Goal: Task Accomplishment & Management: Manage account settings

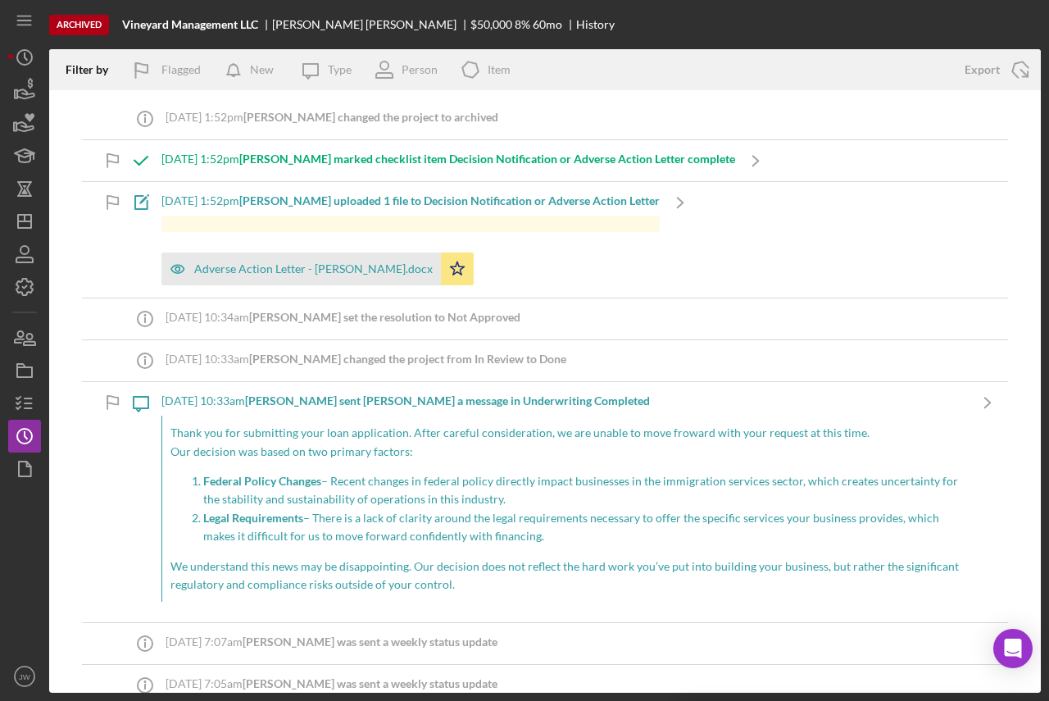
scroll to position [164, 0]
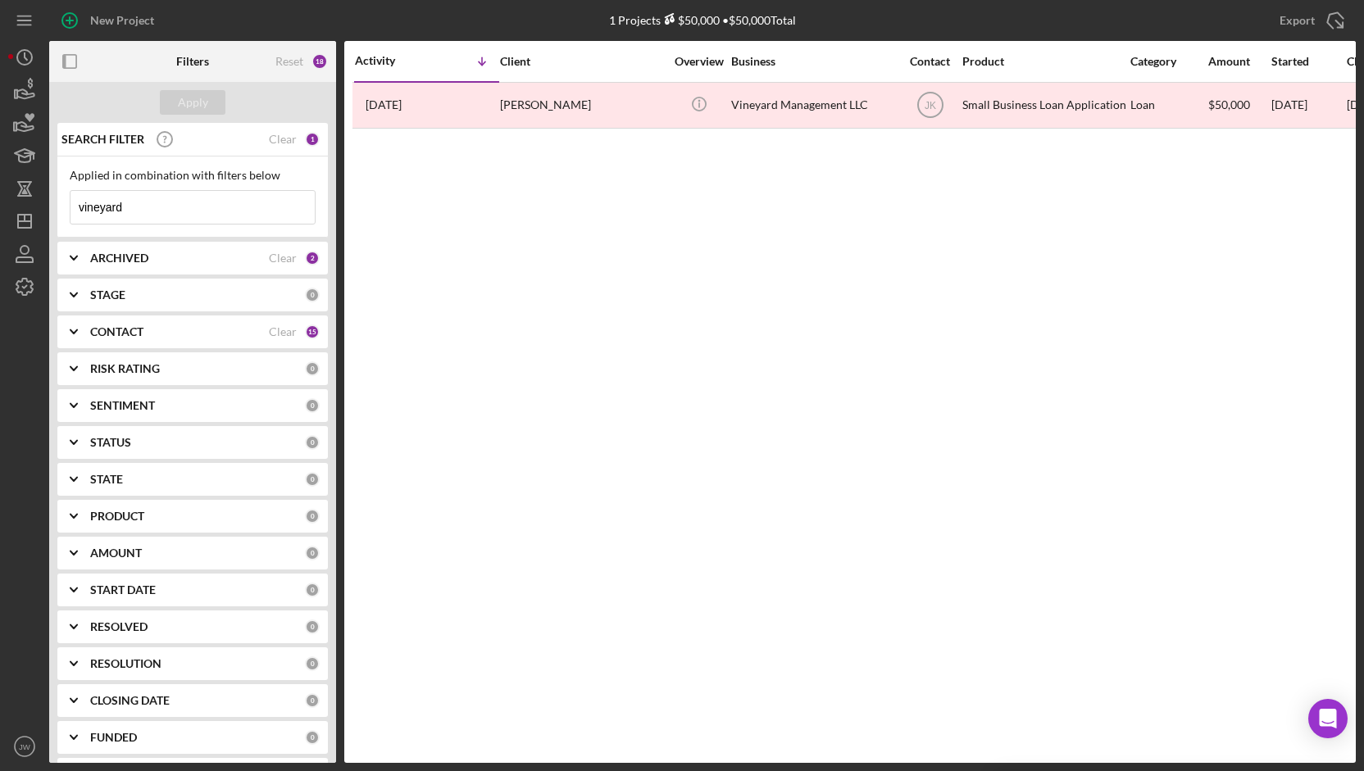
drag, startPoint x: 152, startPoint y: 200, endPoint x: -67, endPoint y: 181, distance: 219.6
click at [0, 181] on html "New Project 1 Projects $50,000 • $50,000 Total vineyard Export Icon/Export Filt…" at bounding box center [682, 615] width 1364 height 1230
click at [114, 262] on b "ARCHIVED" at bounding box center [119, 258] width 58 height 13
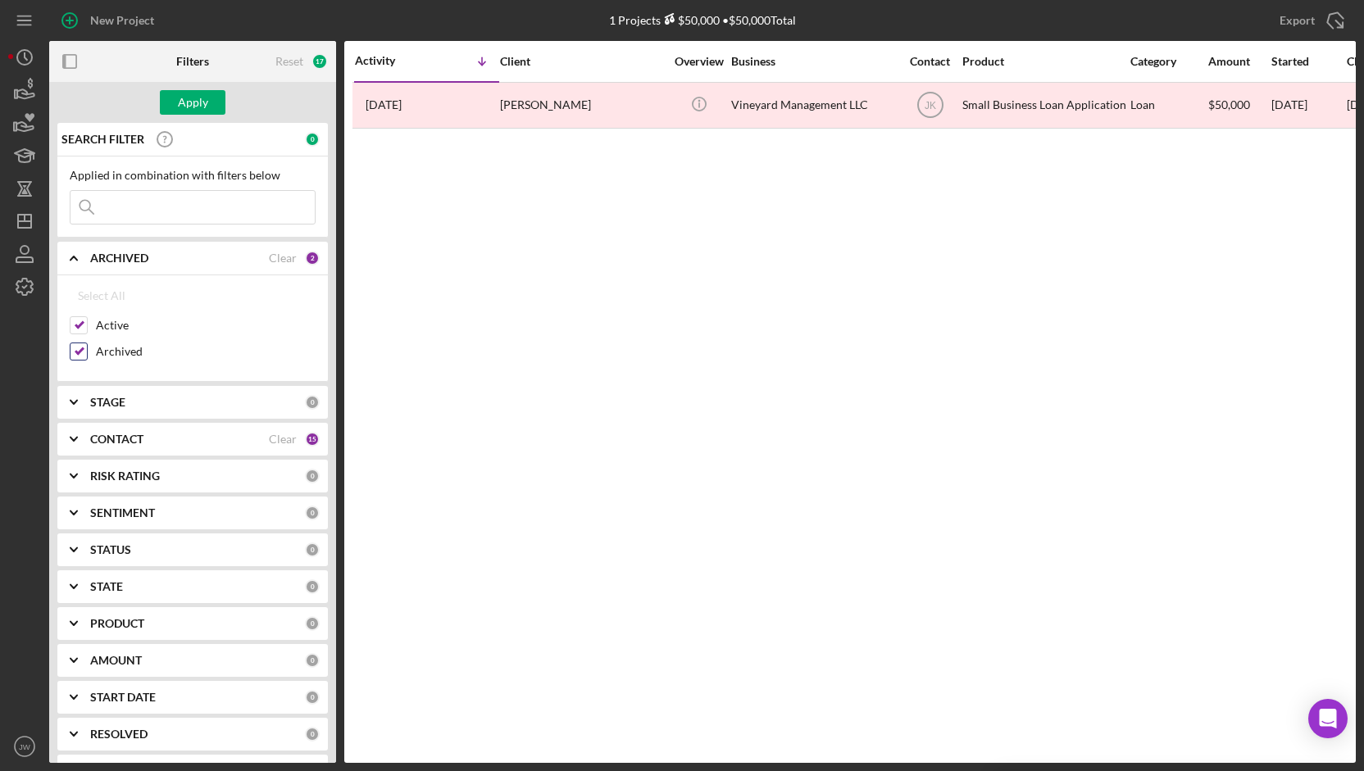
click at [78, 349] on input "Archived" at bounding box center [78, 351] width 16 height 16
checkbox input "false"
click at [187, 98] on div "Apply" at bounding box center [193, 102] width 30 height 25
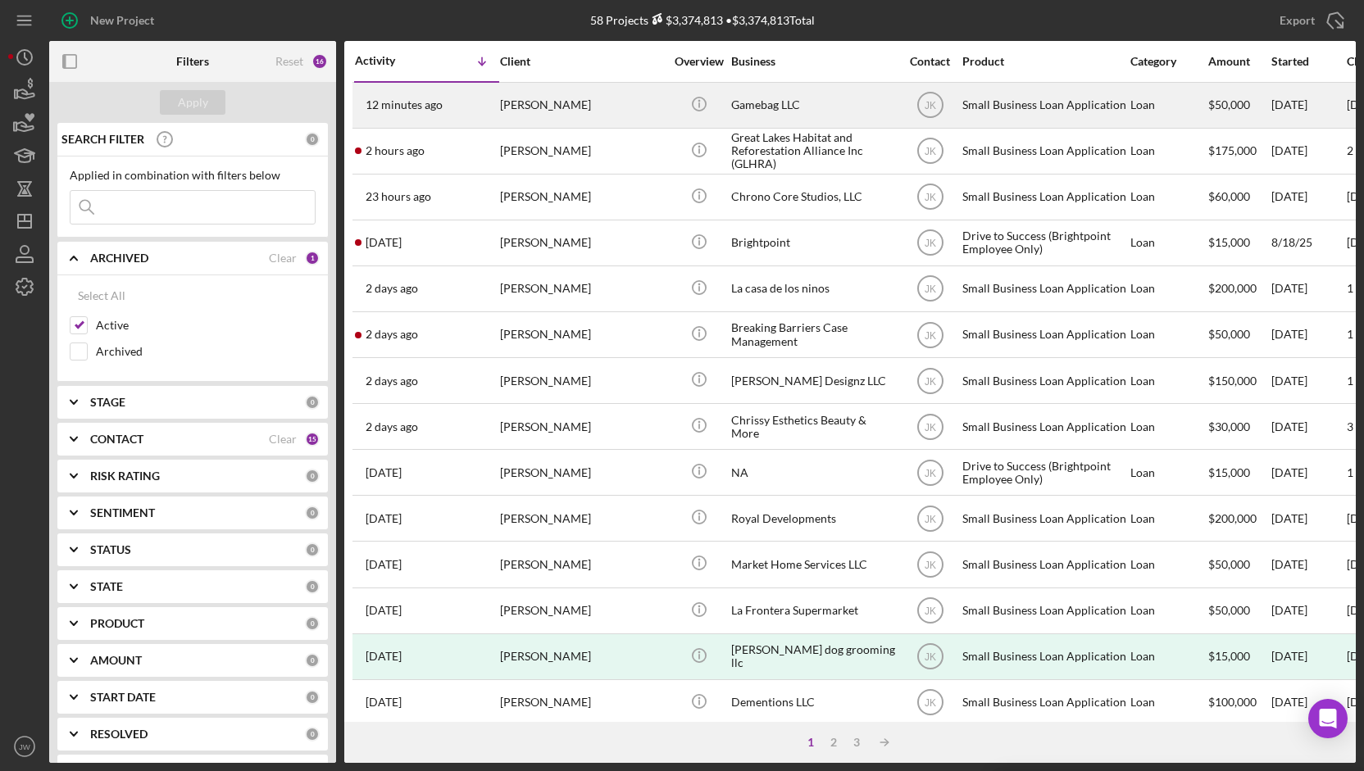
click at [780, 106] on div "Gamebag LLC" at bounding box center [813, 105] width 164 height 43
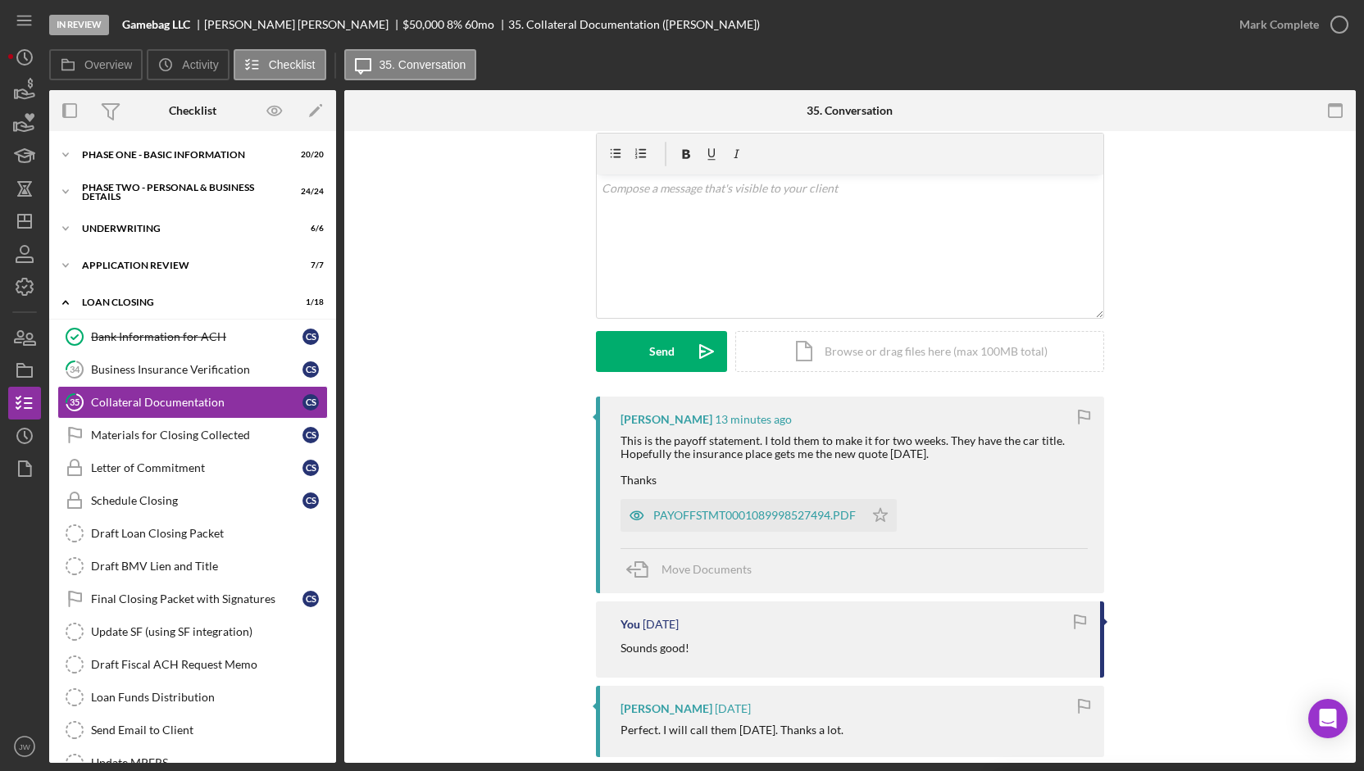
scroll to position [82, 0]
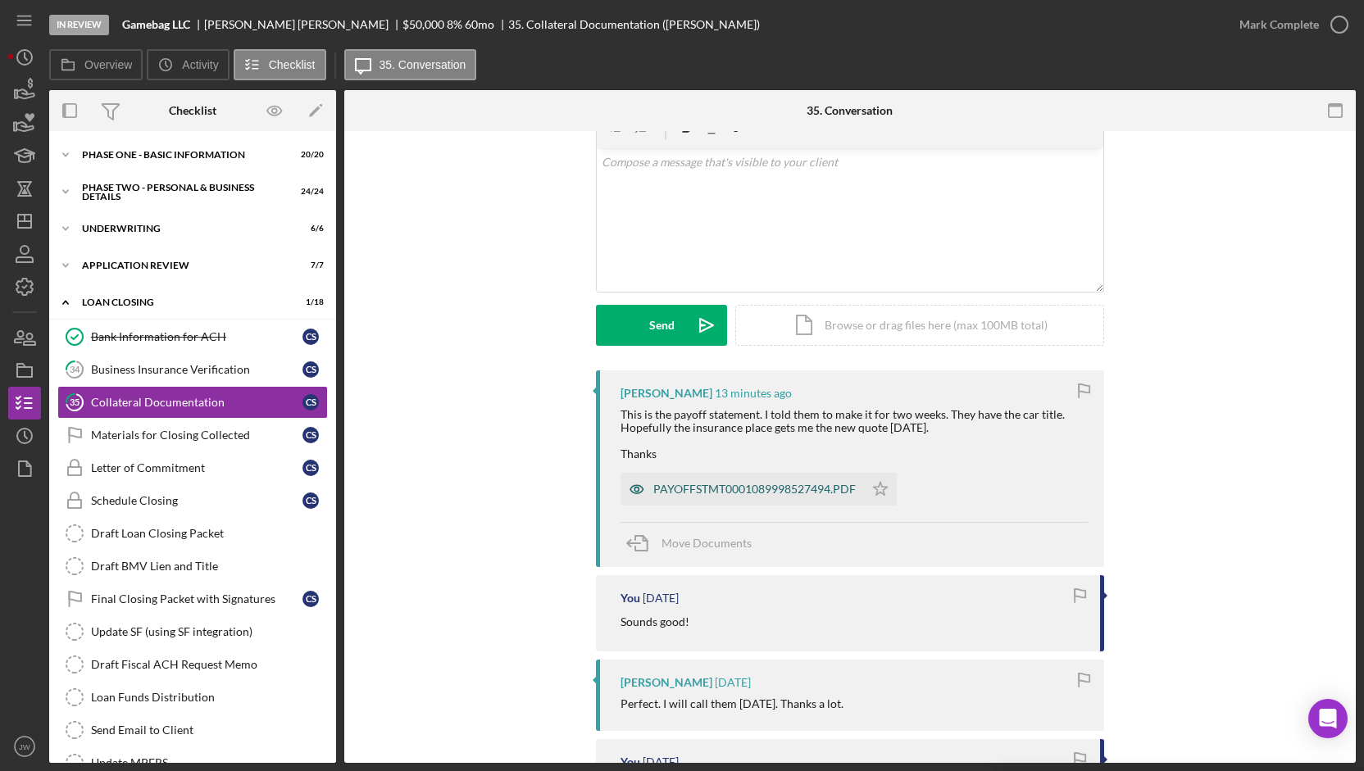
click at [629, 489] on icon "button" at bounding box center [636, 489] width 33 height 33
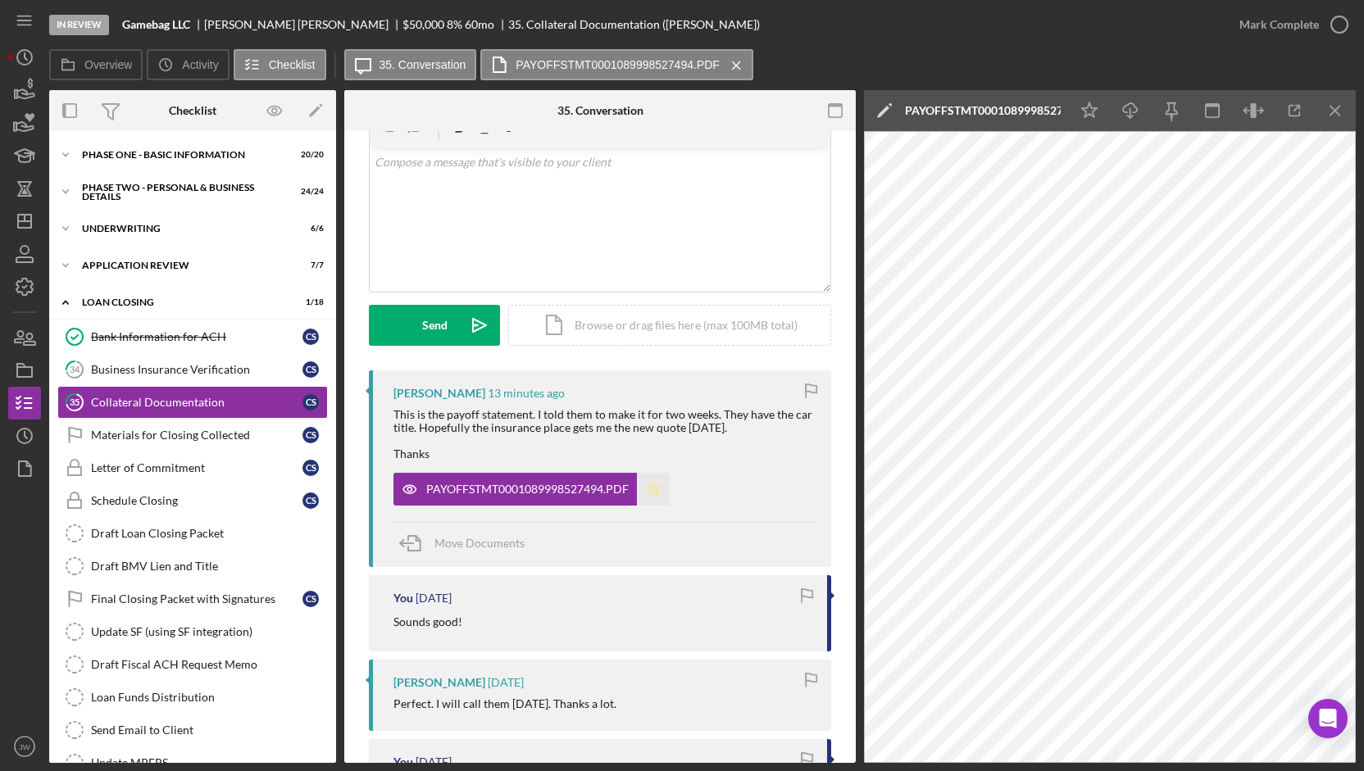
click at [649, 490] on icon "Icon/Star" at bounding box center [653, 489] width 33 height 33
click at [141, 261] on div "Application Review" at bounding box center [199, 266] width 234 height 10
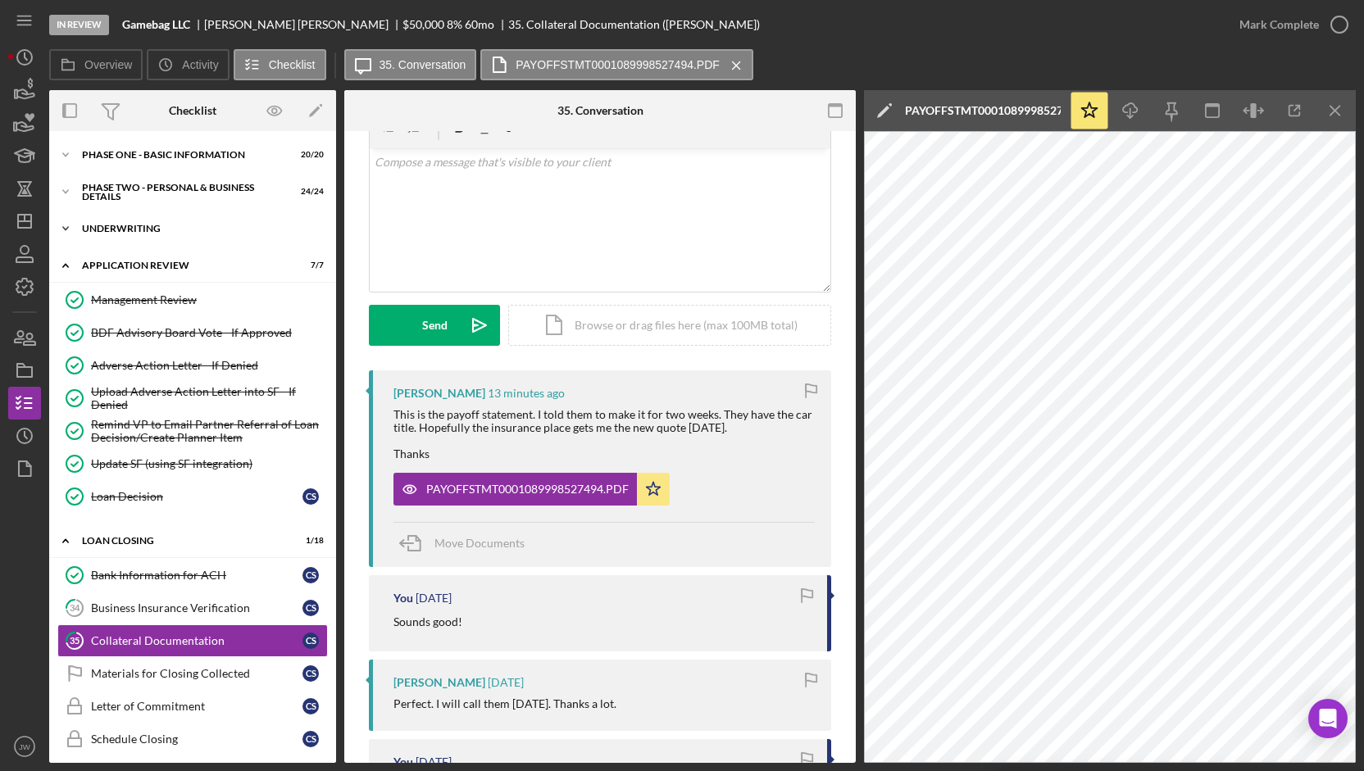
click at [134, 230] on div "Underwriting" at bounding box center [199, 229] width 234 height 10
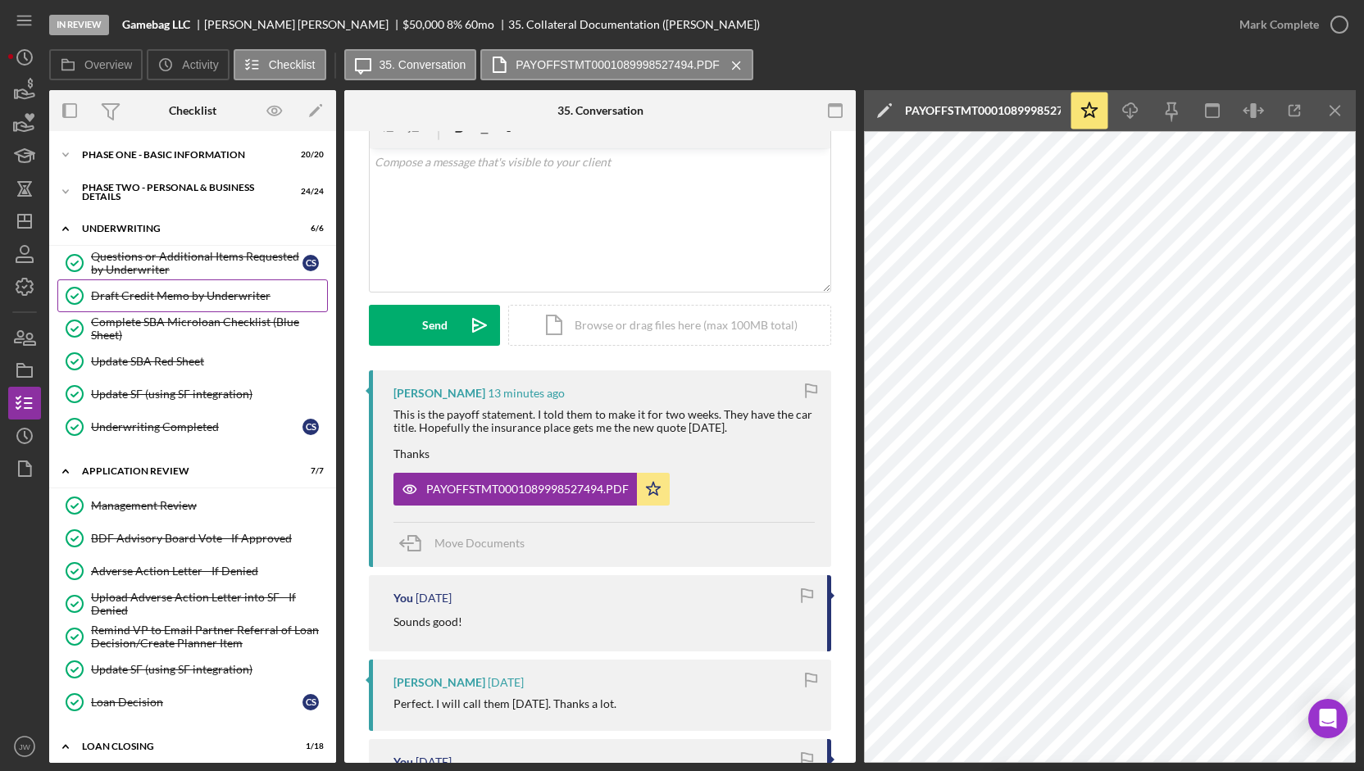
click at [109, 295] on div "Draft Credit Memo by Underwriter" at bounding box center [209, 295] width 236 height 13
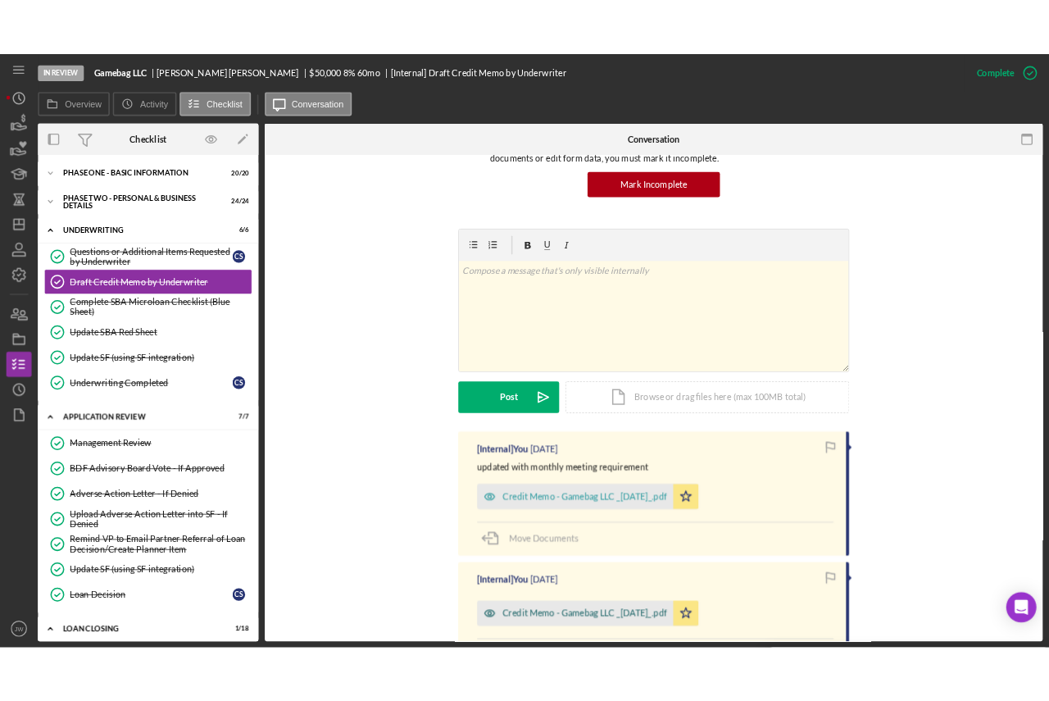
scroll to position [246, 0]
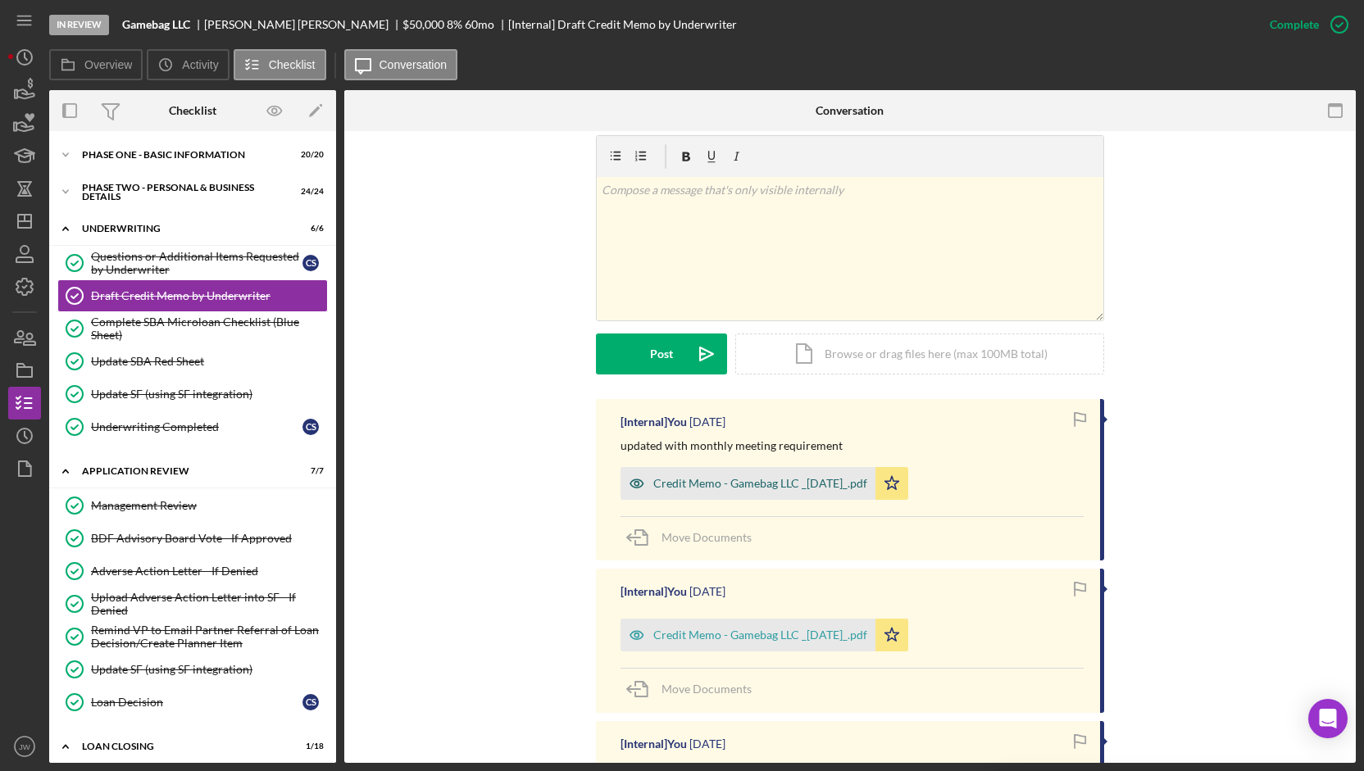
click at [630, 480] on icon "button" at bounding box center [636, 483] width 13 height 8
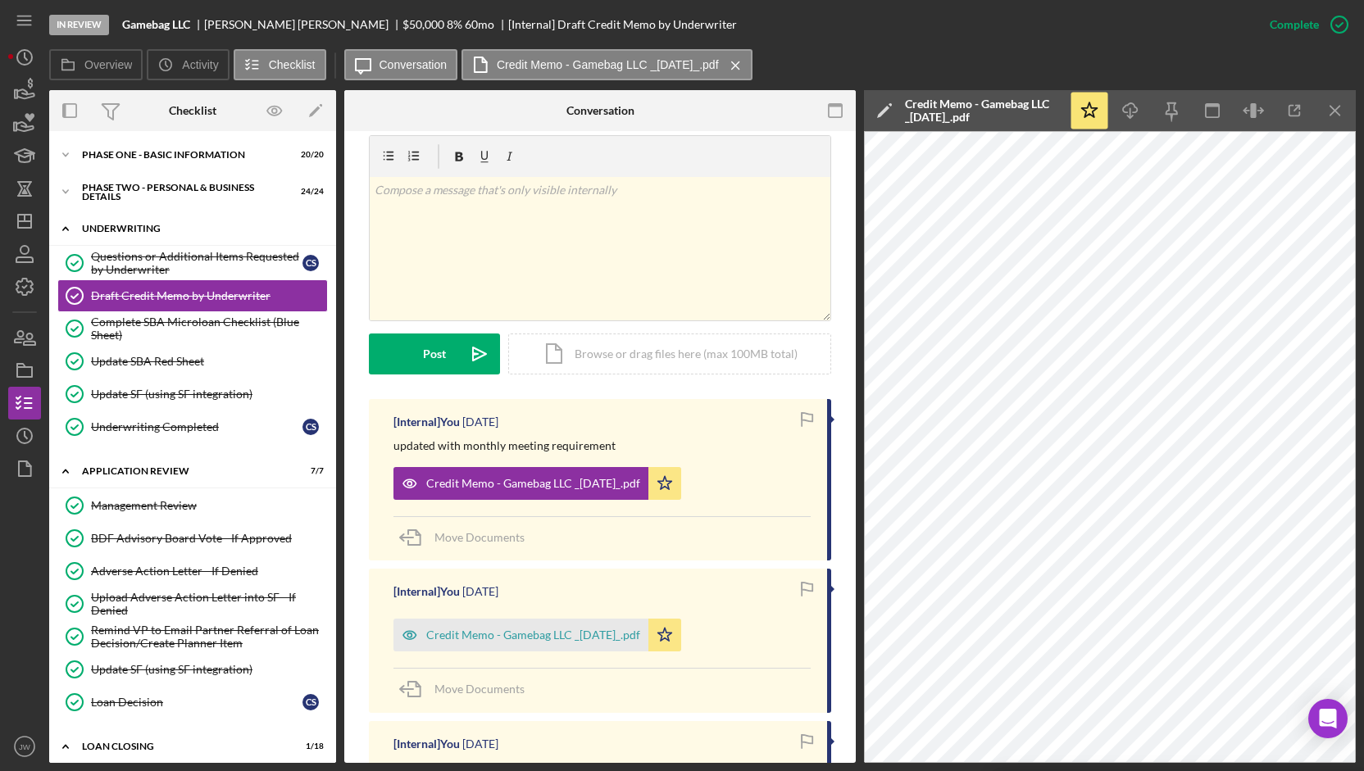
click at [161, 224] on div "Underwriting" at bounding box center [199, 229] width 234 height 10
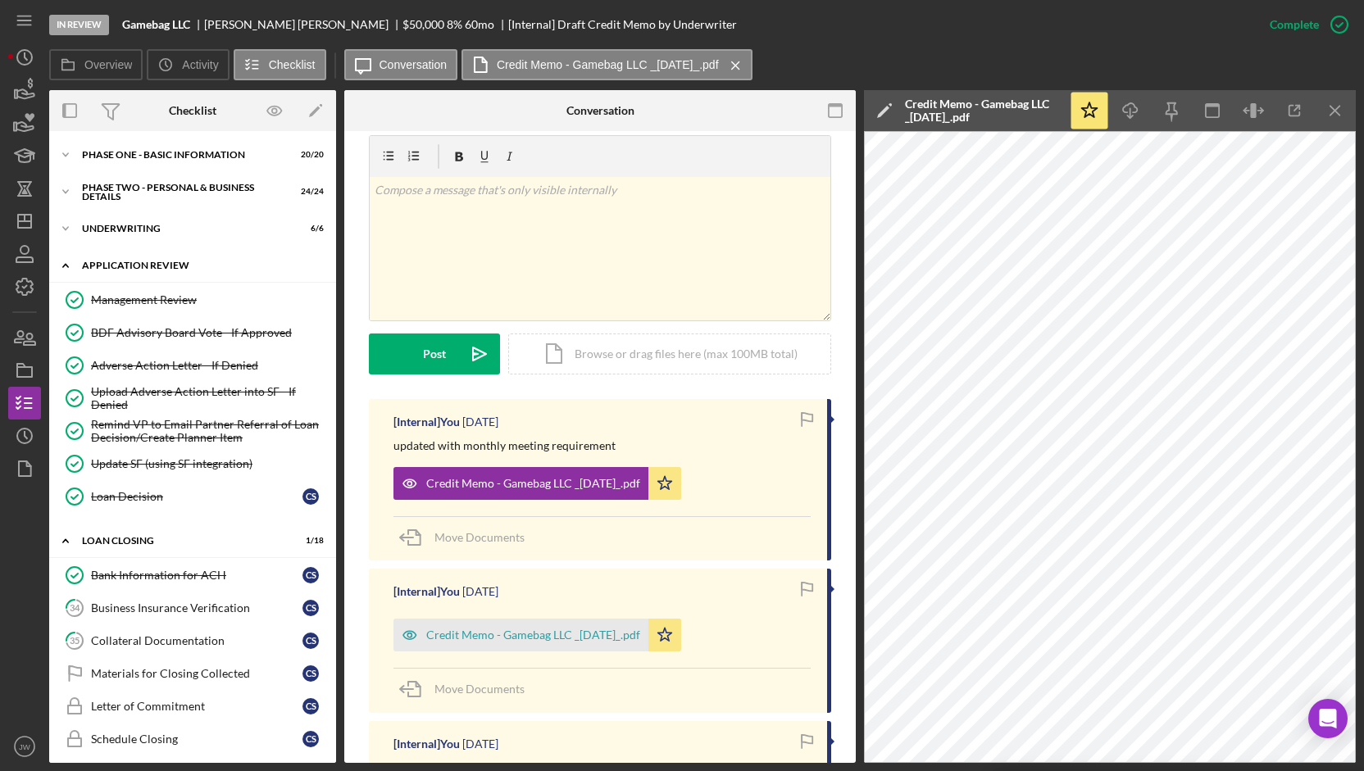
click at [138, 263] on div "Application Review" at bounding box center [199, 266] width 234 height 10
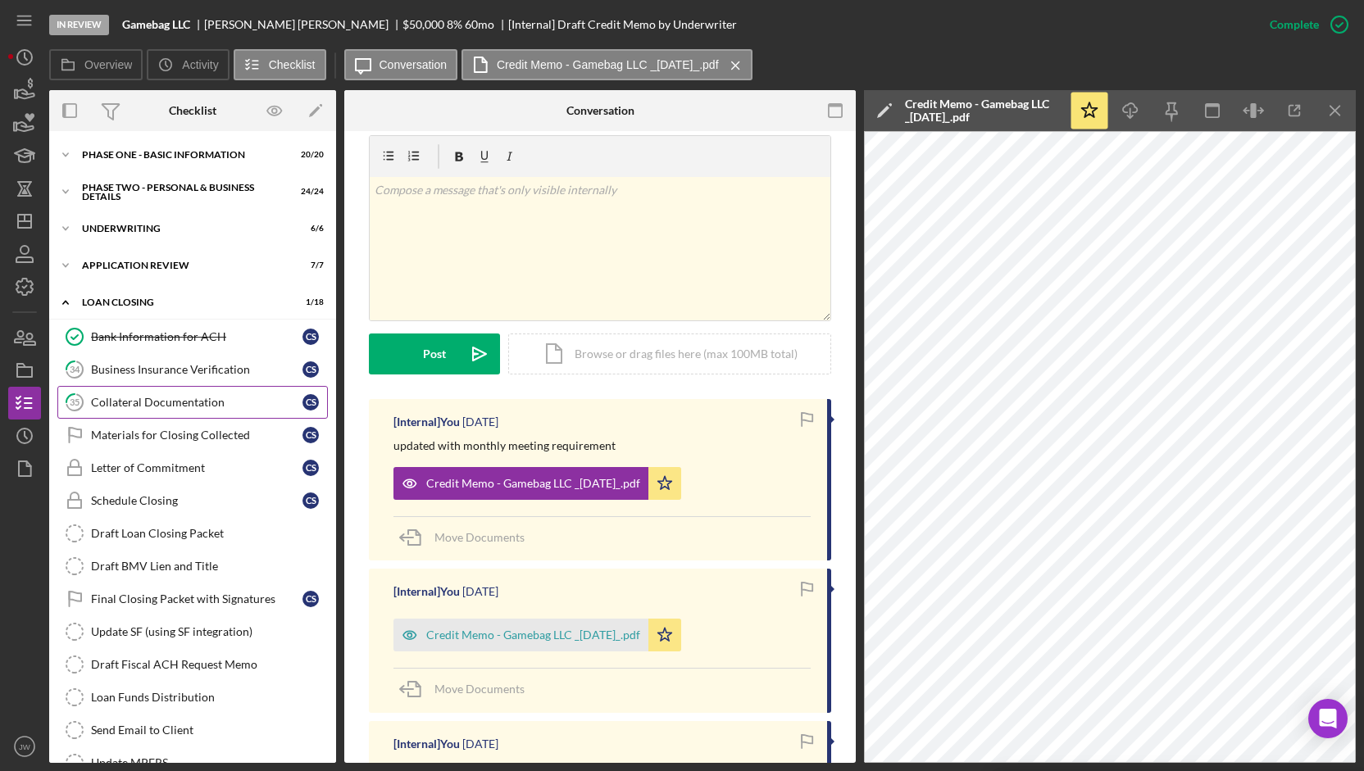
click at [148, 402] on div "Collateral Documentation" at bounding box center [196, 402] width 211 height 13
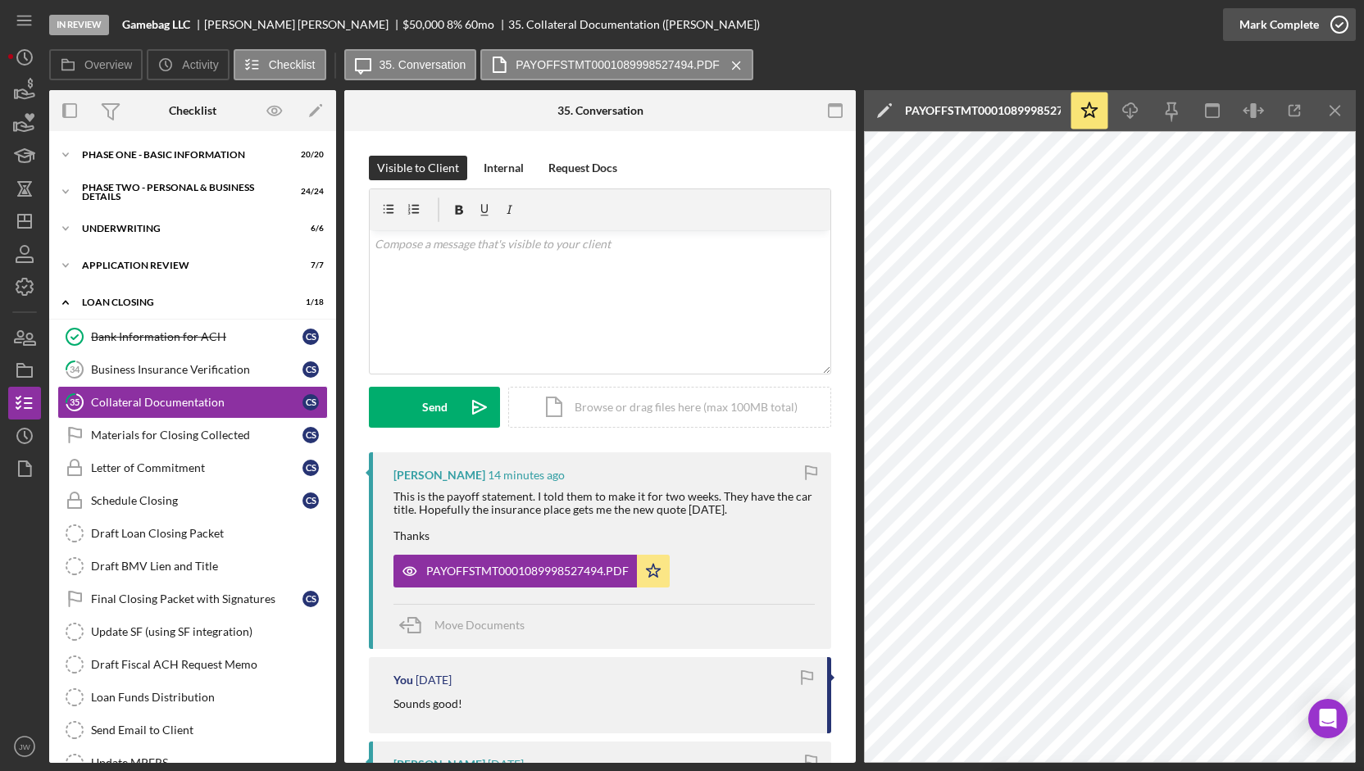
click at [1322, 19] on icon "button" at bounding box center [1339, 24] width 41 height 41
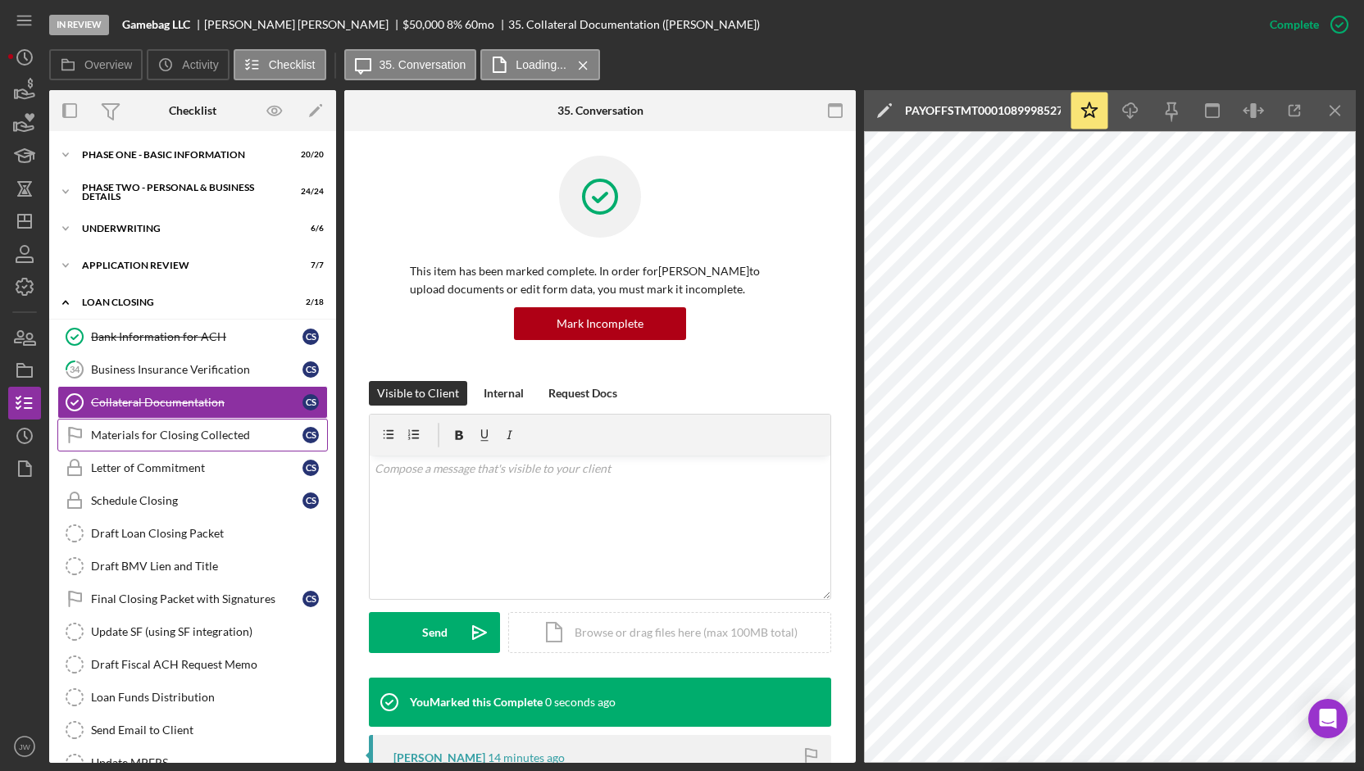
click at [131, 429] on div "Materials for Closing Collected" at bounding box center [196, 435] width 211 height 13
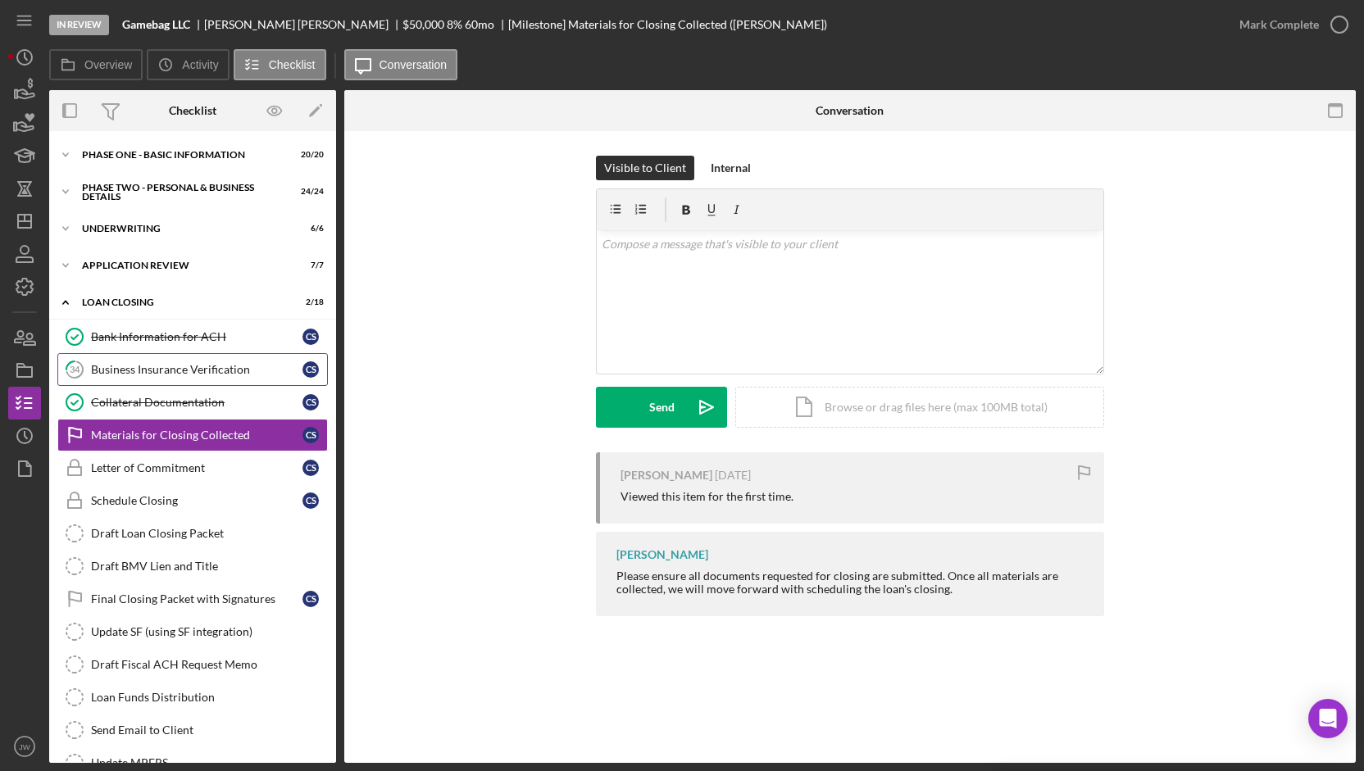
click at [158, 360] on link "34 Business Insurance Verification C S" at bounding box center [192, 369] width 270 height 33
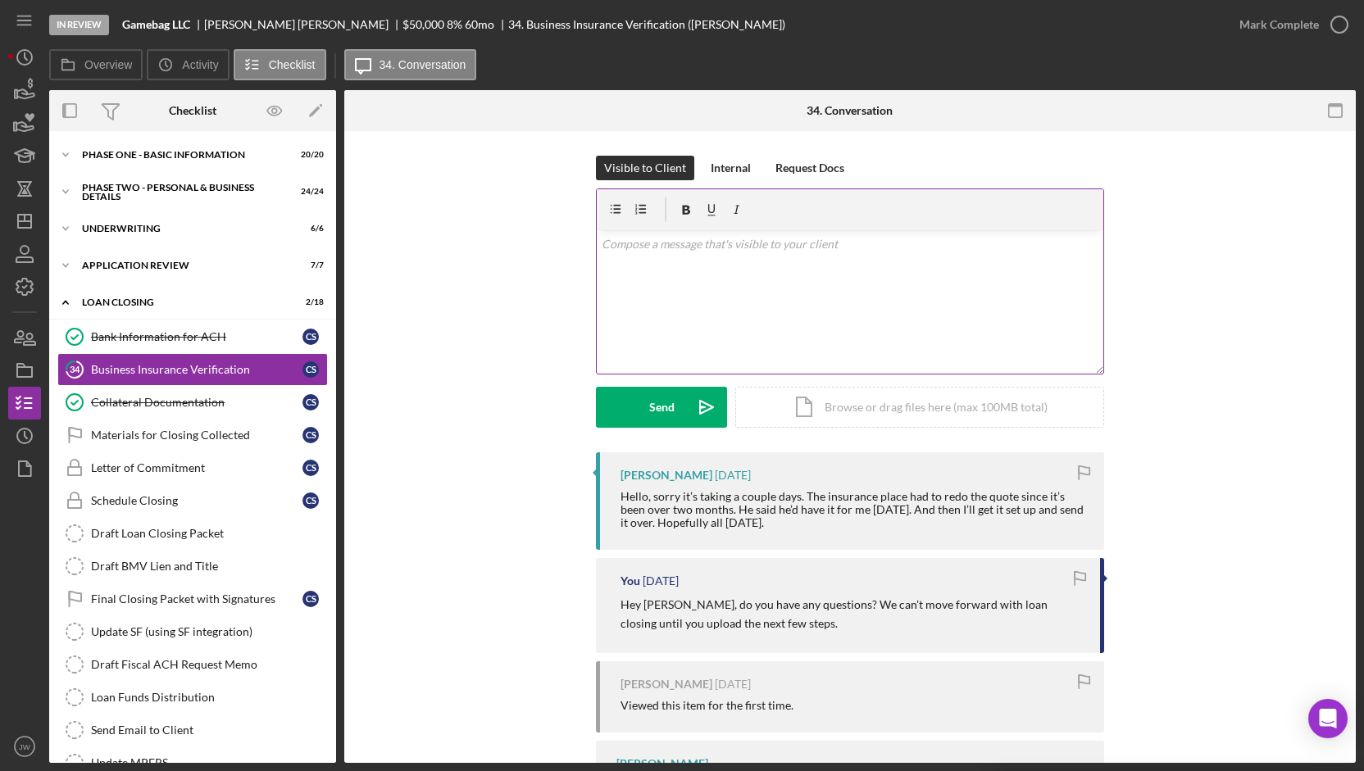
click at [711, 271] on div "v Color teal Color pink Remove color Add row above Add row below Add column bef…" at bounding box center [850, 301] width 506 height 143
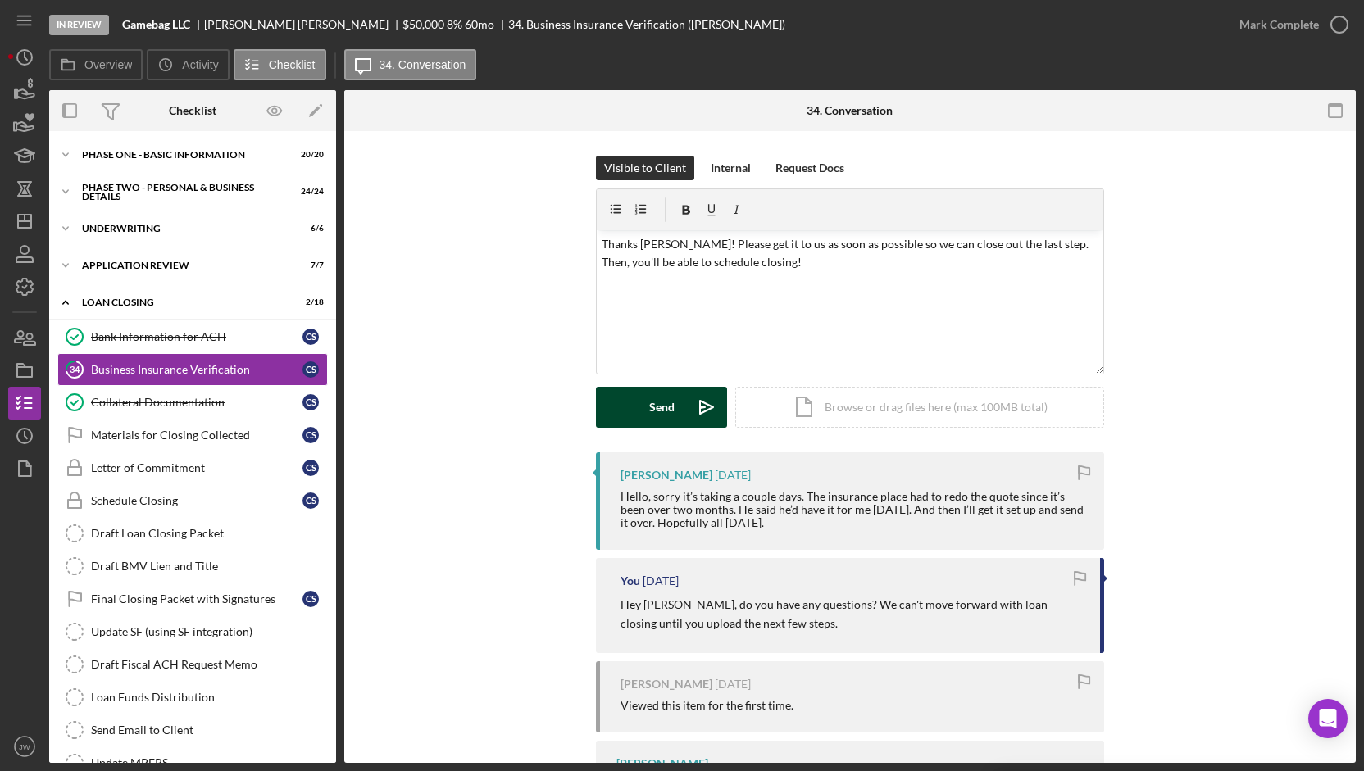
click at [686, 414] on icon "Icon/icon-invite-send" at bounding box center [706, 407] width 41 height 41
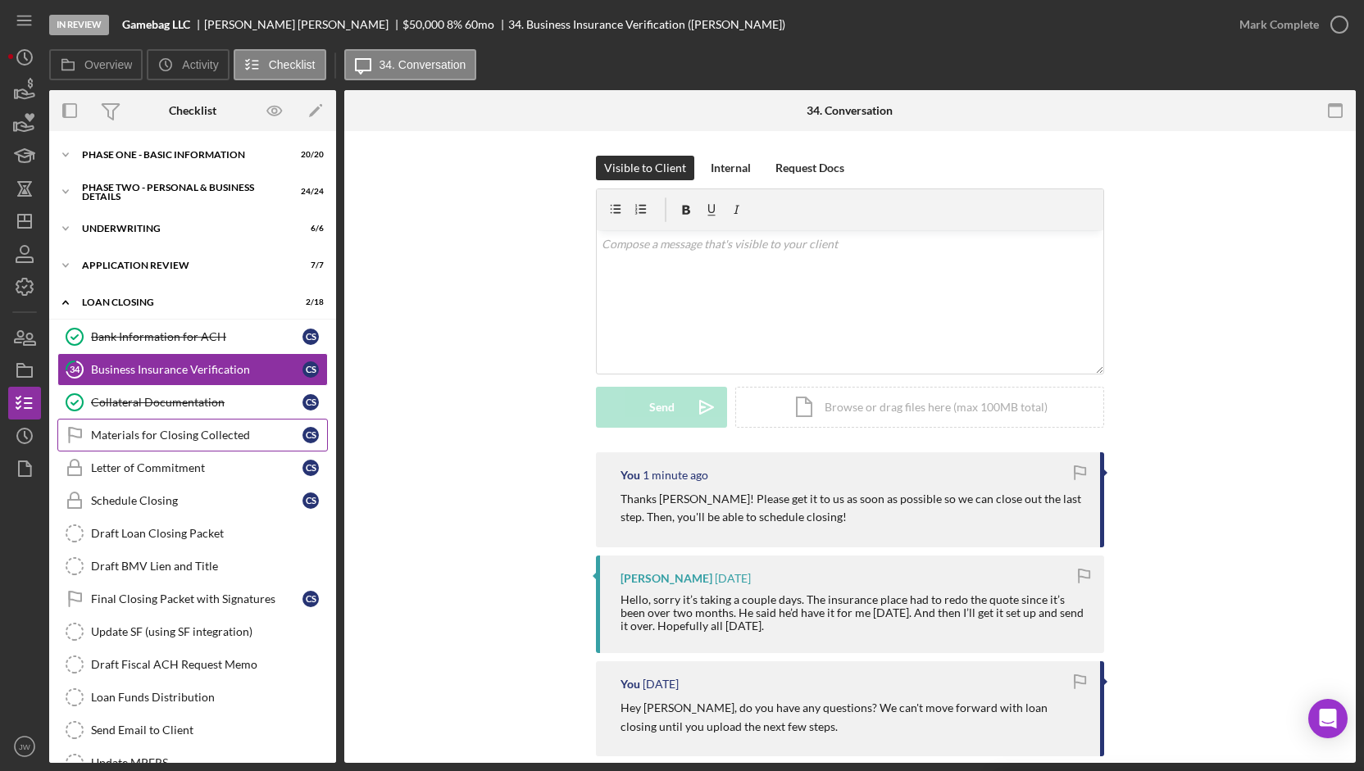
click at [164, 429] on div "Materials for Closing Collected" at bounding box center [196, 435] width 211 height 13
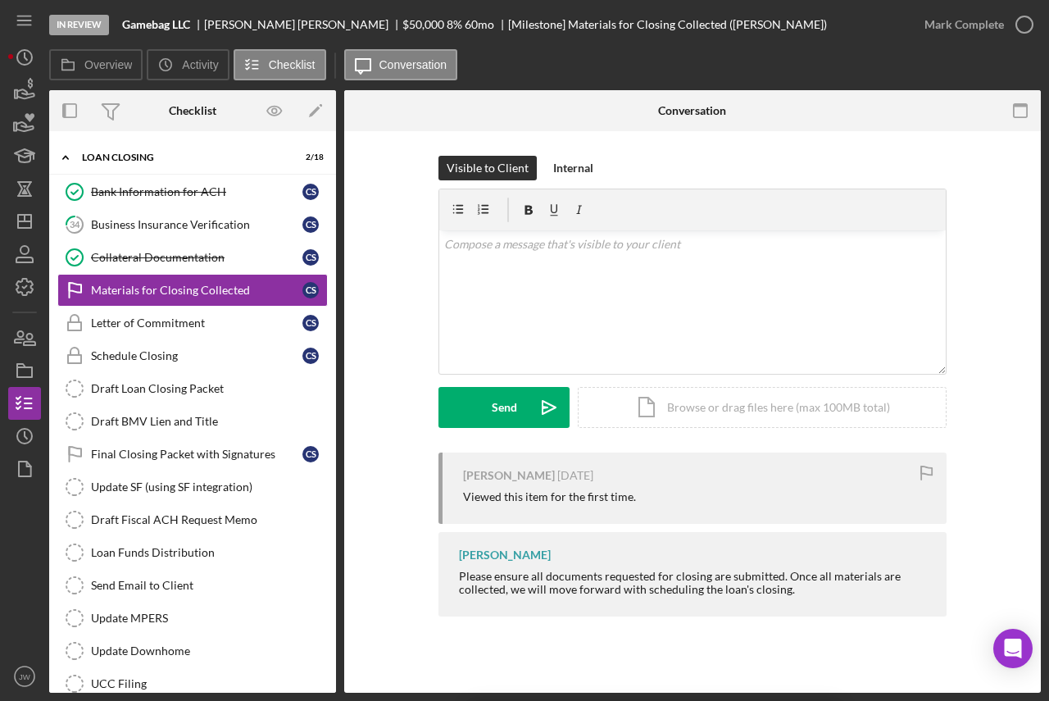
scroll to position [160, 0]
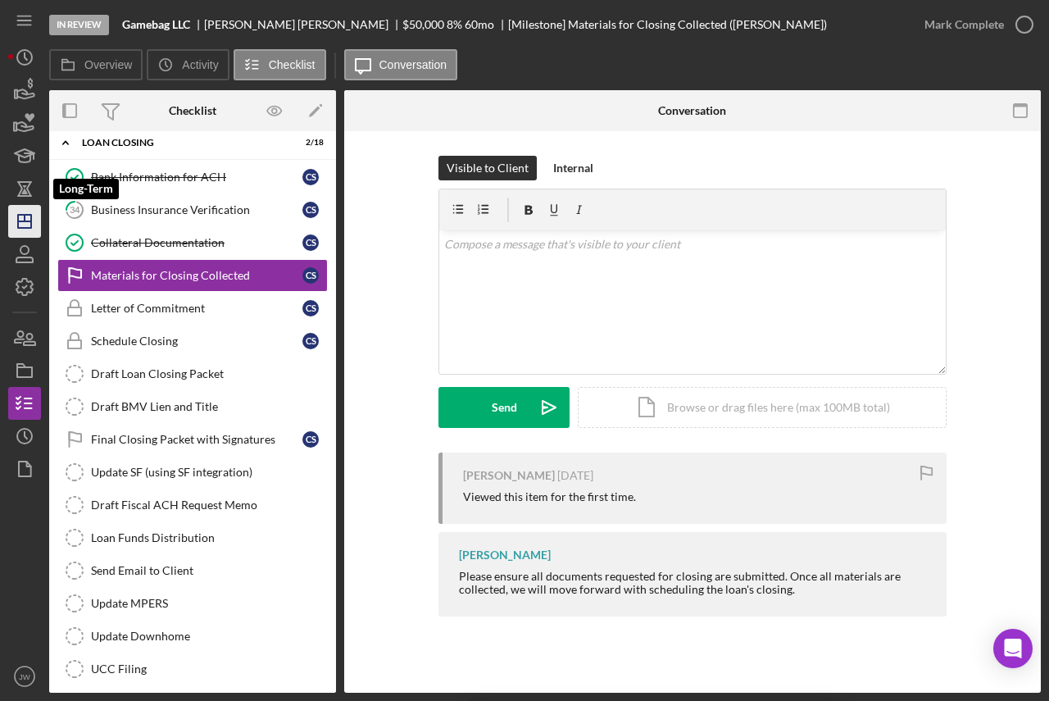
click at [27, 212] on icon "Icon/Dashboard" at bounding box center [24, 221] width 41 height 41
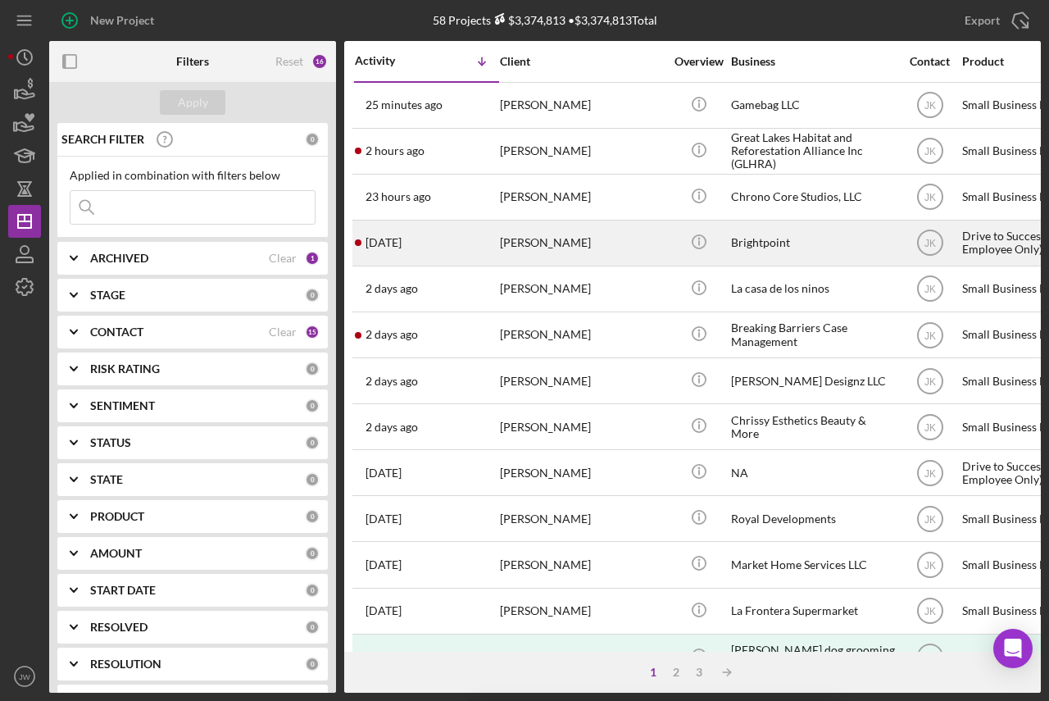
click at [610, 240] on div "[PERSON_NAME]" at bounding box center [582, 242] width 164 height 43
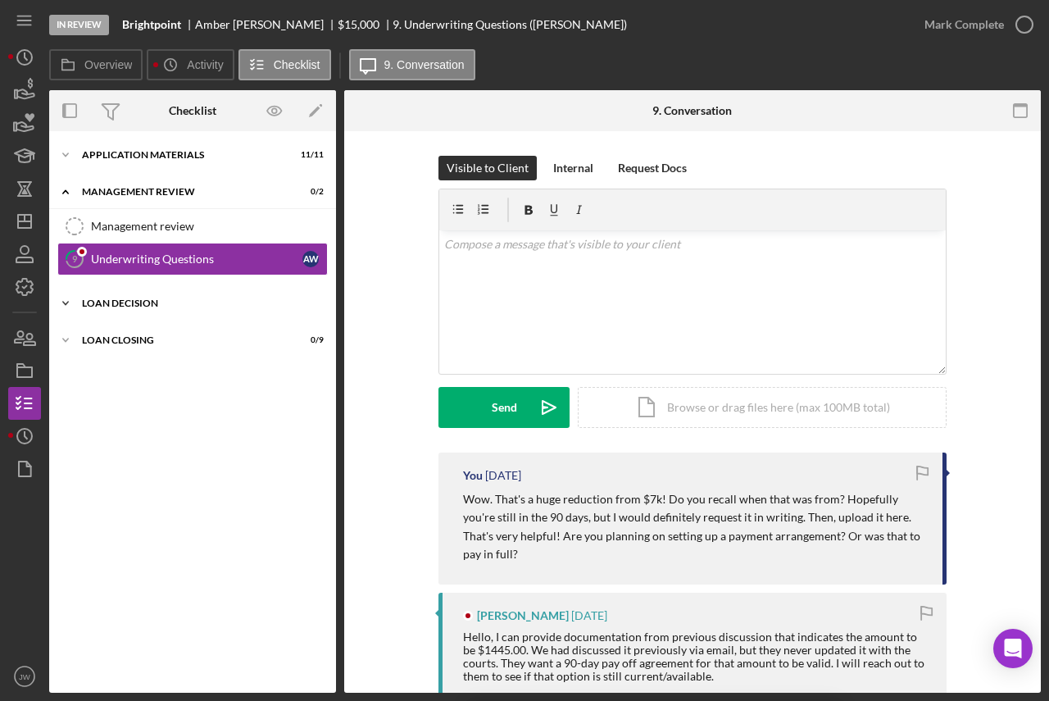
click at [143, 303] on div "Loan Decision" at bounding box center [199, 303] width 234 height 10
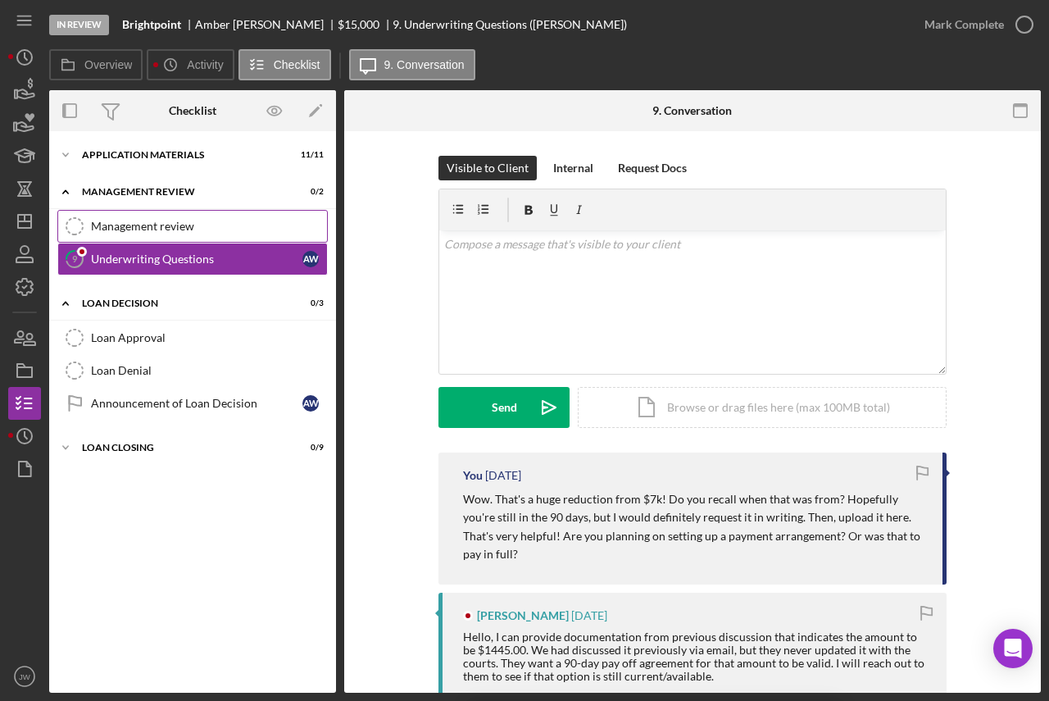
click at [116, 220] on div "Management review" at bounding box center [209, 226] width 236 height 13
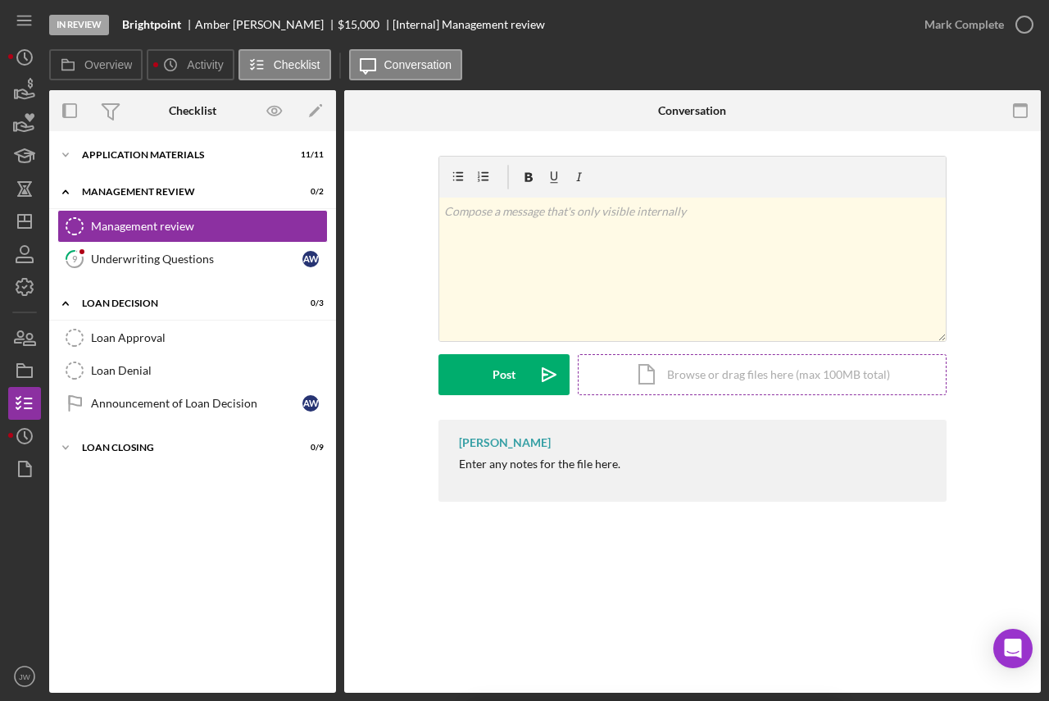
click at [731, 376] on div "Icon/Document Browse or drag files here (max 100MB total) Tap to choose files o…" at bounding box center [762, 374] width 369 height 41
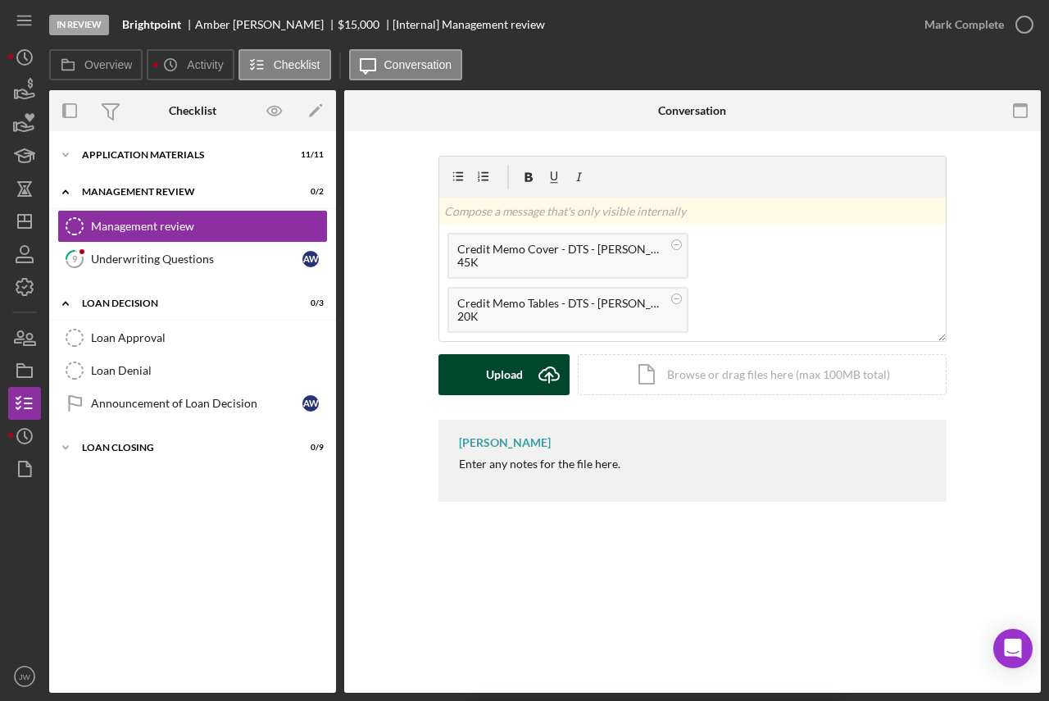
click at [554, 367] on icon "Icon/Upload" at bounding box center [549, 374] width 41 height 41
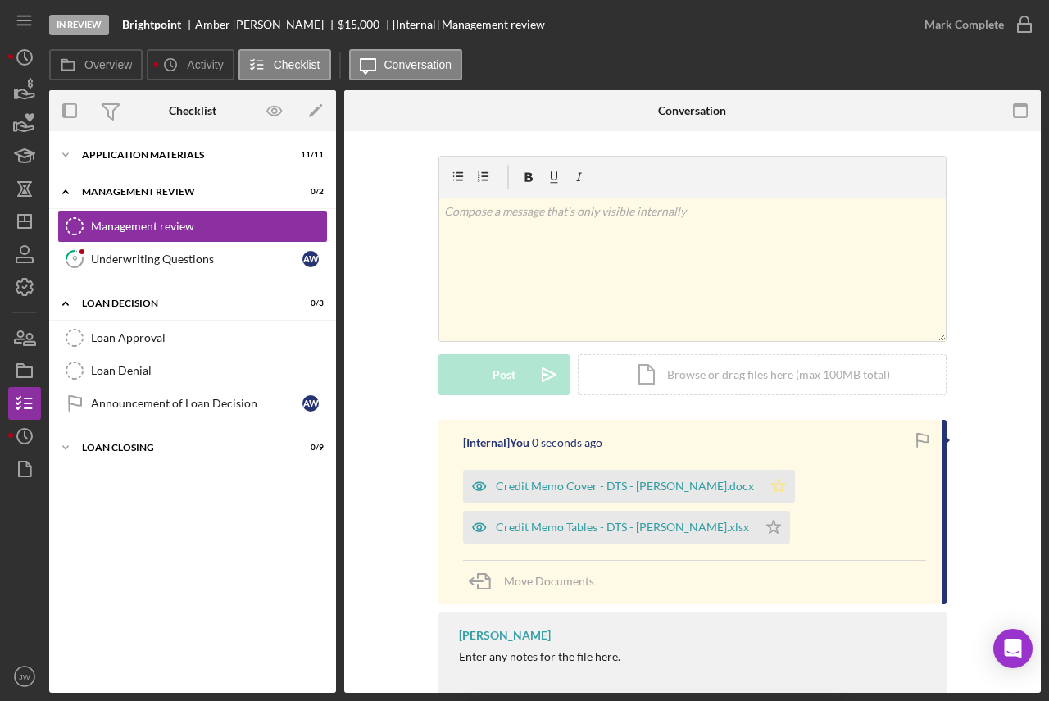
click at [762, 494] on icon "Icon/Star" at bounding box center [778, 486] width 33 height 33
click at [757, 523] on icon "Icon/Star" at bounding box center [773, 527] width 33 height 33
click at [687, 365] on div "Icon/Document Browse or drag files here (max 100MB total) Tap to choose files o…" at bounding box center [762, 374] width 369 height 41
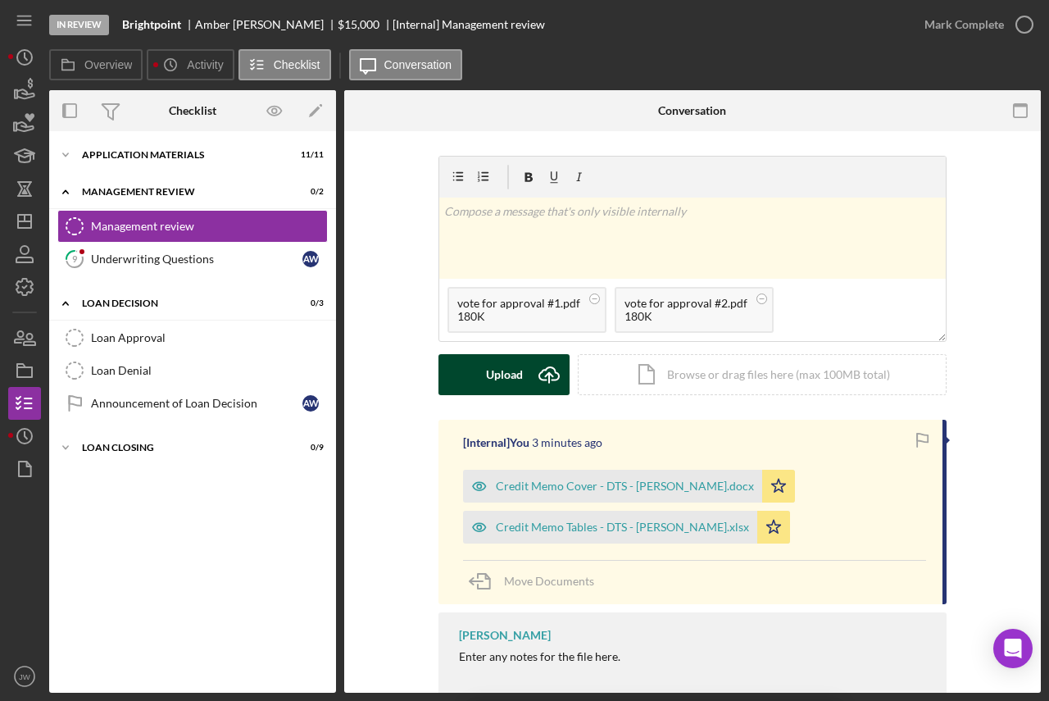
click at [511, 361] on div "Upload" at bounding box center [504, 374] width 37 height 41
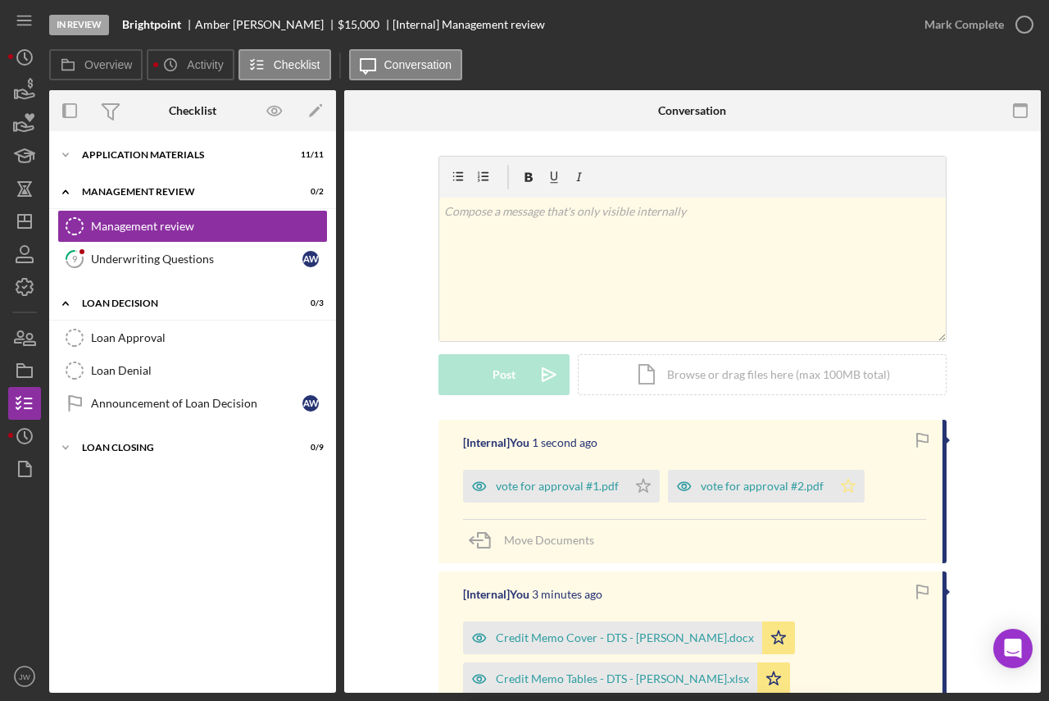
click at [847, 481] on icon "Icon/Star" at bounding box center [848, 486] width 33 height 33
click at [641, 492] on icon "Icon/Star" at bounding box center [643, 486] width 33 height 33
click at [976, 26] on div "Mark Complete" at bounding box center [963, 24] width 79 height 33
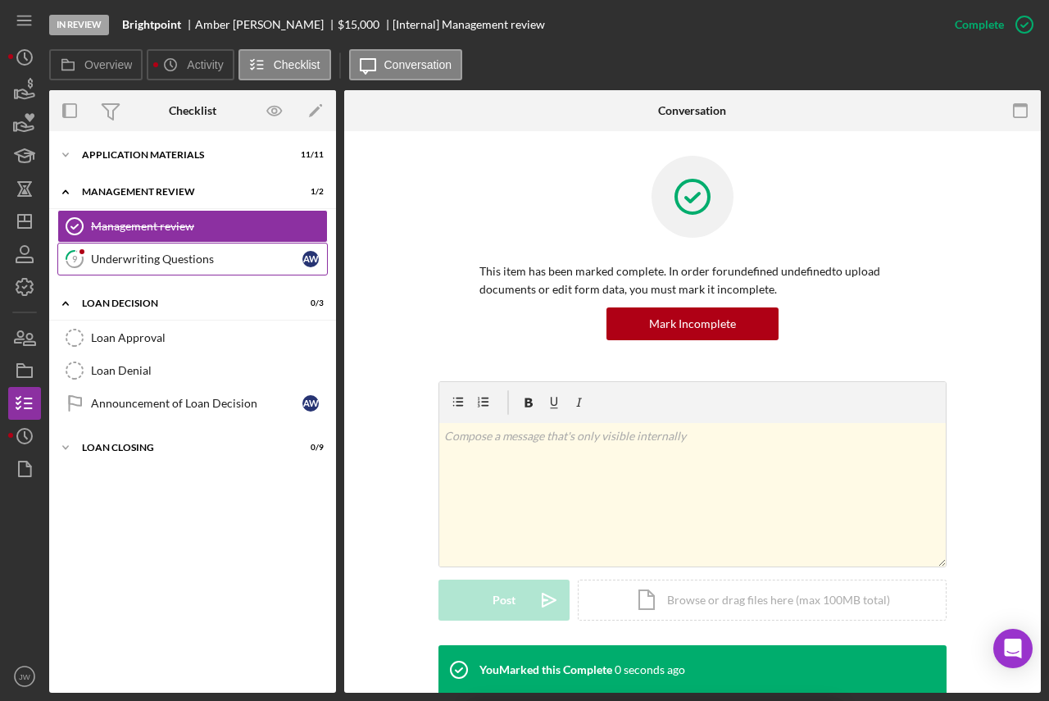
click at [223, 256] on div "Underwriting Questions" at bounding box center [196, 258] width 211 height 13
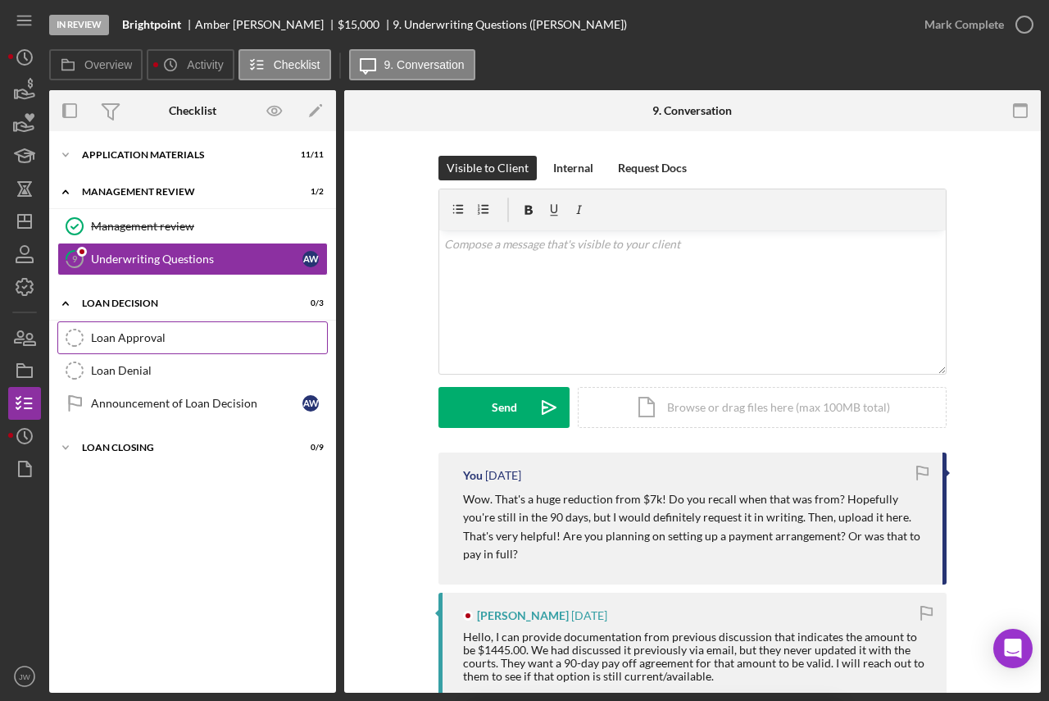
click at [216, 337] on div "Loan Approval" at bounding box center [209, 337] width 236 height 13
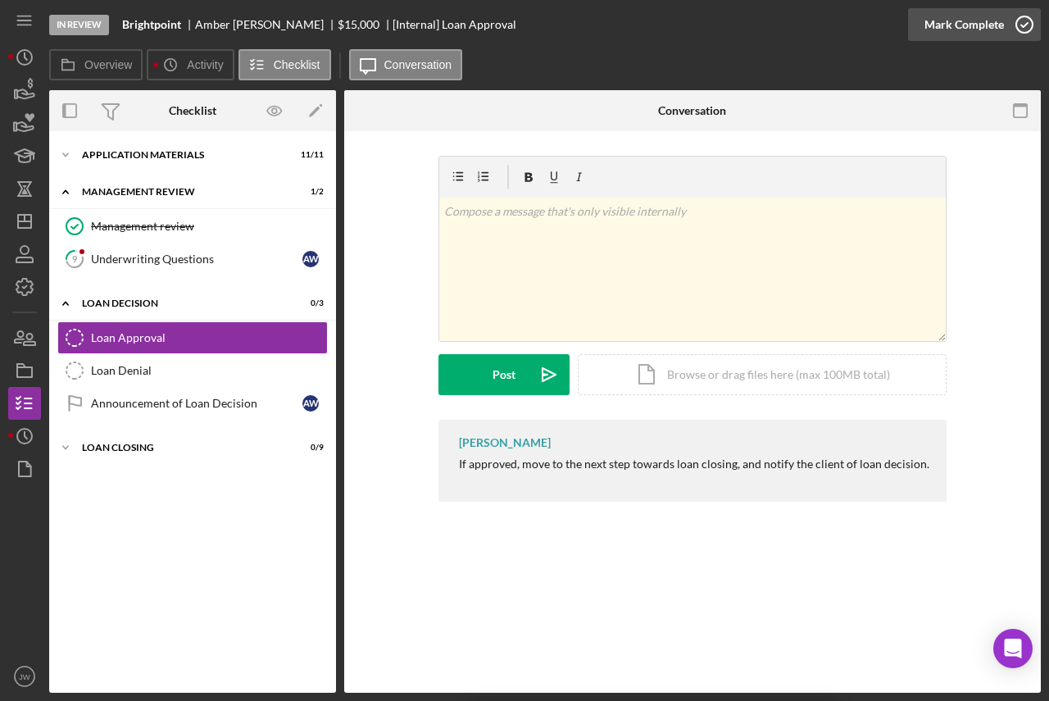
click at [974, 14] on div "Mark Complete" at bounding box center [963, 24] width 79 height 33
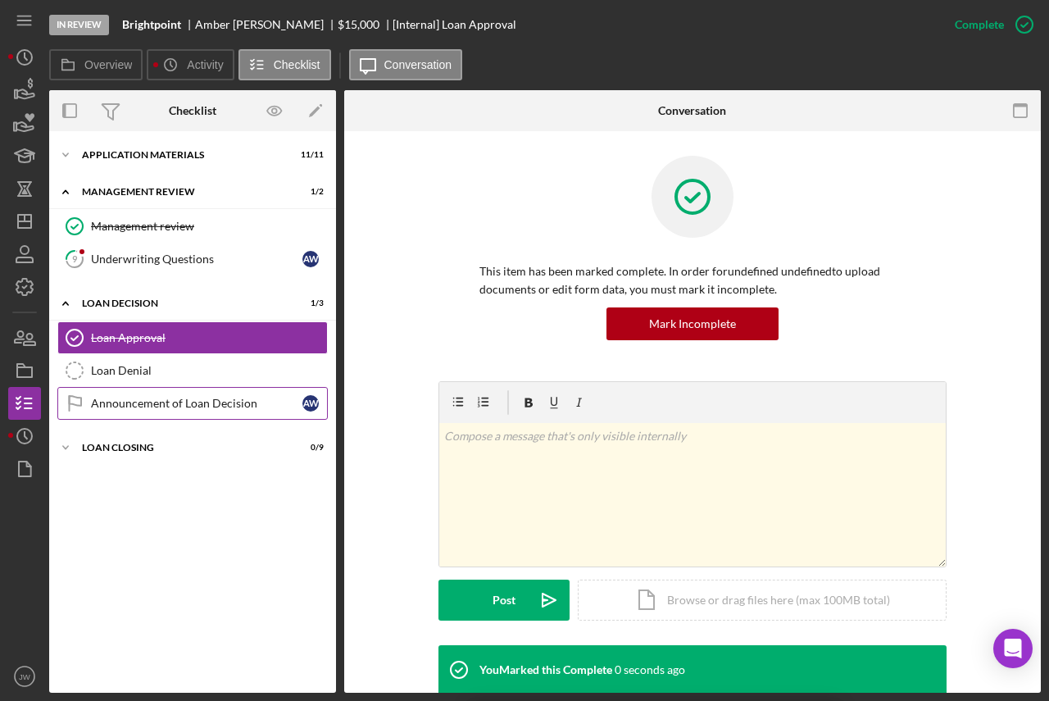
drag, startPoint x: 111, startPoint y: 378, endPoint x: 216, endPoint y: 406, distance: 108.7
click at [111, 378] on link "Loan Denial Loan Denial" at bounding box center [192, 370] width 270 height 33
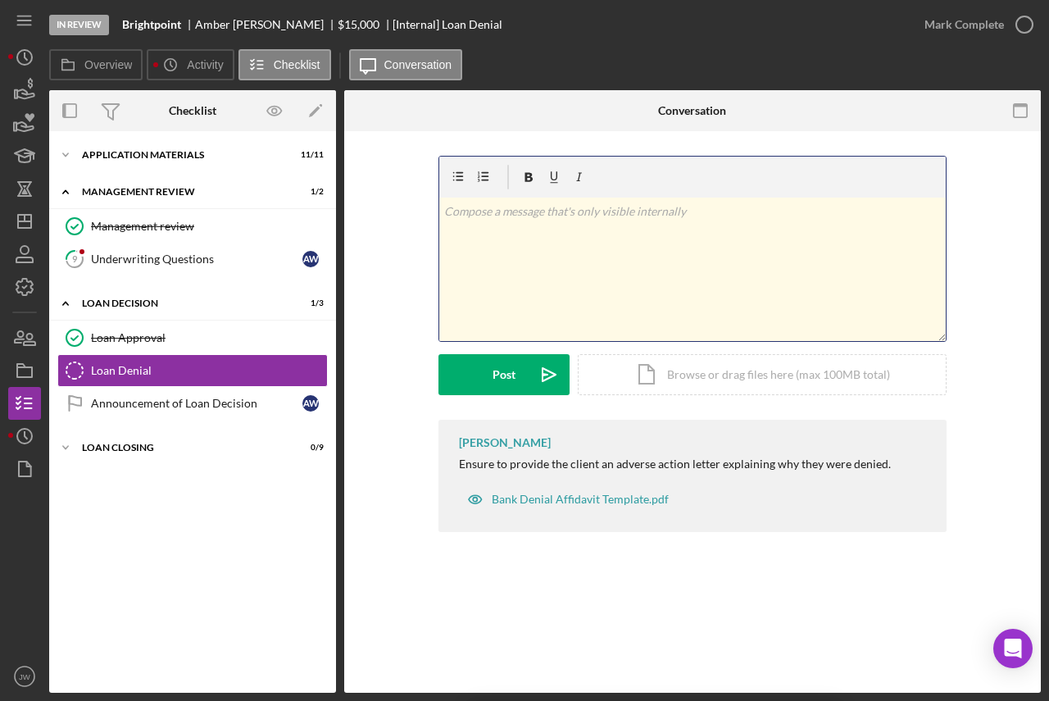
click at [596, 260] on div "v Color teal Color pink Remove color Add row above Add row below Add column bef…" at bounding box center [692, 268] width 506 height 143
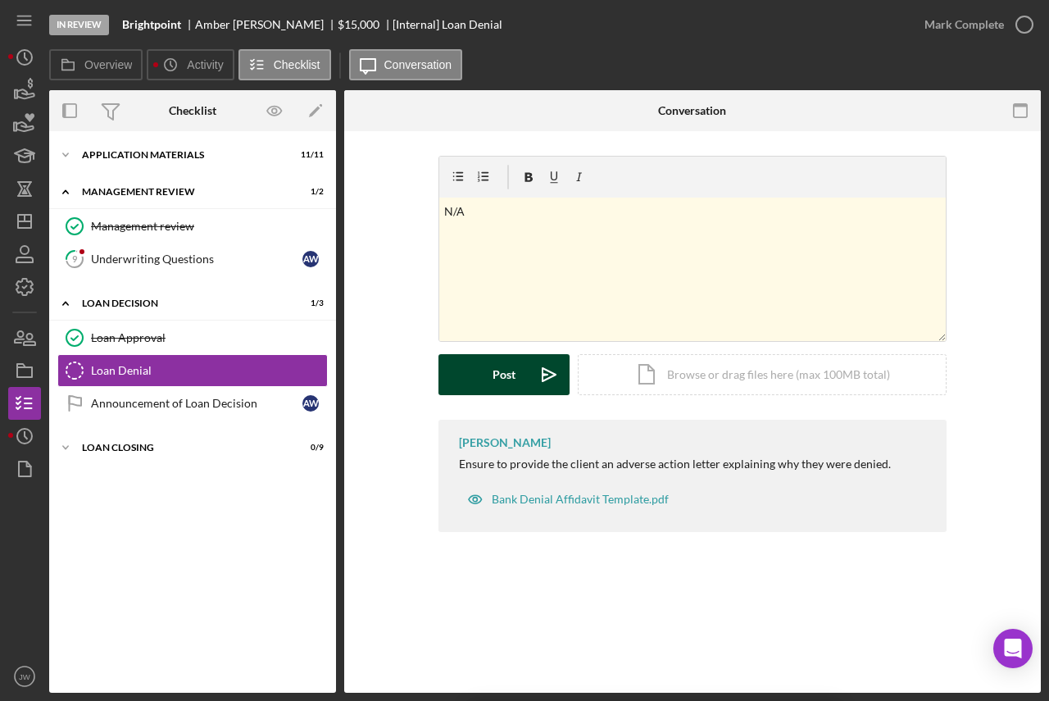
click at [548, 365] on icon "Icon/icon-invite-send" at bounding box center [549, 374] width 41 height 41
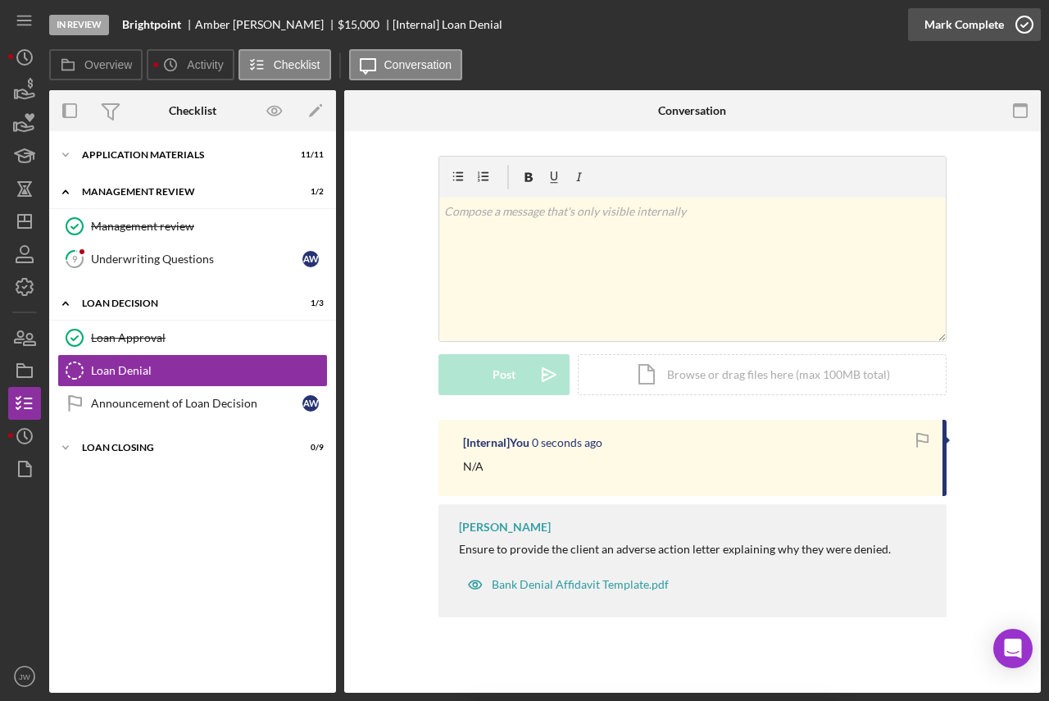
click at [1001, 23] on button "Mark Complete" at bounding box center [974, 24] width 133 height 33
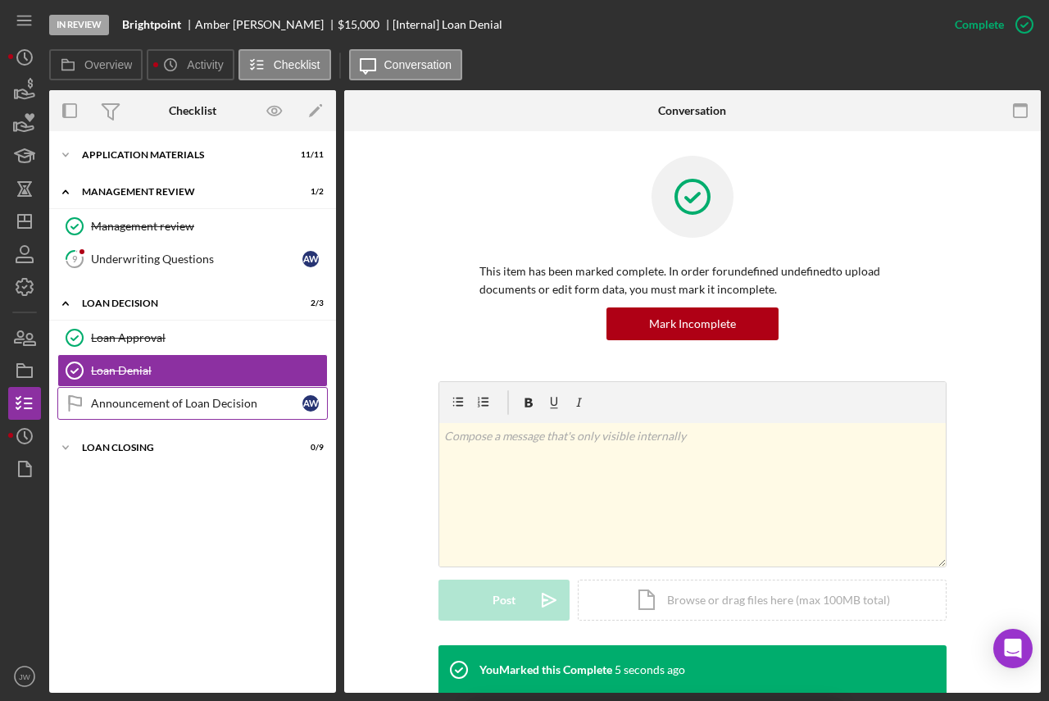
click at [187, 398] on div "Announcement of Loan Decision" at bounding box center [196, 403] width 211 height 13
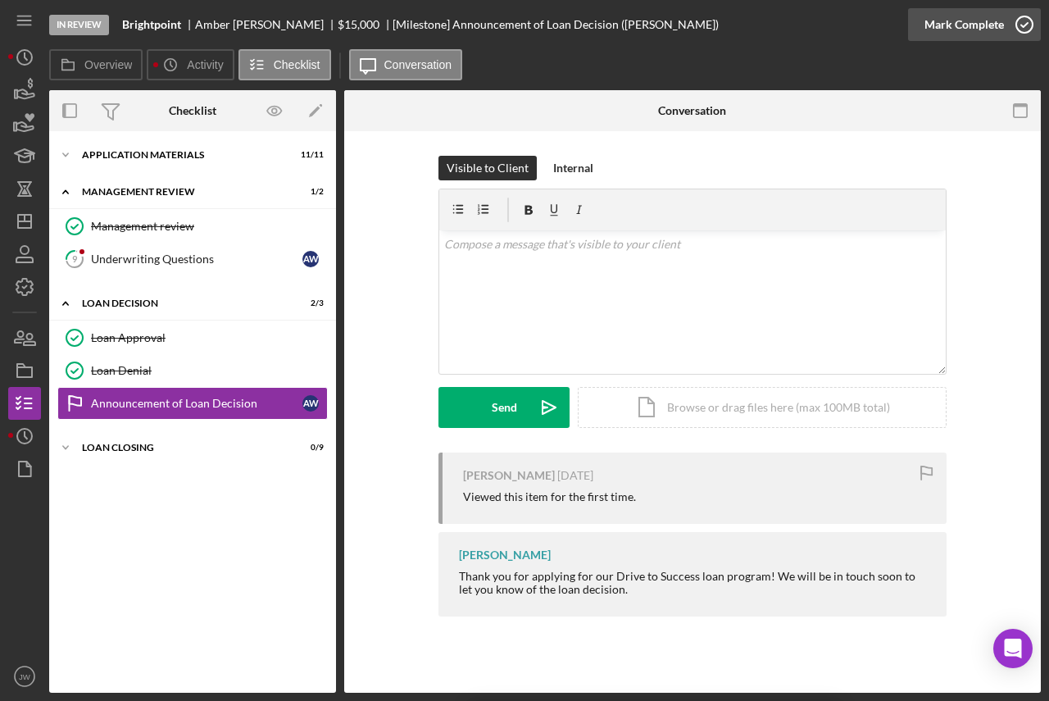
click at [1014, 25] on icon "button" at bounding box center [1024, 24] width 41 height 41
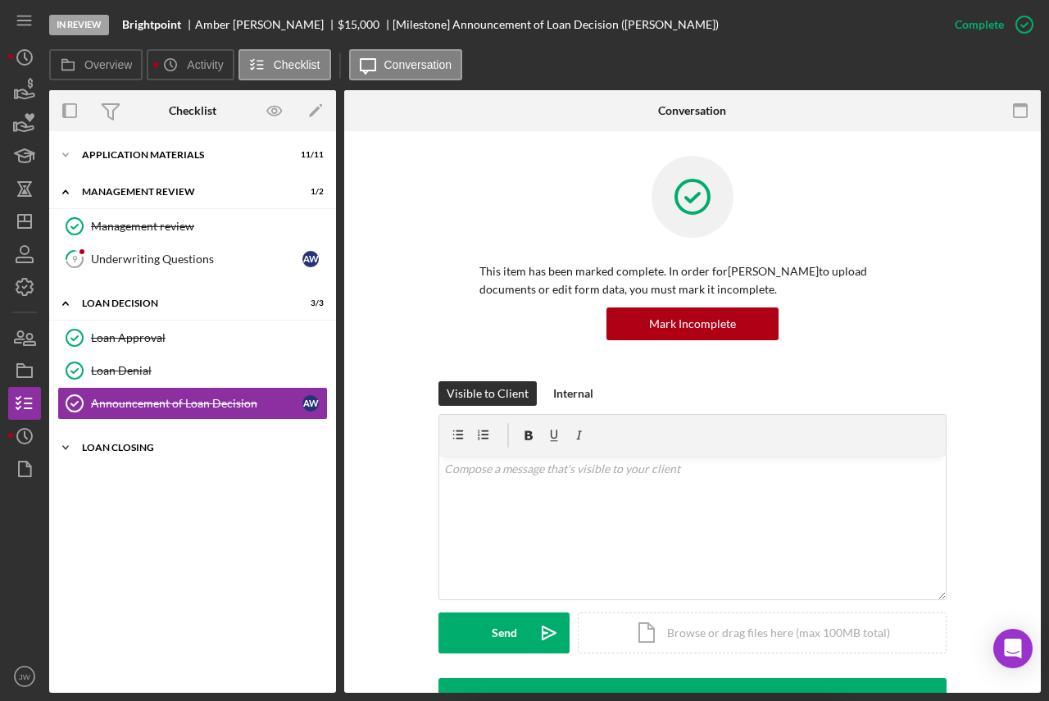
click at [134, 451] on div "Loan Closing" at bounding box center [199, 448] width 234 height 10
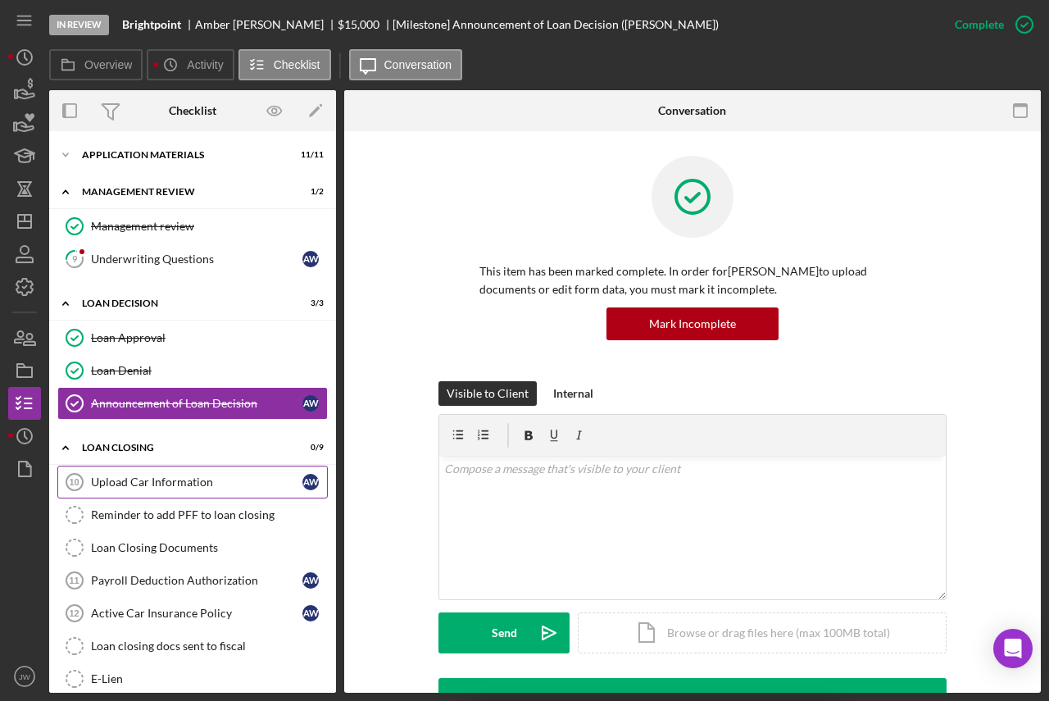
click at [146, 488] on link "Upload Car Information 10 Upload Car Information A W" at bounding box center [192, 481] width 270 height 33
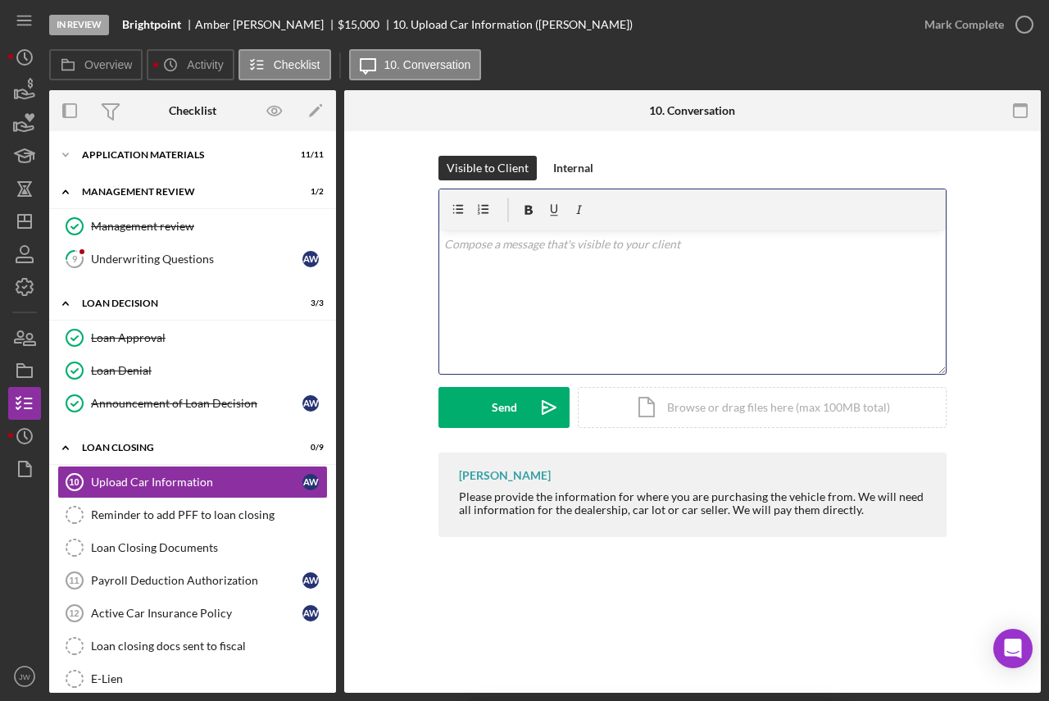
click at [527, 321] on div "v Color teal Color pink Remove color Add row above Add row below Add column bef…" at bounding box center [692, 301] width 506 height 143
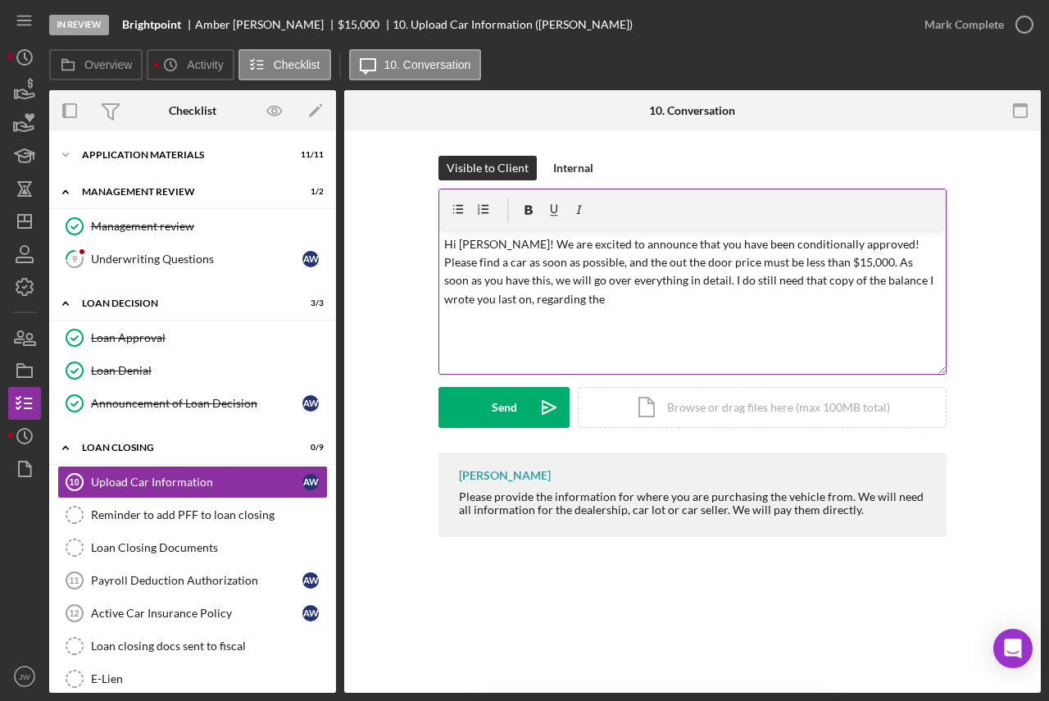
click at [583, 302] on p "Hi Amber! We are excited to announce that you have been conditionally approved!…" at bounding box center [692, 272] width 497 height 74
click at [804, 279] on p "Hi Amber! We are excited to announce that you have been conditionally approved!…" at bounding box center [692, 272] width 497 height 74
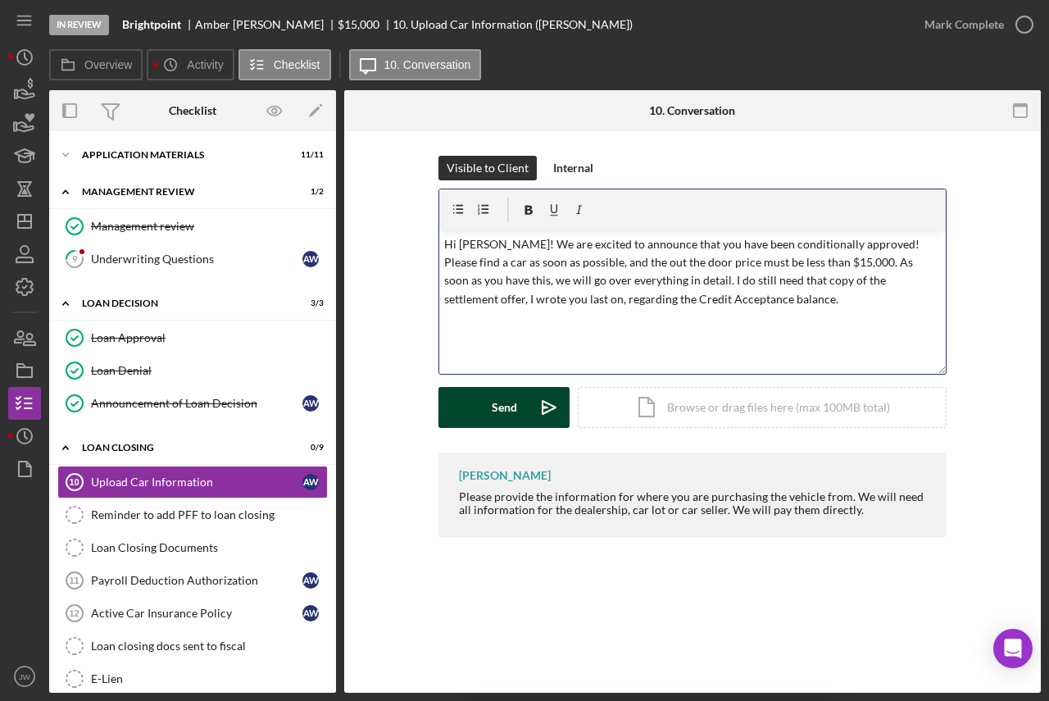
click at [494, 404] on div "Send" at bounding box center [504, 407] width 25 height 41
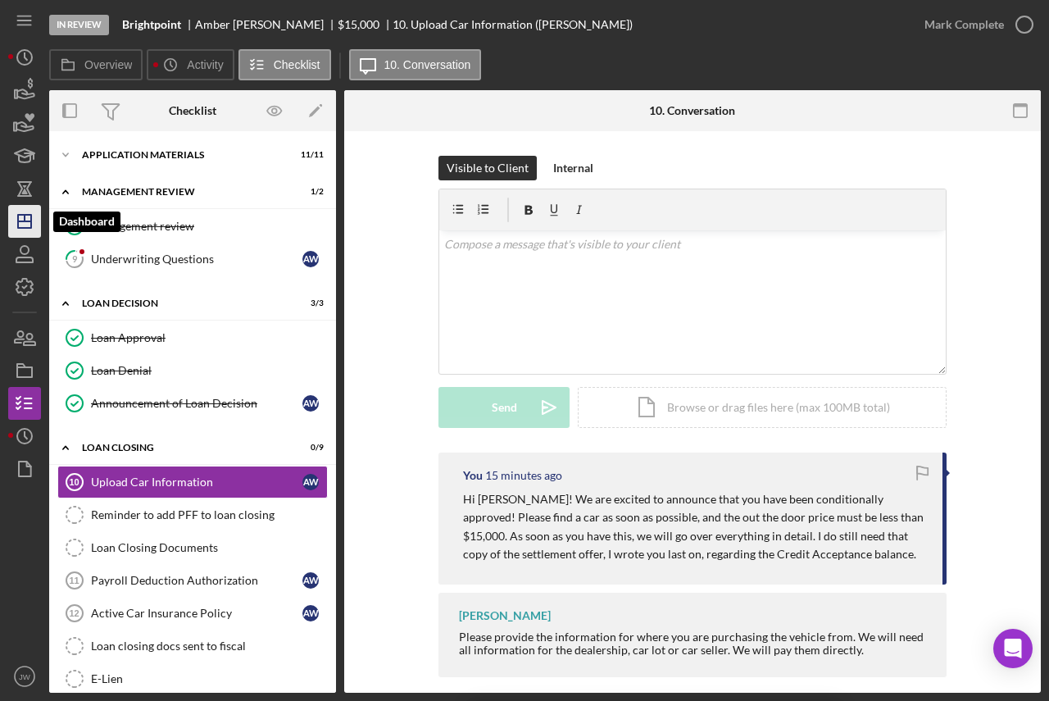
click at [25, 220] on icon "Icon/Dashboard" at bounding box center [24, 221] width 41 height 41
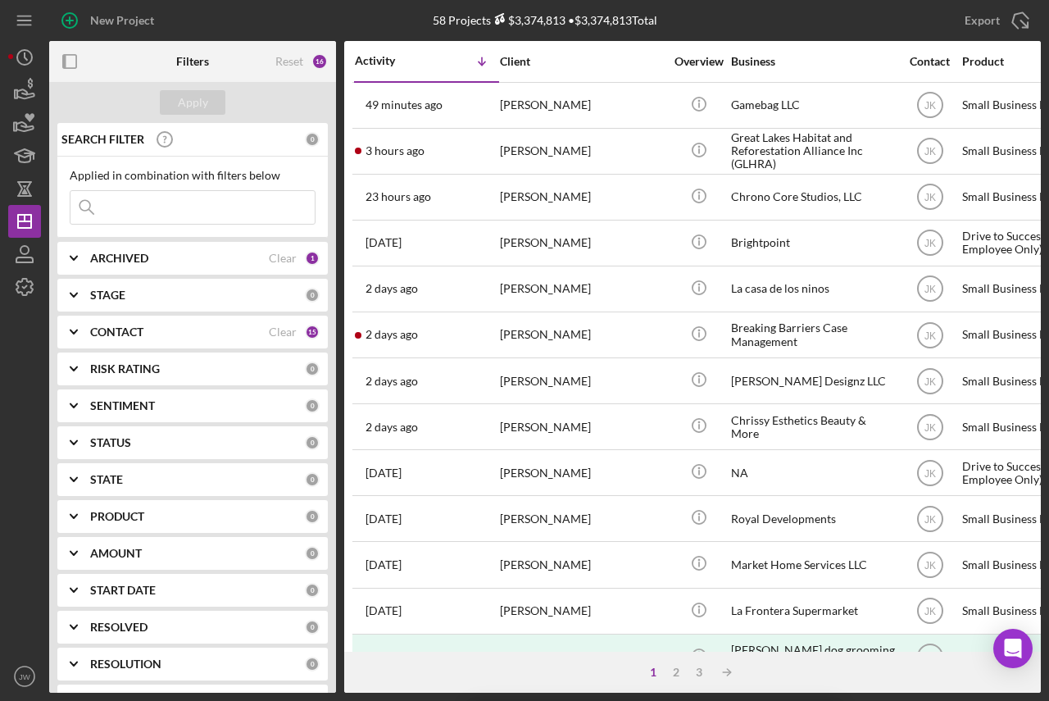
drag, startPoint x: 120, startPoint y: 193, endPoint x: 147, endPoint y: 211, distance: 32.1
click at [147, 211] on input at bounding box center [192, 207] width 244 height 33
paste input "[PERSON_NAME]"
type input "[PERSON_NAME]"
click at [76, 261] on icon "Icon/Expander" at bounding box center [73, 258] width 41 height 41
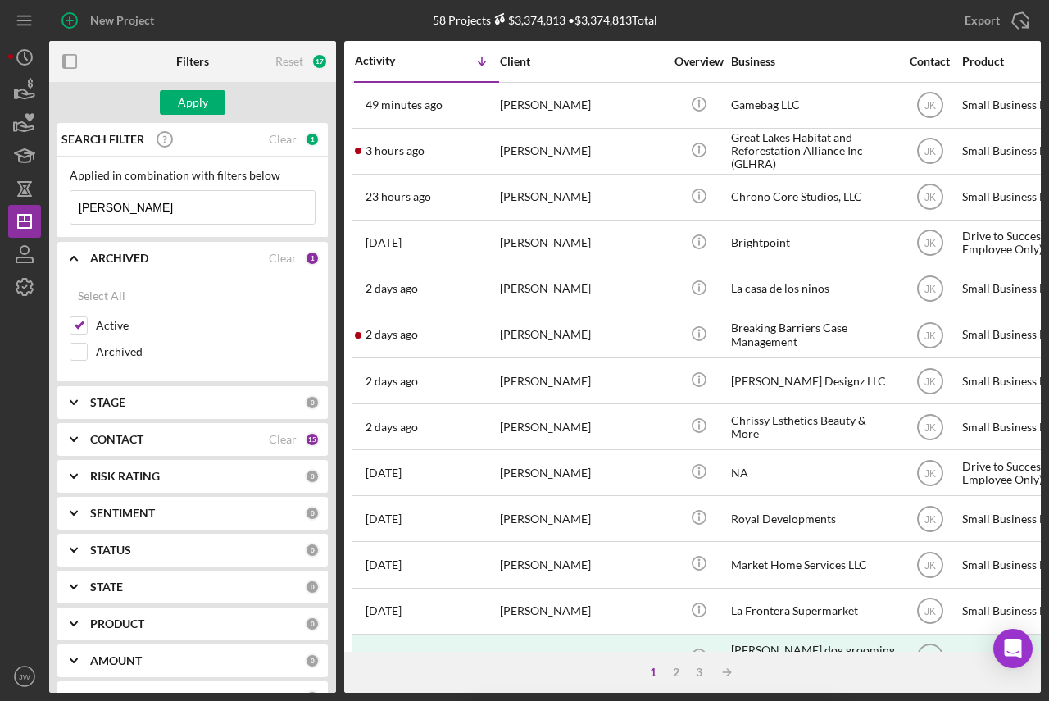
drag, startPoint x: 78, startPoint y: 353, endPoint x: 156, endPoint y: 147, distance: 220.7
click at [78, 352] on input "Archived" at bounding box center [78, 351] width 16 height 16
checkbox input "true"
click at [182, 95] on div "Apply" at bounding box center [193, 102] width 30 height 25
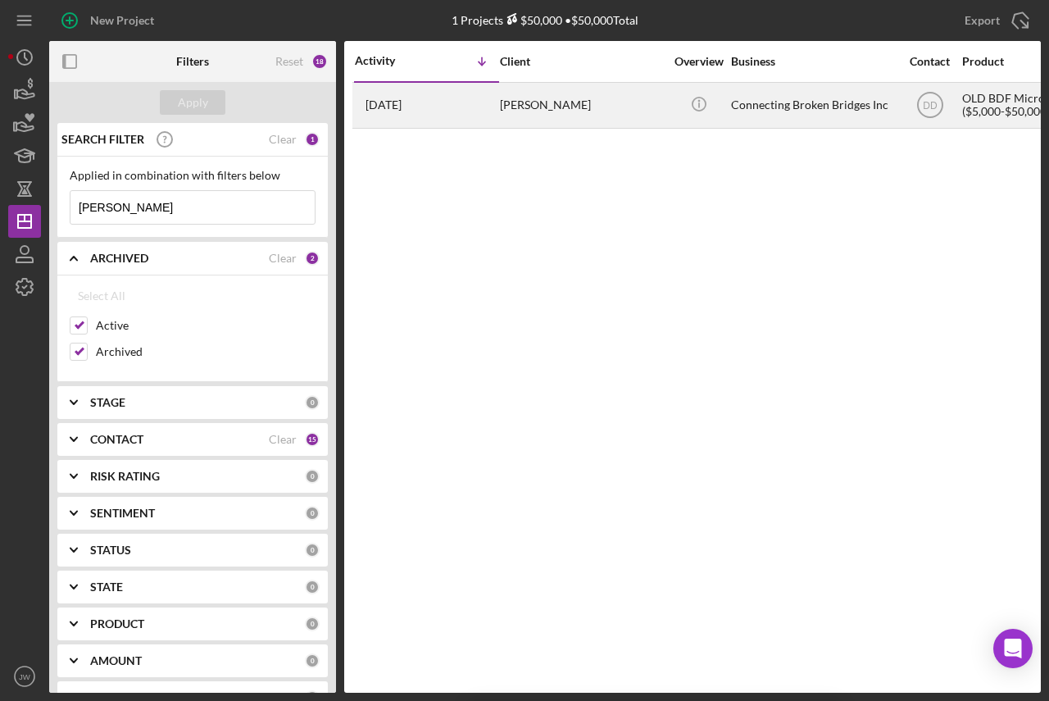
click at [556, 107] on div "[PERSON_NAME]" at bounding box center [582, 105] width 164 height 43
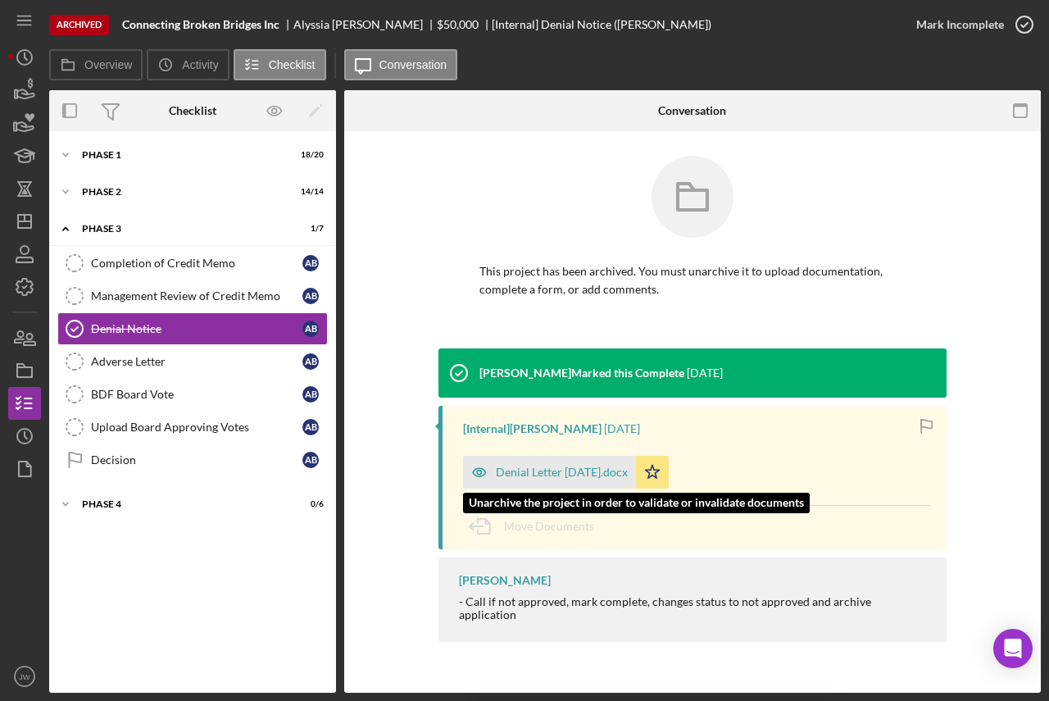
click at [476, 474] on icon "button" at bounding box center [479, 472] width 33 height 33
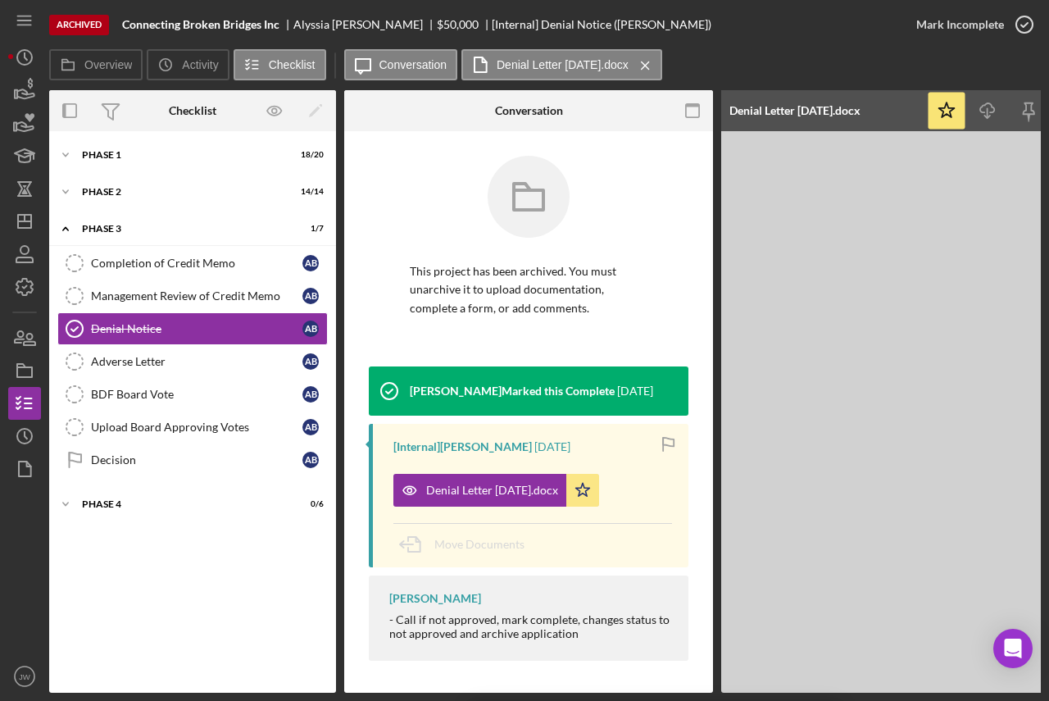
scroll to position [0, 172]
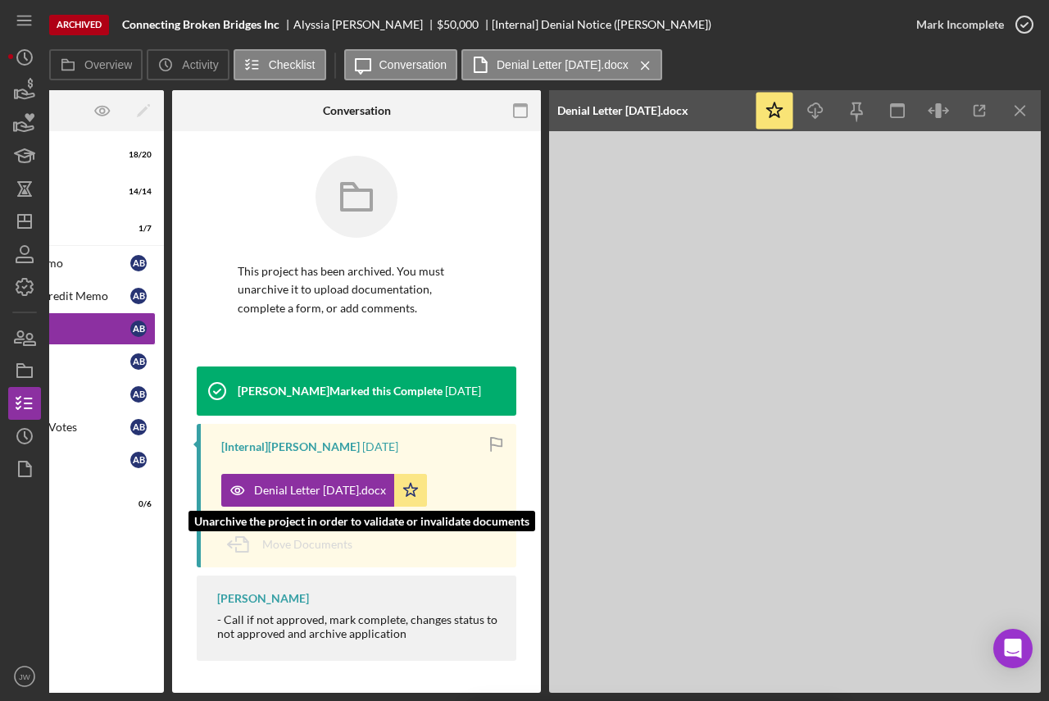
click at [229, 488] on icon "button" at bounding box center [237, 490] width 33 height 33
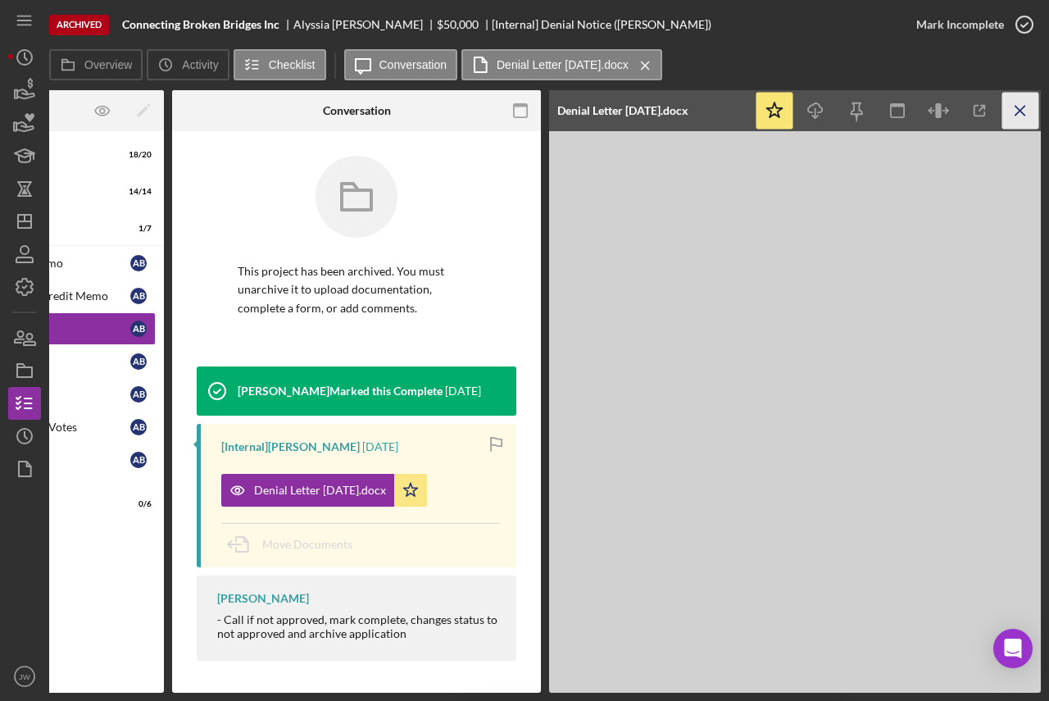
click at [1027, 105] on icon "Icon/Menu Close" at bounding box center [1020, 111] width 37 height 37
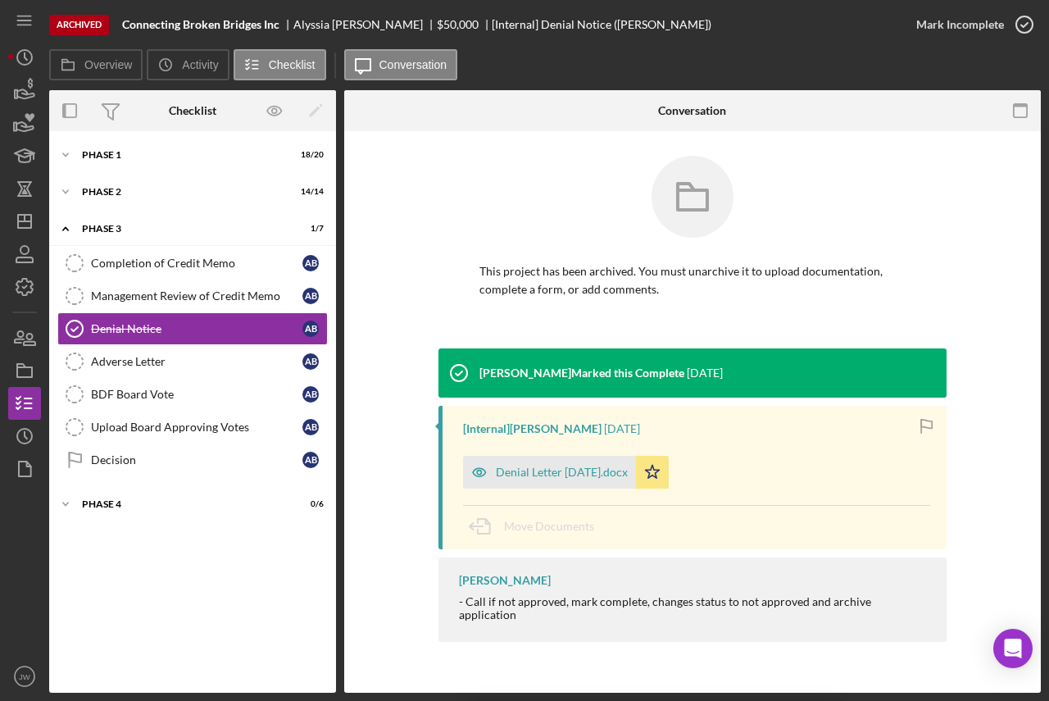
scroll to position [0, 0]
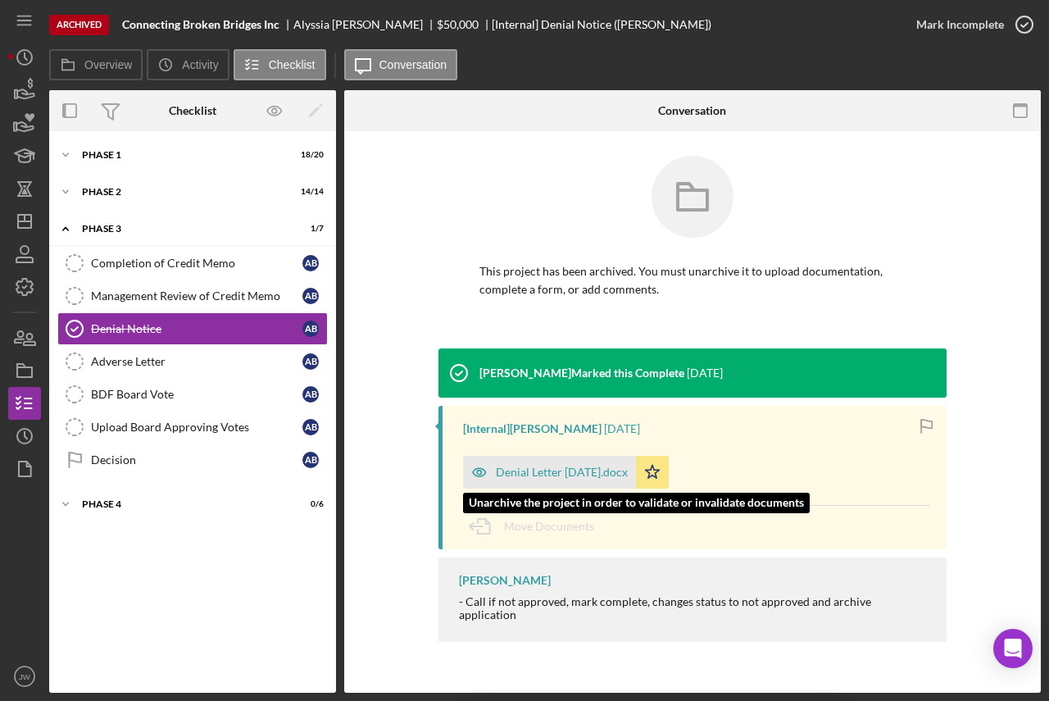
click at [483, 473] on icon "button" at bounding box center [479, 472] width 33 height 33
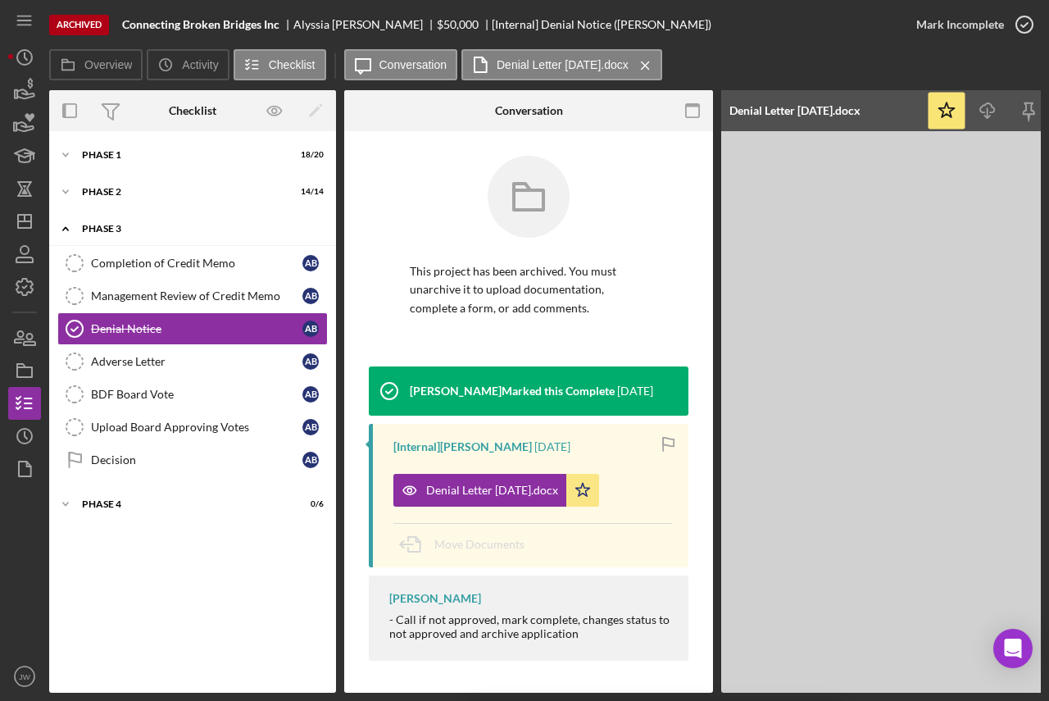
click at [103, 231] on div "Phase 3" at bounding box center [199, 229] width 234 height 10
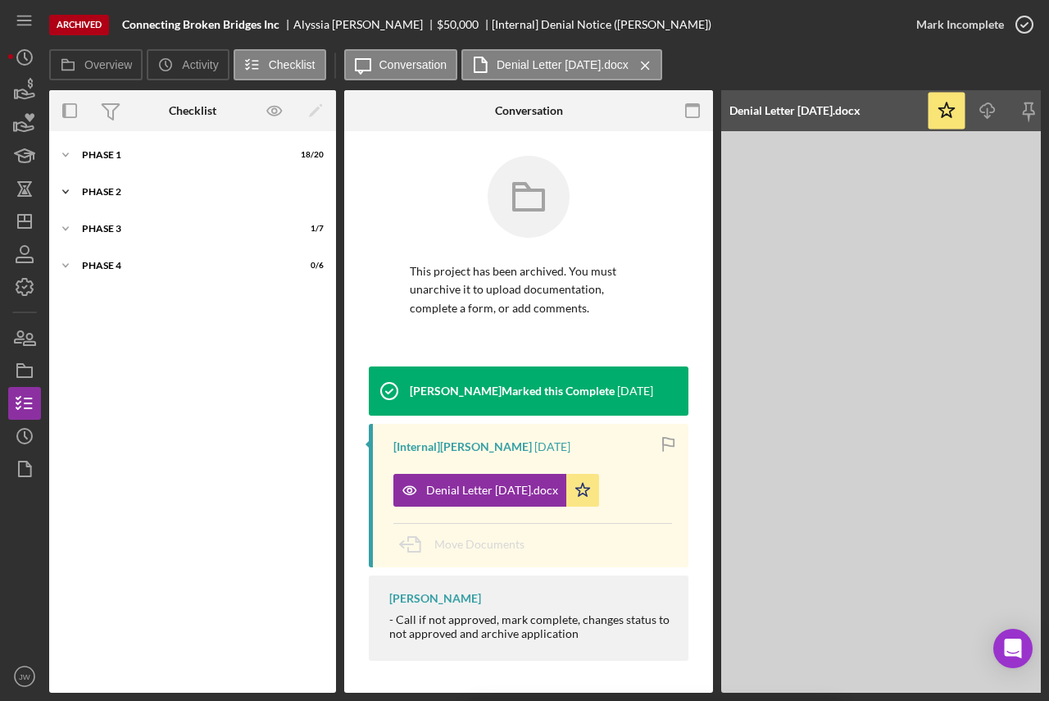
click at [98, 196] on div "Phase 2" at bounding box center [199, 192] width 234 height 10
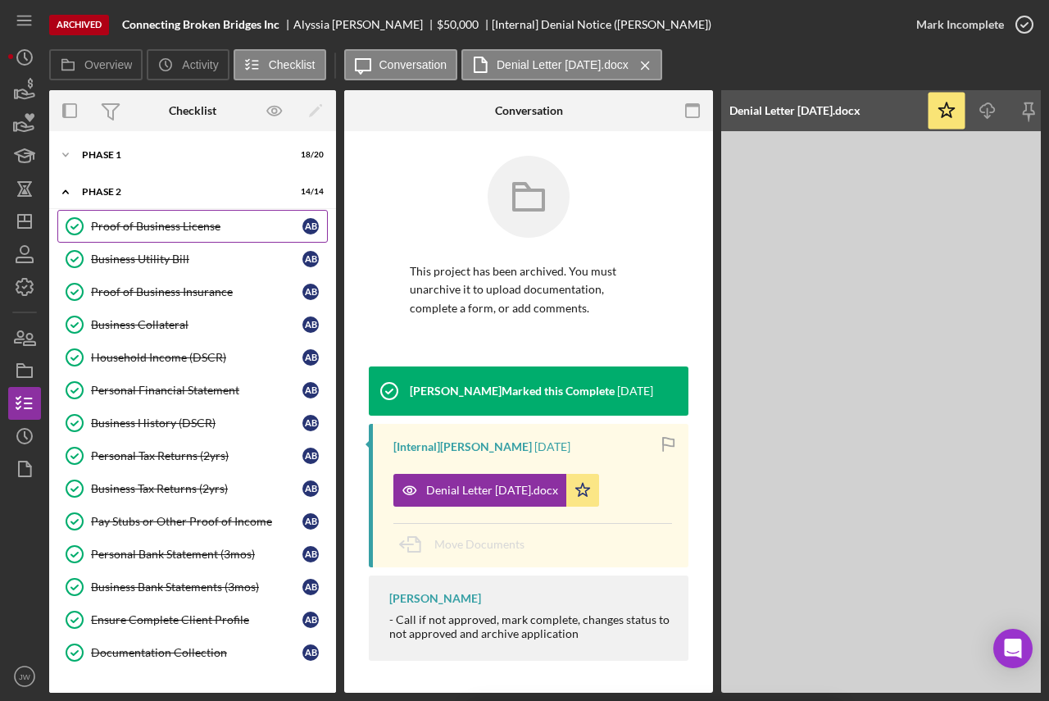
click at [110, 233] on div "Proof of Business License" at bounding box center [196, 226] width 211 height 13
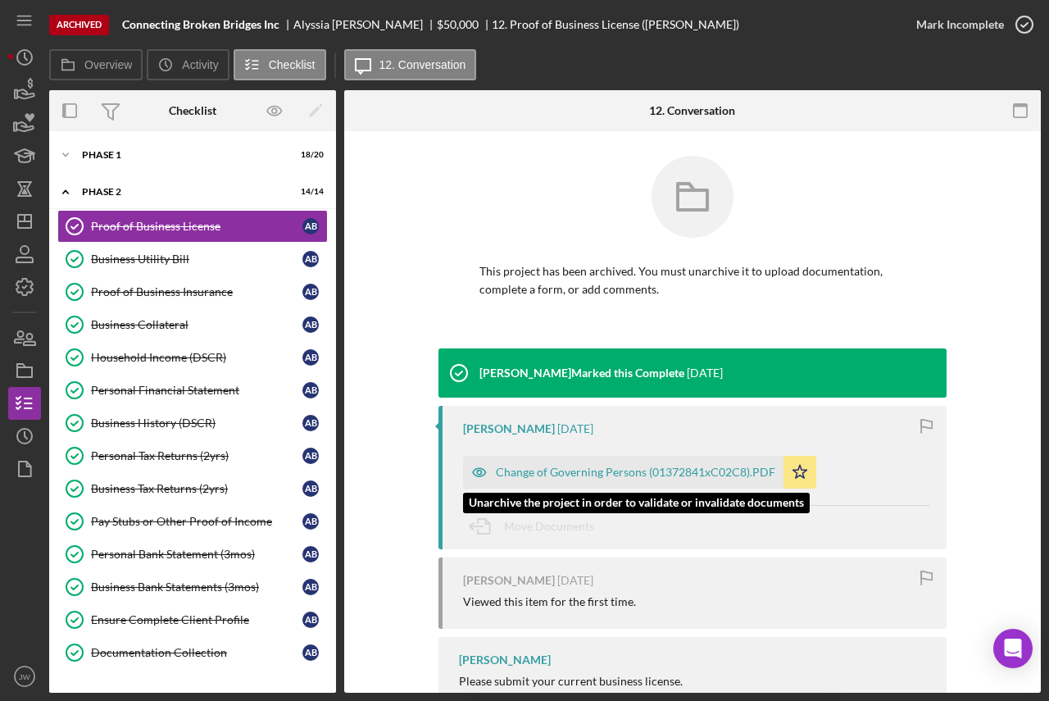
click at [484, 475] on icon "button" at bounding box center [479, 472] width 33 height 33
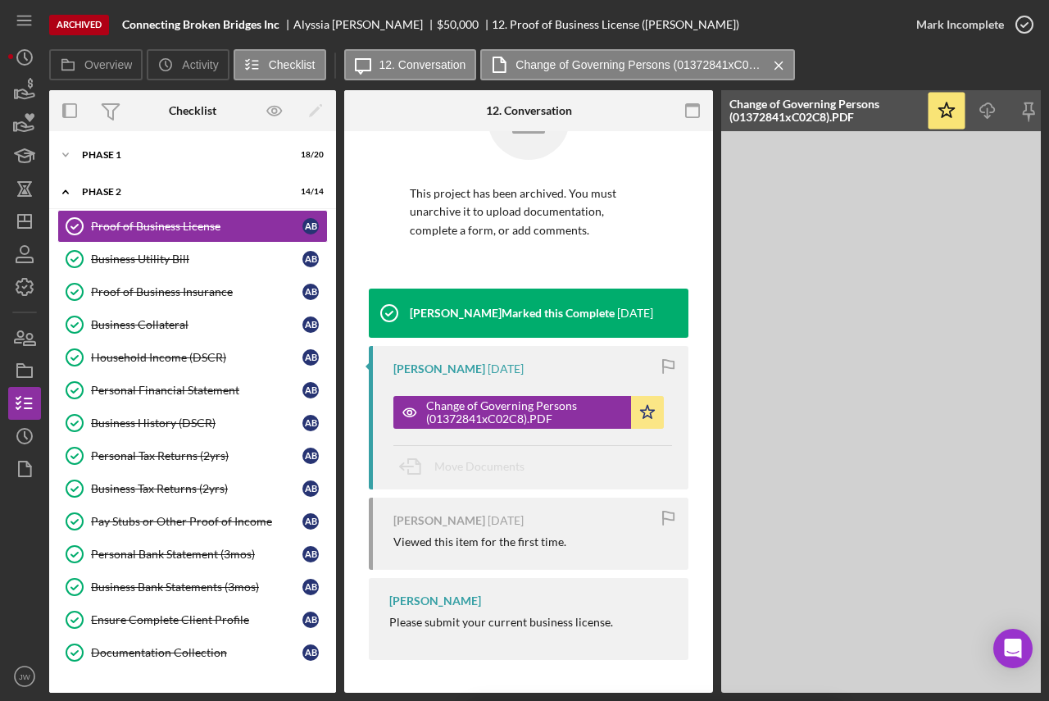
scroll to position [1, 0]
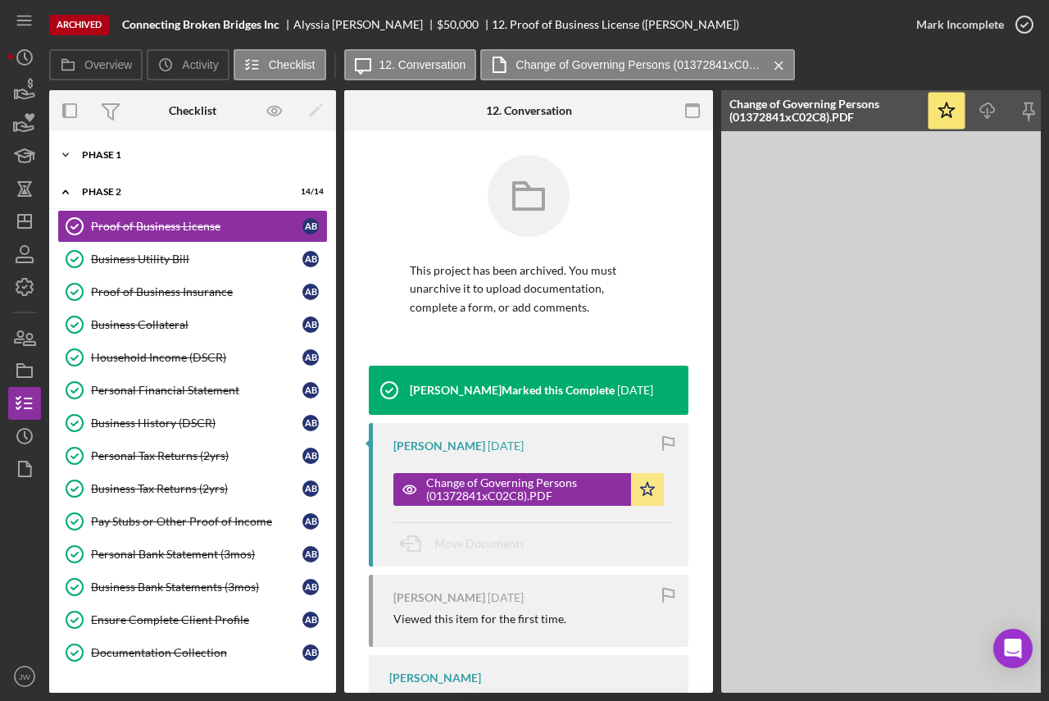
click at [150, 150] on div "Phase 1" at bounding box center [199, 155] width 234 height 10
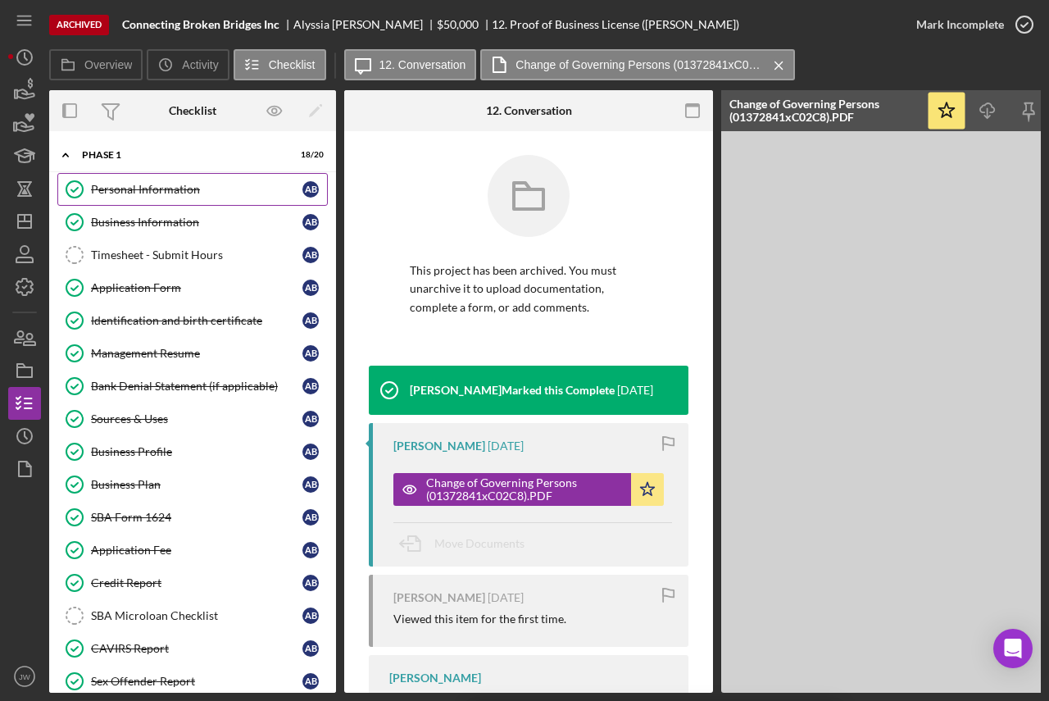
click at [161, 189] on div "Personal Information" at bounding box center [196, 189] width 211 height 13
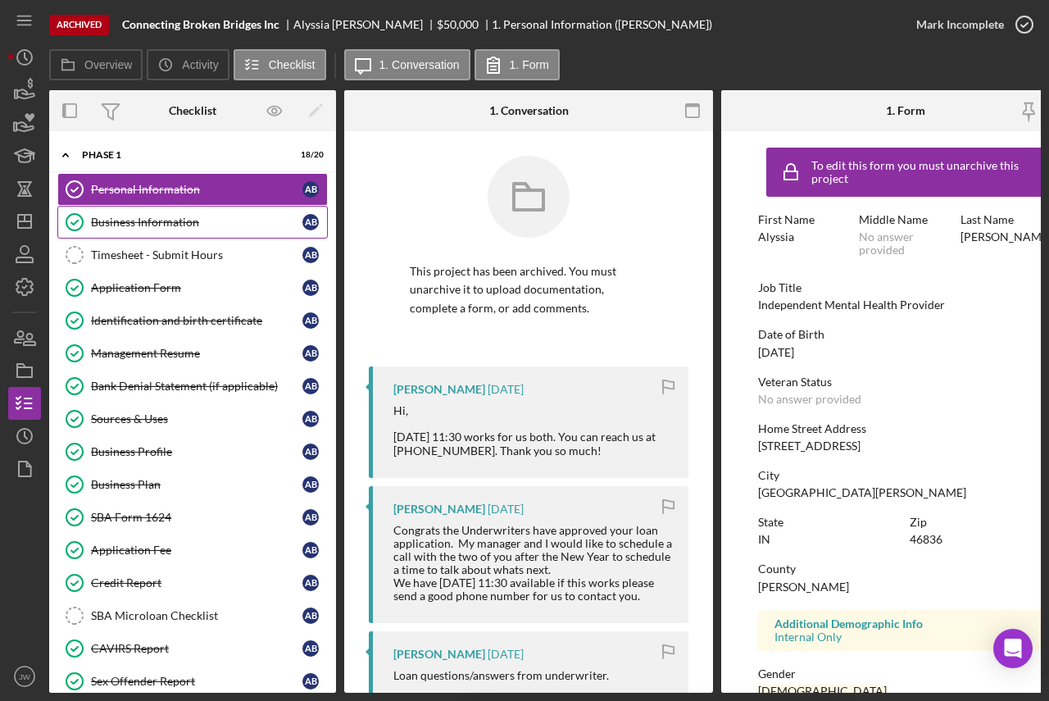
click at [169, 221] on div "Business Information" at bounding box center [196, 222] width 211 height 13
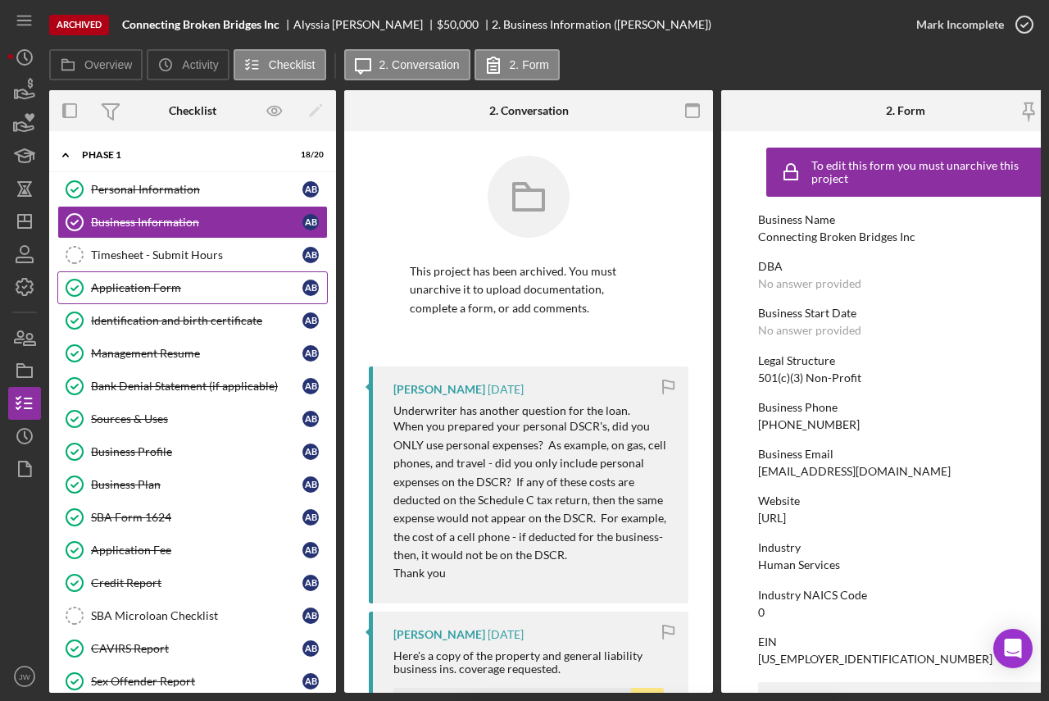
click at [151, 290] on div "Application Form" at bounding box center [196, 287] width 211 height 13
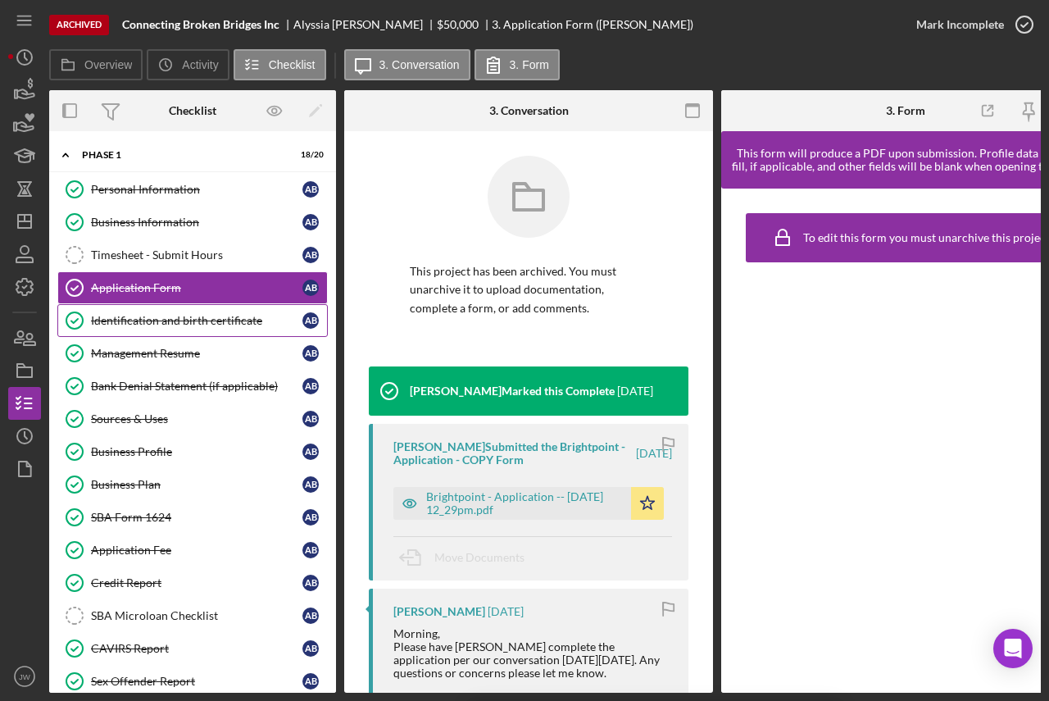
click at [155, 325] on div "Identification and birth certificate" at bounding box center [196, 320] width 211 height 13
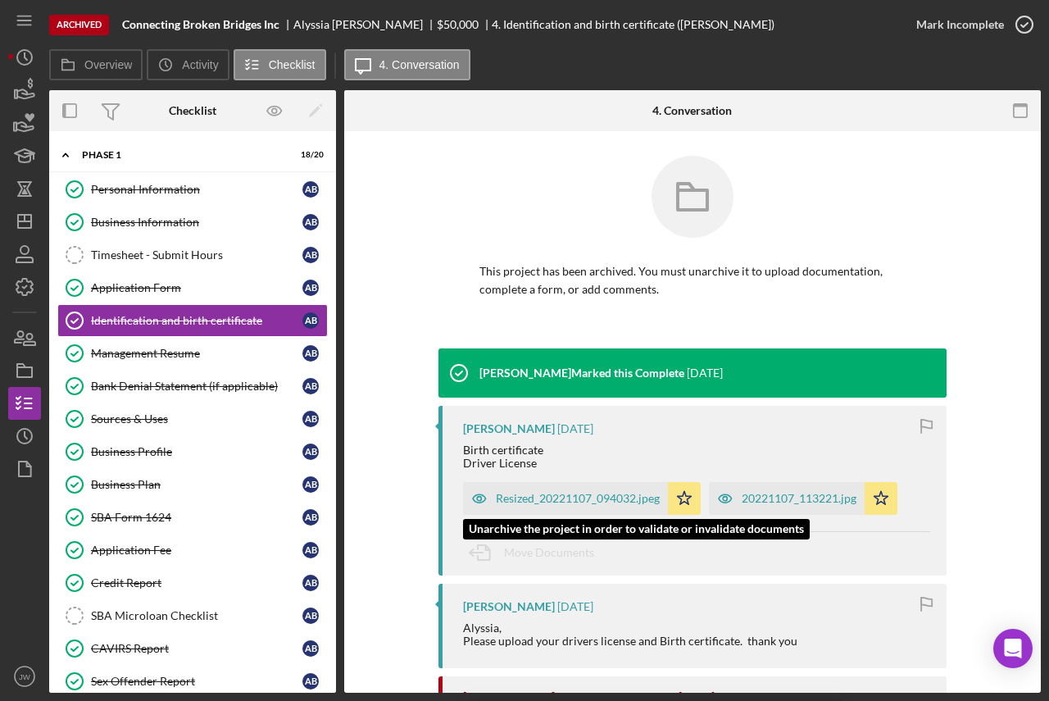
click at [479, 497] on icon "button" at bounding box center [479, 499] width 4 height 4
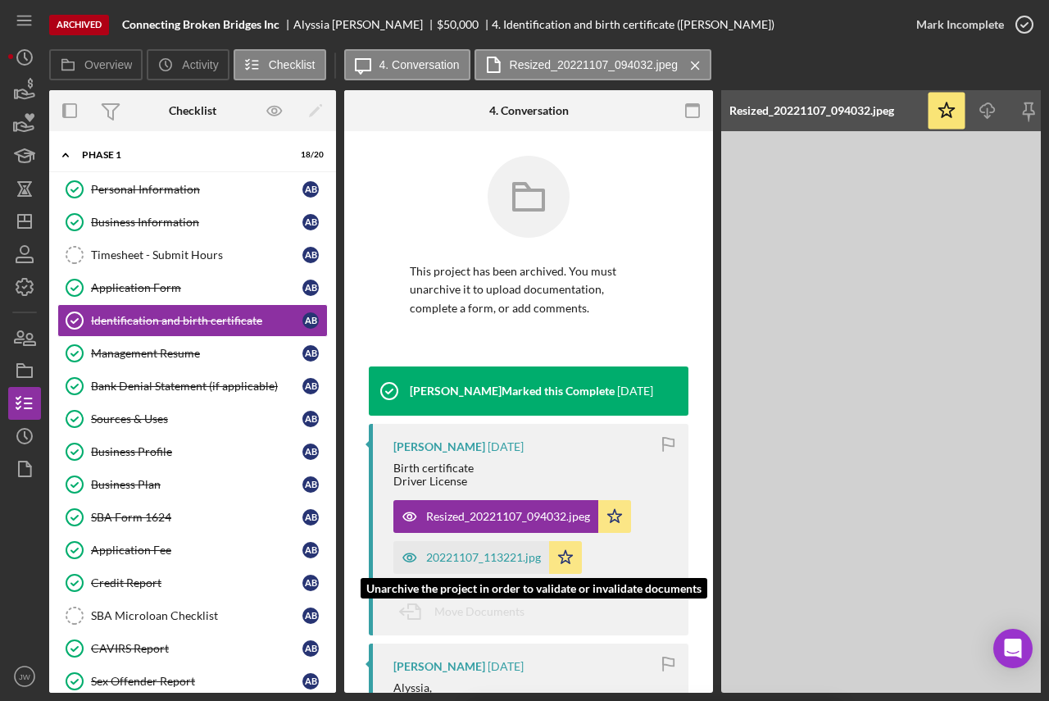
click at [410, 554] on icon "button" at bounding box center [409, 558] width 13 height 8
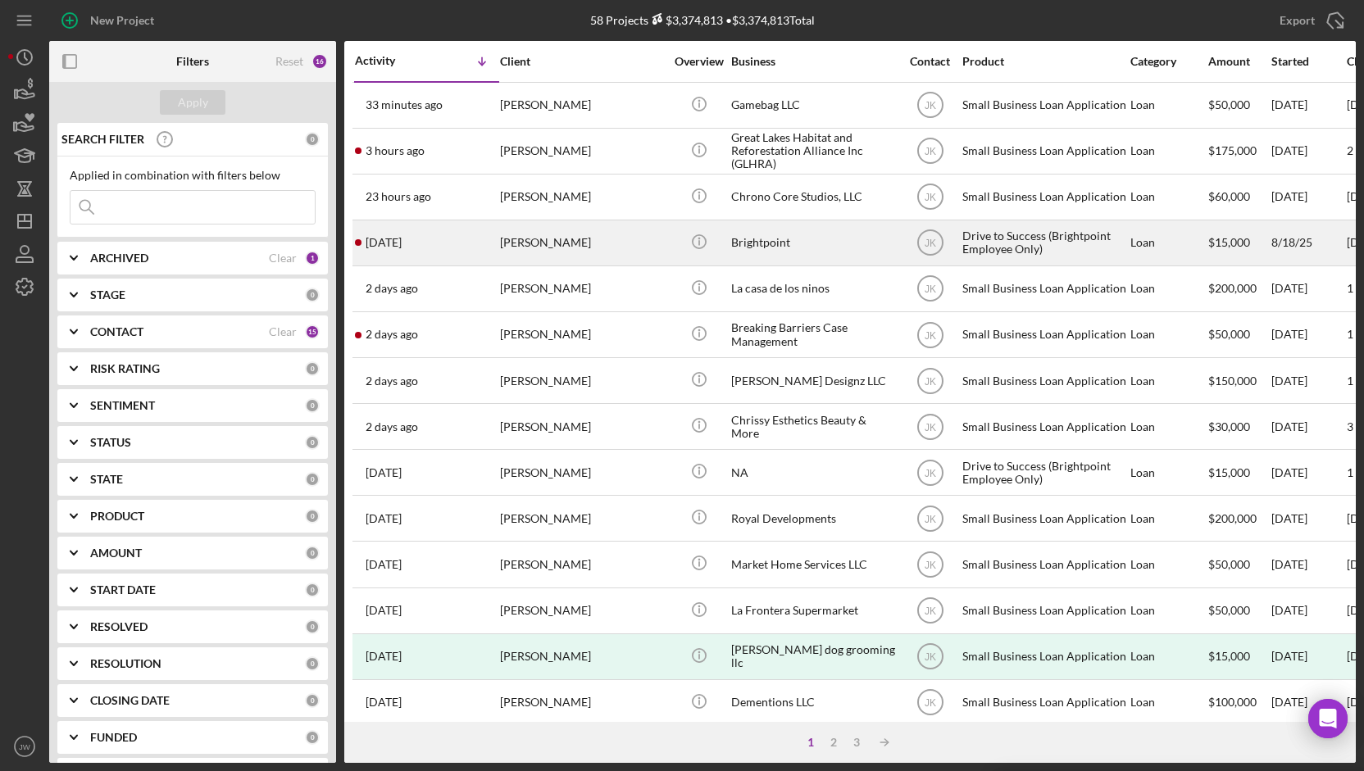
click at [786, 238] on div "Brightpoint" at bounding box center [813, 242] width 164 height 43
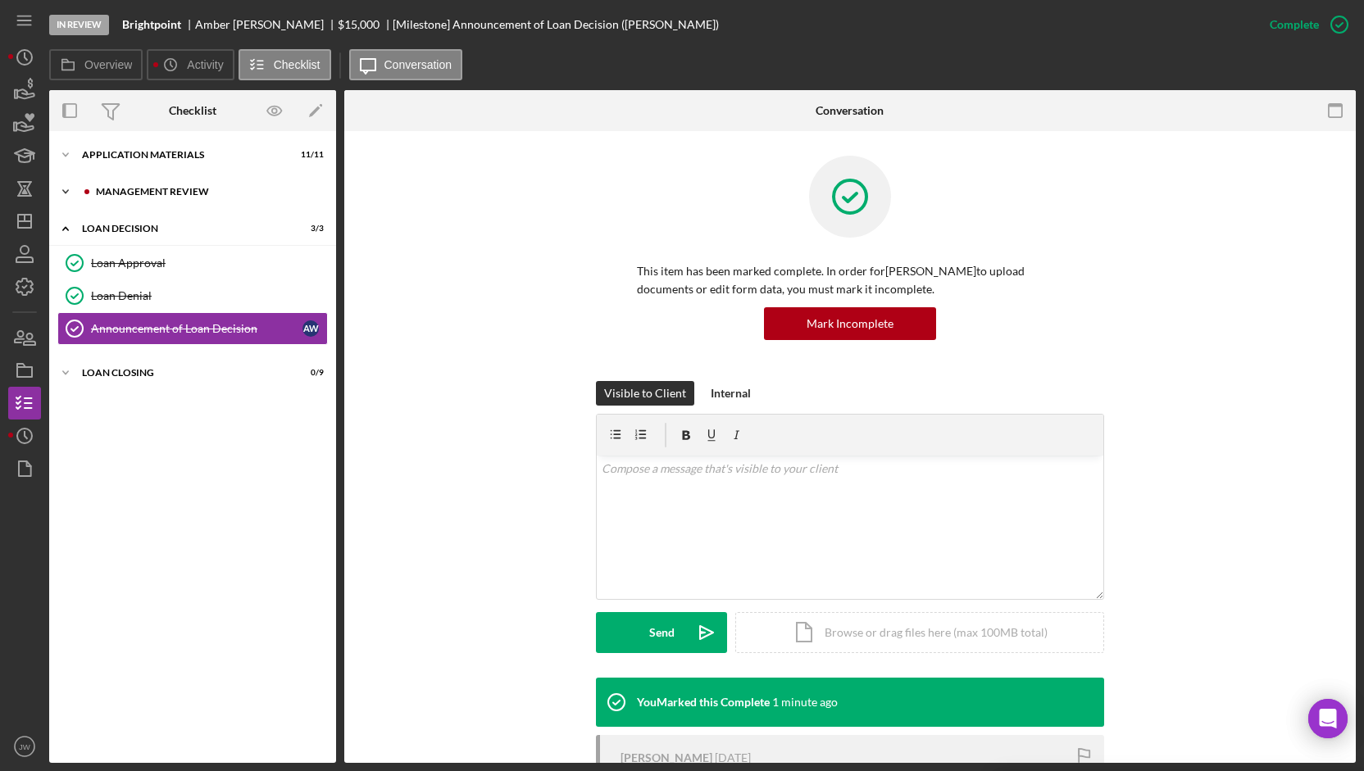
click at [152, 184] on div "Icon/Expander Management Review 1 / 2" at bounding box center [192, 191] width 287 height 33
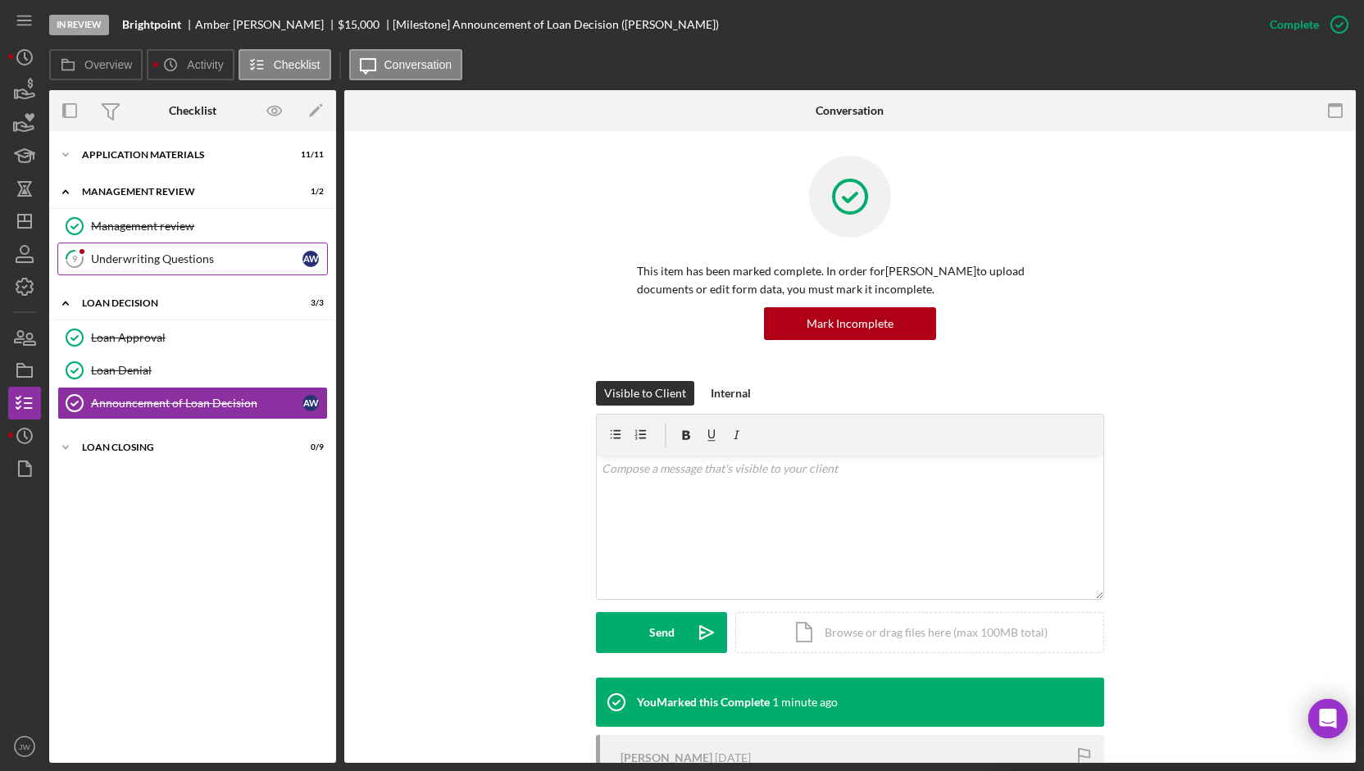
click at [170, 252] on div "Underwriting Questions" at bounding box center [196, 258] width 211 height 13
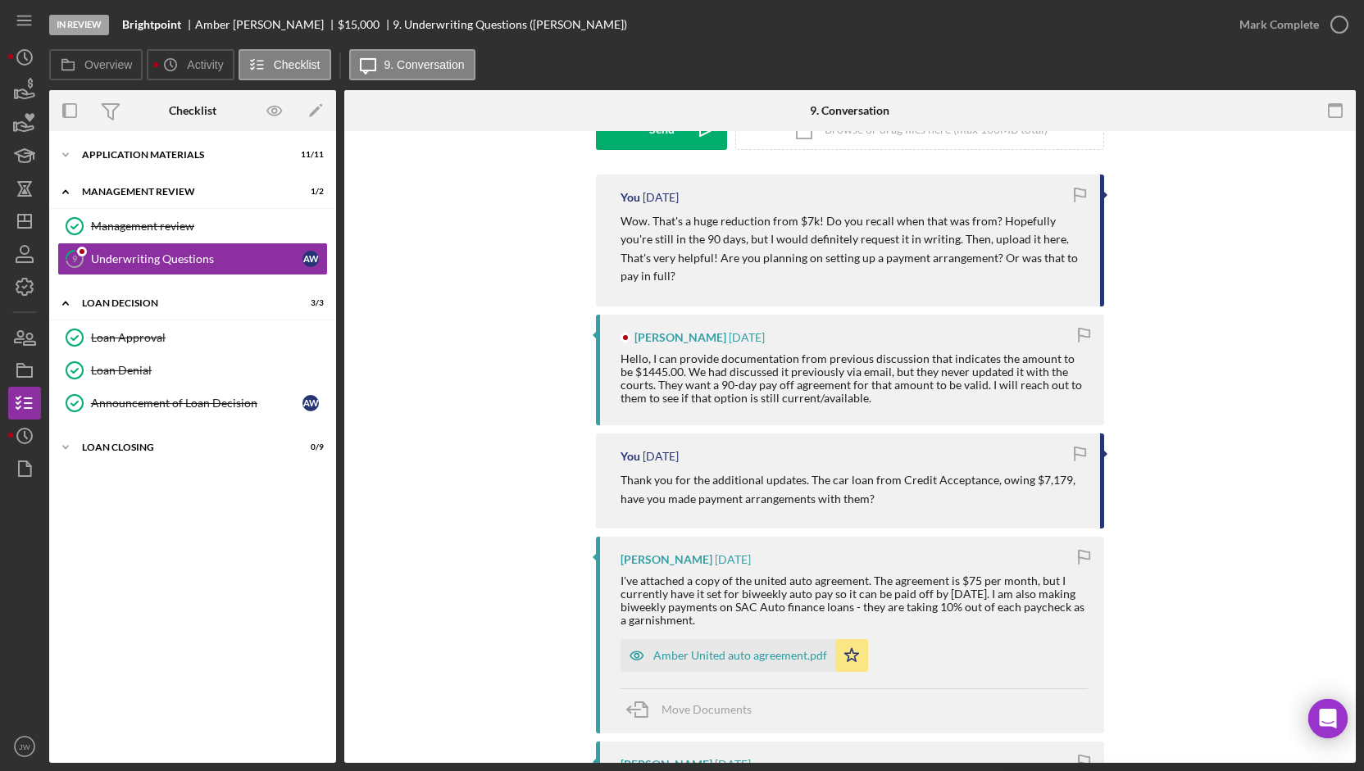
scroll to position [328, 0]
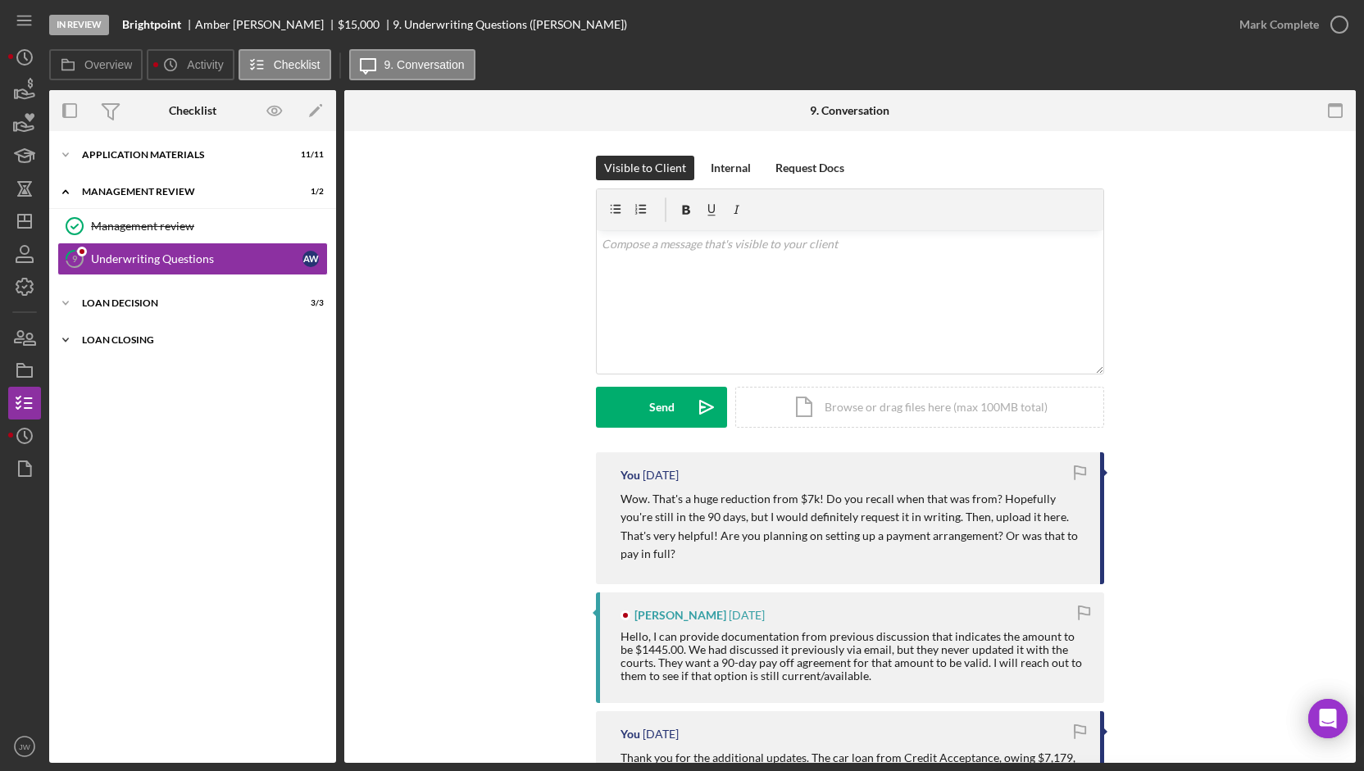
click at [144, 338] on div "Loan Closing" at bounding box center [199, 340] width 234 height 10
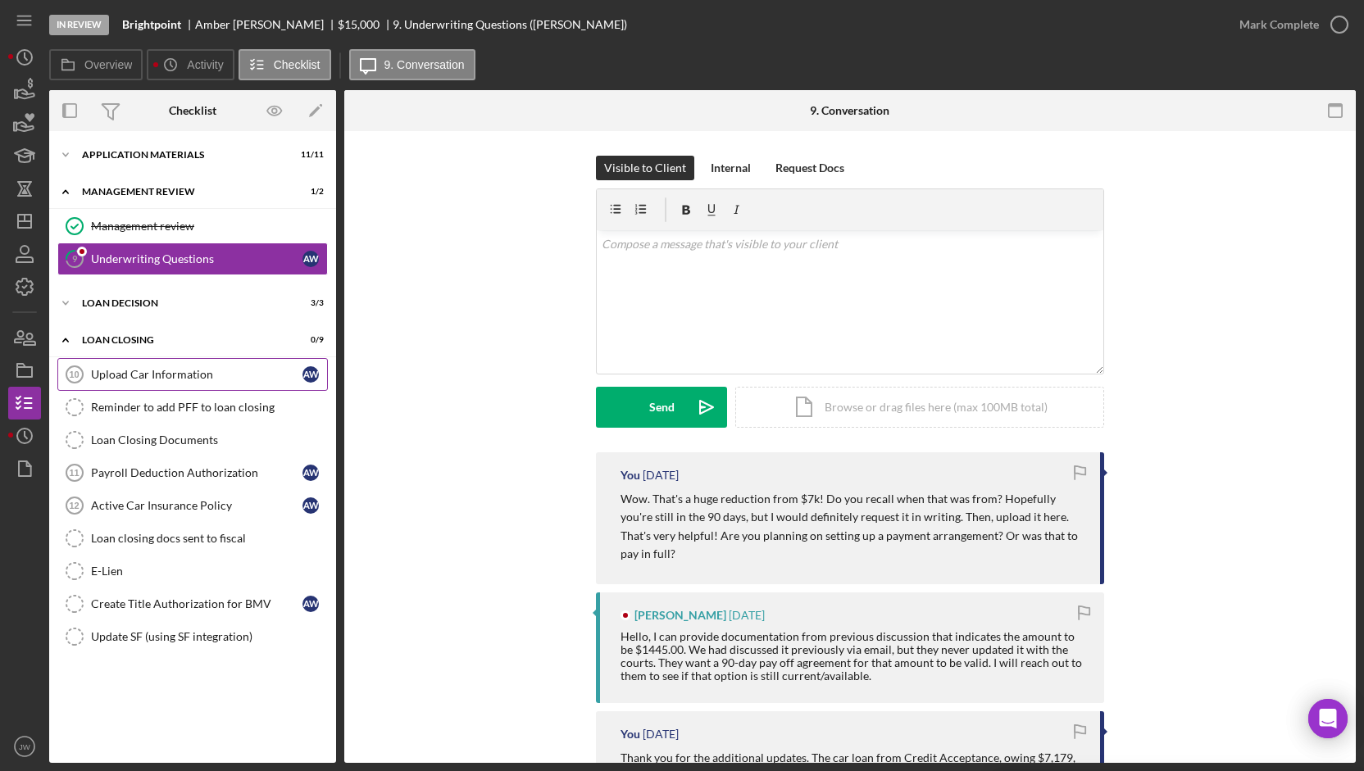
click at [134, 375] on div "Upload Car Information" at bounding box center [196, 374] width 211 height 13
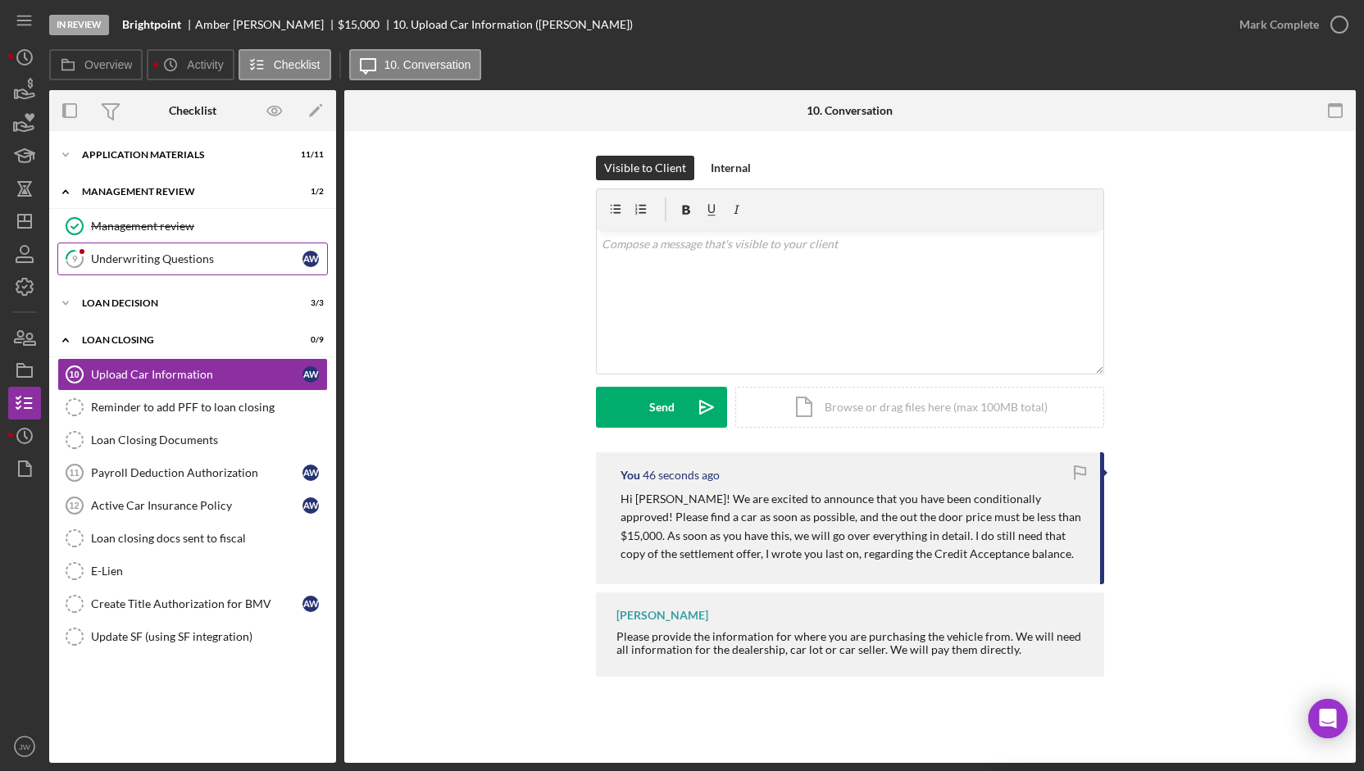
click at [127, 260] on div "Underwriting Questions" at bounding box center [196, 258] width 211 height 13
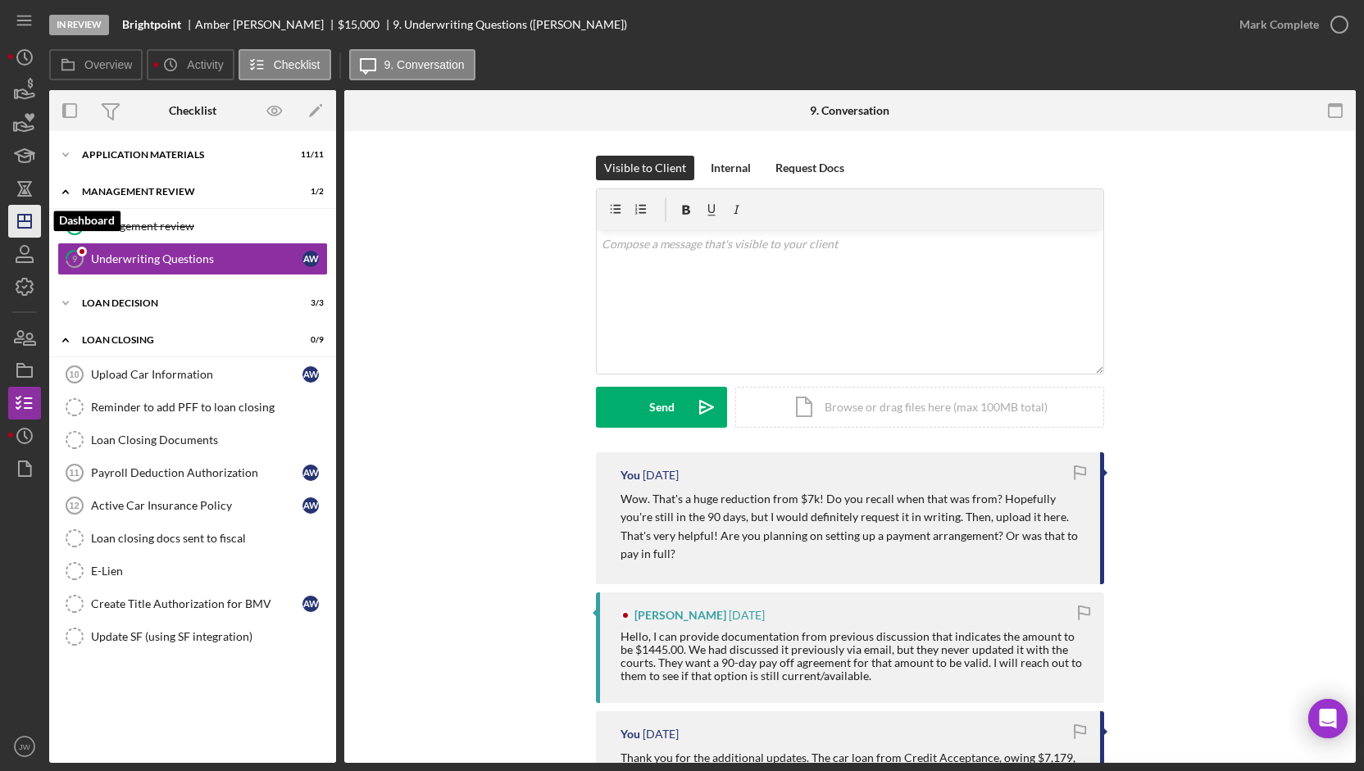
click at [25, 224] on icon "Icon/Dashboard" at bounding box center [24, 221] width 41 height 41
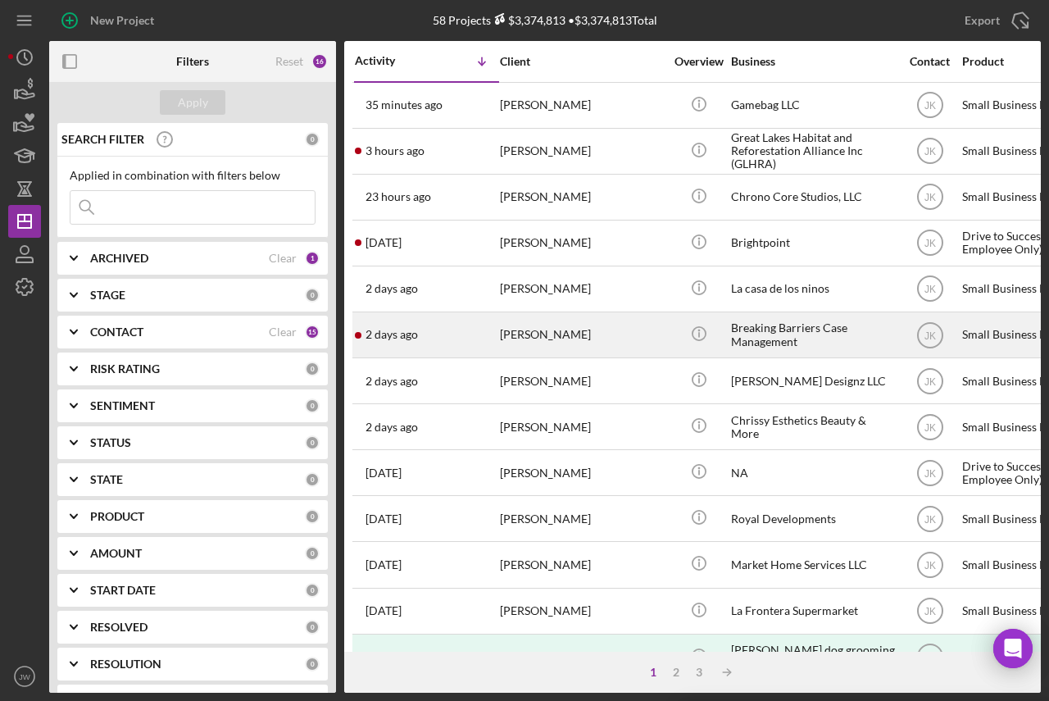
click at [816, 335] on div "Breaking Barriers Case Management" at bounding box center [813, 334] width 164 height 43
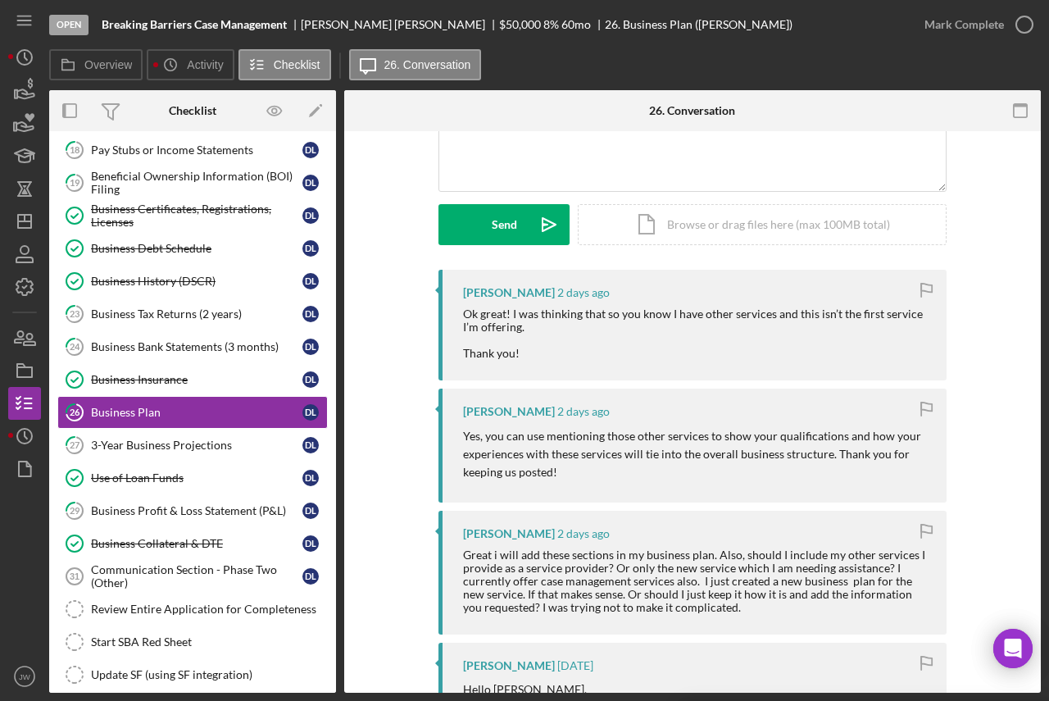
scroll to position [164, 0]
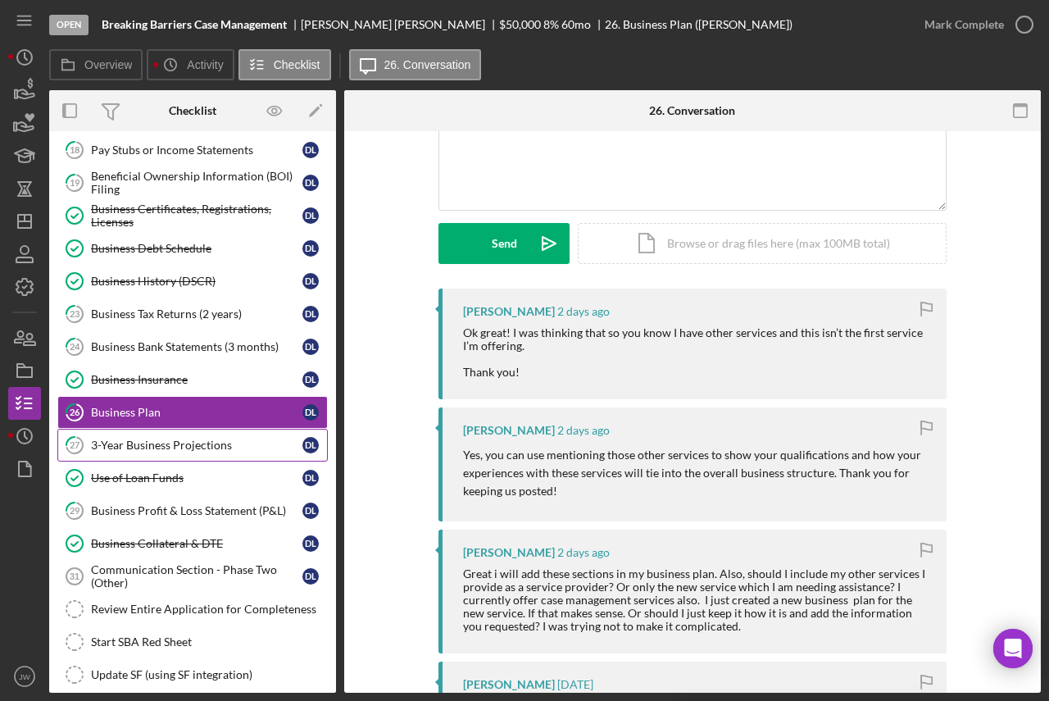
click at [173, 447] on div "3-Year Business Projections" at bounding box center [196, 444] width 211 height 13
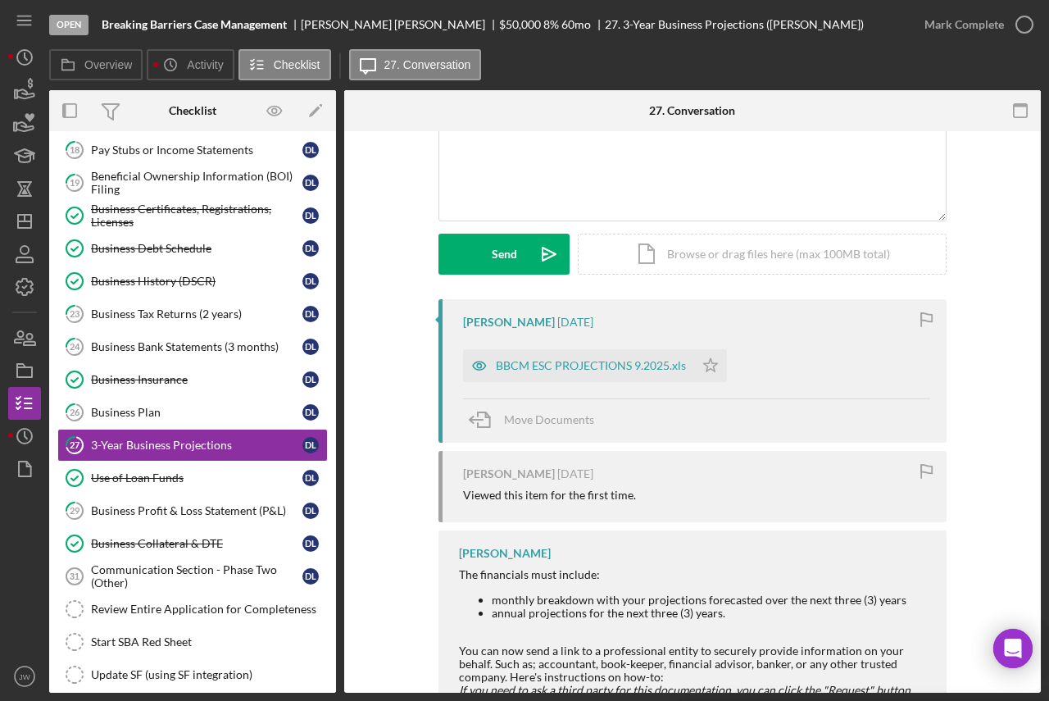
scroll to position [164, 0]
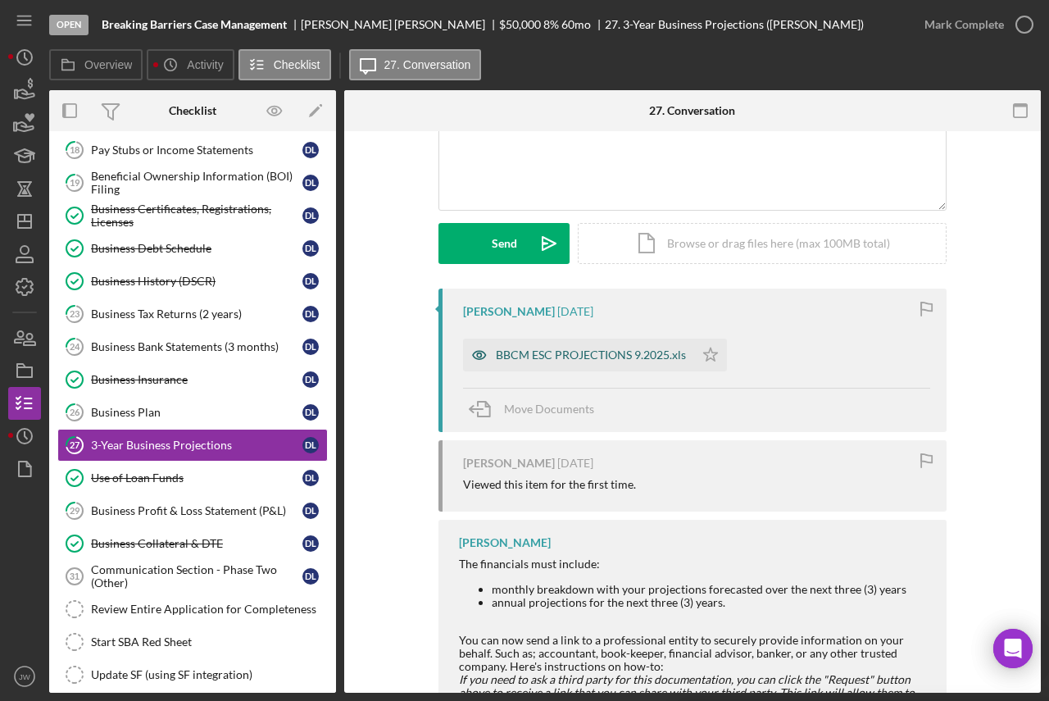
click at [473, 355] on icon "button" at bounding box center [479, 354] width 33 height 33
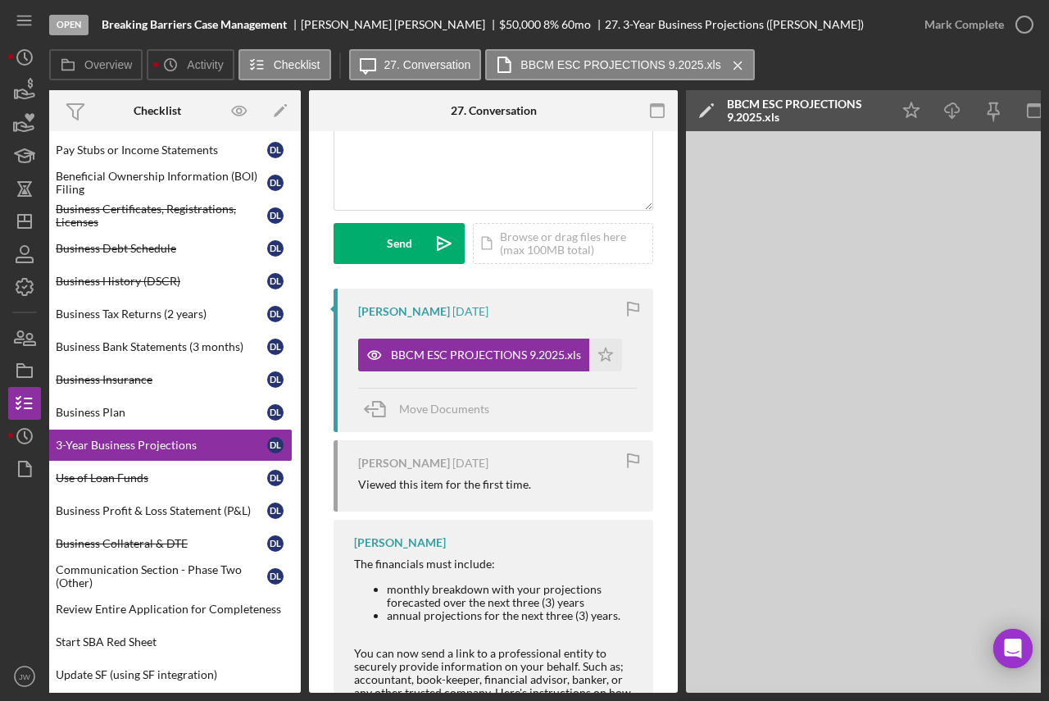
scroll to position [0, 0]
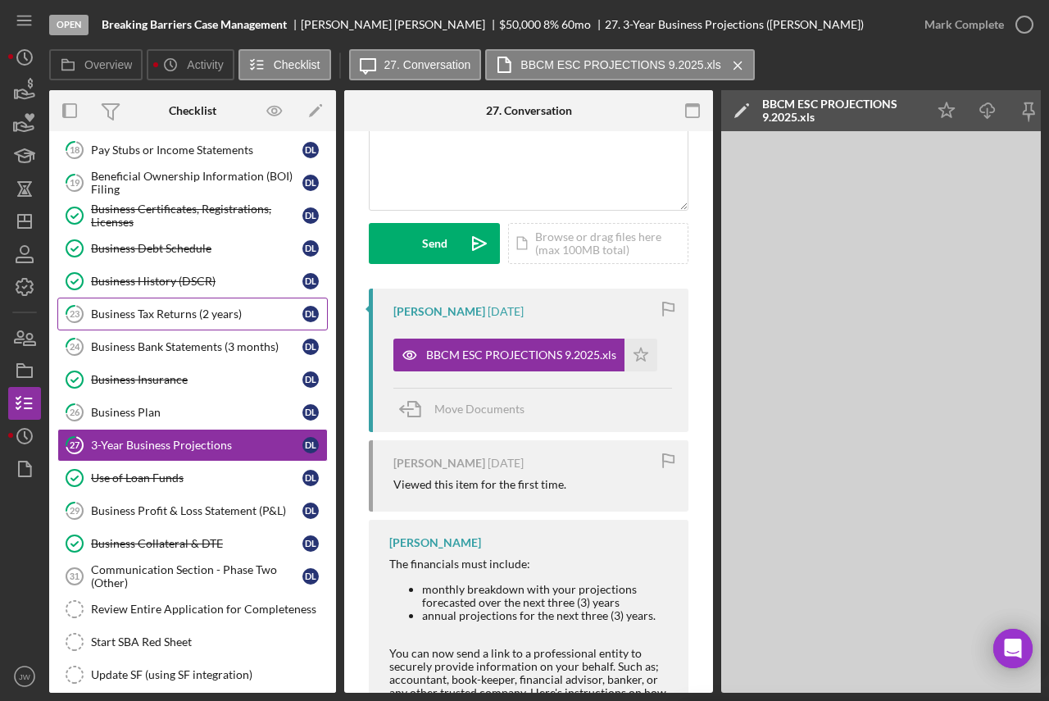
click at [161, 315] on div "Business Tax Returns (2 years)" at bounding box center [196, 313] width 211 height 13
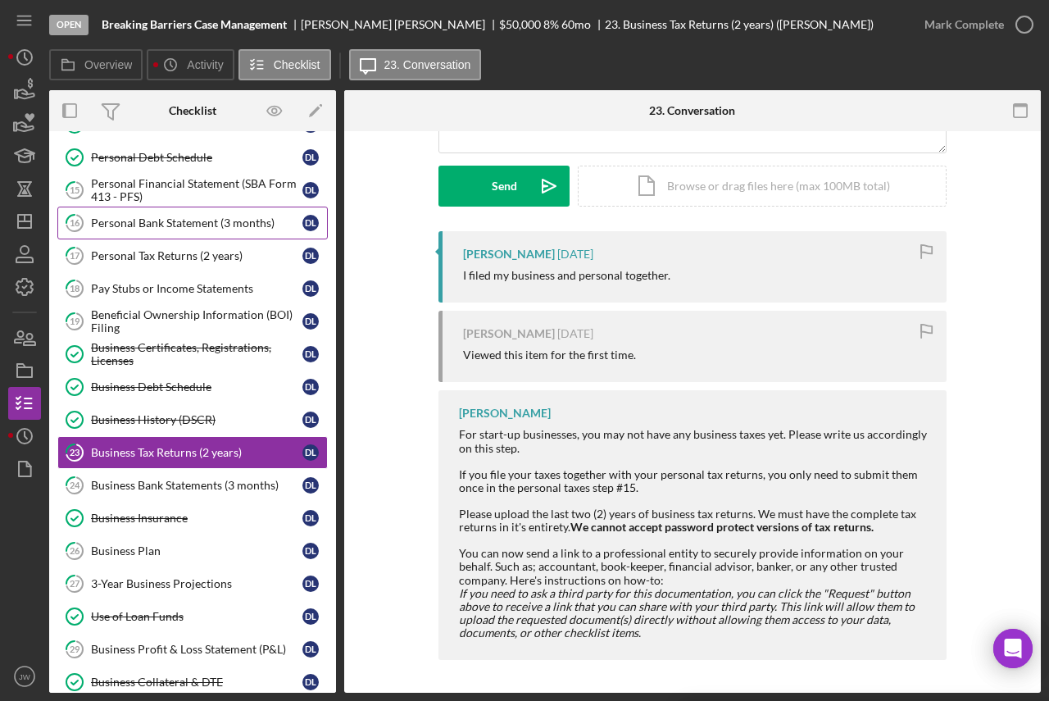
scroll to position [109, 0]
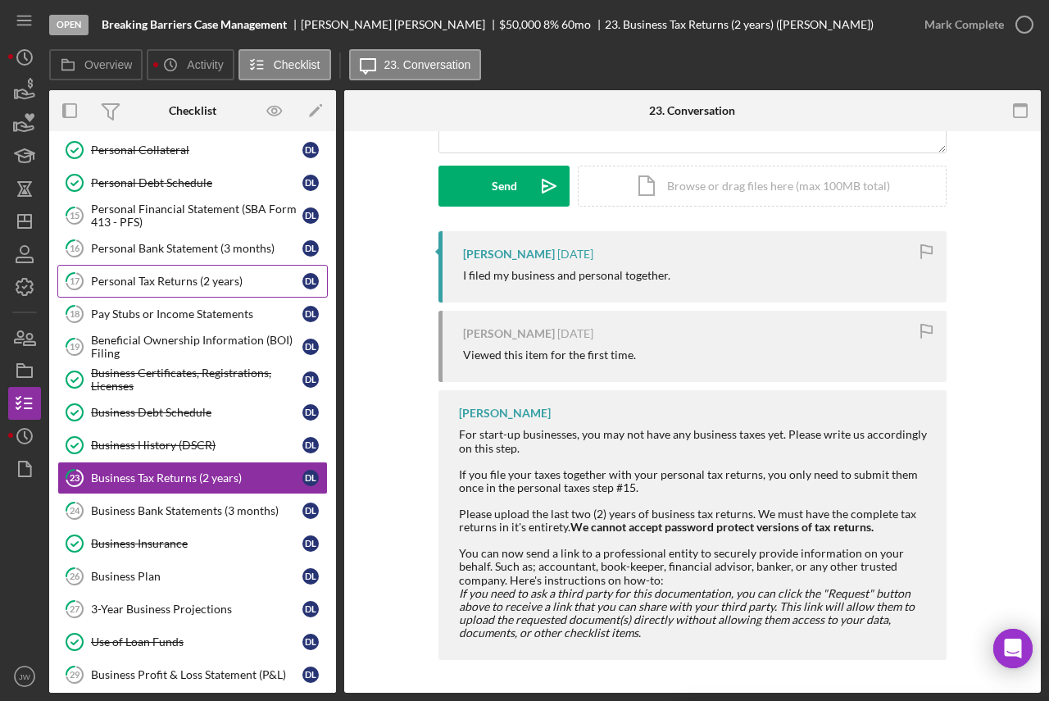
click at [160, 279] on div "Personal Tax Returns (2 years)" at bounding box center [196, 281] width 211 height 13
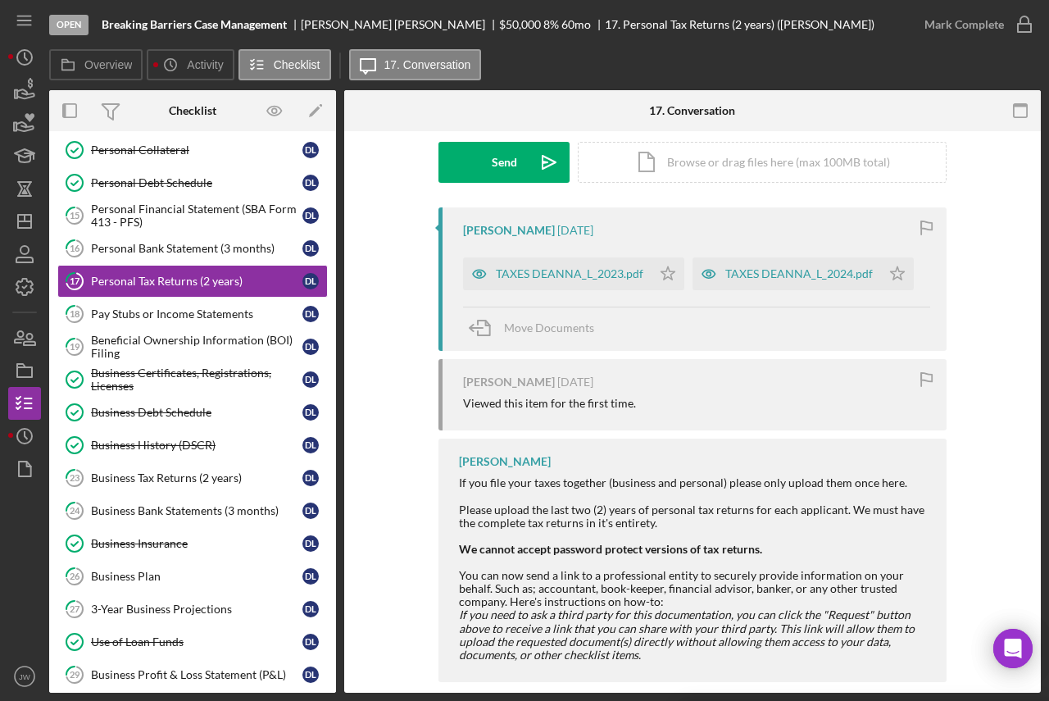
scroll to position [246, 0]
click at [230, 319] on div "Pay Stubs or Income Statements" at bounding box center [196, 313] width 211 height 13
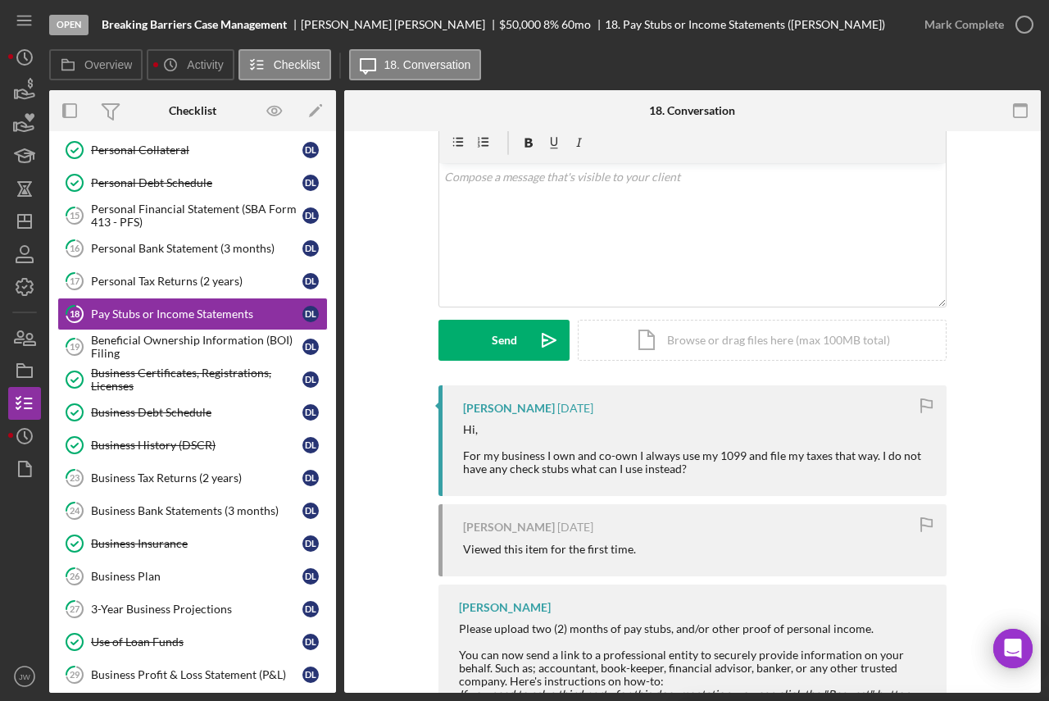
scroll to position [164, 0]
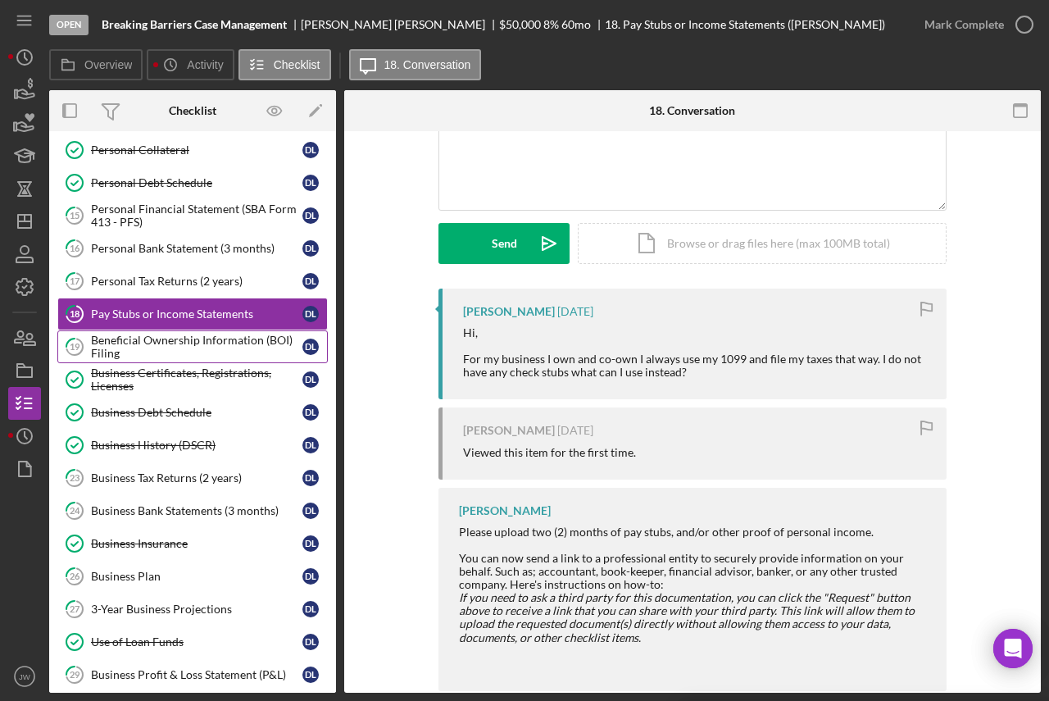
click at [256, 349] on div "Beneficial Ownership Information (BOI) Filing" at bounding box center [196, 347] width 211 height 26
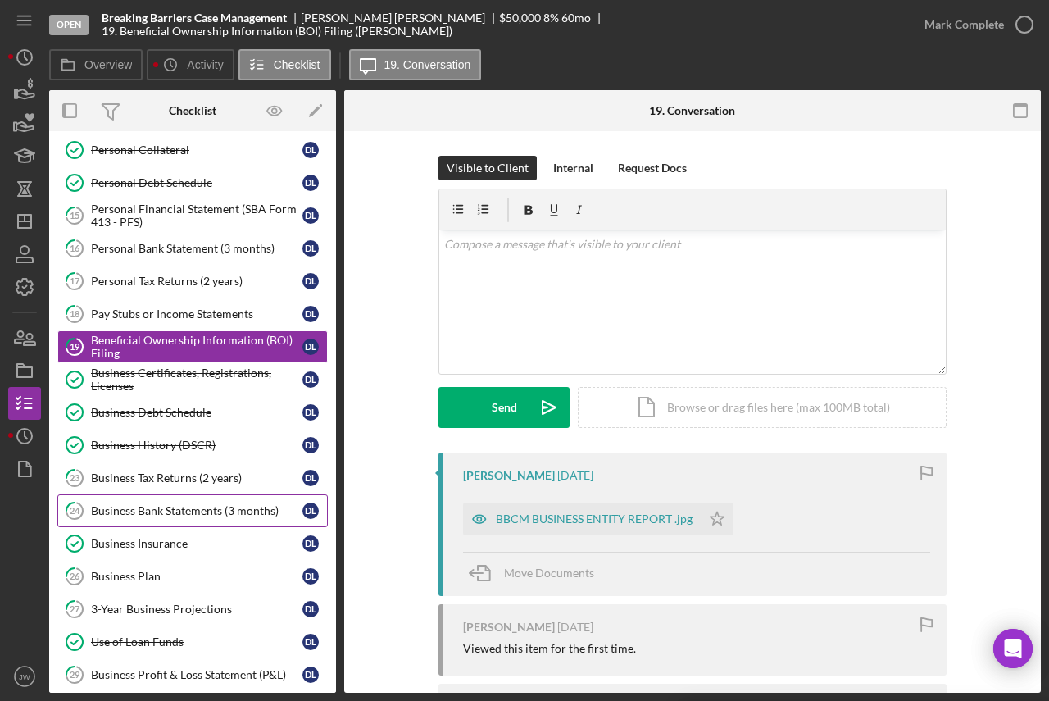
click at [197, 506] on div "Business Bank Statements (3 months)" at bounding box center [196, 510] width 211 height 13
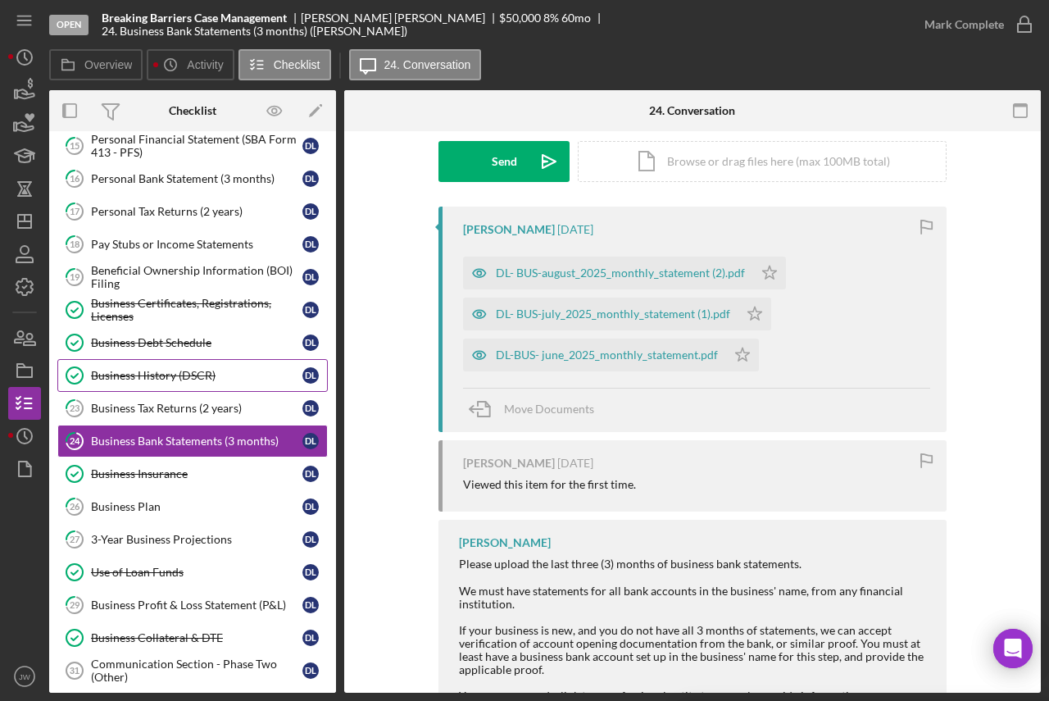
scroll to position [273, 0]
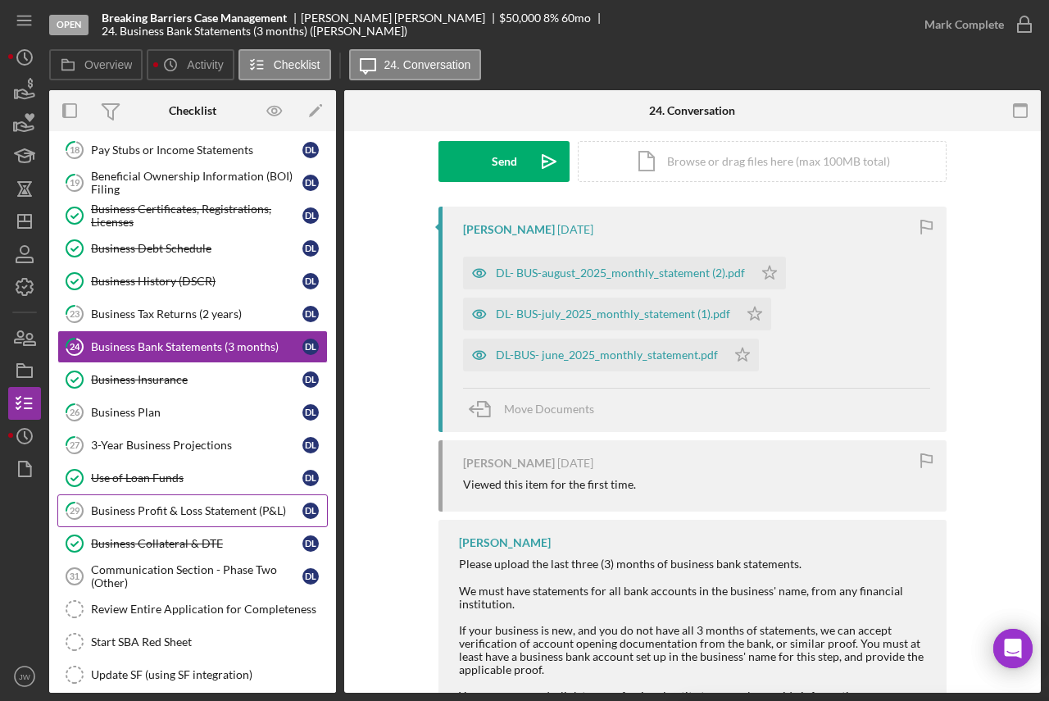
click at [162, 511] on div "Business Profit & Loss Statement (P&L)" at bounding box center [196, 510] width 211 height 13
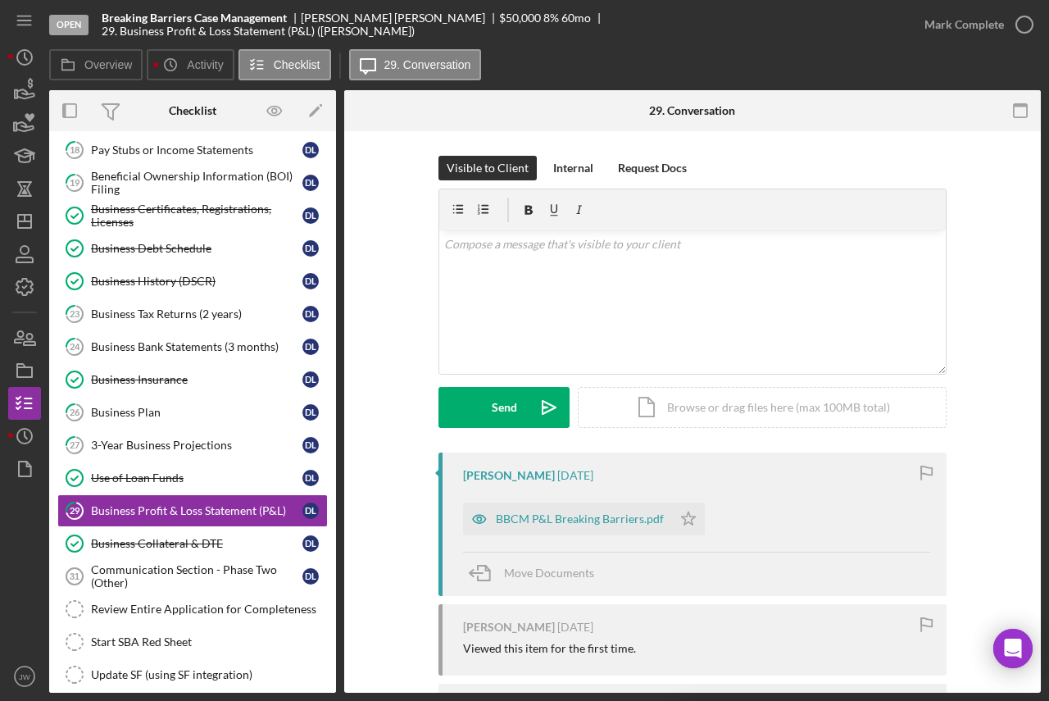
scroll to position [164, 0]
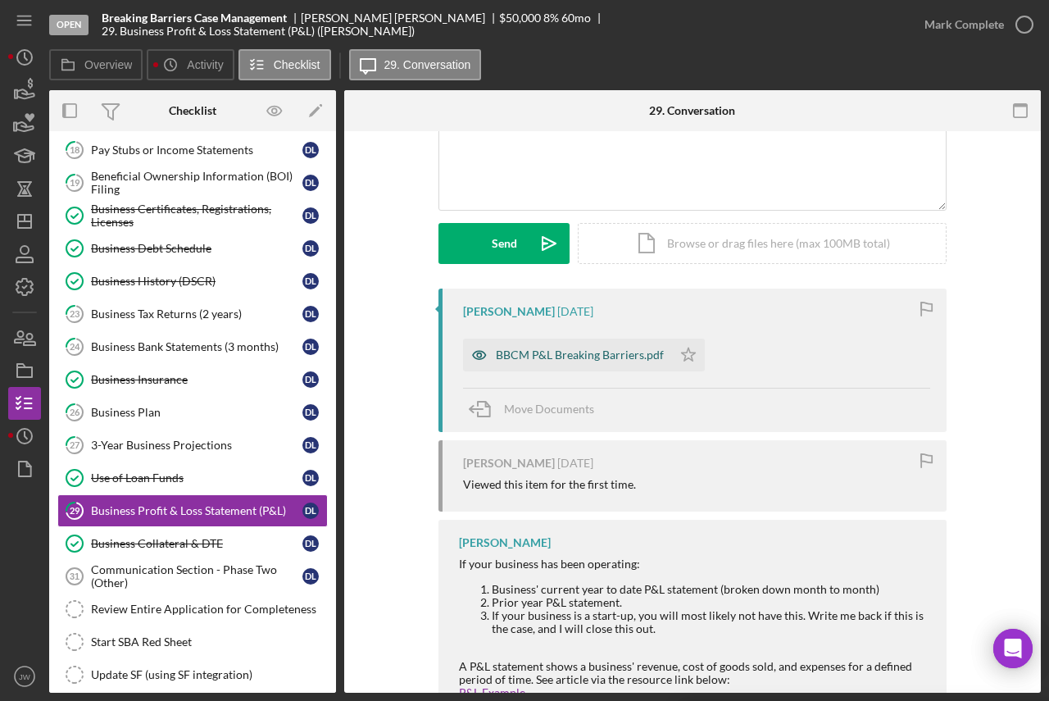
click at [480, 356] on icon "button" at bounding box center [479, 354] width 33 height 33
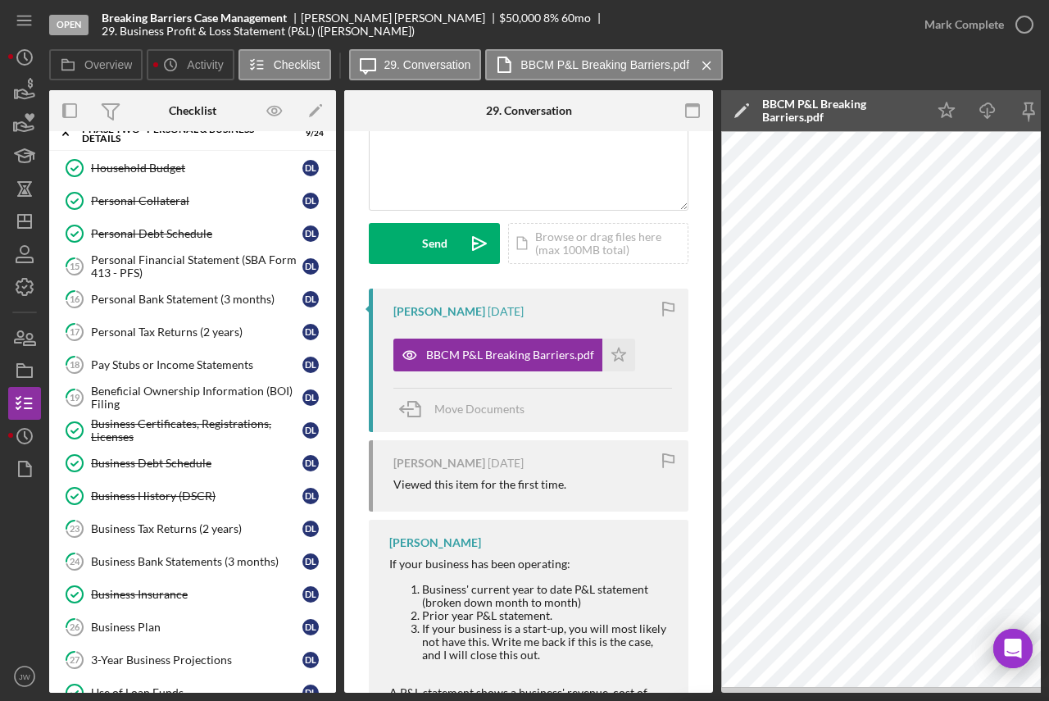
scroll to position [0, 0]
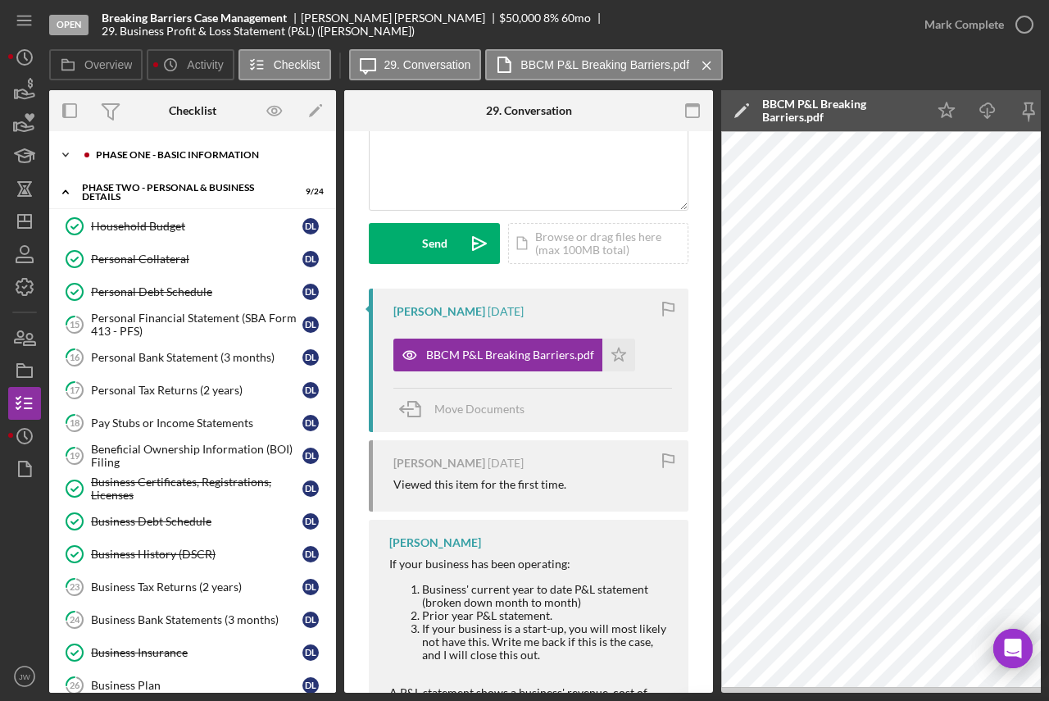
click at [143, 161] on div "Icon/Expander Phase One - Basic Information 19 / 20" at bounding box center [192, 154] width 287 height 33
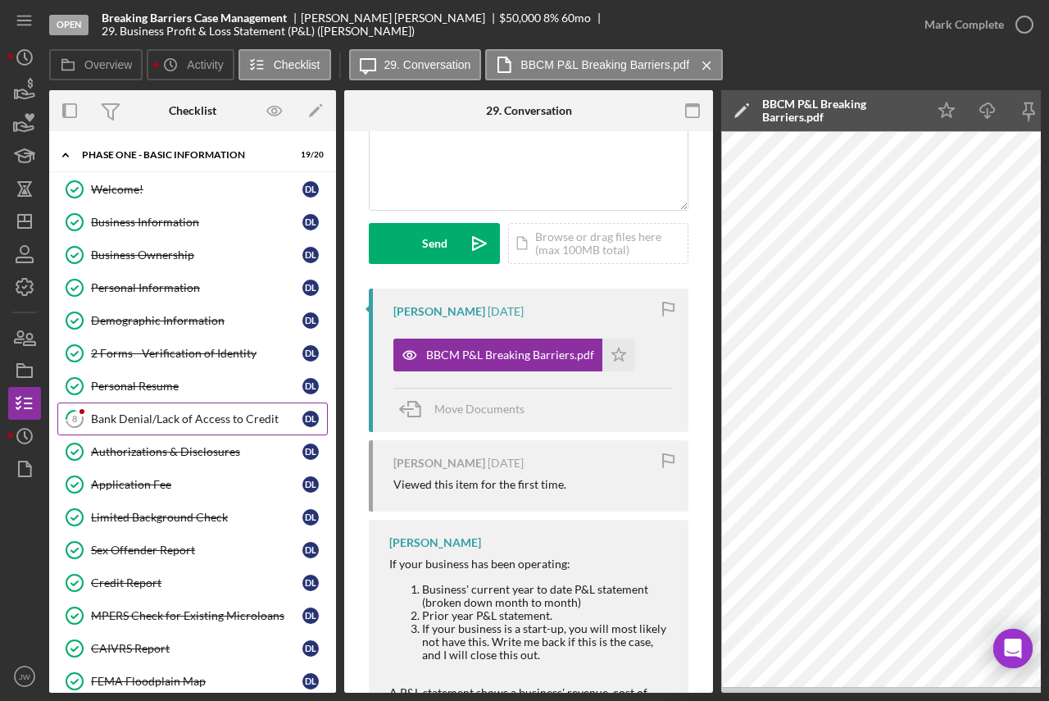
click at [159, 421] on div "Bank Denial/Lack of Access to Credit" at bounding box center [196, 418] width 211 height 13
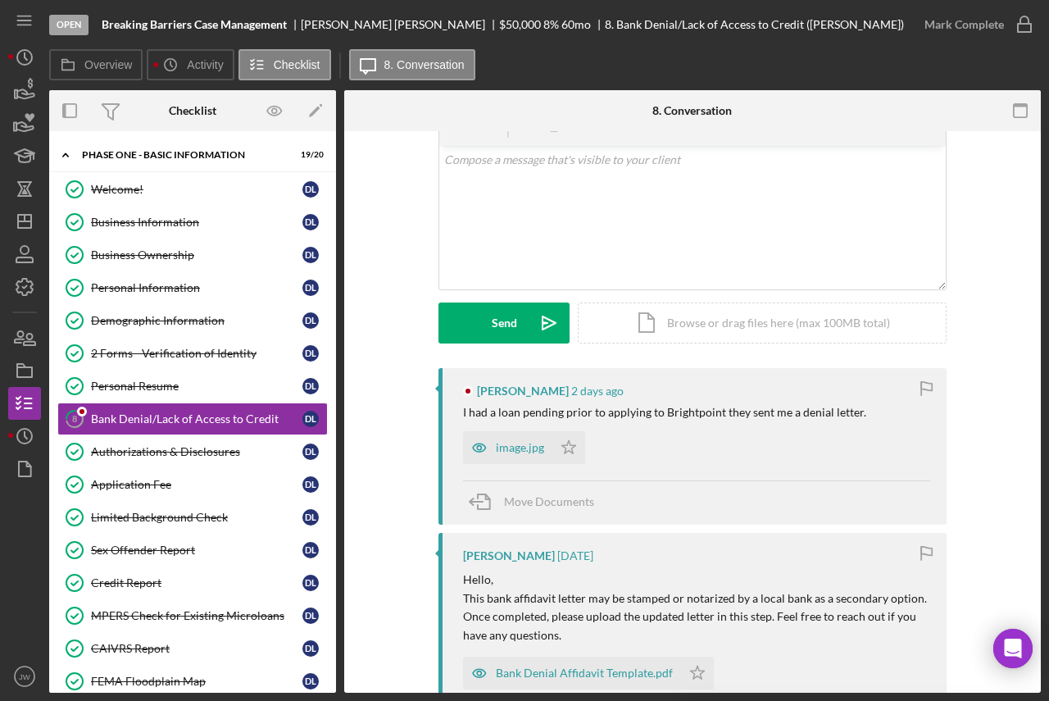
scroll to position [164, 0]
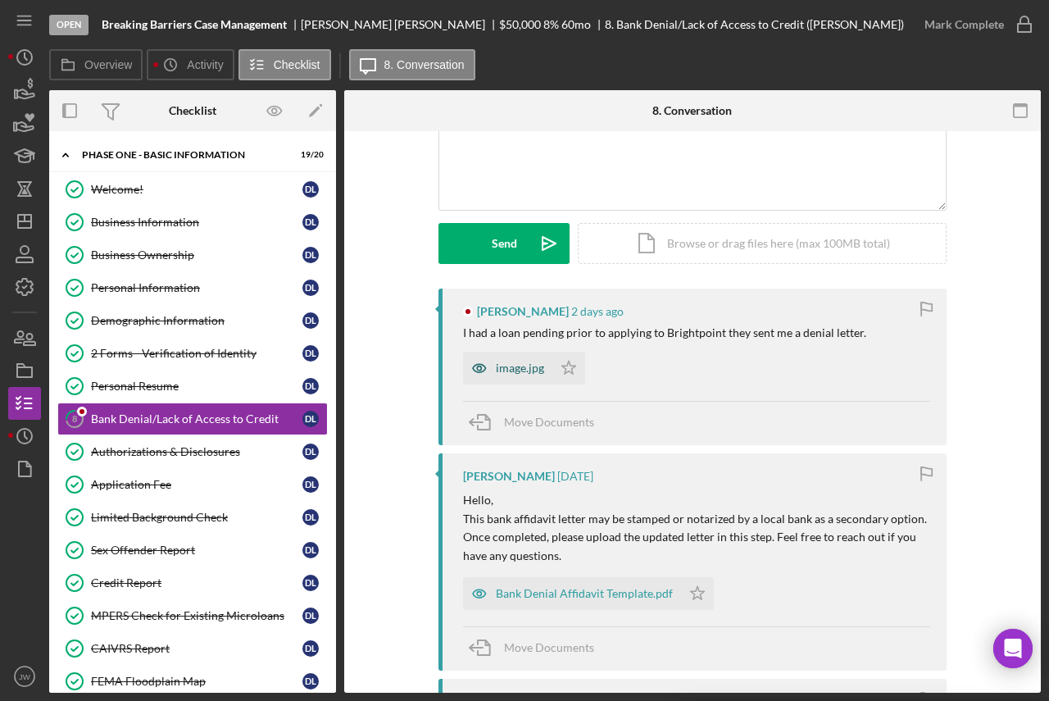
click at [472, 369] on icon "button" at bounding box center [479, 368] width 33 height 33
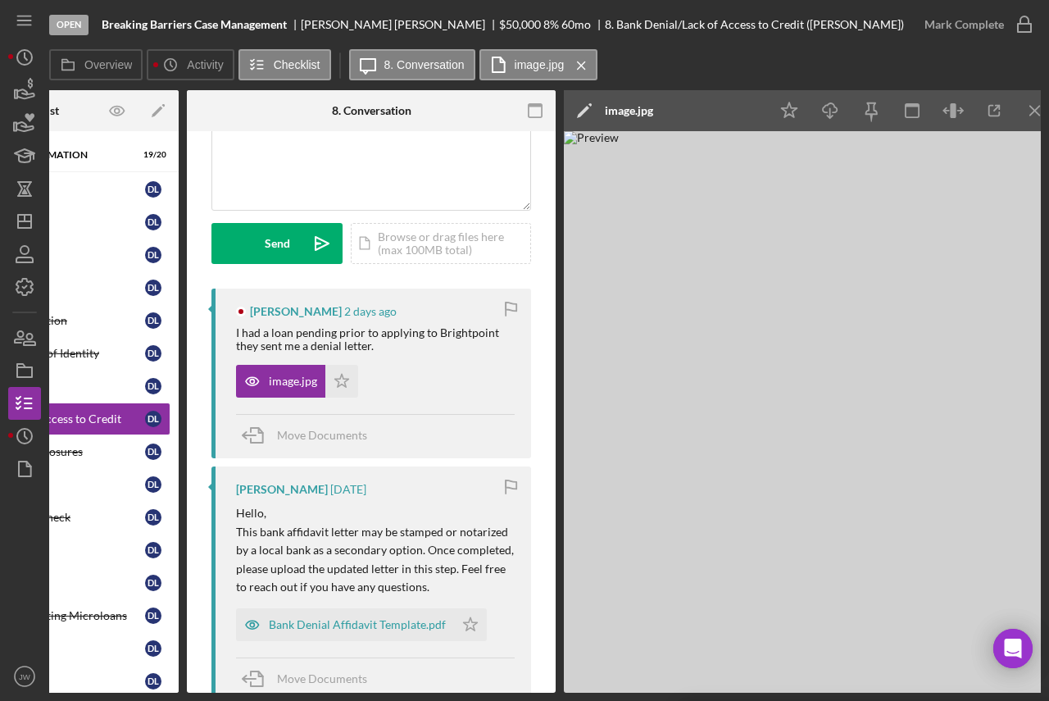
scroll to position [0, 172]
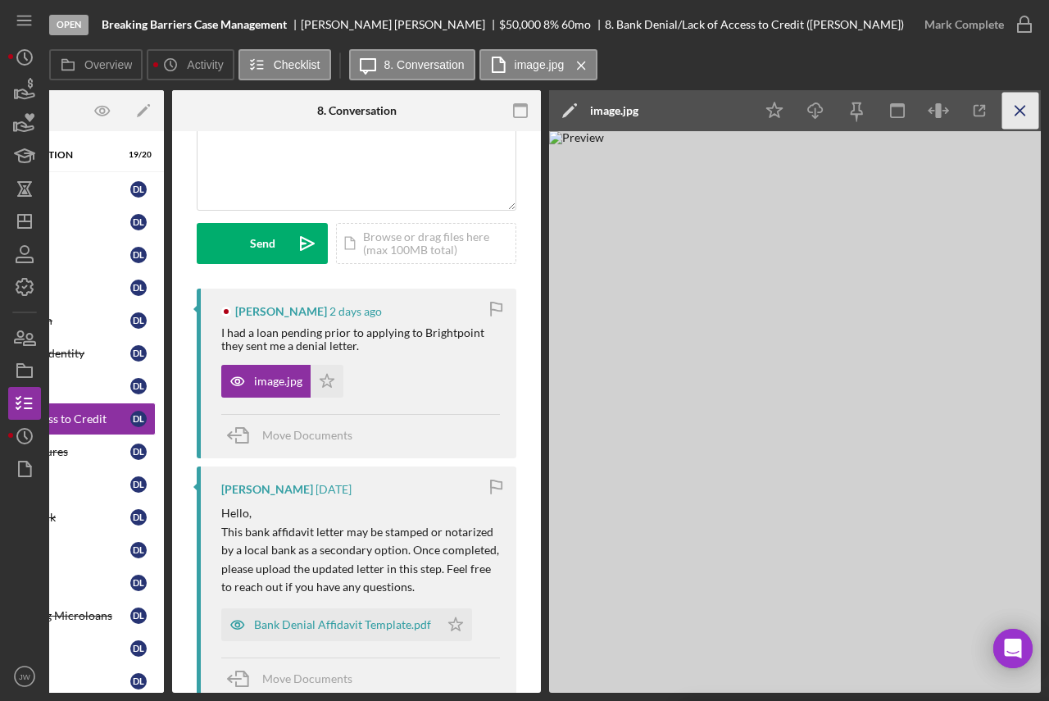
click at [1019, 115] on icon "Icon/Menu Close" at bounding box center [1020, 111] width 37 height 37
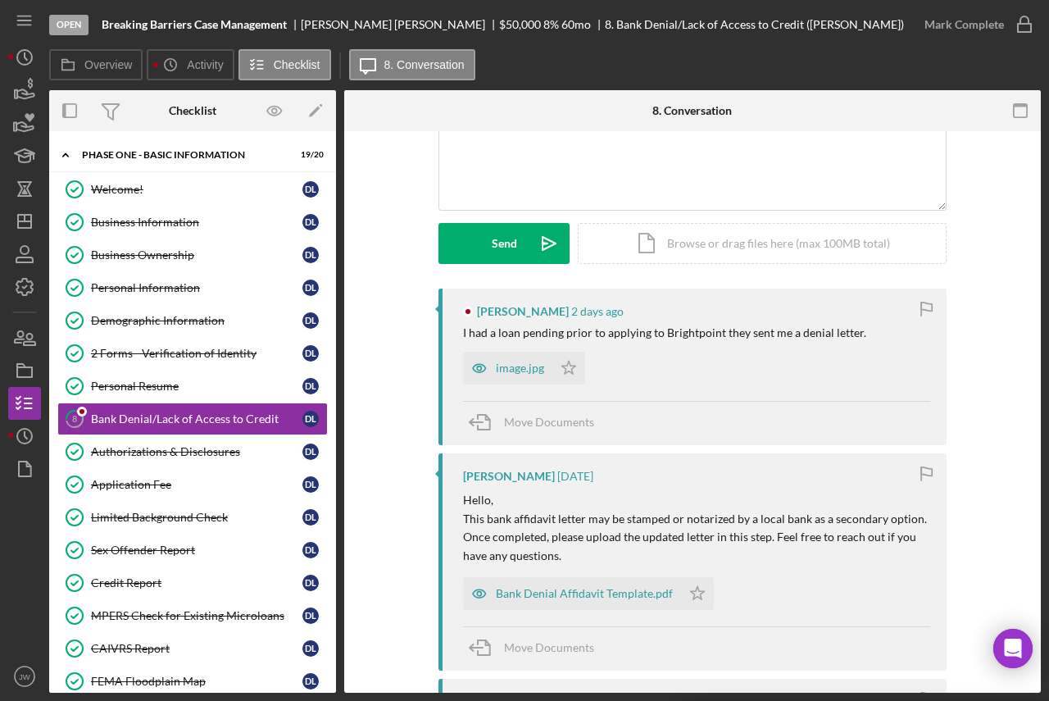
scroll to position [0, 0]
click at [16, 216] on icon "Icon/Dashboard" at bounding box center [24, 221] width 41 height 41
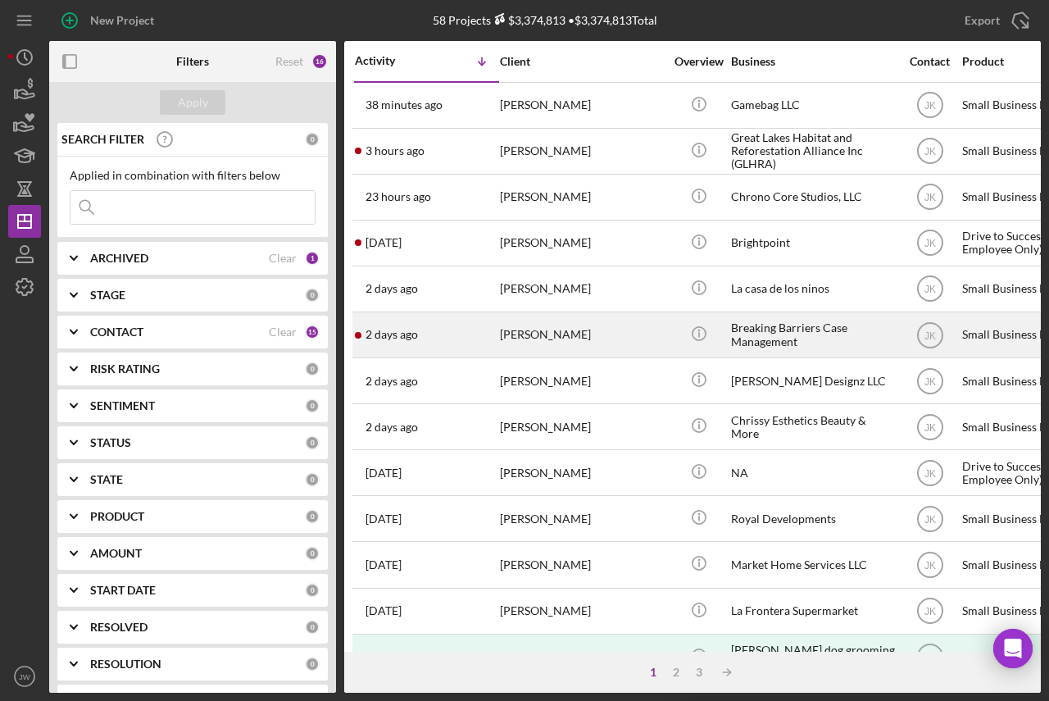
scroll to position [82, 0]
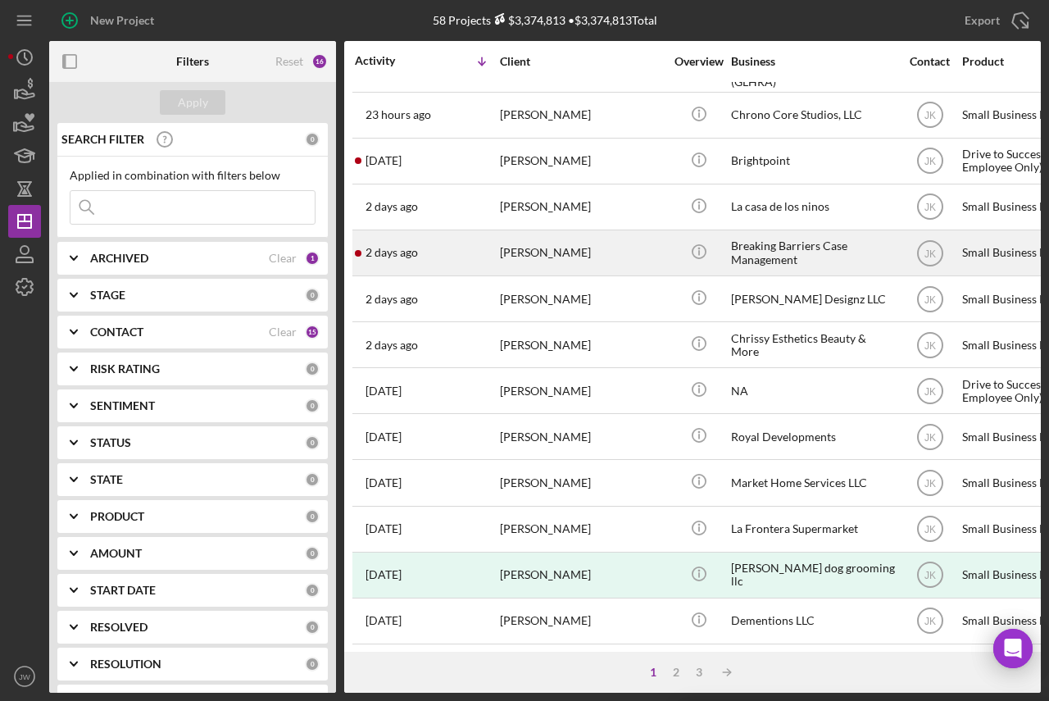
click at [563, 260] on div "[PERSON_NAME]" at bounding box center [582, 252] width 164 height 43
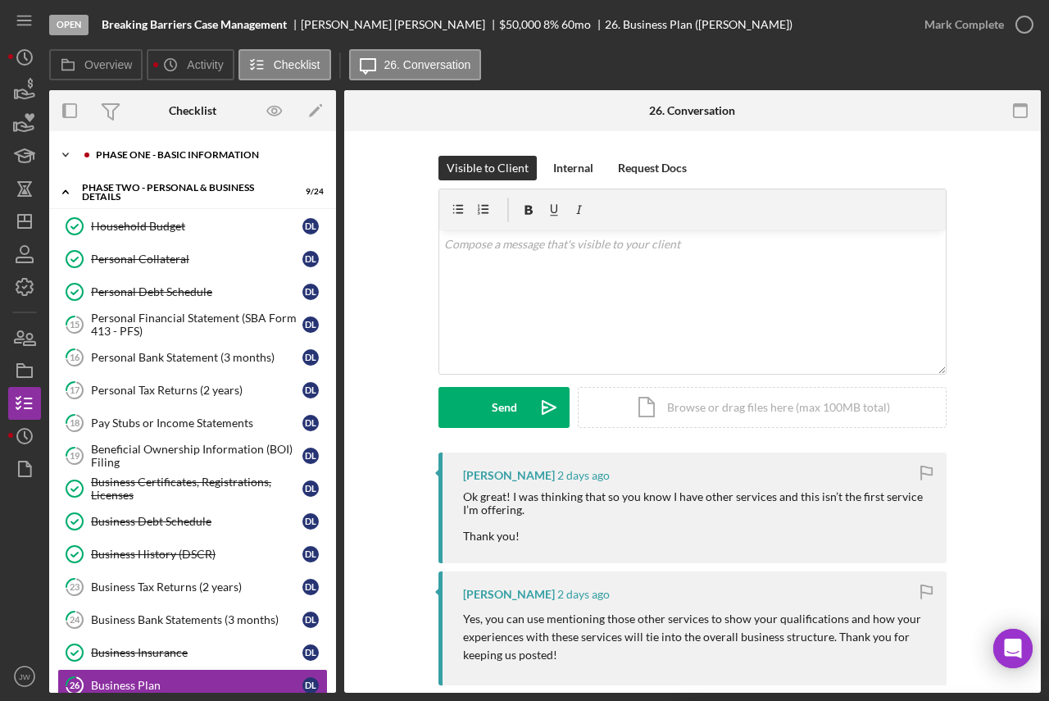
click at [157, 170] on div "Icon/Expander Phase One - Basic Information 19 / 20" at bounding box center [192, 154] width 287 height 33
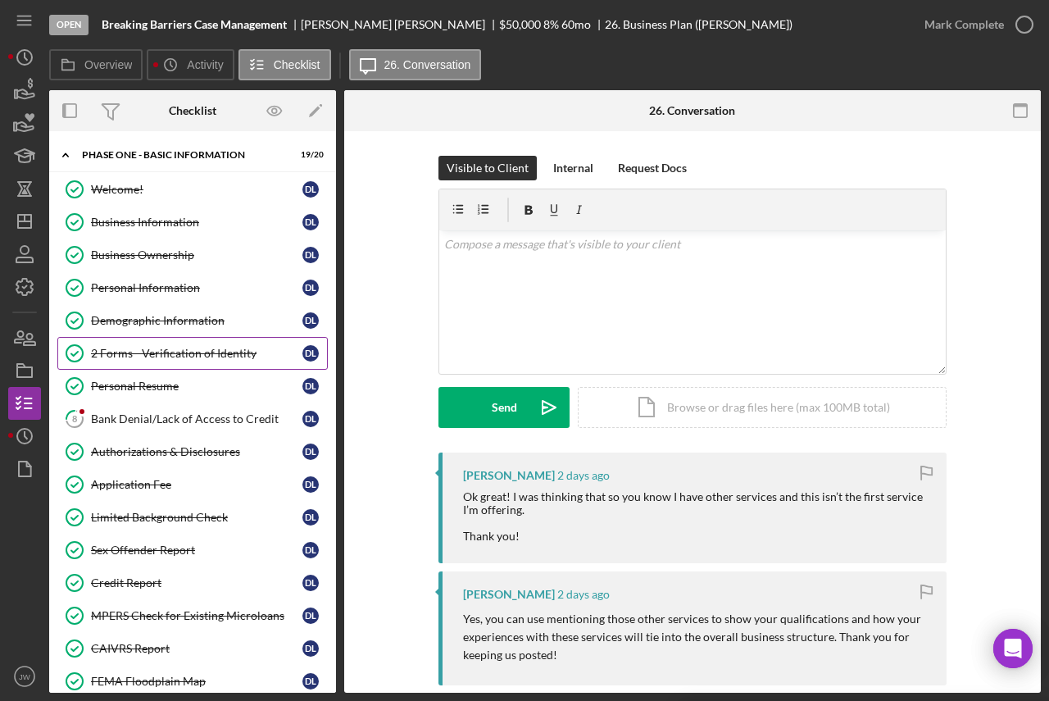
click at [152, 357] on div "2 Forms - Verification of Identity" at bounding box center [196, 353] width 211 height 13
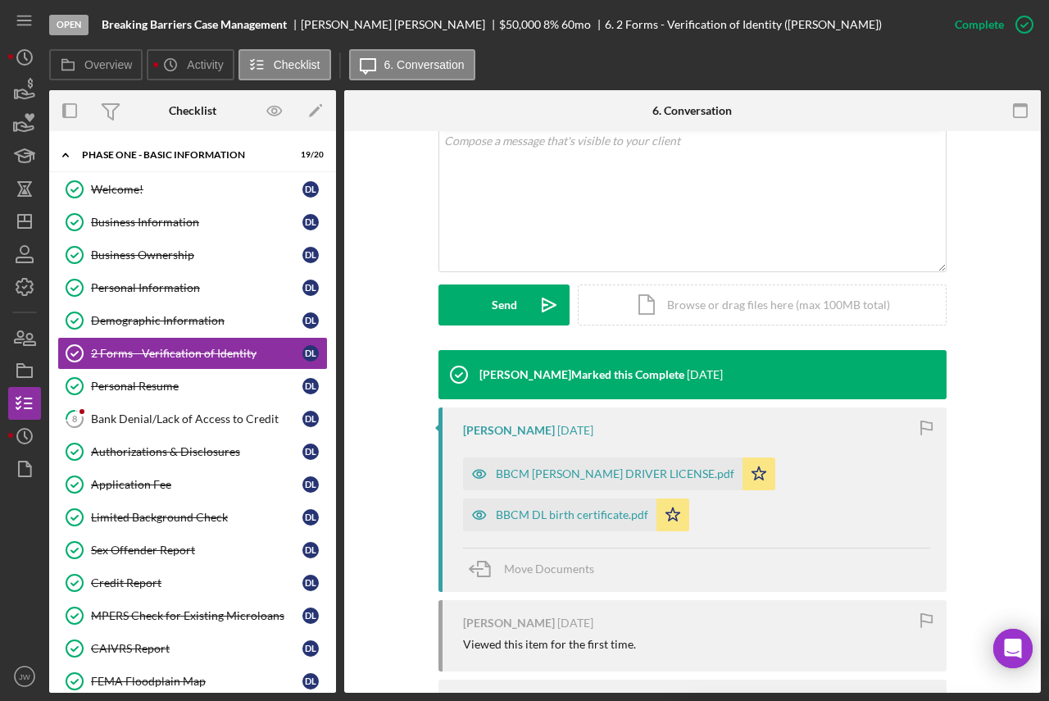
scroll to position [410, 0]
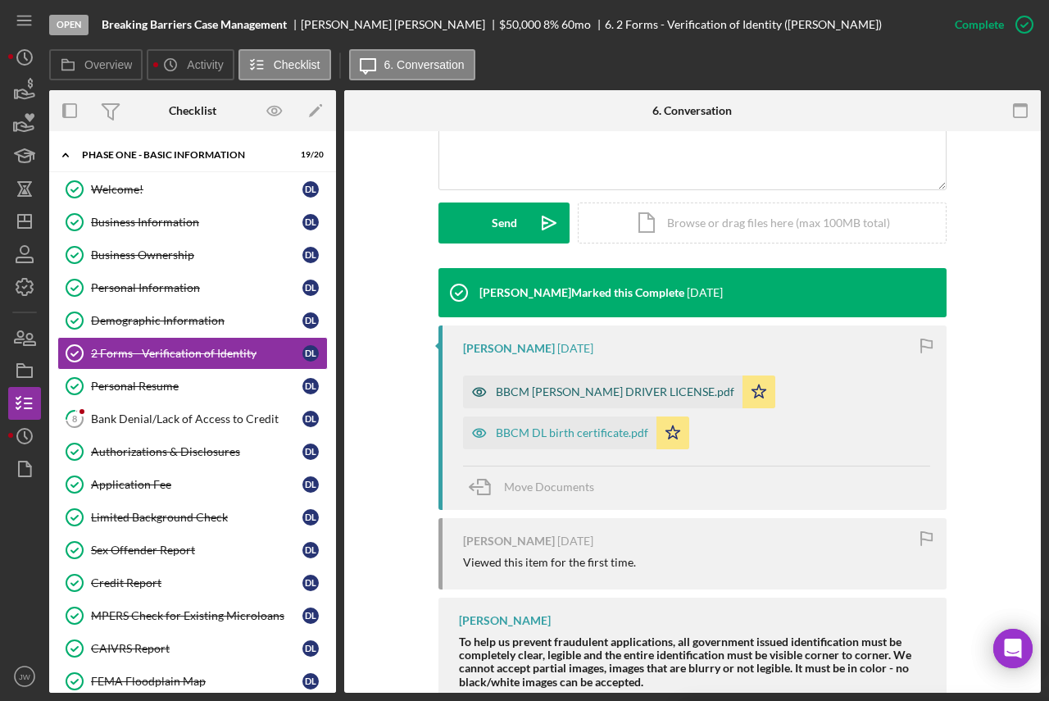
click at [469, 395] on icon "button" at bounding box center [479, 391] width 33 height 33
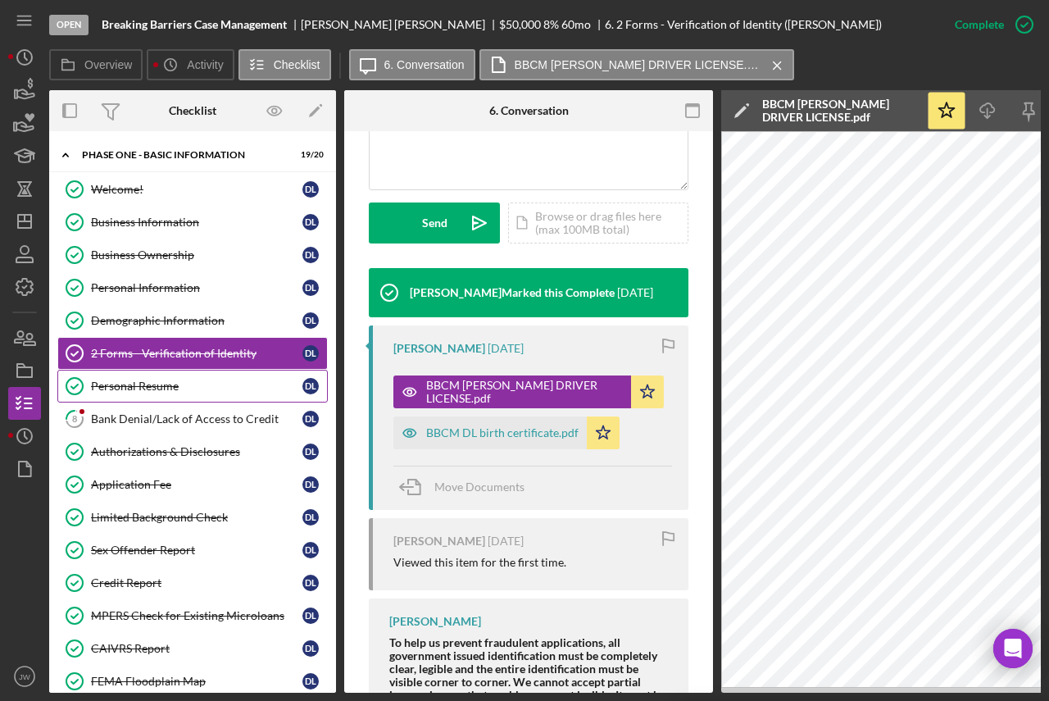
click at [151, 391] on div "Personal Resume" at bounding box center [196, 385] width 211 height 13
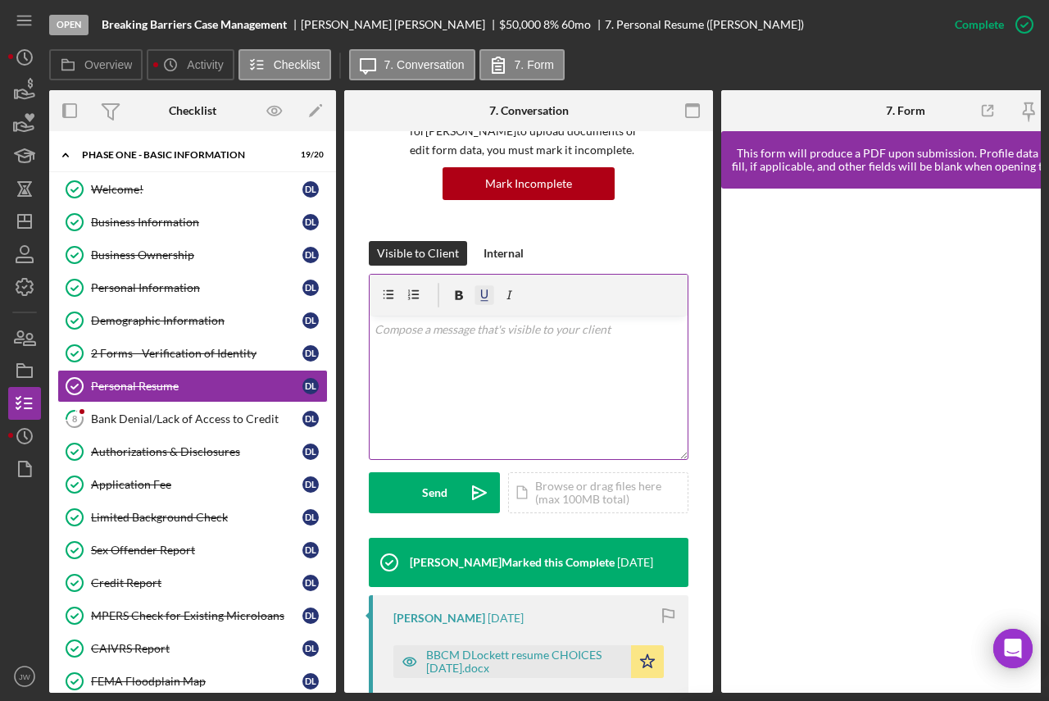
scroll to position [328, 0]
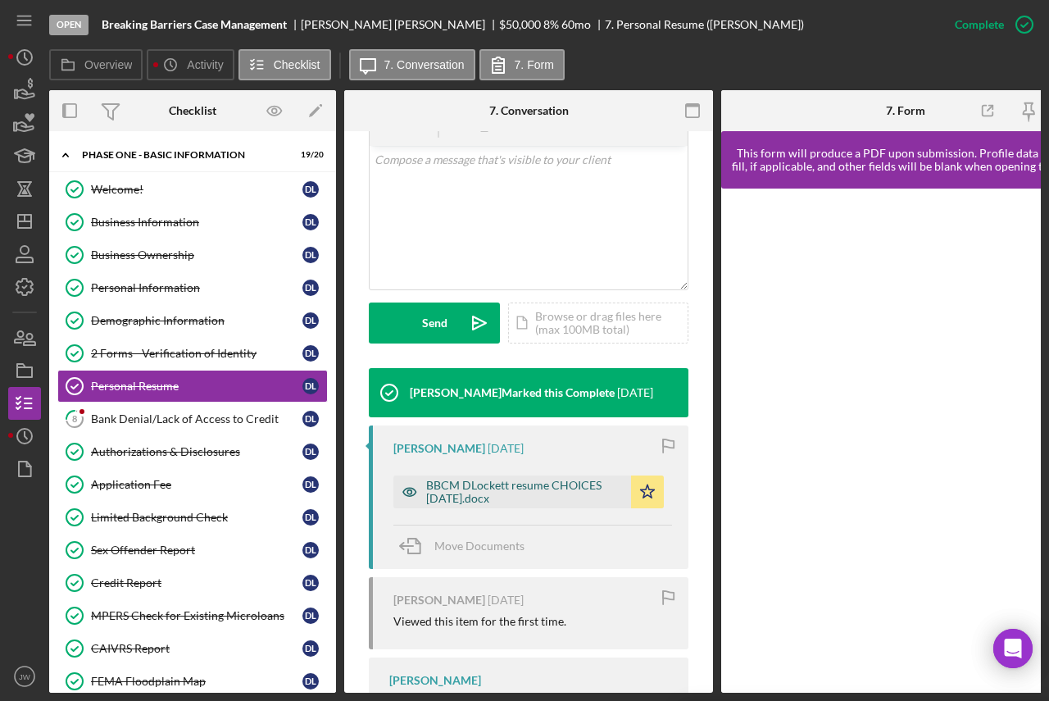
click at [407, 493] on icon "button" at bounding box center [409, 491] width 33 height 33
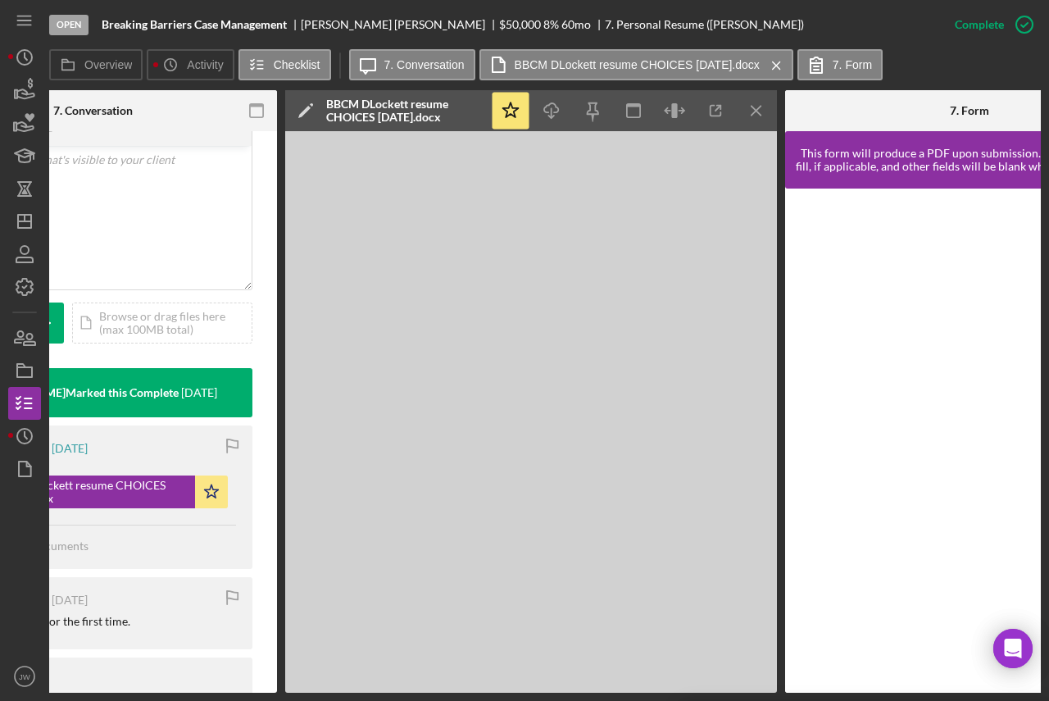
scroll to position [0, 434]
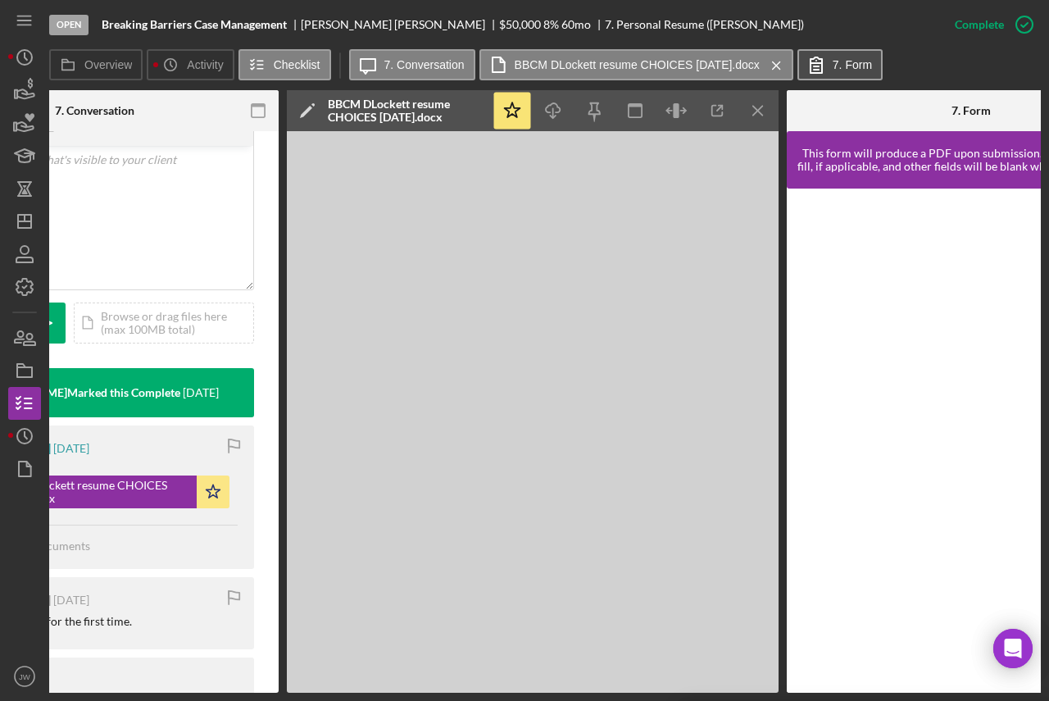
click at [855, 68] on label "7. Form" at bounding box center [852, 64] width 39 height 13
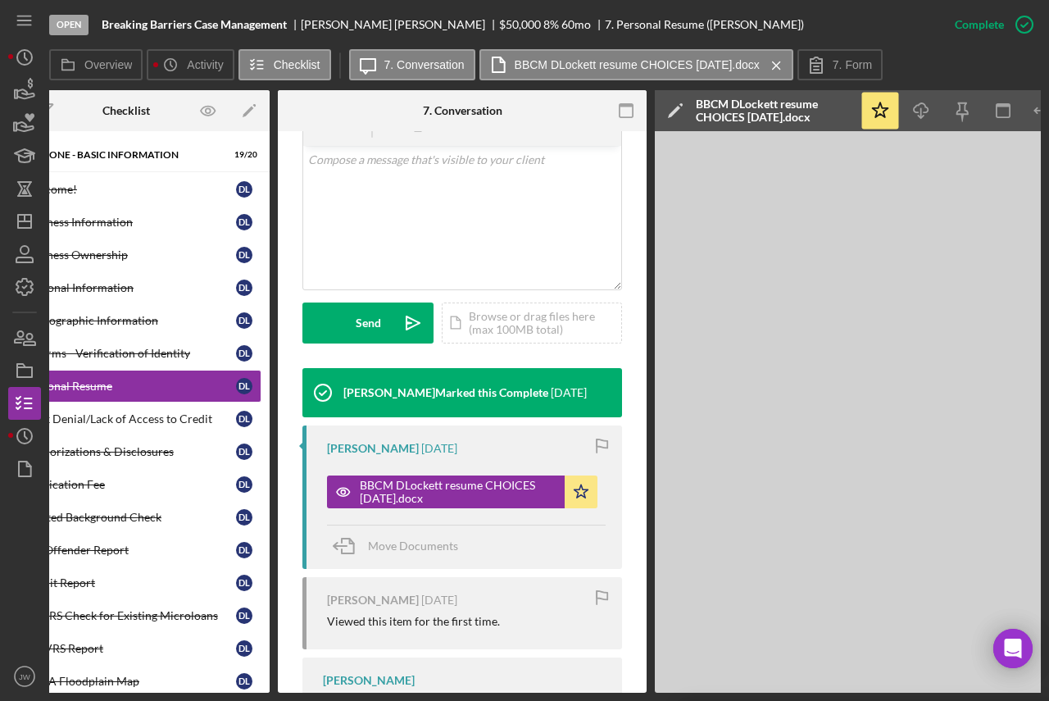
scroll to position [0, 0]
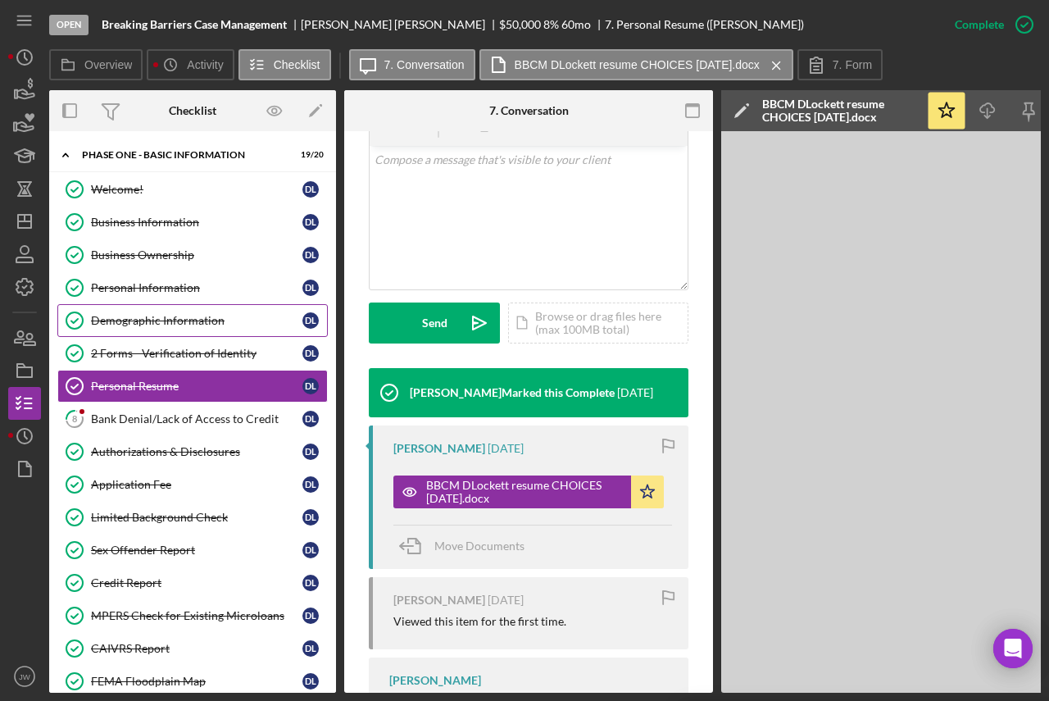
click at [133, 320] on div "Demographic Information" at bounding box center [196, 320] width 211 height 13
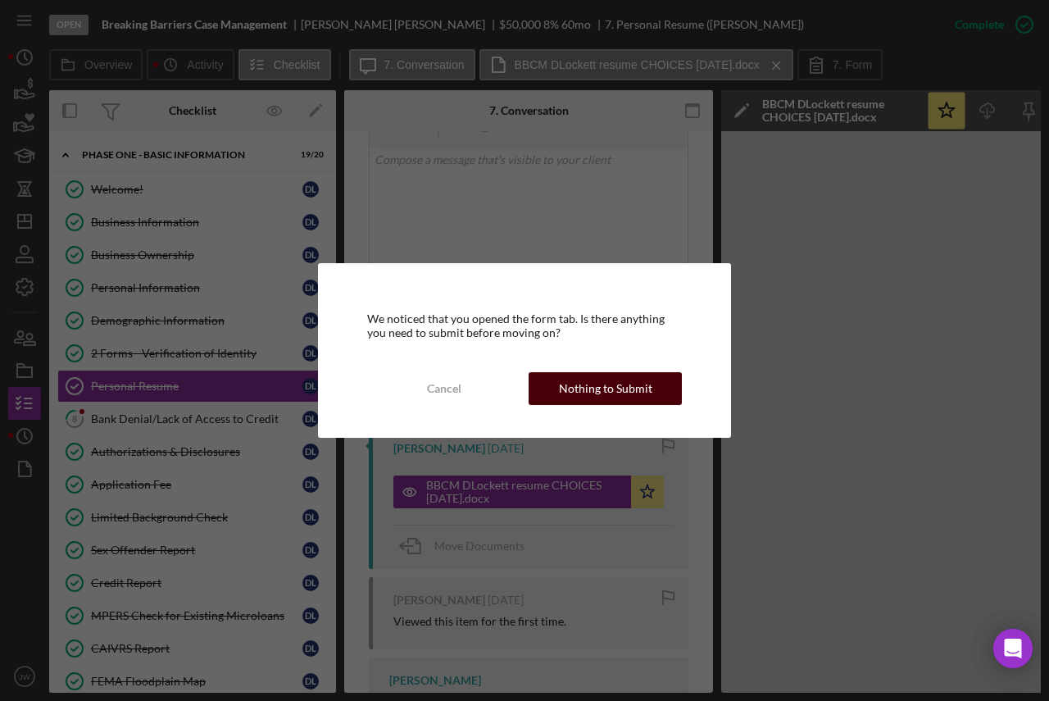
click at [613, 379] on div "Nothing to Submit" at bounding box center [605, 388] width 93 height 33
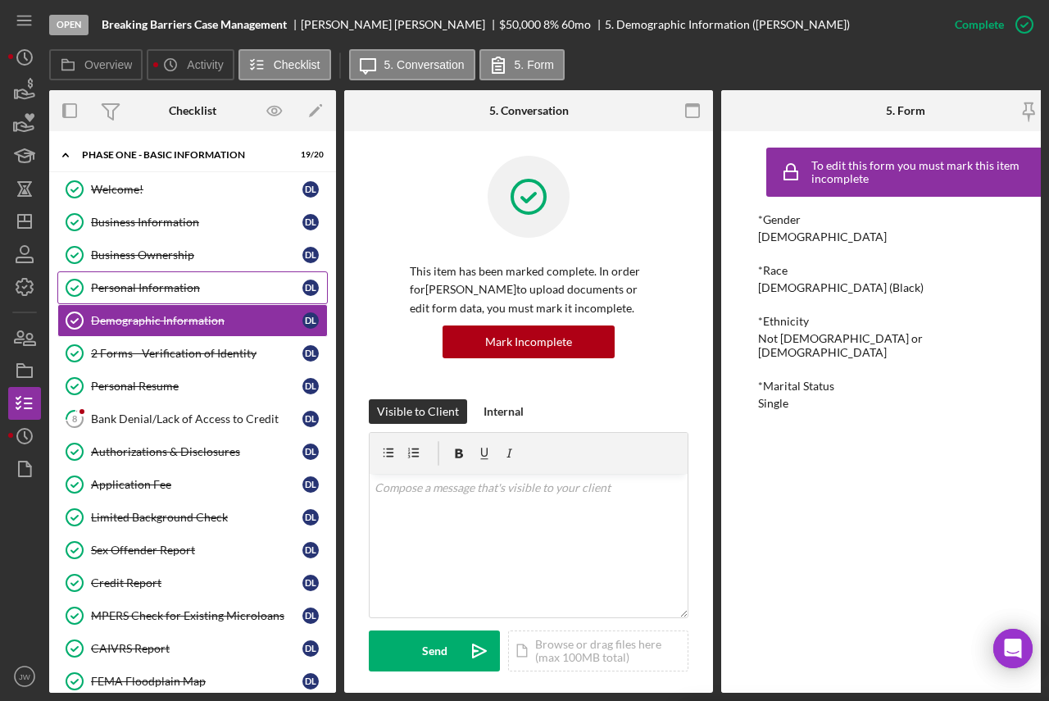
click at [124, 286] on div "Personal Information" at bounding box center [196, 287] width 211 height 13
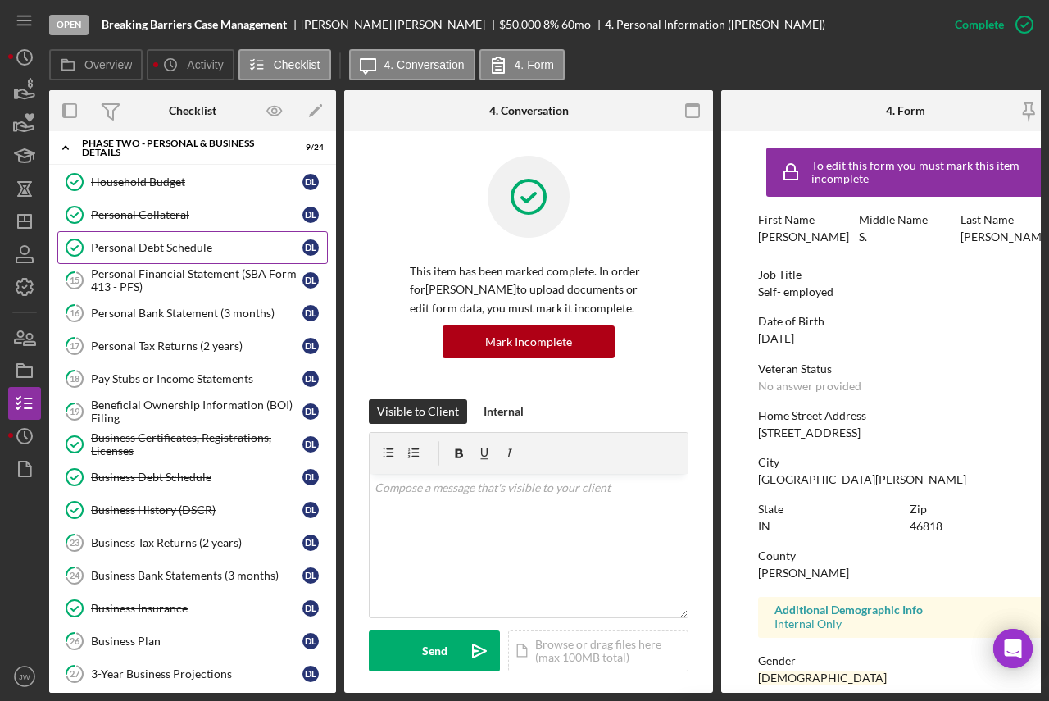
scroll to position [738, 0]
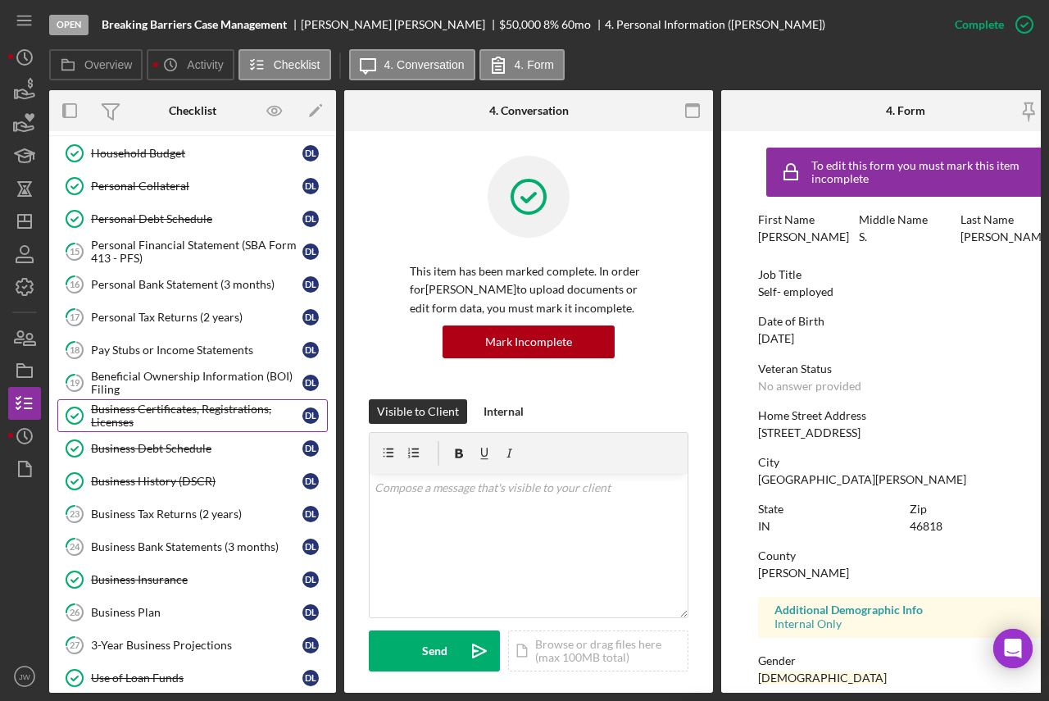
click at [146, 422] on div "Business Certificates, Registrations, Licenses" at bounding box center [196, 415] width 211 height 26
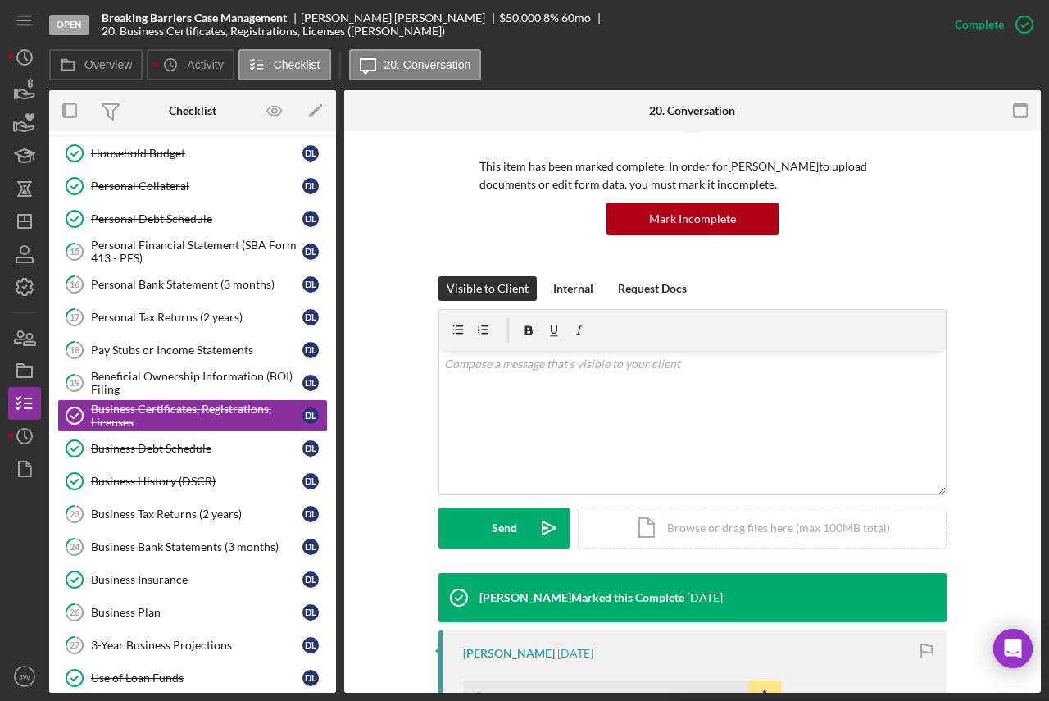
scroll to position [492, 0]
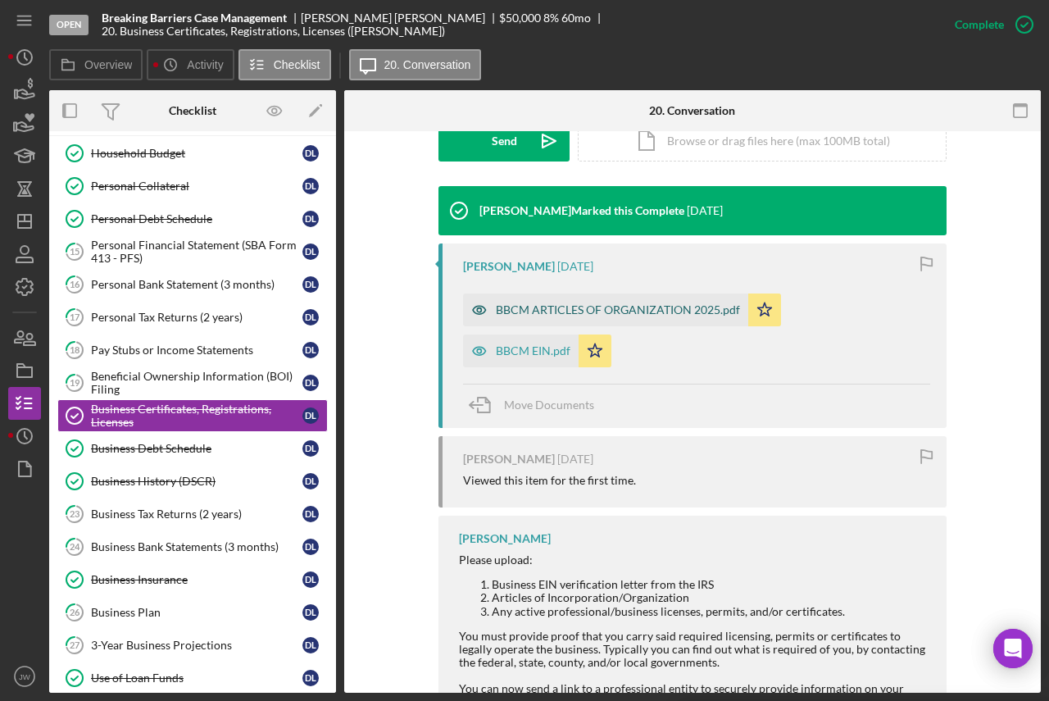
click at [463, 309] on icon "button" at bounding box center [479, 309] width 33 height 33
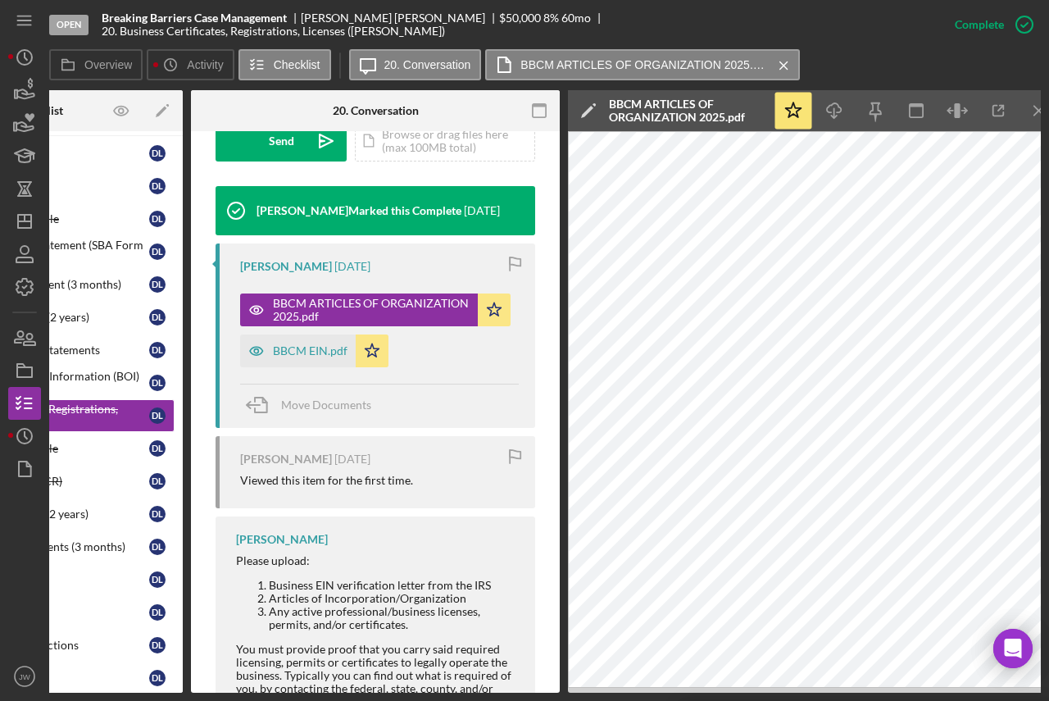
scroll to position [0, 166]
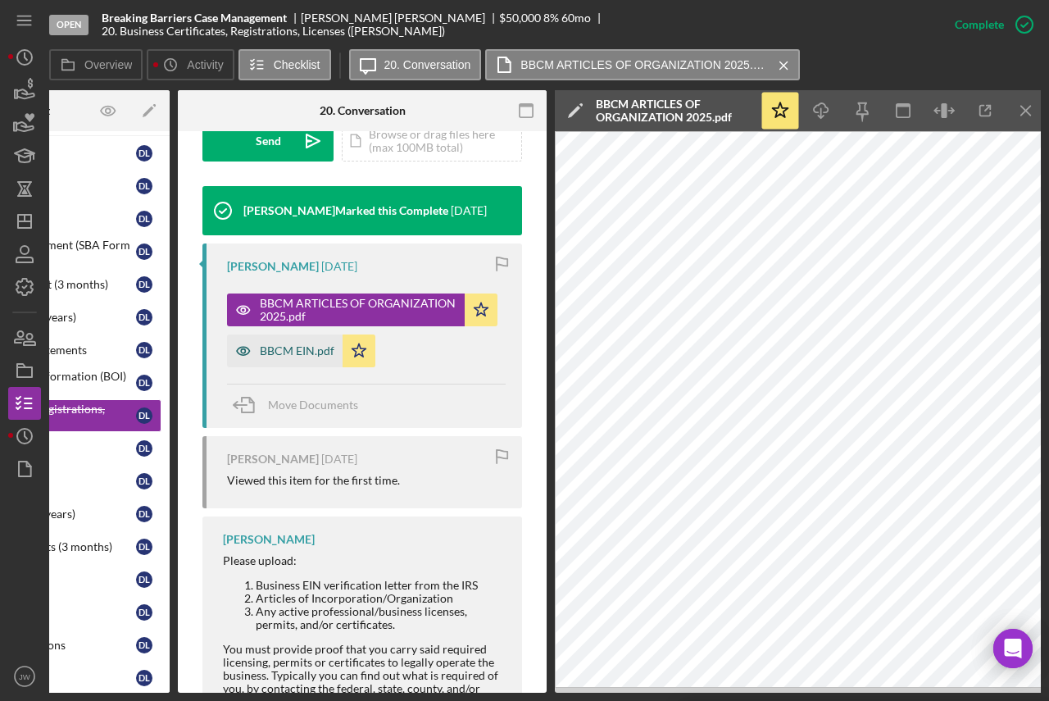
click at [243, 347] on icon "button" at bounding box center [243, 351] width 13 height 8
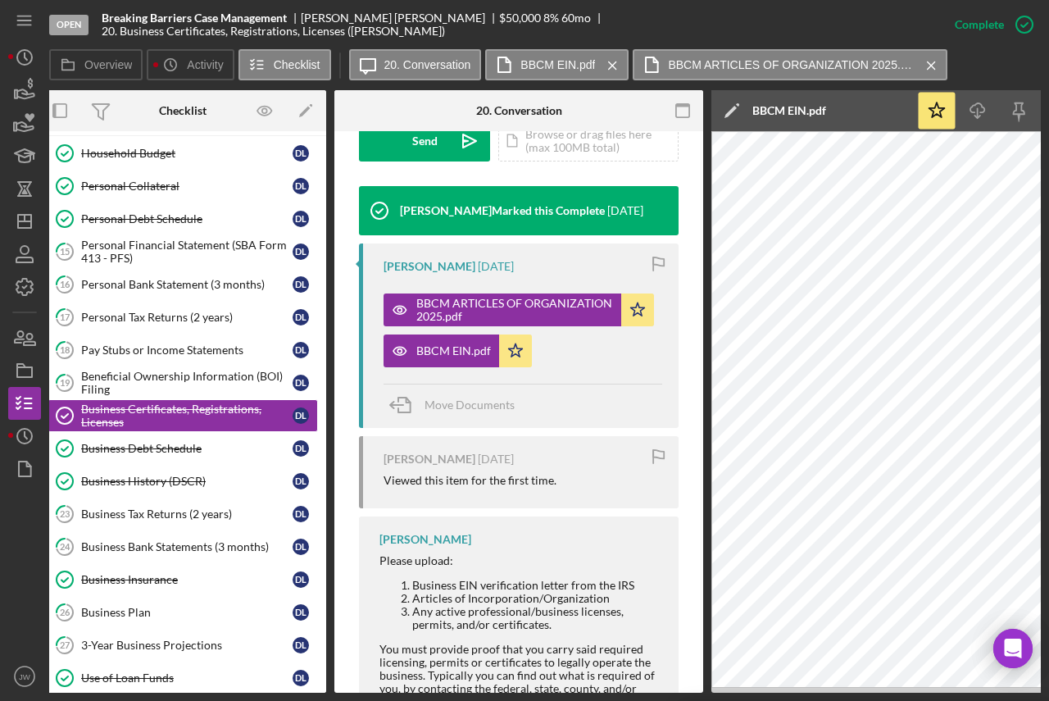
scroll to position [0, 0]
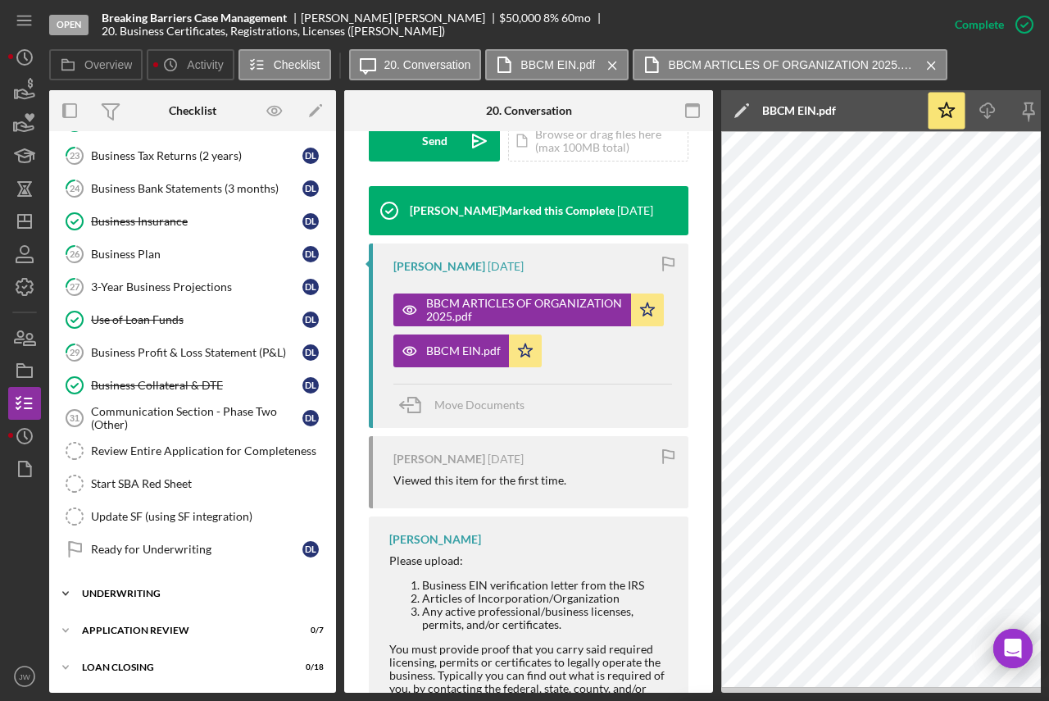
click at [143, 593] on div "Icon/Expander Underwriting 0 / 6" at bounding box center [192, 593] width 287 height 33
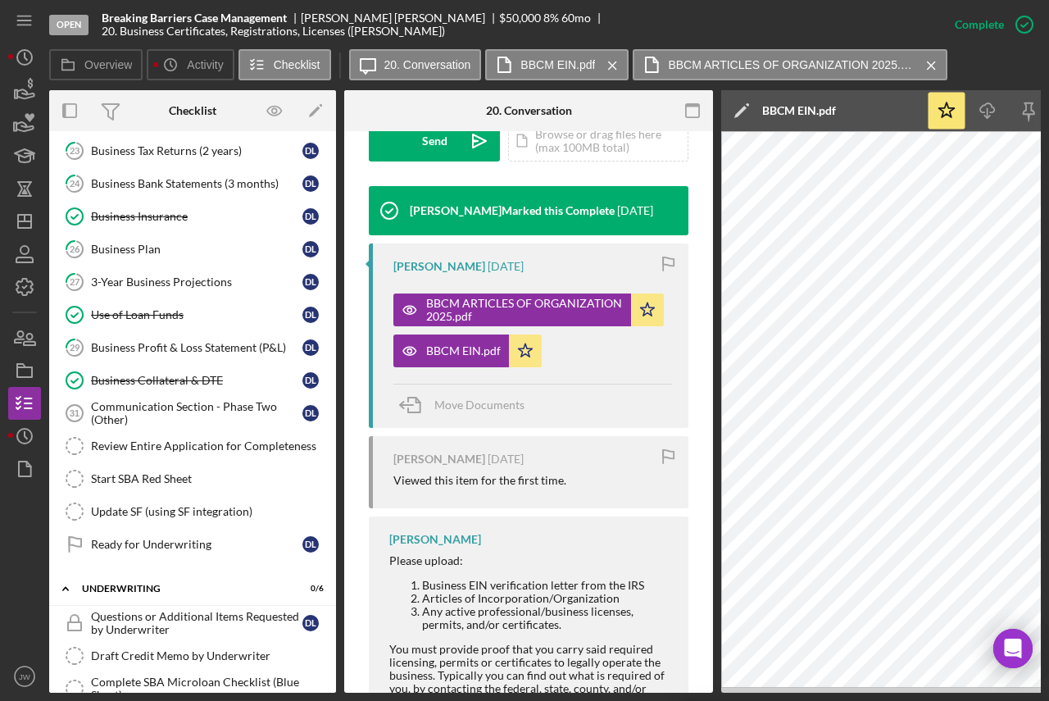
scroll to position [1306, 0]
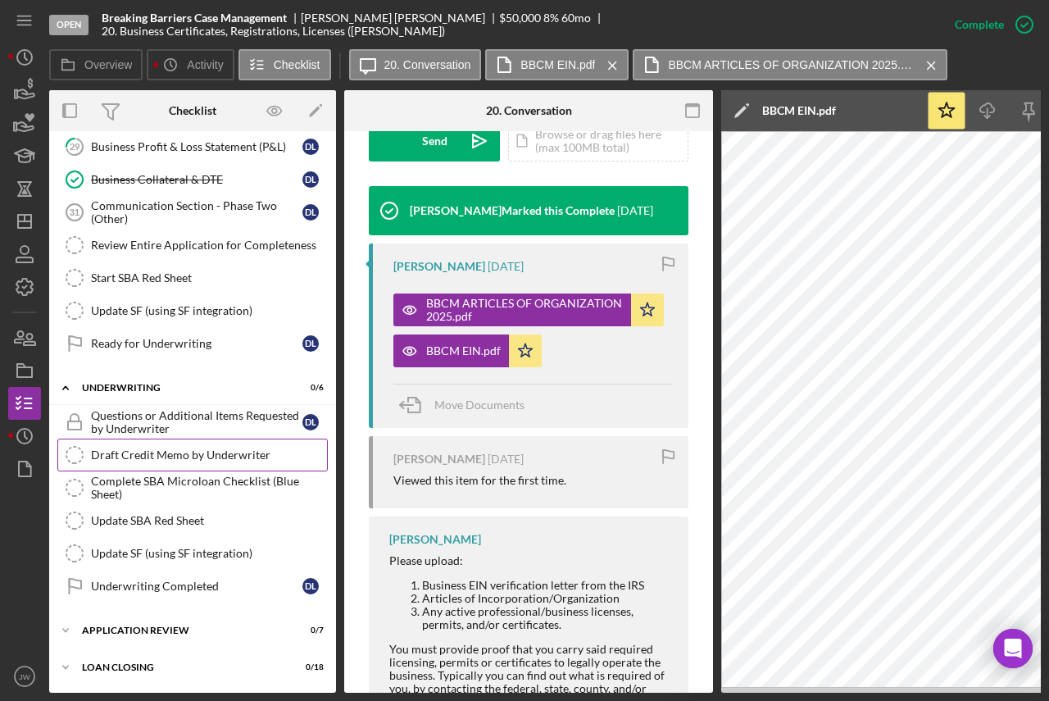
click at [166, 448] on div "Draft Credit Memo by Underwriter" at bounding box center [209, 454] width 236 height 13
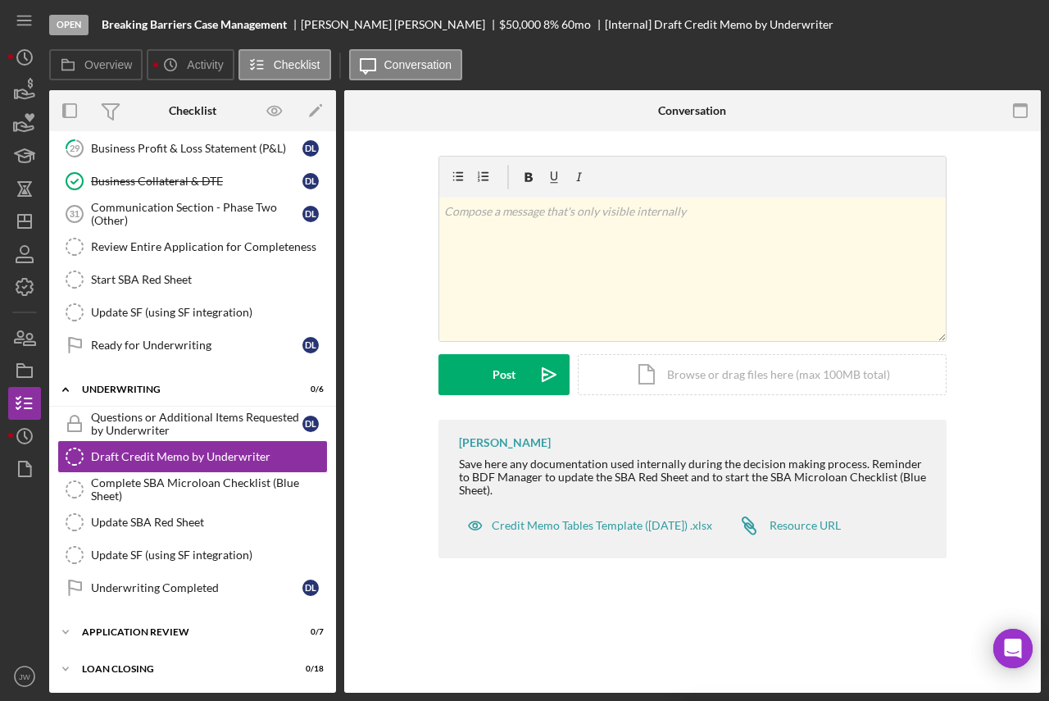
scroll to position [1301, 0]
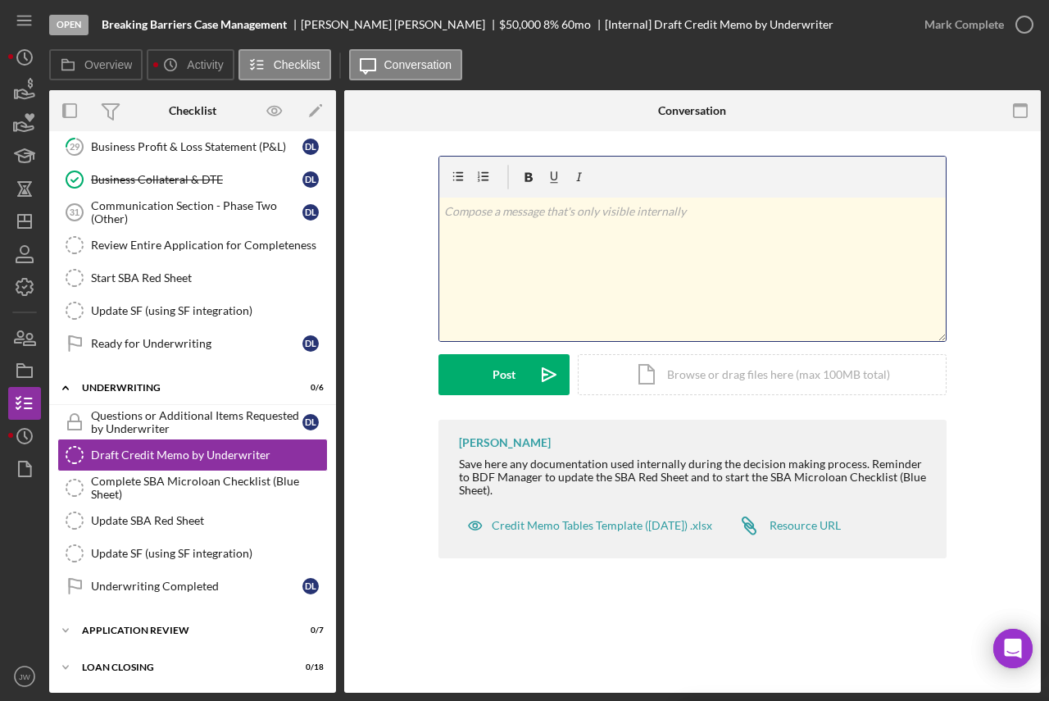
click at [625, 233] on div "v Color teal Color pink Remove color Add row above Add row below Add column bef…" at bounding box center [692, 268] width 506 height 143
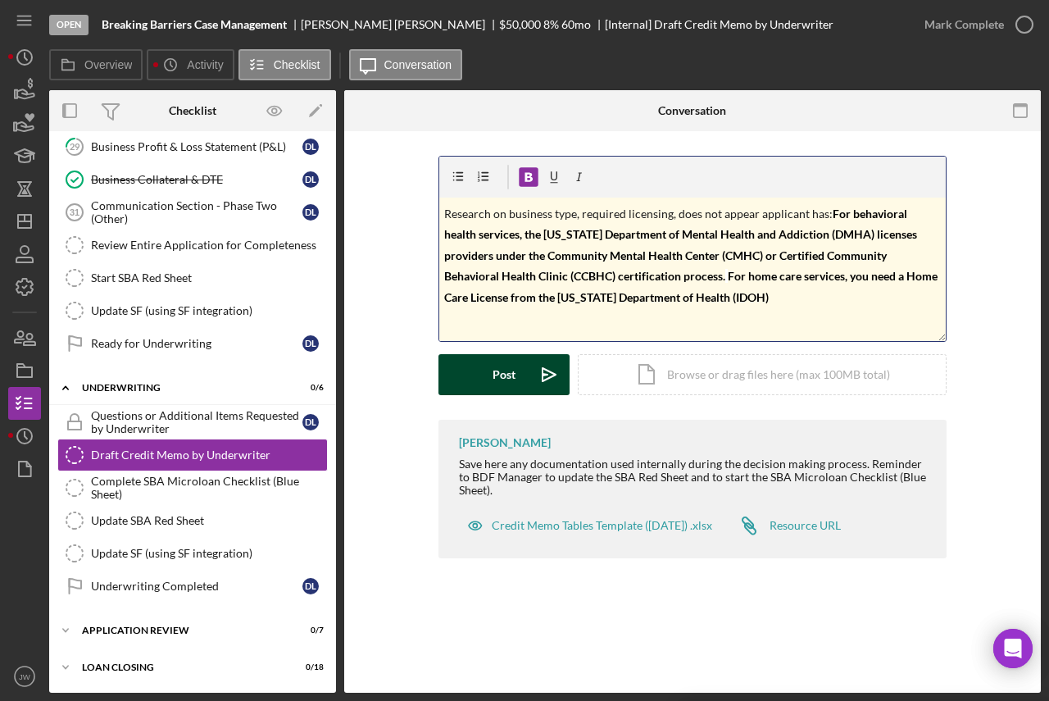
click at [530, 373] on icon "Icon/icon-invite-send" at bounding box center [549, 374] width 41 height 41
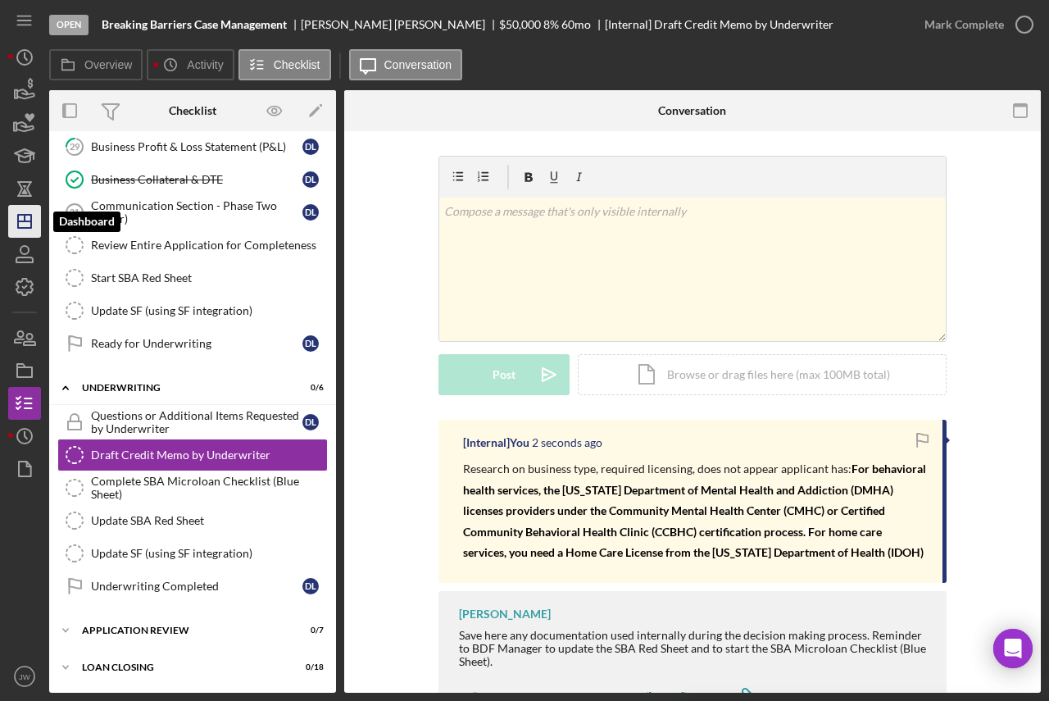
click at [24, 216] on polygon "button" at bounding box center [24, 221] width 13 height 13
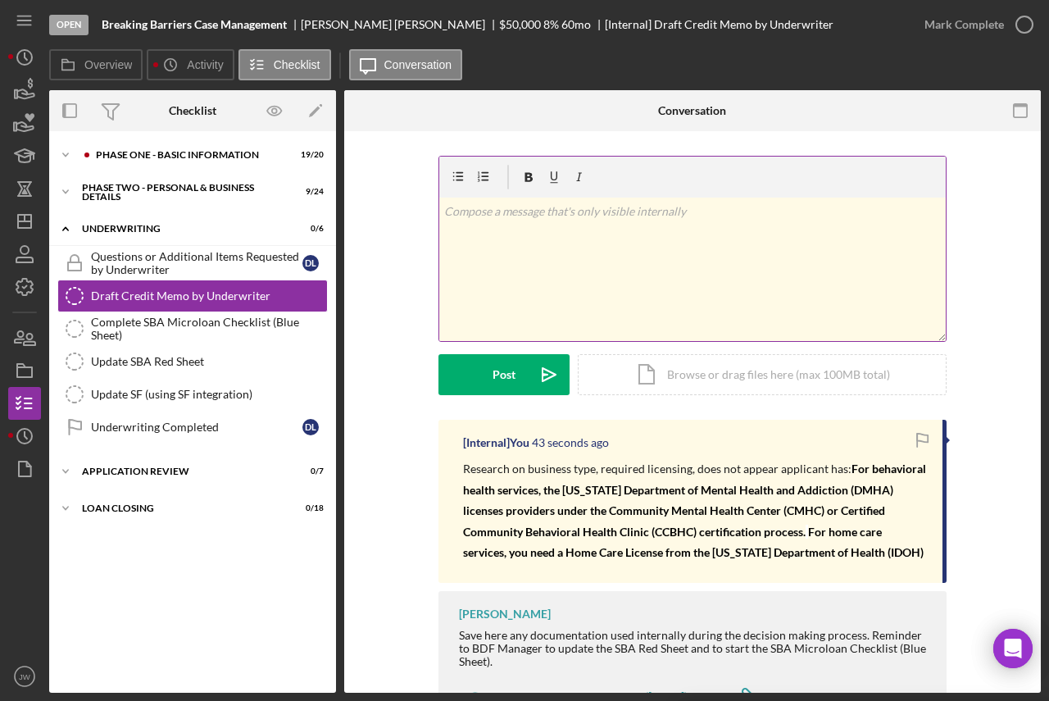
click at [657, 243] on div "v Color teal Color pink Remove color Add row above Add row below Add column bef…" at bounding box center [692, 268] width 506 height 143
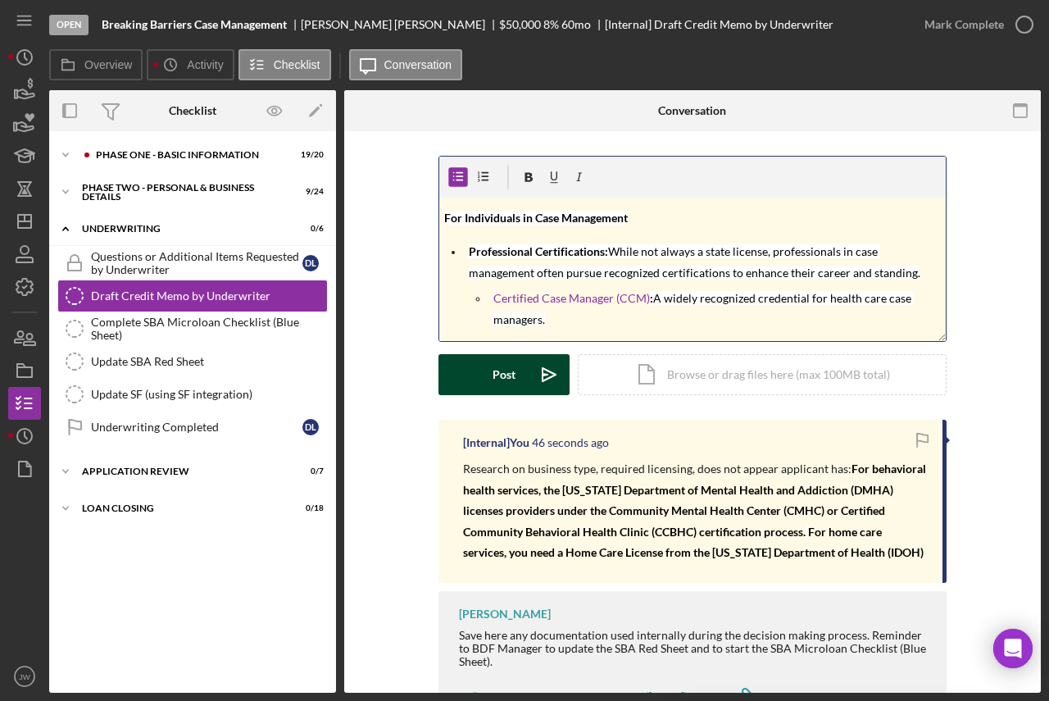
click at [530, 380] on icon "Icon/icon-invite-send" at bounding box center [549, 374] width 41 height 41
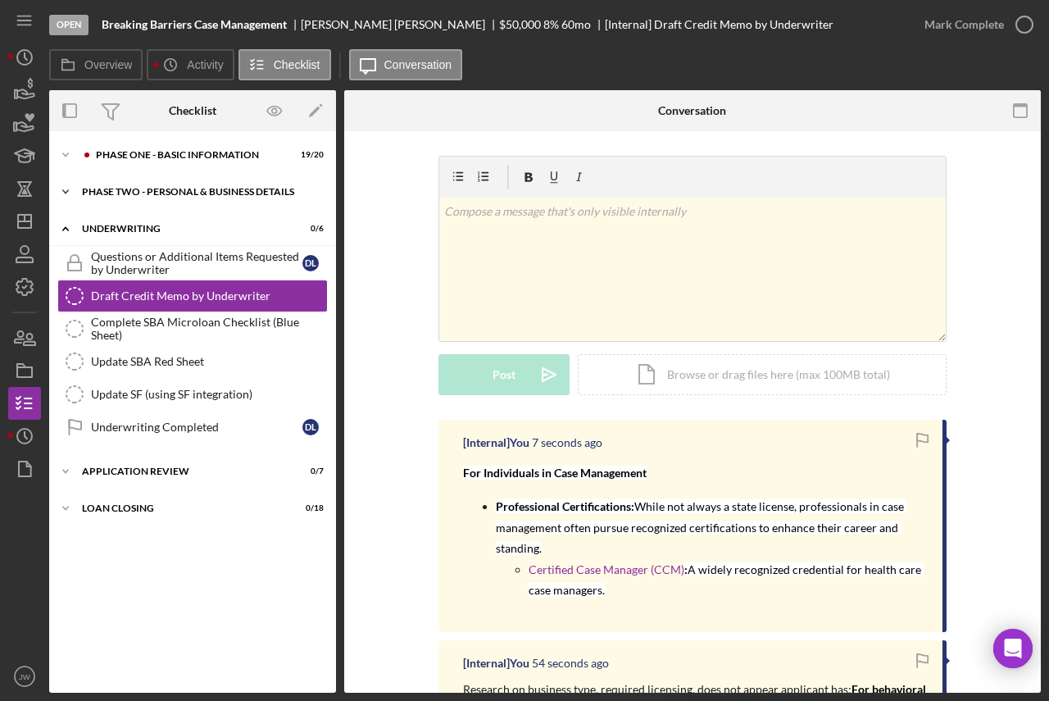
click at [125, 187] on div "PHASE TWO - PERSONAL & BUSINESS DETAILS" at bounding box center [199, 192] width 234 height 10
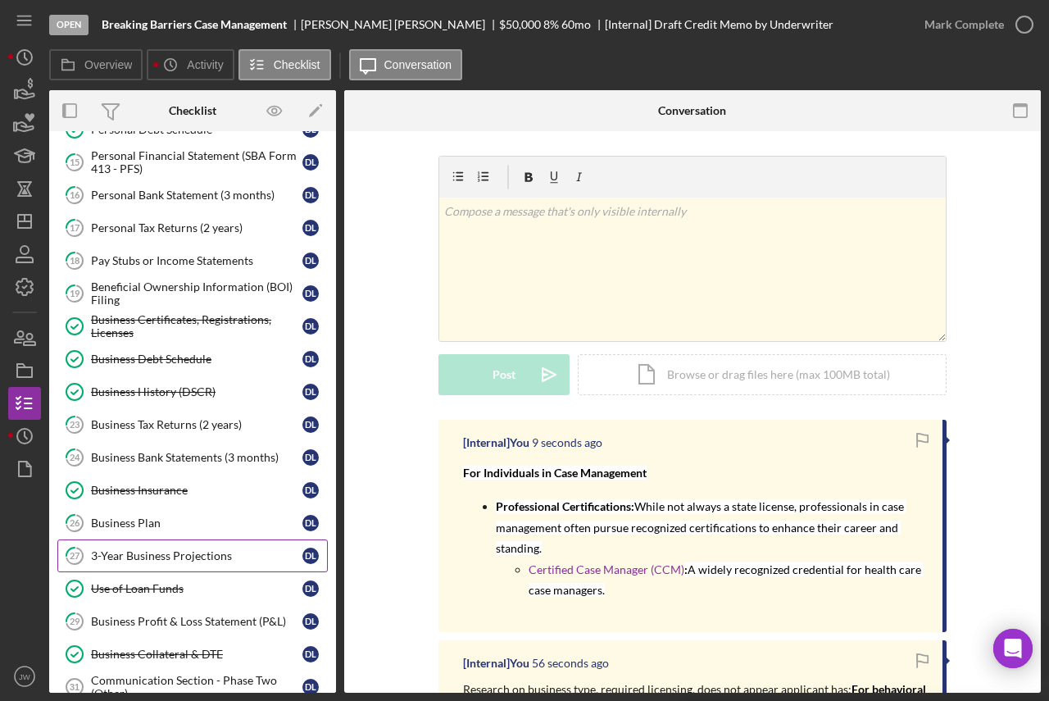
scroll to position [164, 0]
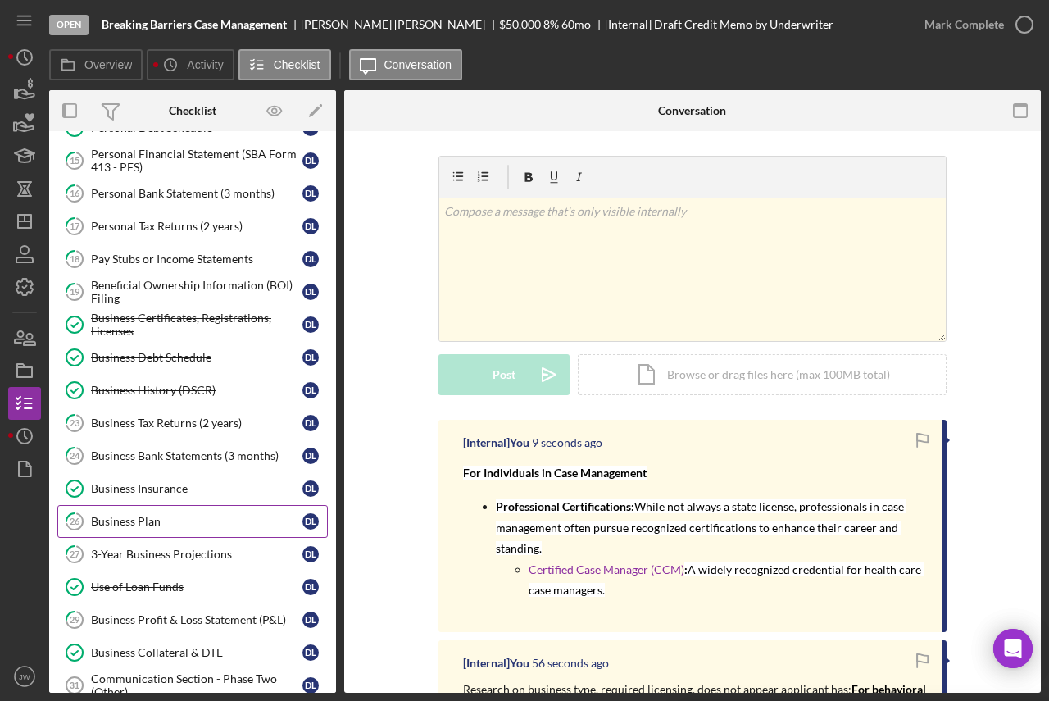
click at [148, 523] on div "Business Plan" at bounding box center [196, 521] width 211 height 13
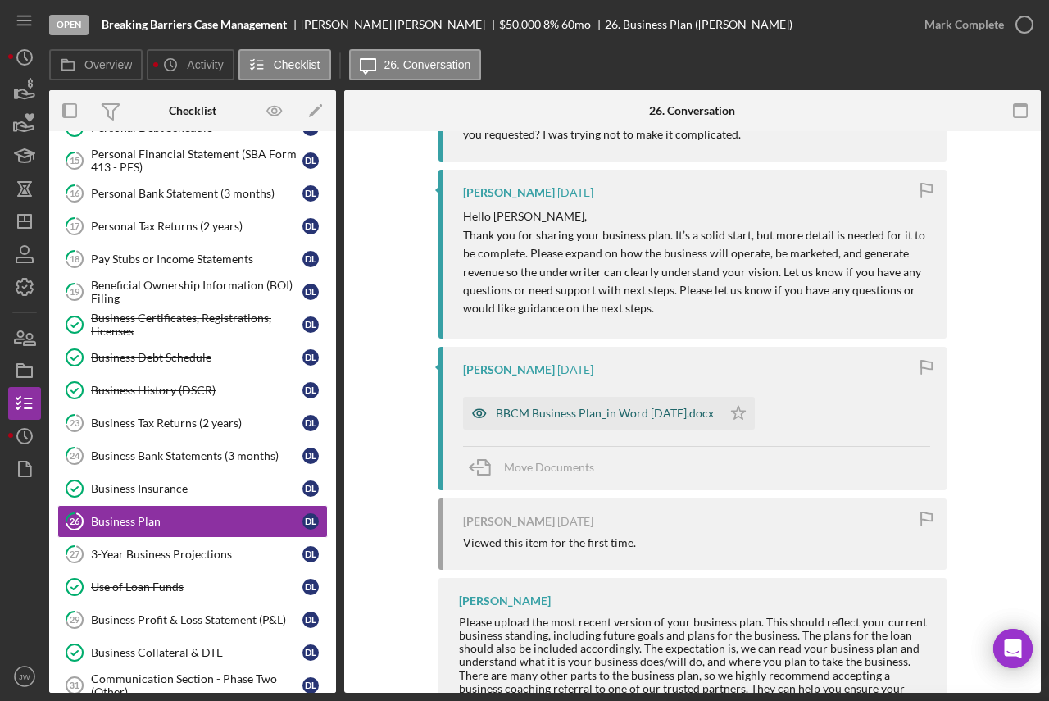
click at [474, 416] on icon "button" at bounding box center [479, 413] width 13 height 8
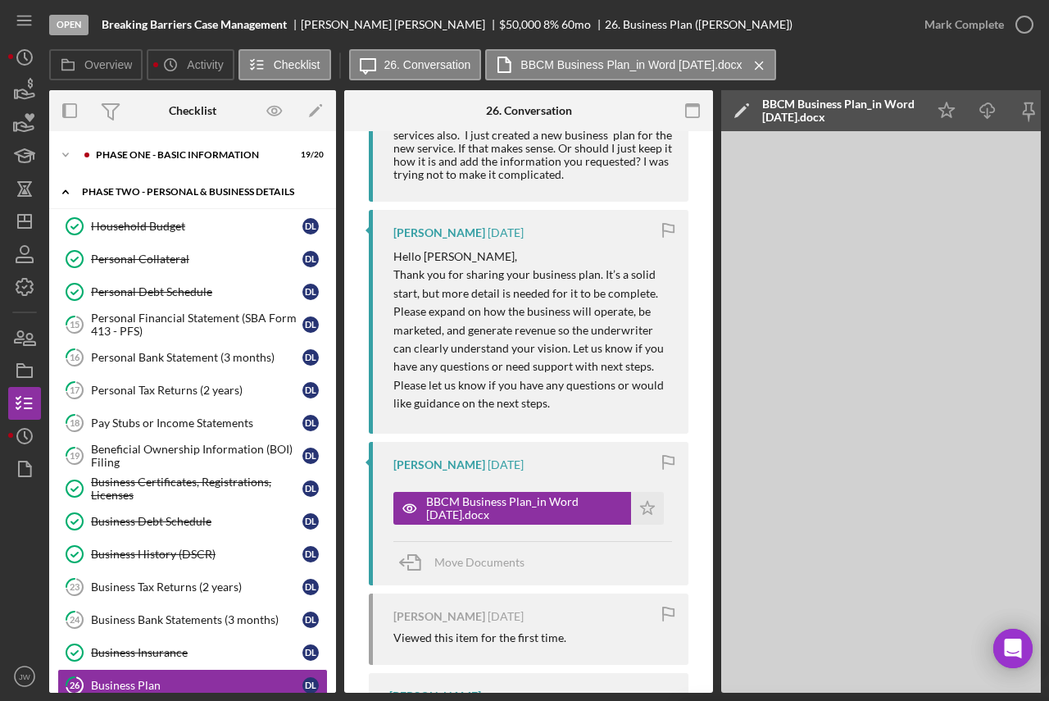
click at [157, 193] on div "PHASE TWO - PERSONAL & BUSINESS DETAILS" at bounding box center [199, 192] width 234 height 10
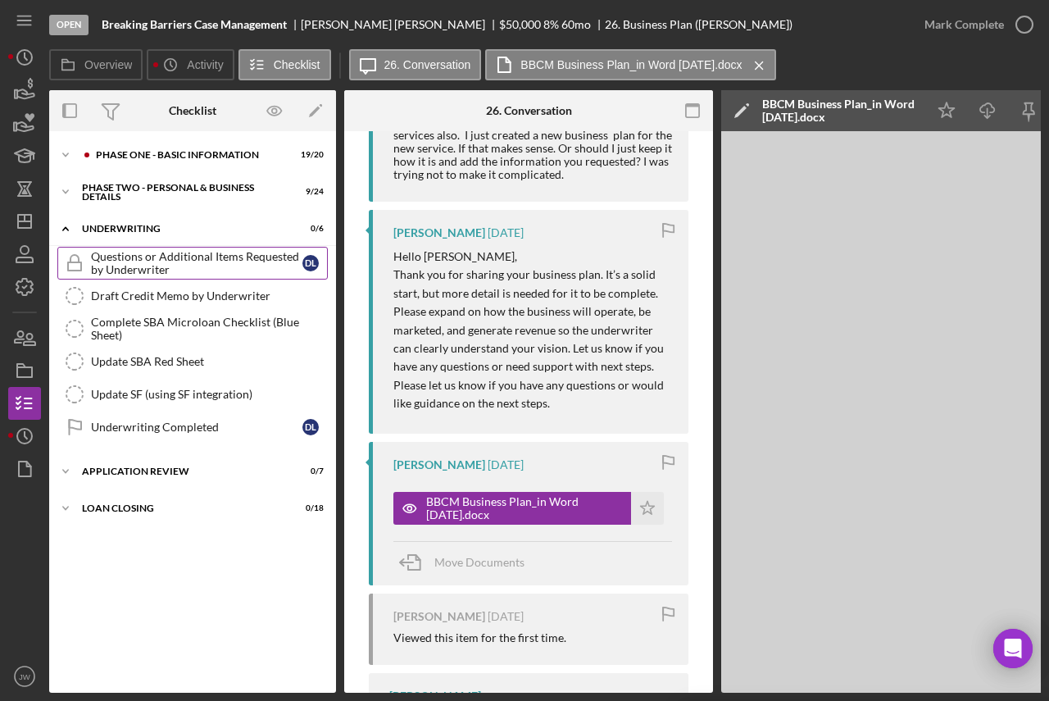
click at [148, 265] on div "Questions or Additional Items Requested by Underwriter" at bounding box center [196, 263] width 211 height 26
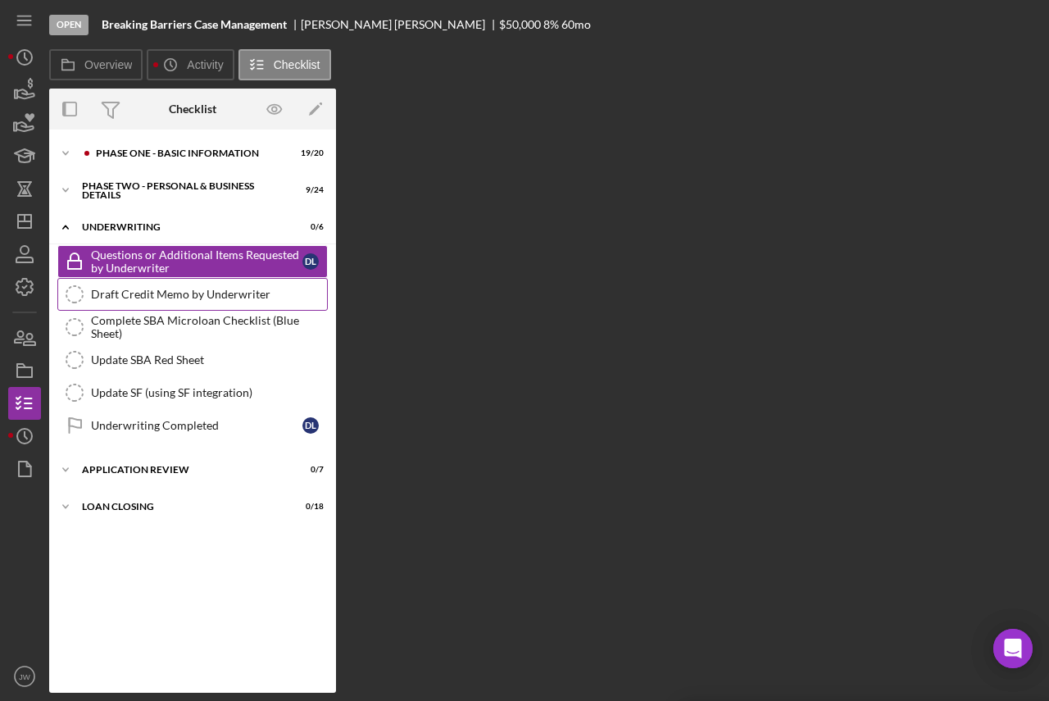
click at [149, 293] on div "Draft Credit Memo by Underwriter" at bounding box center [209, 294] width 236 height 13
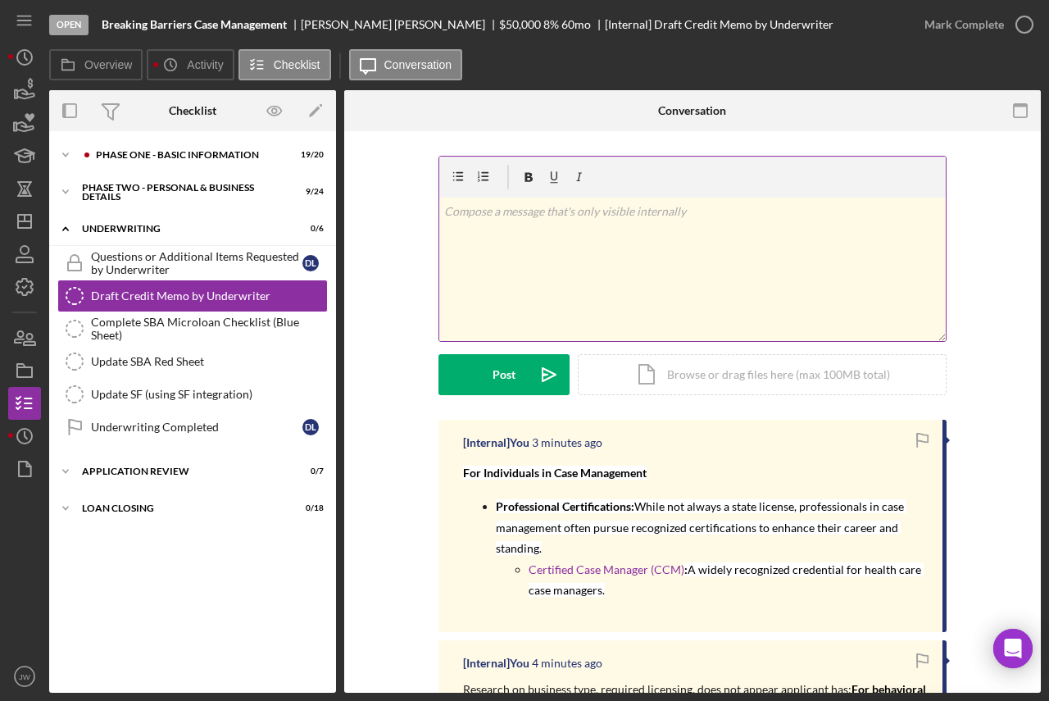
click at [576, 272] on div "v Color teal Color pink Remove color Add row above Add row below Add column bef…" at bounding box center [692, 268] width 506 height 143
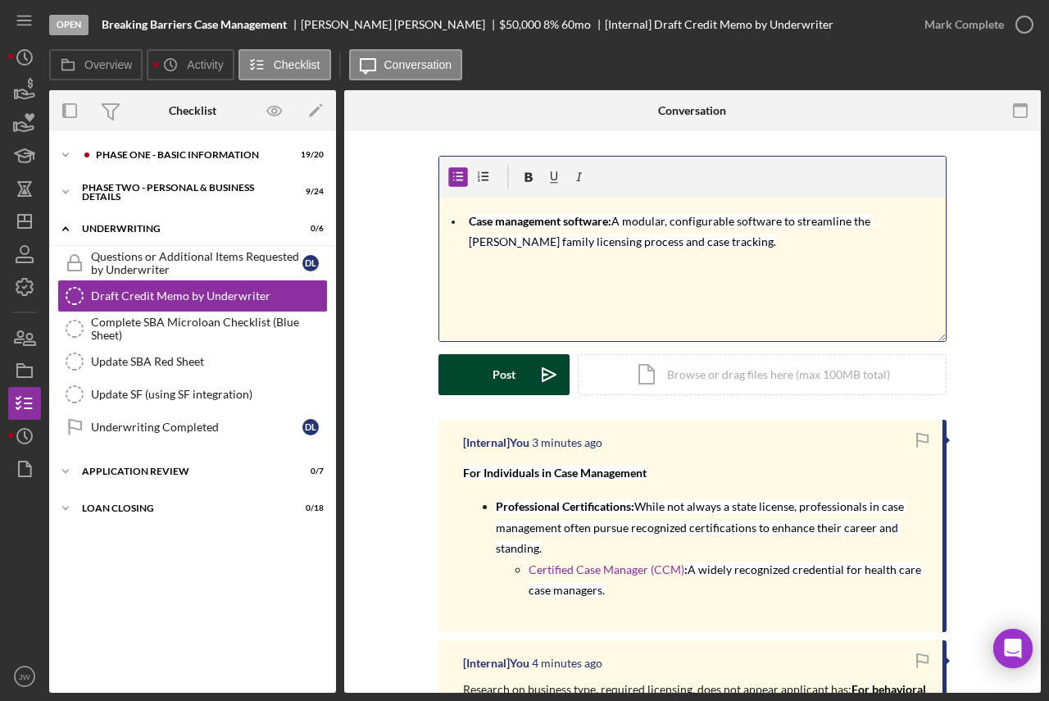
click at [524, 371] on button "Post Icon/icon-invite-send" at bounding box center [503, 374] width 131 height 41
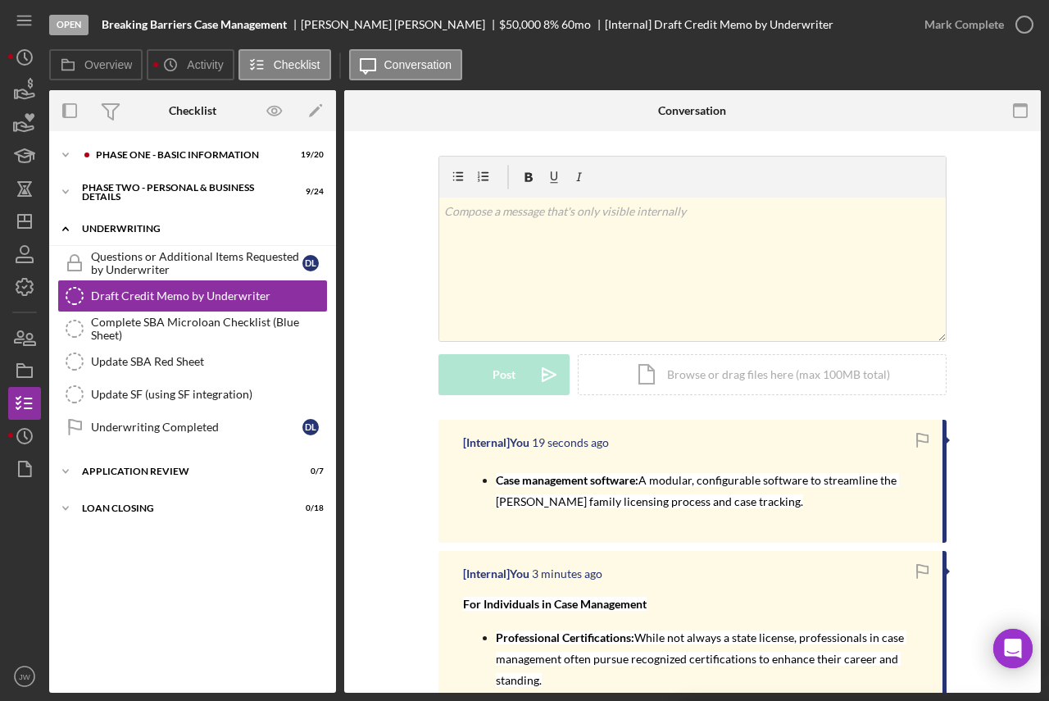
click at [117, 228] on div "Underwriting" at bounding box center [199, 229] width 234 height 10
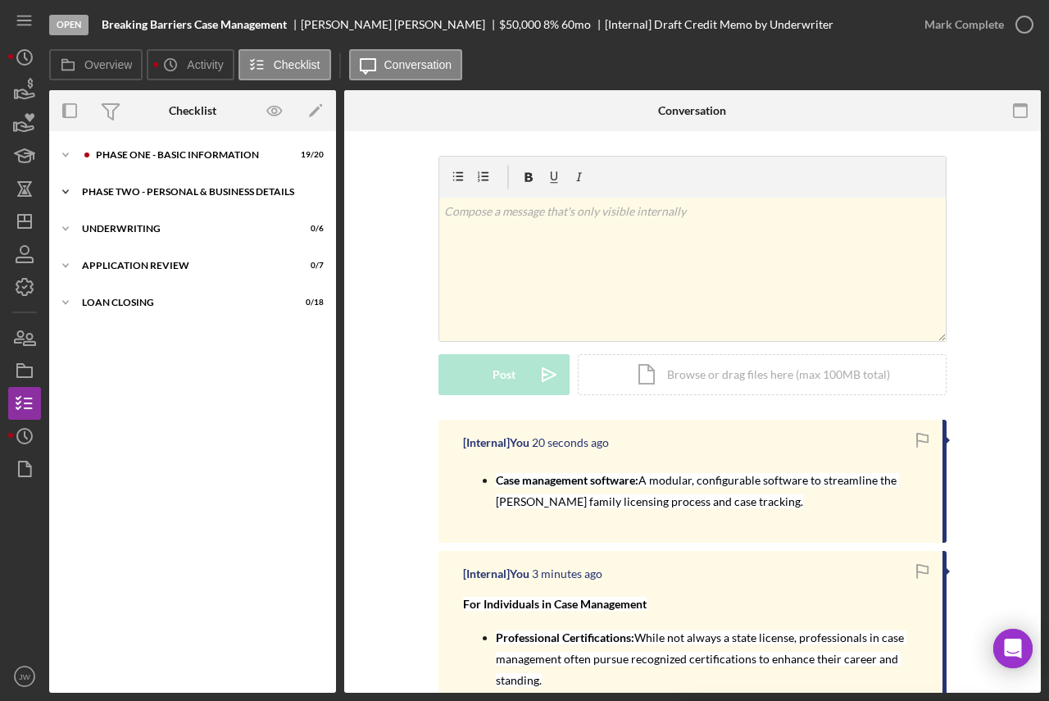
click at [123, 191] on div "PHASE TWO - PERSONAL & BUSINESS DETAILS" at bounding box center [199, 192] width 234 height 10
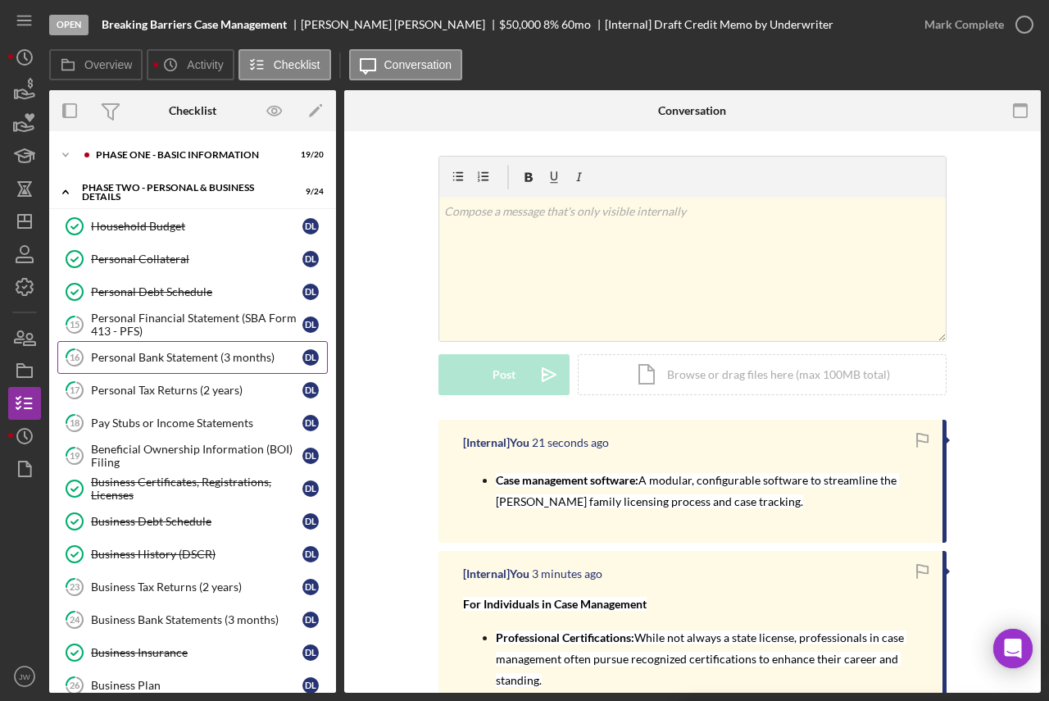
click at [148, 357] on div "Personal Bank Statement (3 months)" at bounding box center [196, 357] width 211 height 13
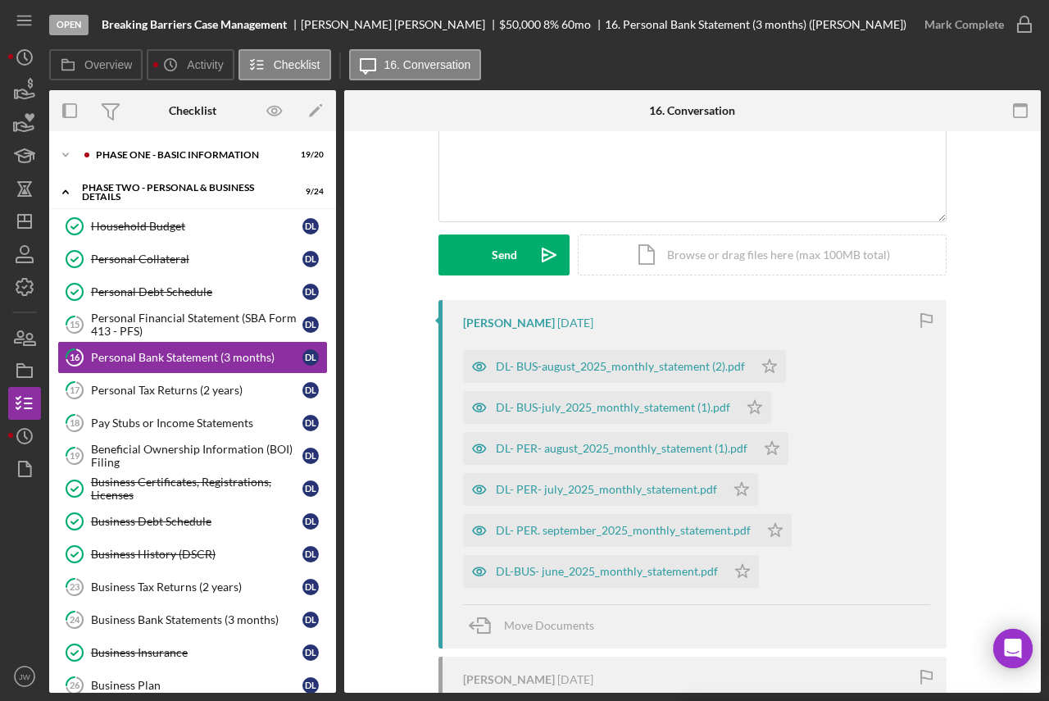
scroll to position [164, 0]
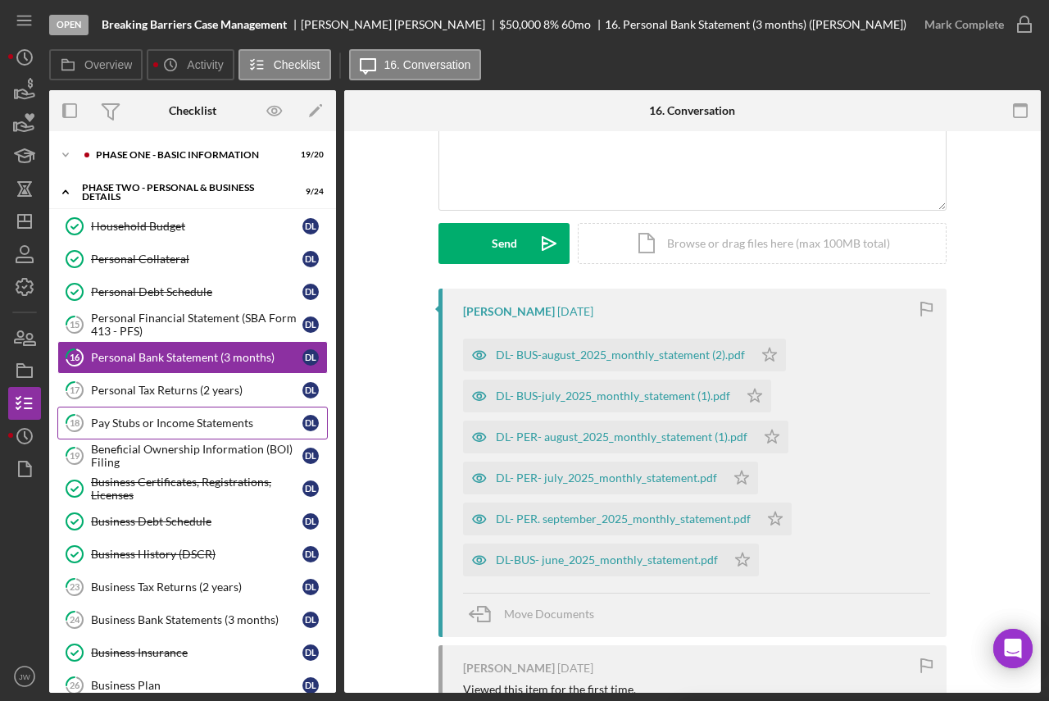
click at [198, 421] on div "Pay Stubs or Income Statements" at bounding box center [196, 422] width 211 height 13
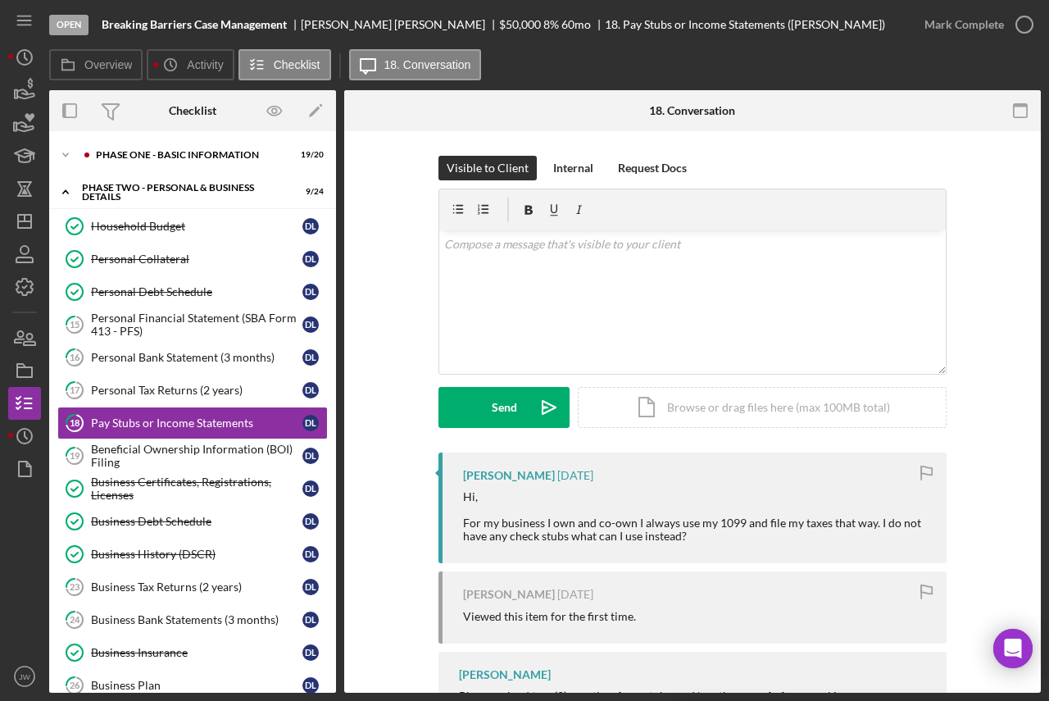
scroll to position [195, 0]
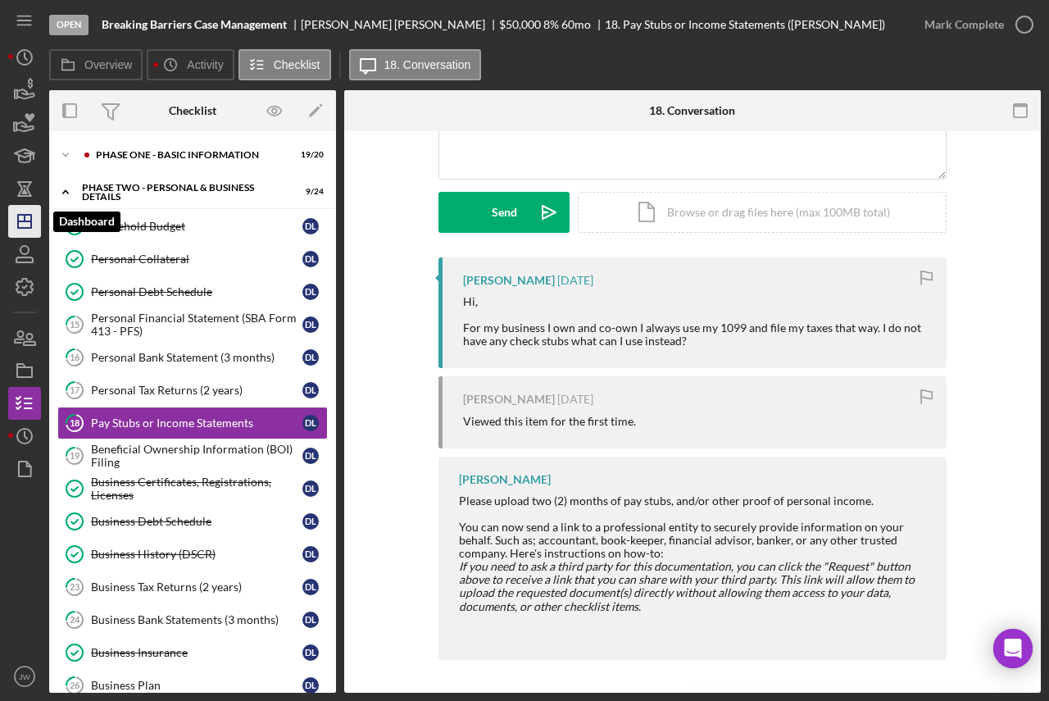
click at [20, 221] on line "button" at bounding box center [24, 221] width 13 height 0
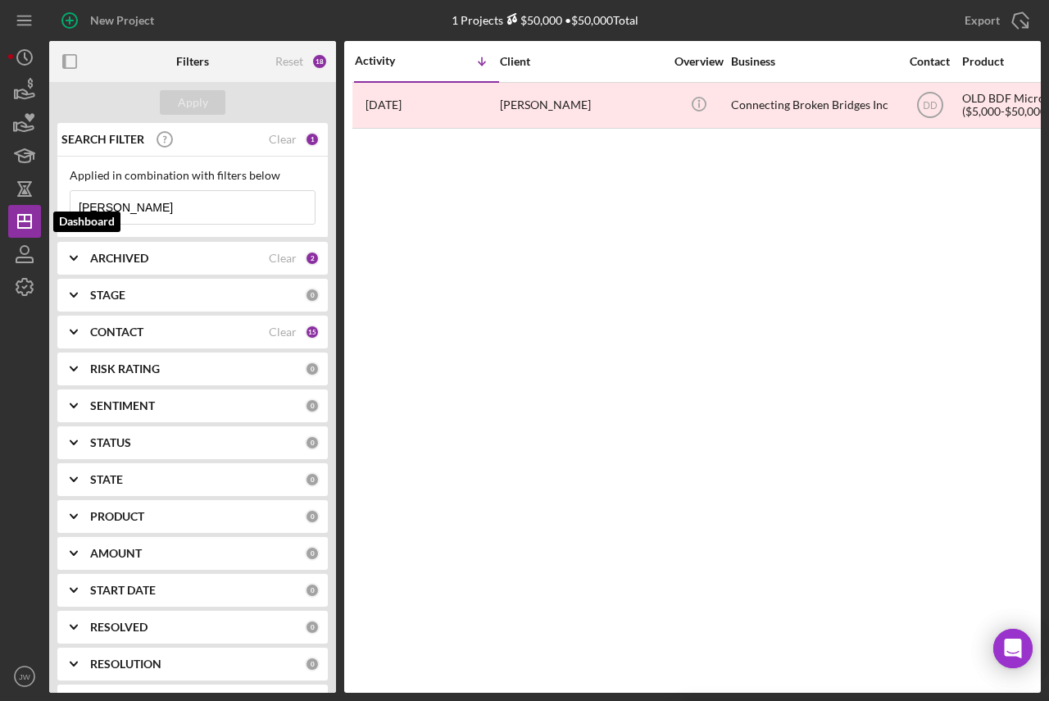
drag, startPoint x: 174, startPoint y: 210, endPoint x: 5, endPoint y: 213, distance: 168.8
click at [6, 216] on div "New Project 1 Projects $50,000 • $50,000 Total [PERSON_NAME] Export Icon/Export…" at bounding box center [524, 350] width 1049 height 701
click at [82, 255] on icon "Icon/Expander" at bounding box center [73, 258] width 41 height 41
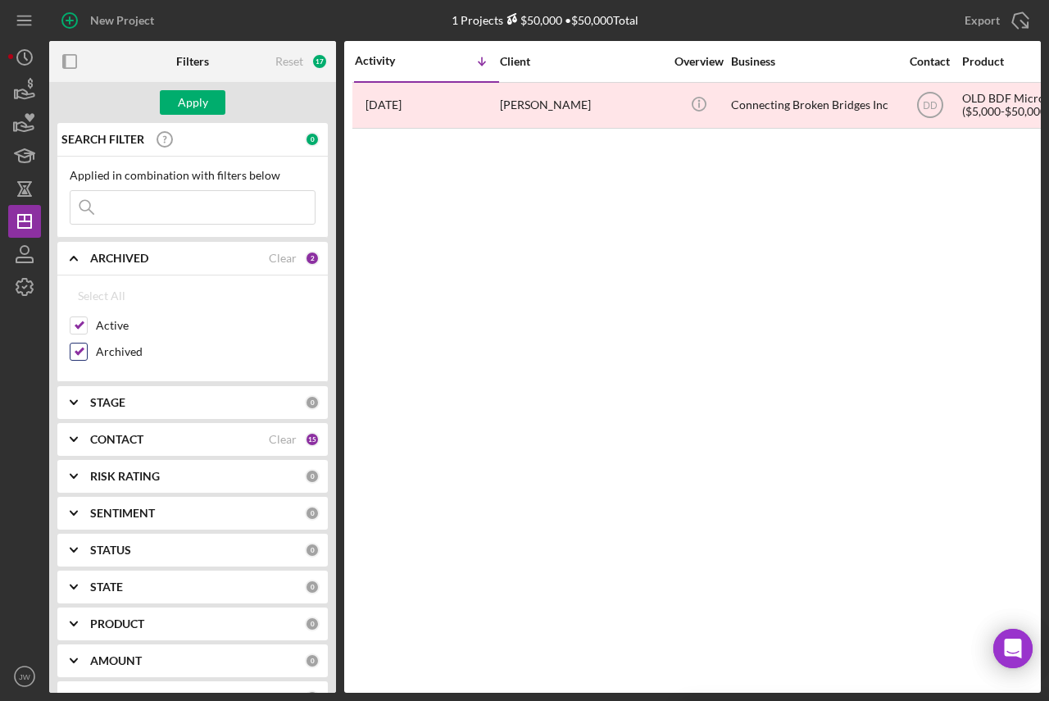
click at [76, 352] on input "Archived" at bounding box center [78, 351] width 16 height 16
checkbox input "false"
click at [190, 94] on div "Apply" at bounding box center [193, 102] width 30 height 25
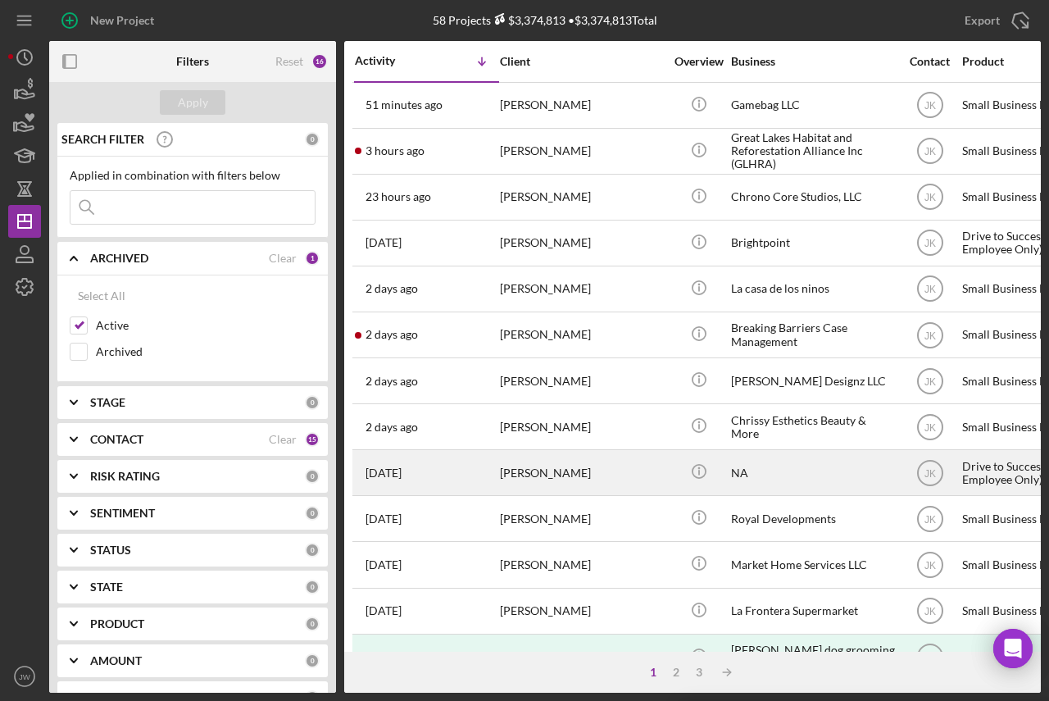
click at [798, 465] on div "NA" at bounding box center [813, 472] width 164 height 43
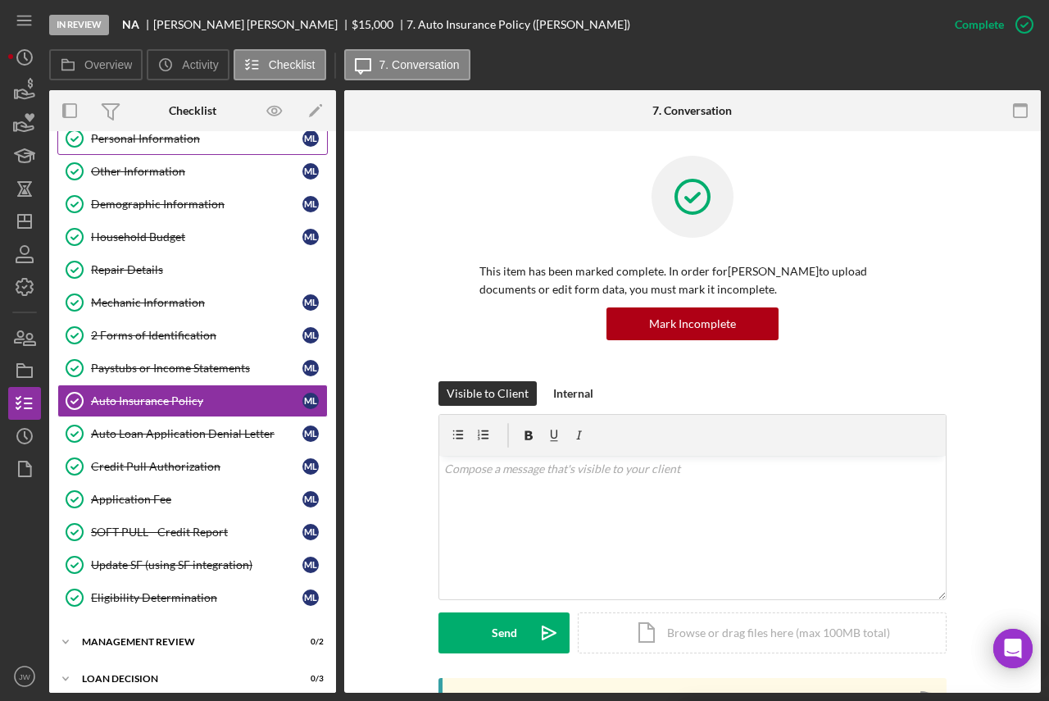
scroll to position [99, 0]
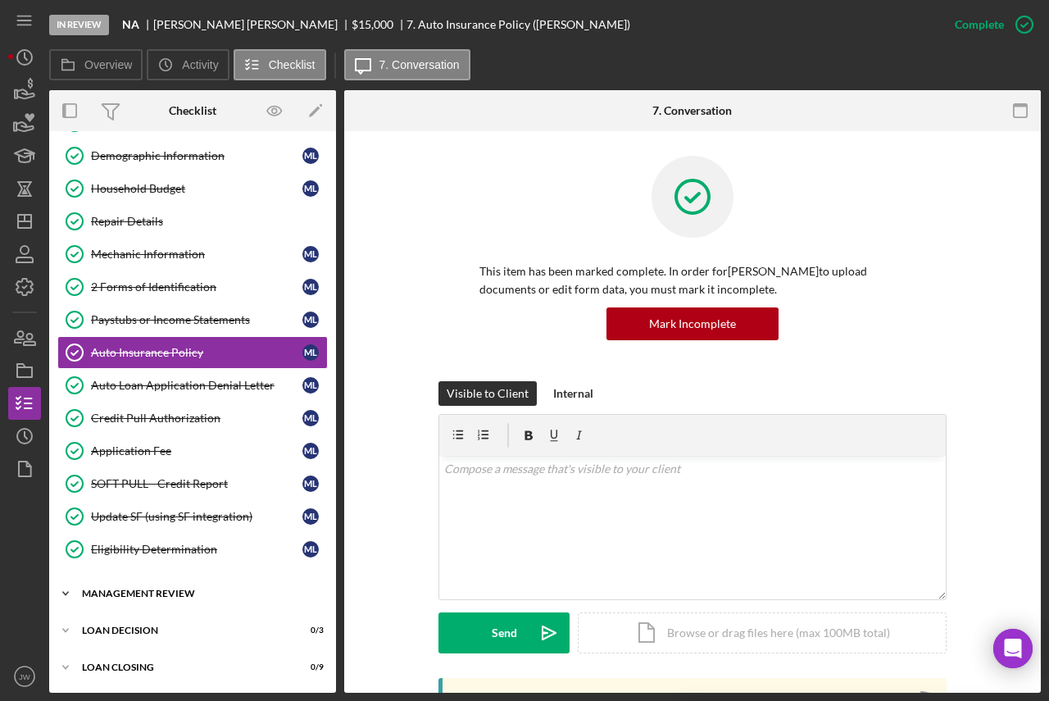
click at [150, 590] on div "Management Review" at bounding box center [199, 593] width 234 height 10
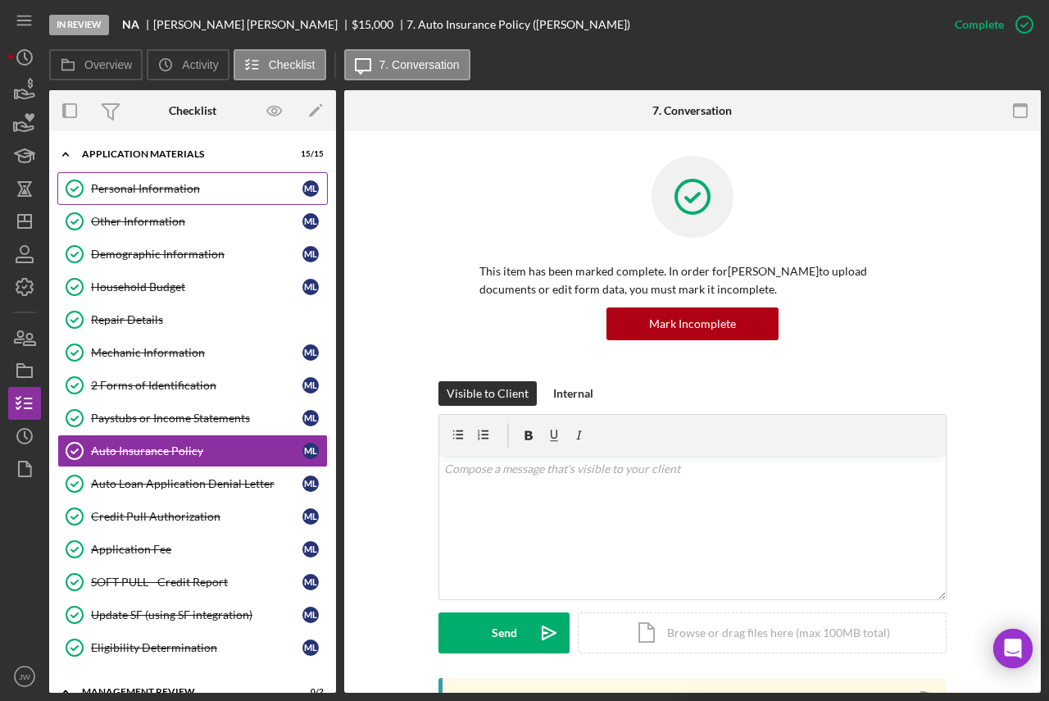
scroll to position [0, 0]
click at [129, 183] on div "Personal Information" at bounding box center [196, 189] width 211 height 13
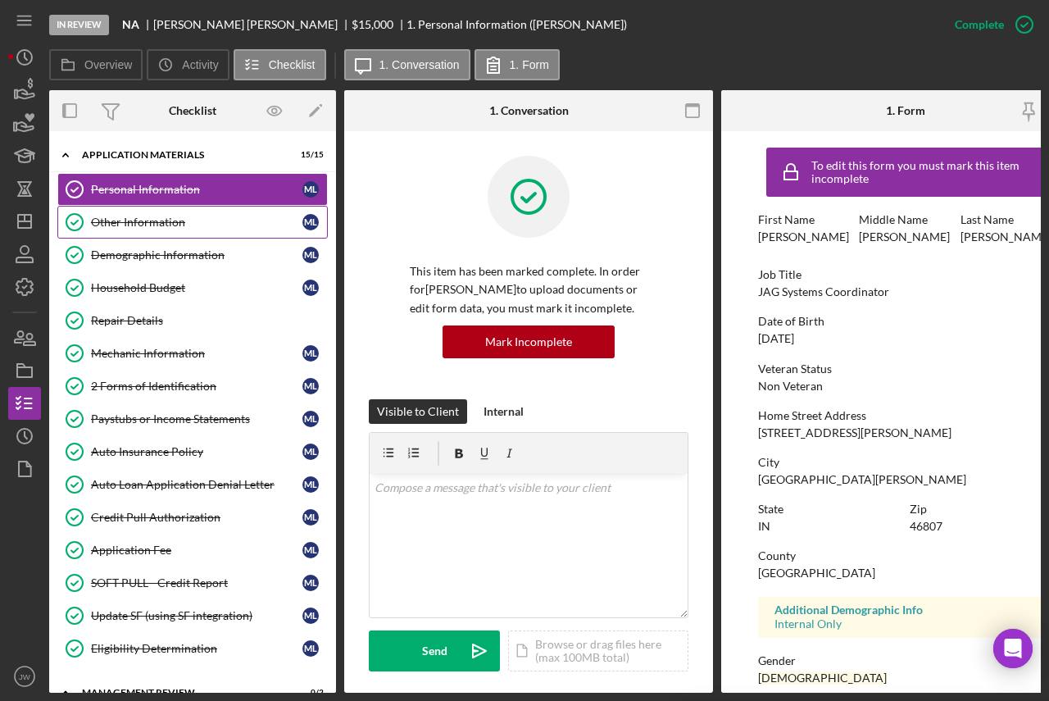
click at [201, 221] on div "Other Information" at bounding box center [196, 222] width 211 height 13
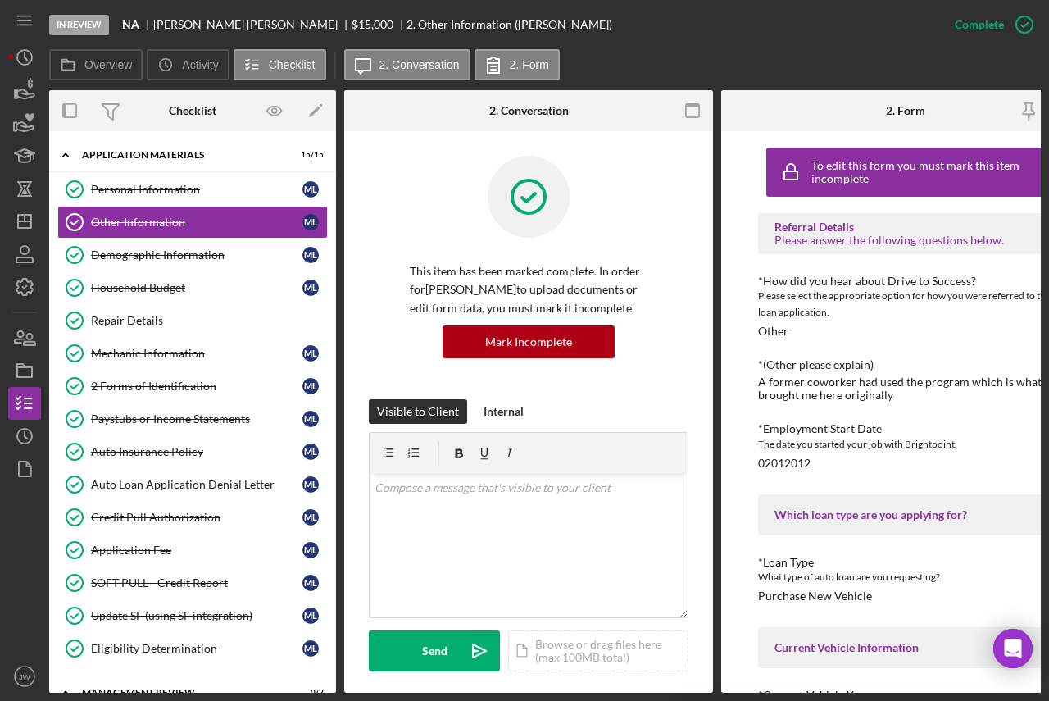
scroll to position [82, 0]
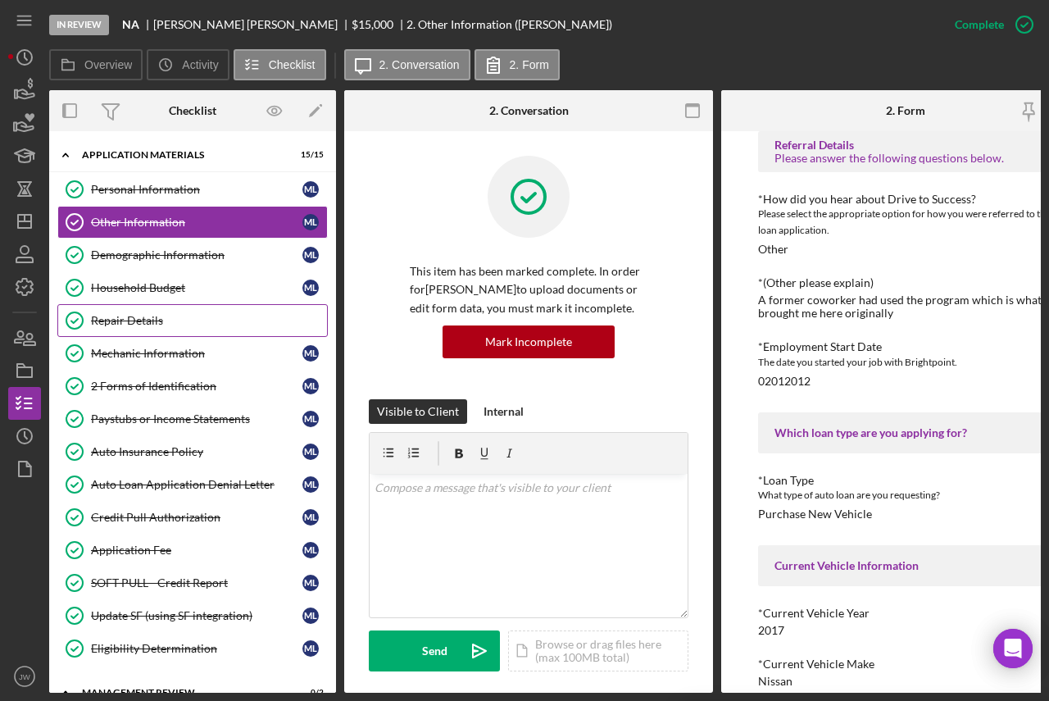
click at [160, 316] on div "Repair Details" at bounding box center [209, 320] width 236 height 13
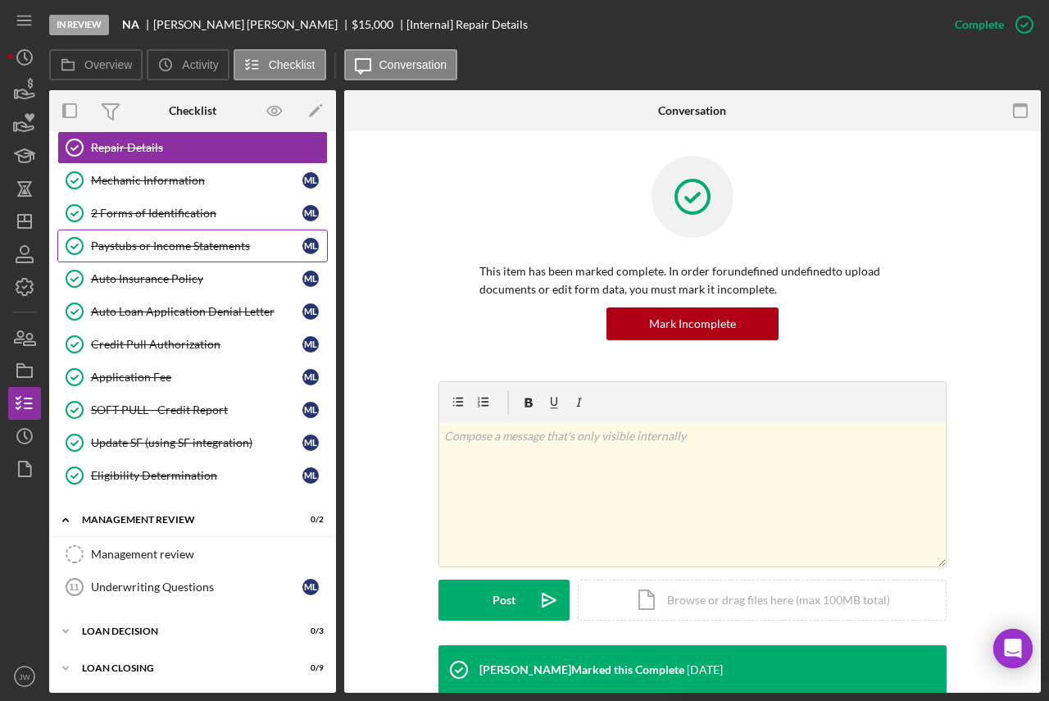
scroll to position [174, 0]
click at [161, 418] on link "SOFT PULL - Credit Report SOFT PULL - Credit Report M L" at bounding box center [192, 409] width 270 height 33
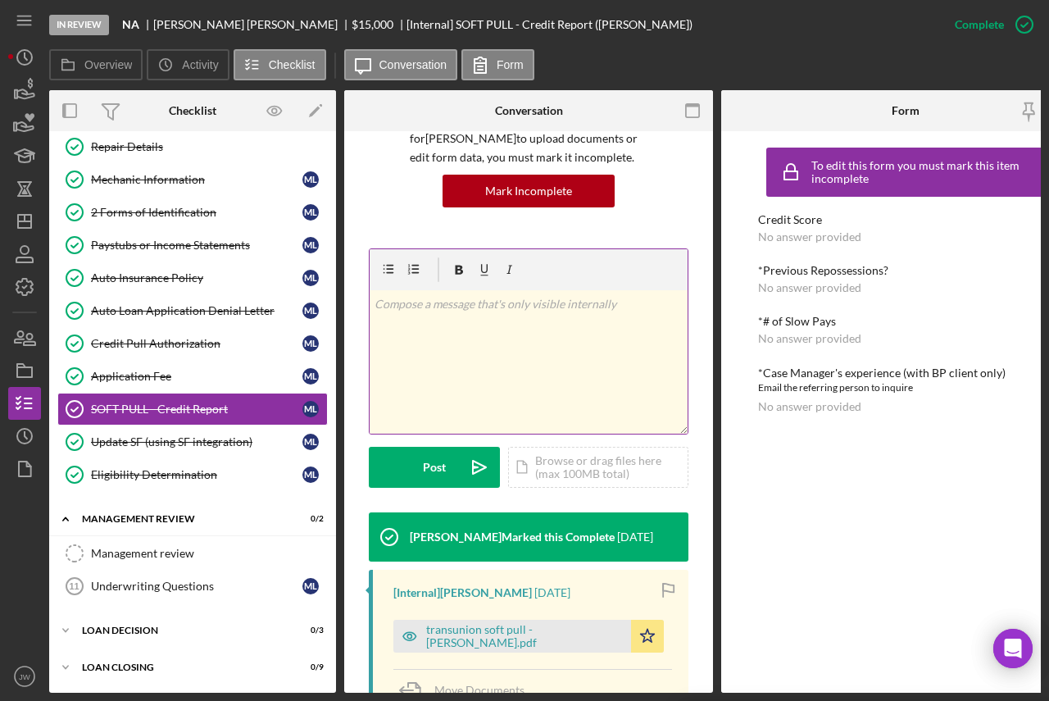
scroll to position [328, 0]
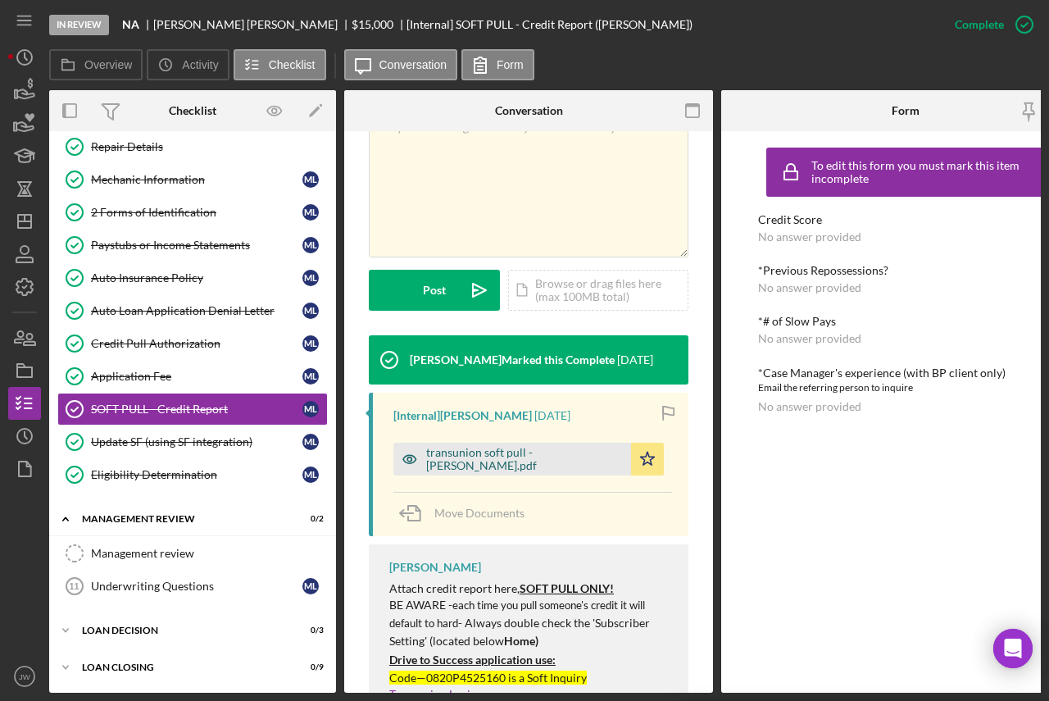
click at [406, 461] on icon "button" at bounding box center [409, 459] width 33 height 33
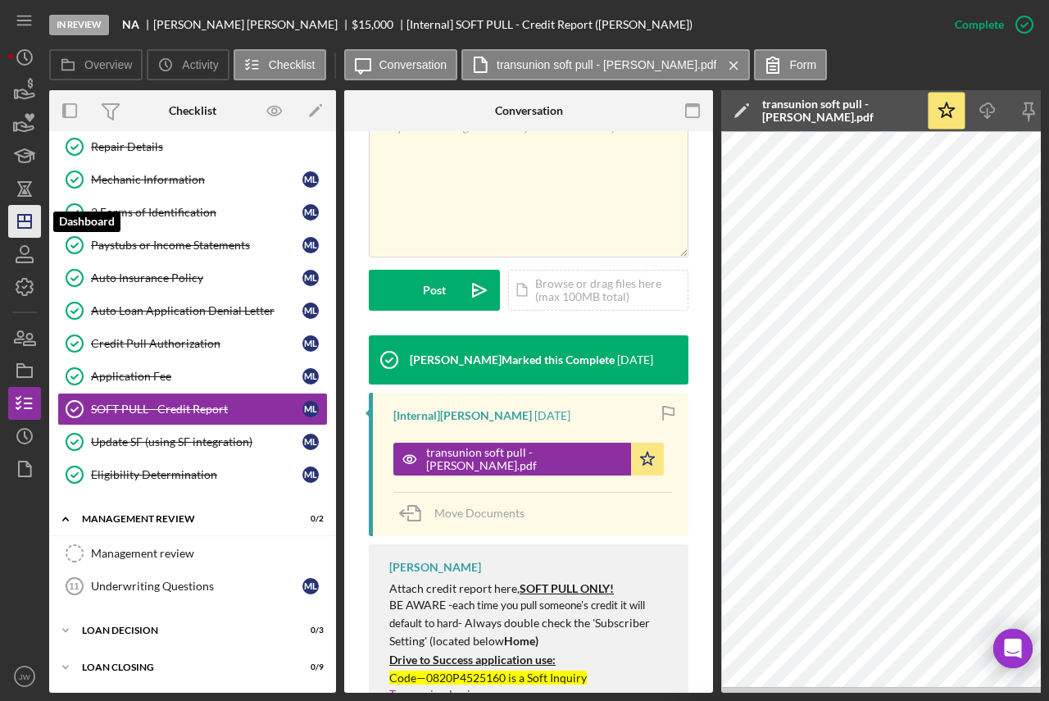
click at [36, 220] on icon "Icon/Dashboard" at bounding box center [24, 221] width 41 height 41
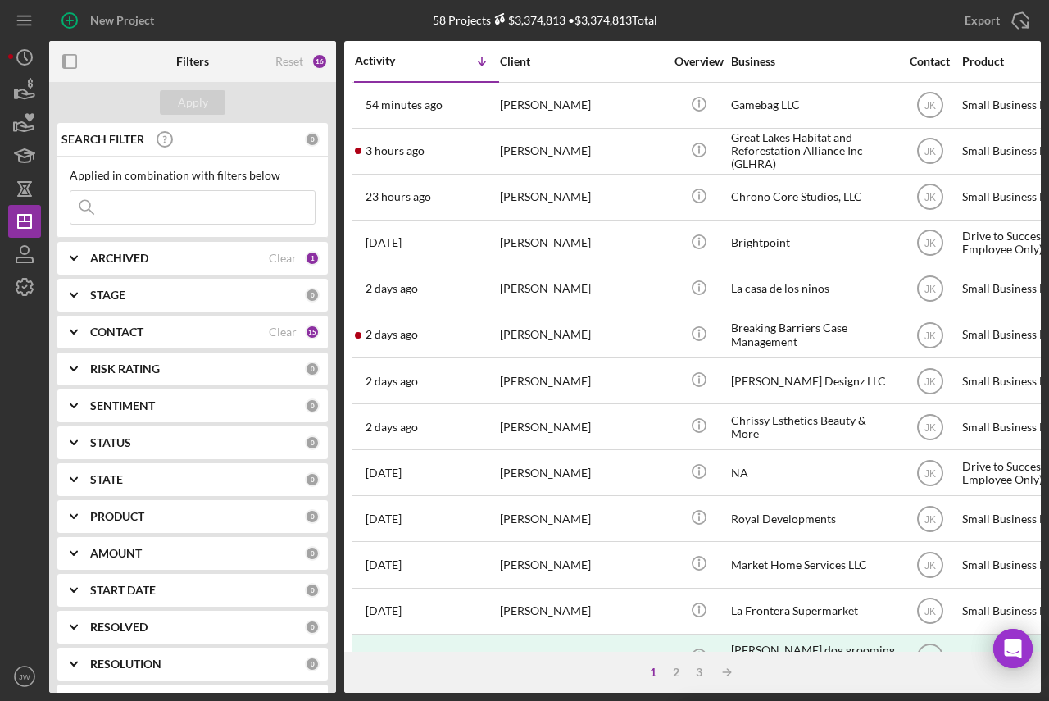
click at [76, 258] on polyline at bounding box center [73, 257] width 7 height 3
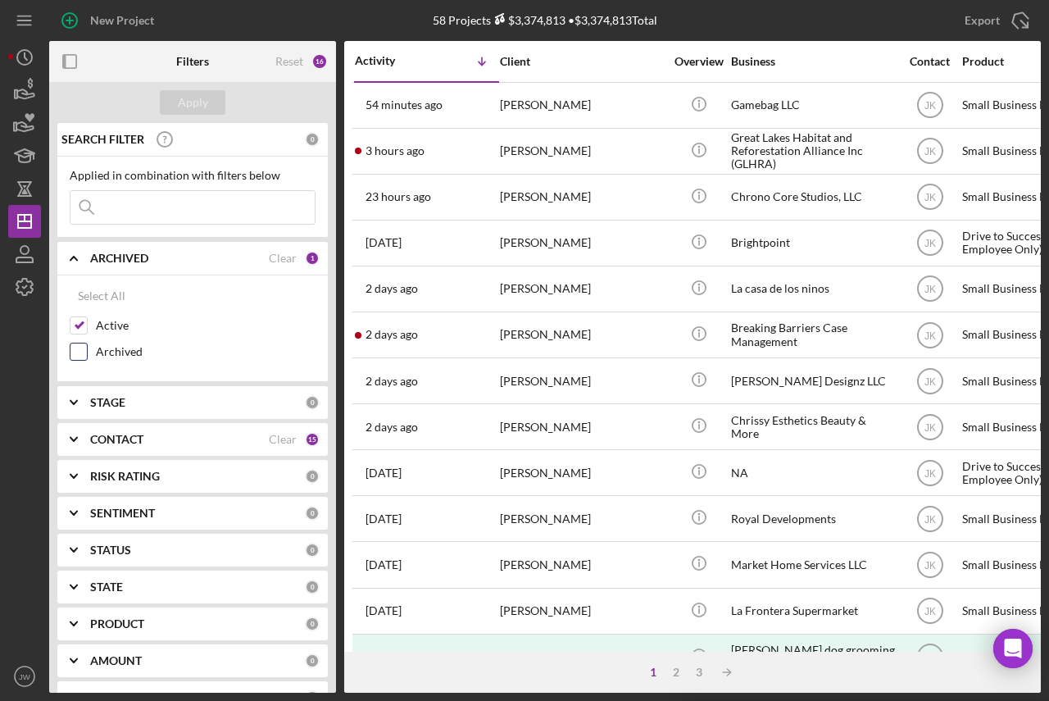
drag, startPoint x: 78, startPoint y: 348, endPoint x: 106, endPoint y: 225, distance: 126.8
click at [76, 346] on input "Archived" at bounding box center [78, 351] width 16 height 16
checkbox input "true"
click at [115, 207] on input at bounding box center [192, 207] width 244 height 33
type input "[PERSON_NAME]"
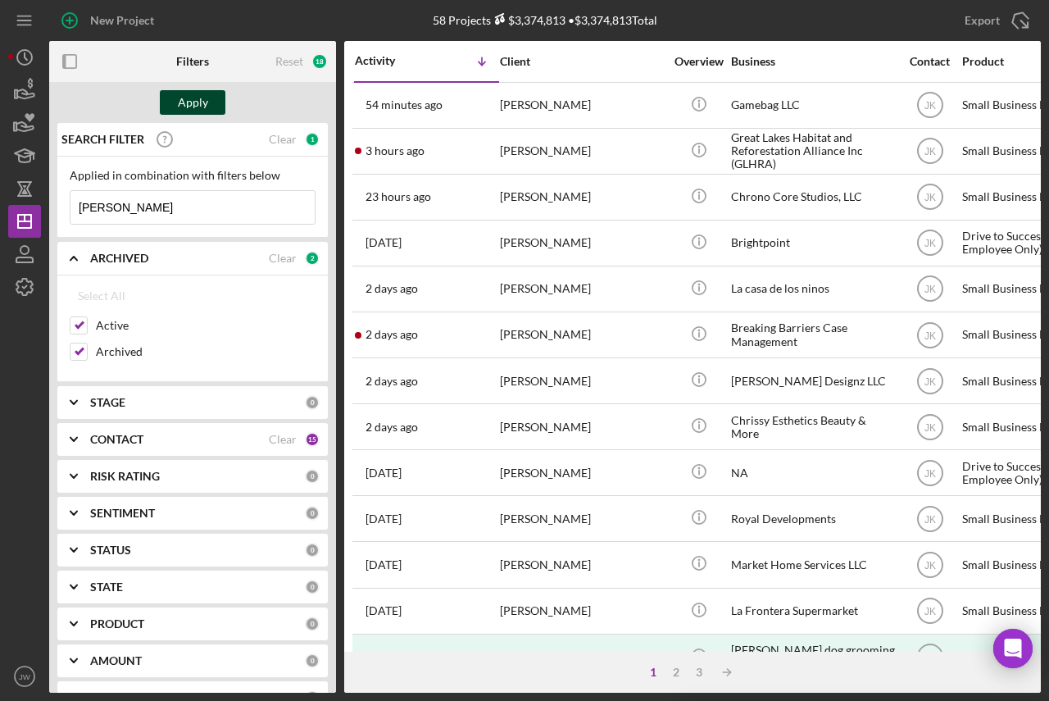
click at [190, 91] on div "Apply" at bounding box center [193, 102] width 30 height 25
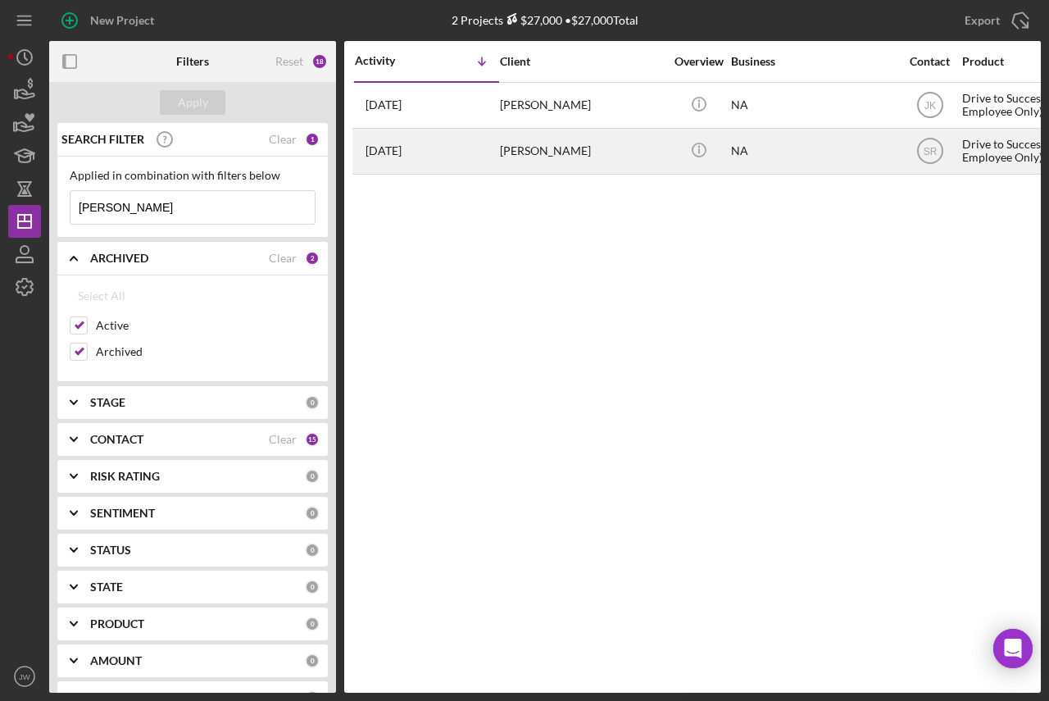
click at [771, 149] on div "NA" at bounding box center [813, 150] width 164 height 43
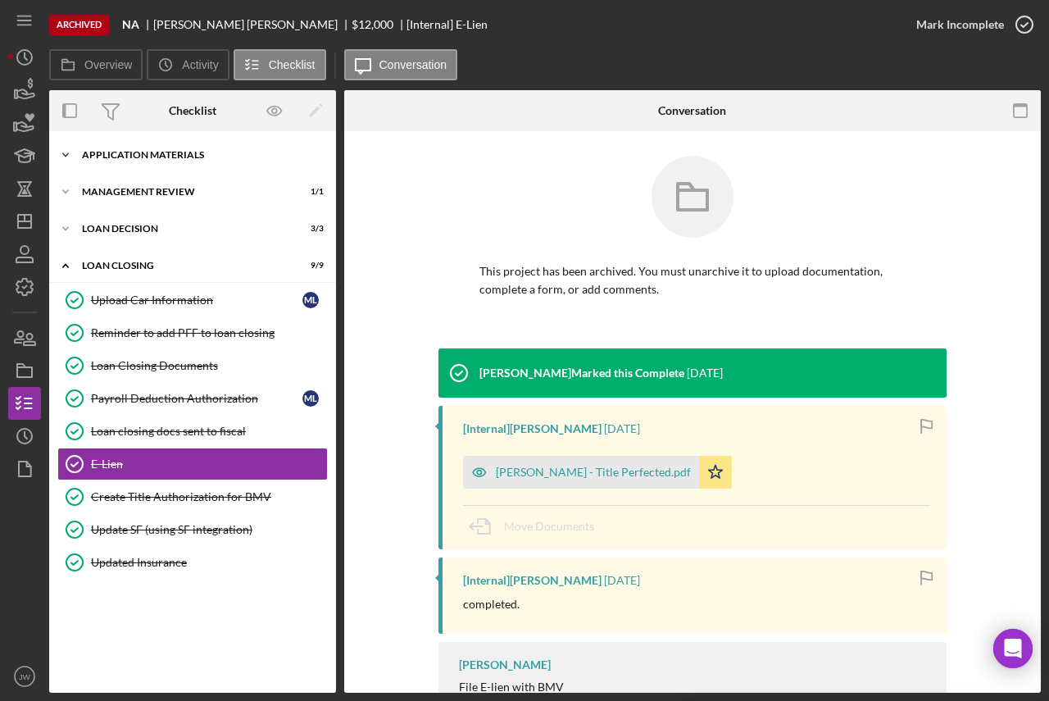
click at [166, 148] on div "Icon/Expander Application Materials 11 / 11" at bounding box center [192, 154] width 287 height 33
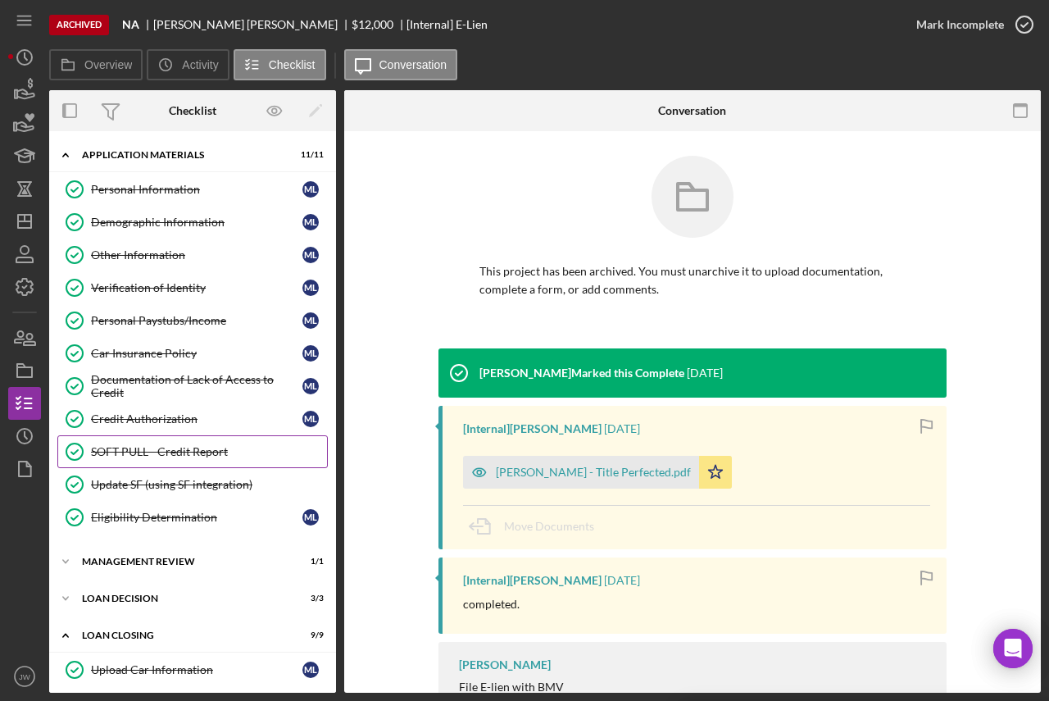
click at [188, 453] on div "SOFT PULL - Credit Report" at bounding box center [209, 451] width 236 height 13
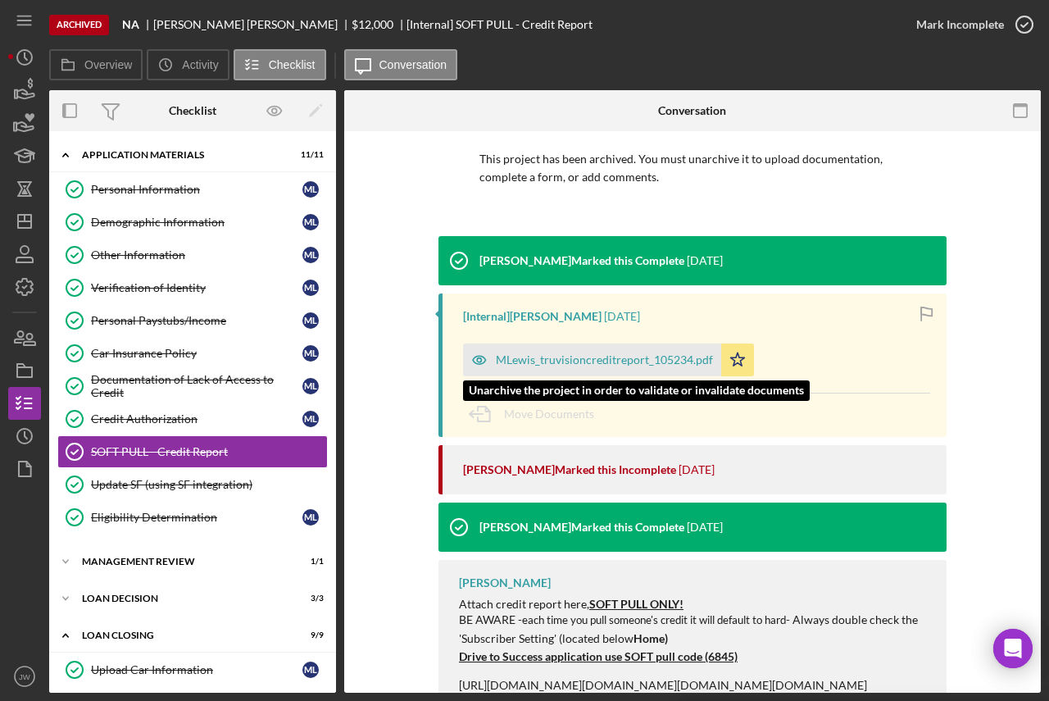
scroll to position [164, 0]
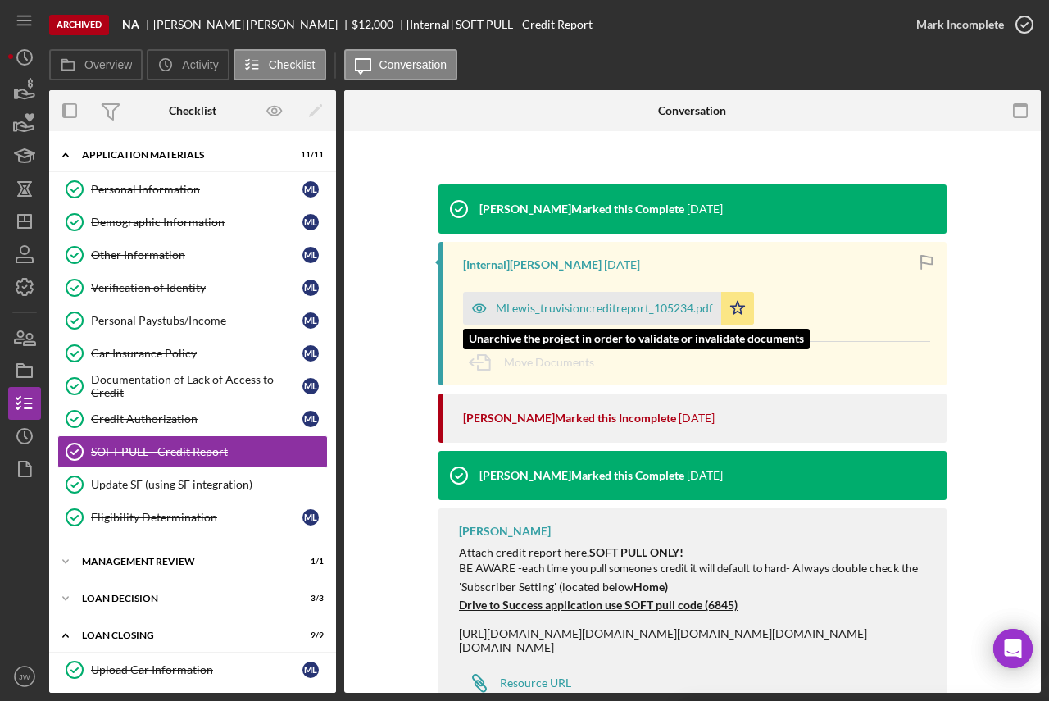
click at [478, 307] on icon "button" at bounding box center [479, 308] width 33 height 33
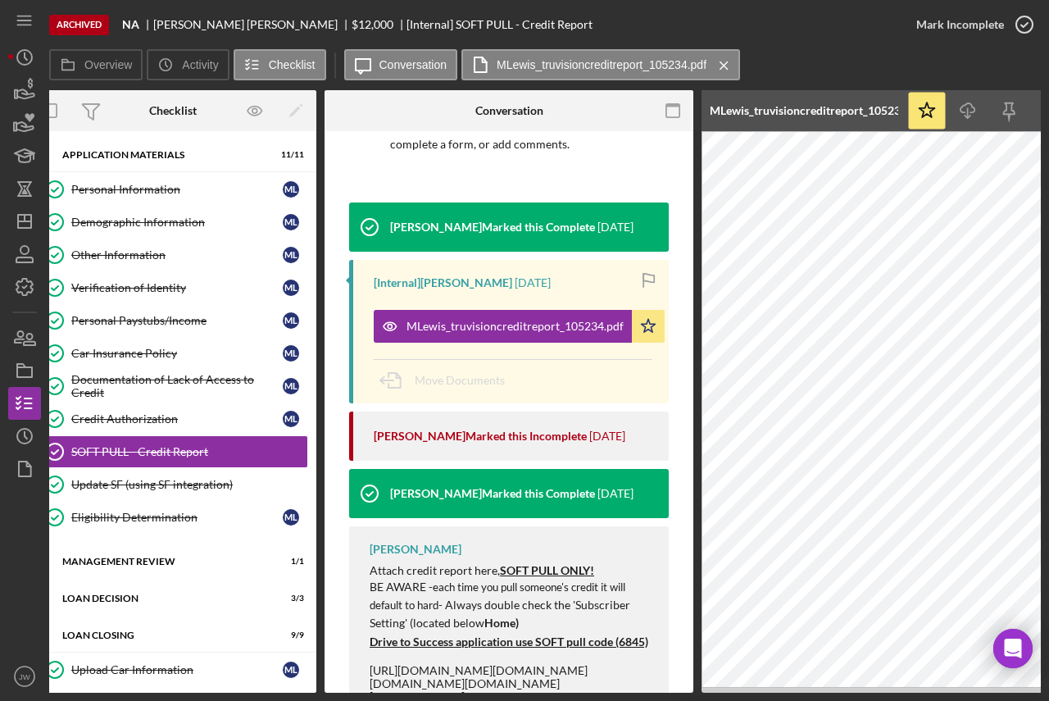
scroll to position [0, 0]
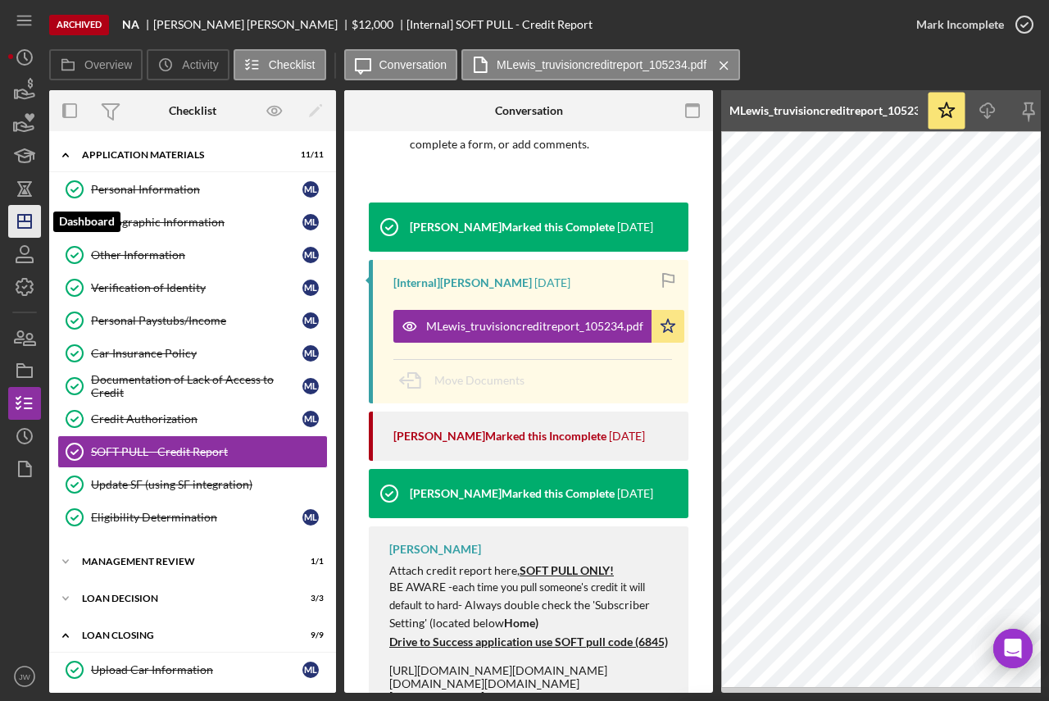
click at [14, 206] on icon "Icon/Dashboard" at bounding box center [24, 221] width 41 height 41
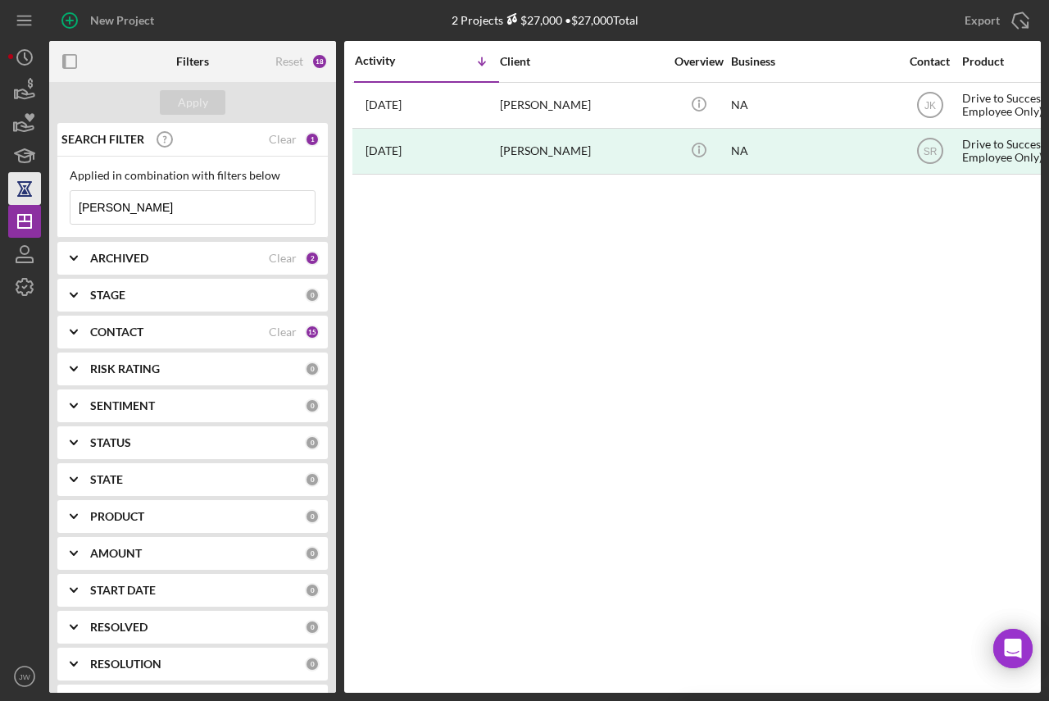
drag, startPoint x: 175, startPoint y: 199, endPoint x: 34, endPoint y: 193, distance: 140.3
click at [41, 193] on div "New Project 2 Projects $27,000 • $27,000 Total [PERSON_NAME] Export Icon/Export…" at bounding box center [524, 346] width 1033 height 692
click at [66, 258] on icon "Icon/Expander" at bounding box center [73, 258] width 41 height 41
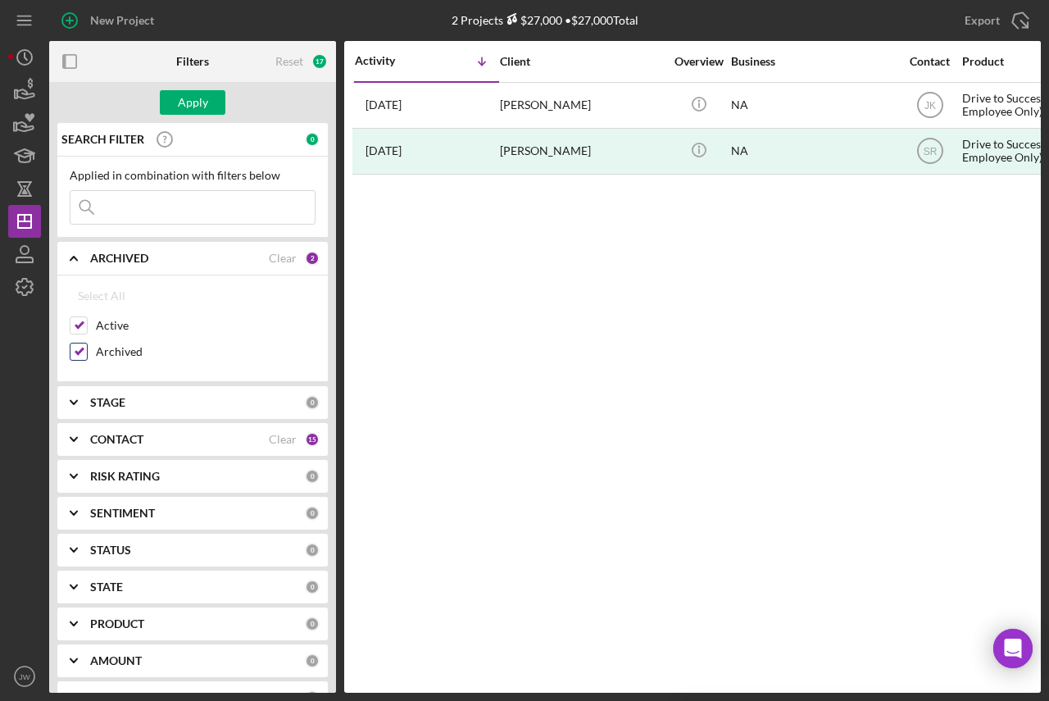
click at [89, 351] on div "Archived" at bounding box center [193, 356] width 246 height 26
drag, startPoint x: 82, startPoint y: 351, endPoint x: 90, endPoint y: 283, distance: 68.5
click at [81, 351] on input "Archived" at bounding box center [78, 351] width 16 height 16
checkbox input "false"
click at [192, 107] on div "Apply" at bounding box center [193, 102] width 30 height 25
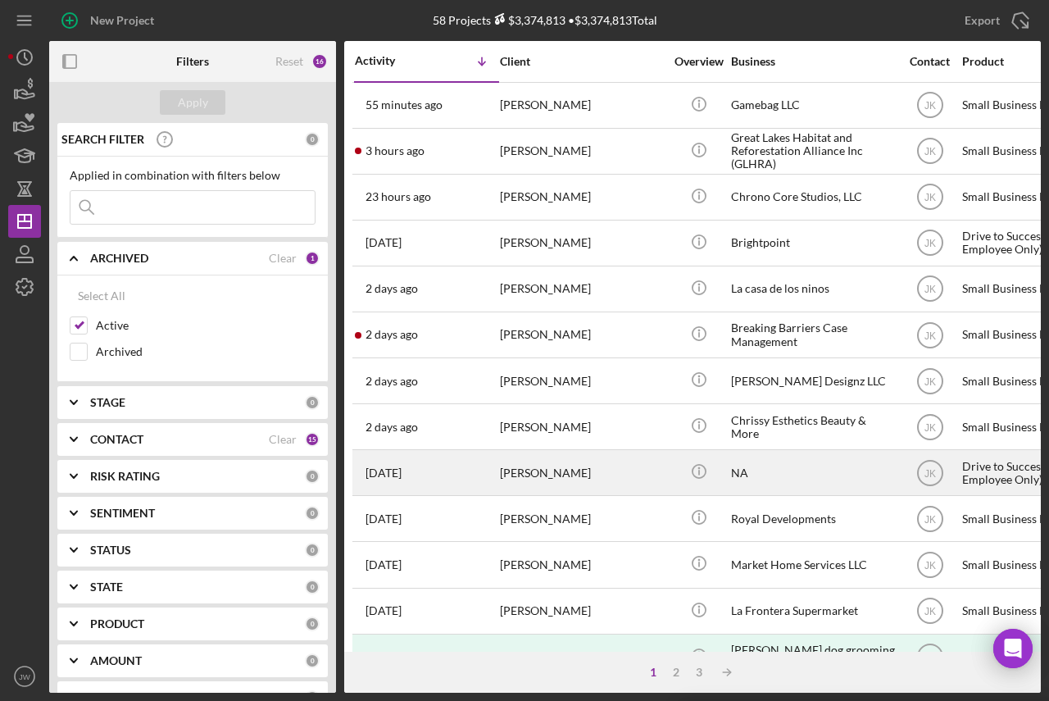
click at [779, 461] on div "NA" at bounding box center [813, 472] width 164 height 43
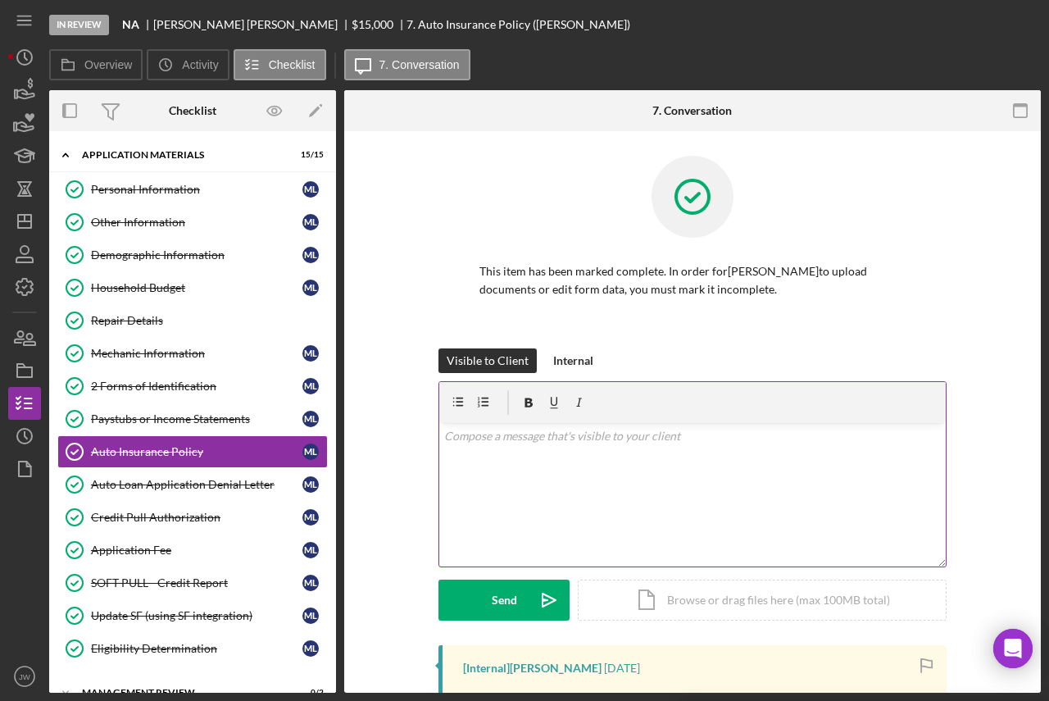
scroll to position [39, 0]
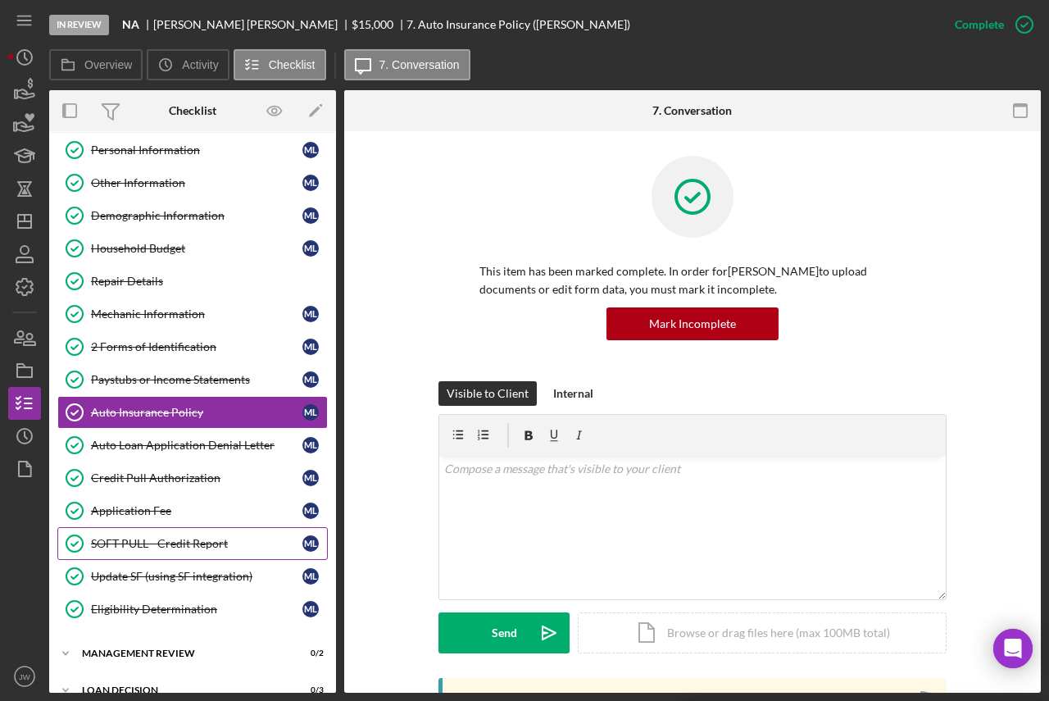
click at [174, 540] on div "SOFT PULL - Credit Report" at bounding box center [196, 543] width 211 height 13
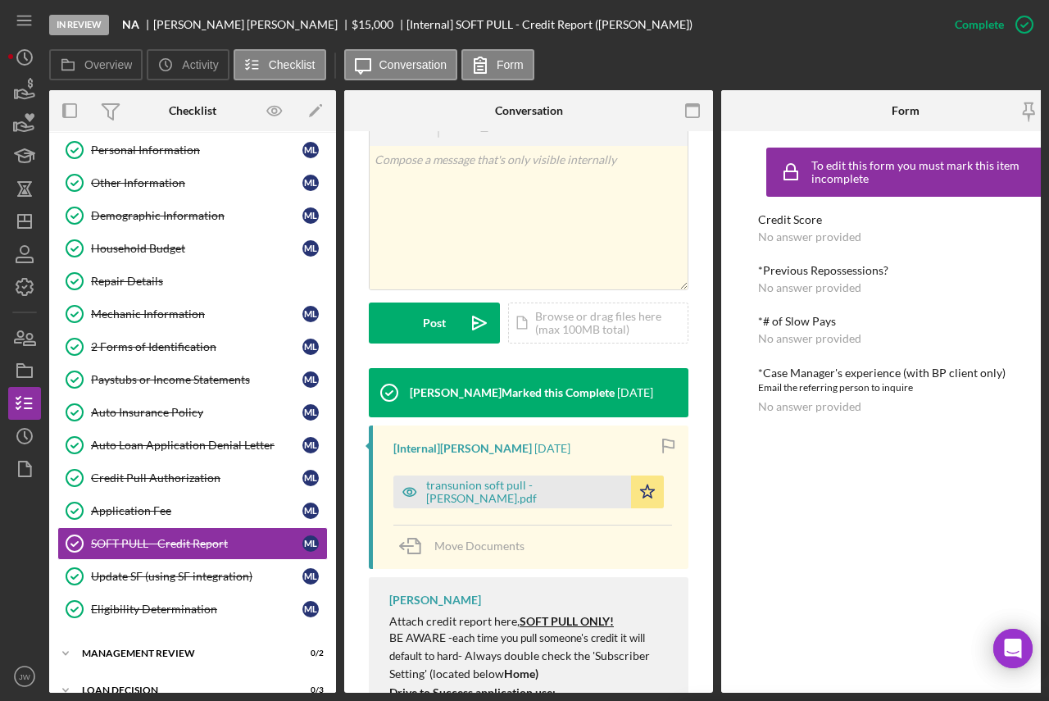
scroll to position [435, 0]
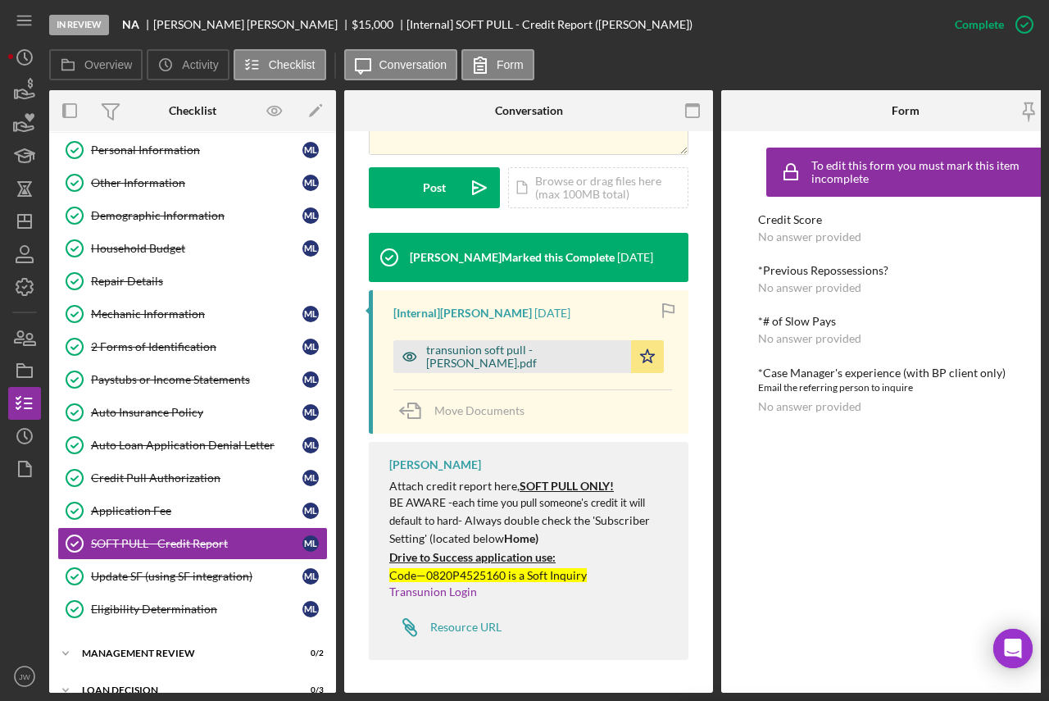
click at [403, 352] on icon "button" at bounding box center [409, 356] width 13 height 8
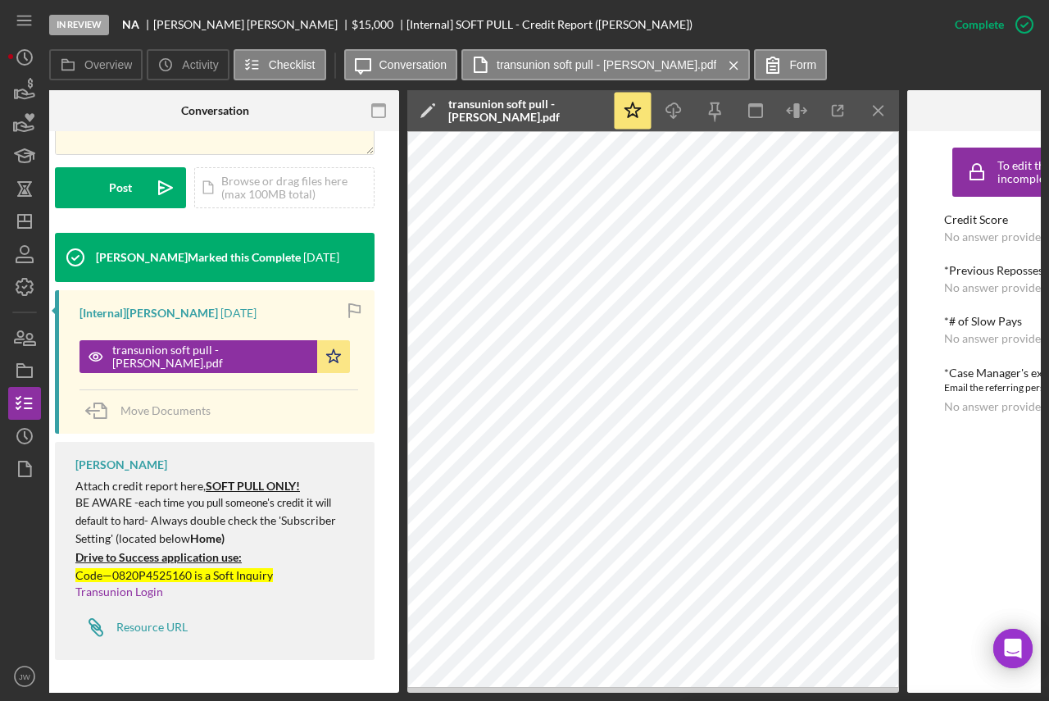
scroll to position [0, 326]
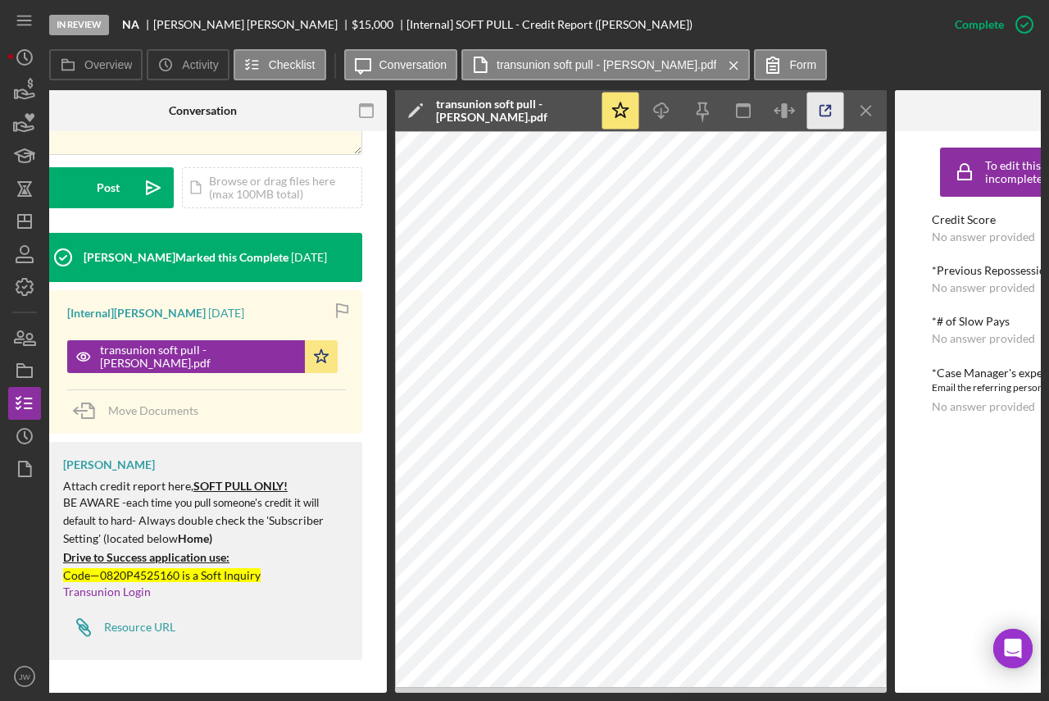
click at [819, 106] on icon "button" at bounding box center [825, 111] width 37 height 37
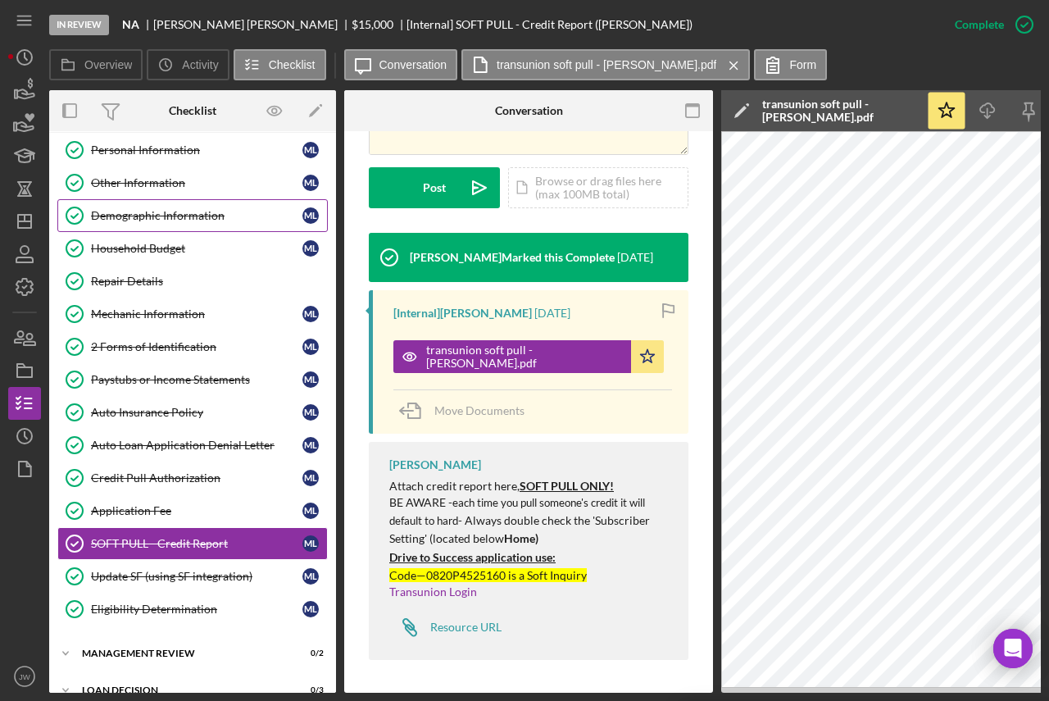
scroll to position [0, 0]
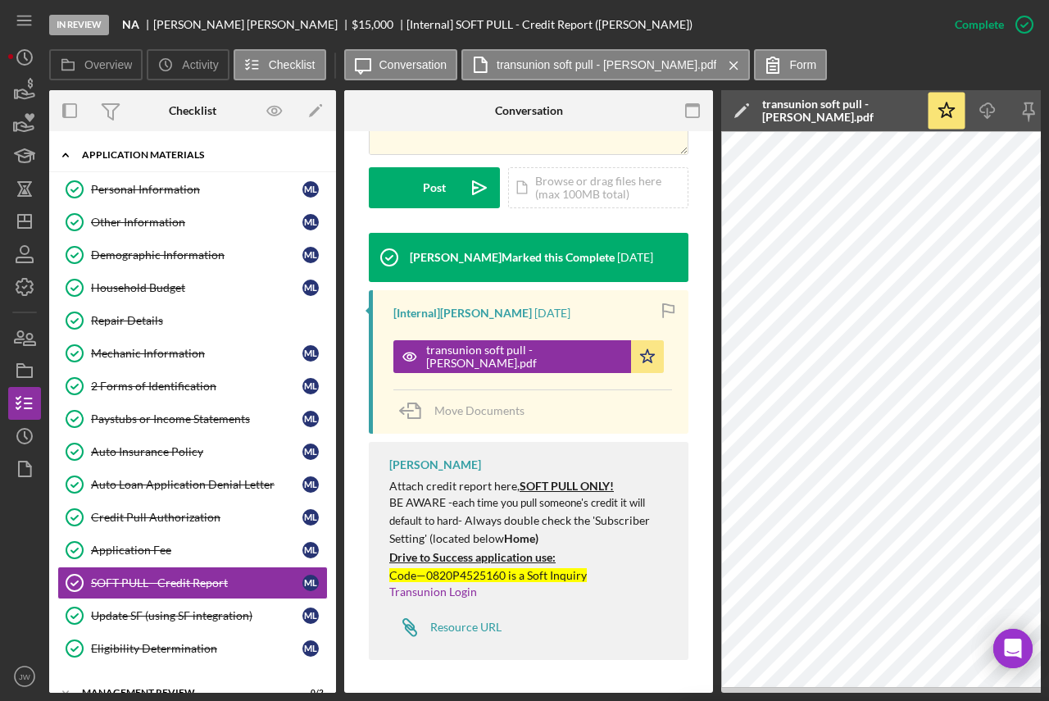
click at [156, 157] on div "Application Materials" at bounding box center [199, 155] width 234 height 10
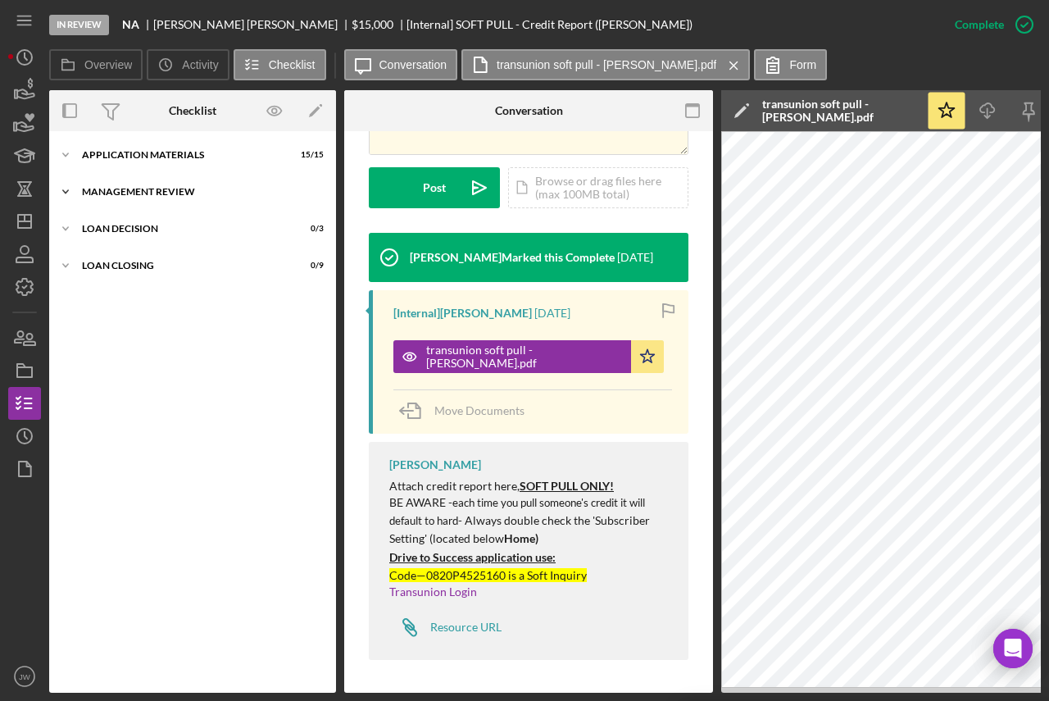
click at [158, 187] on div "Management Review" at bounding box center [199, 192] width 234 height 10
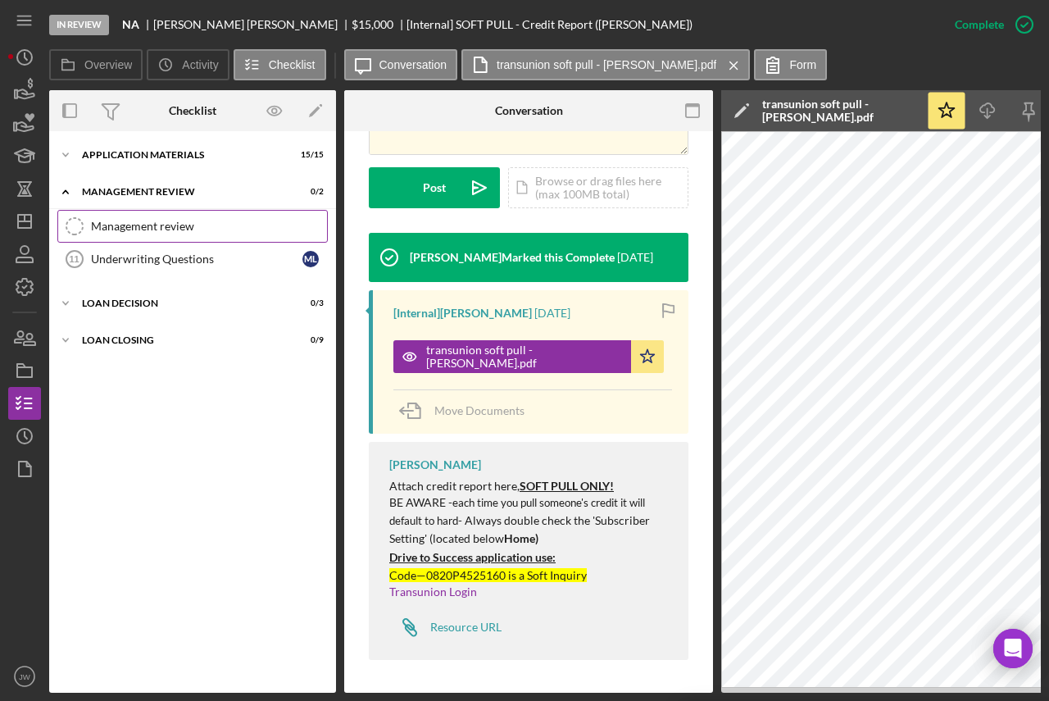
click at [166, 226] on div "Management review" at bounding box center [209, 226] width 236 height 13
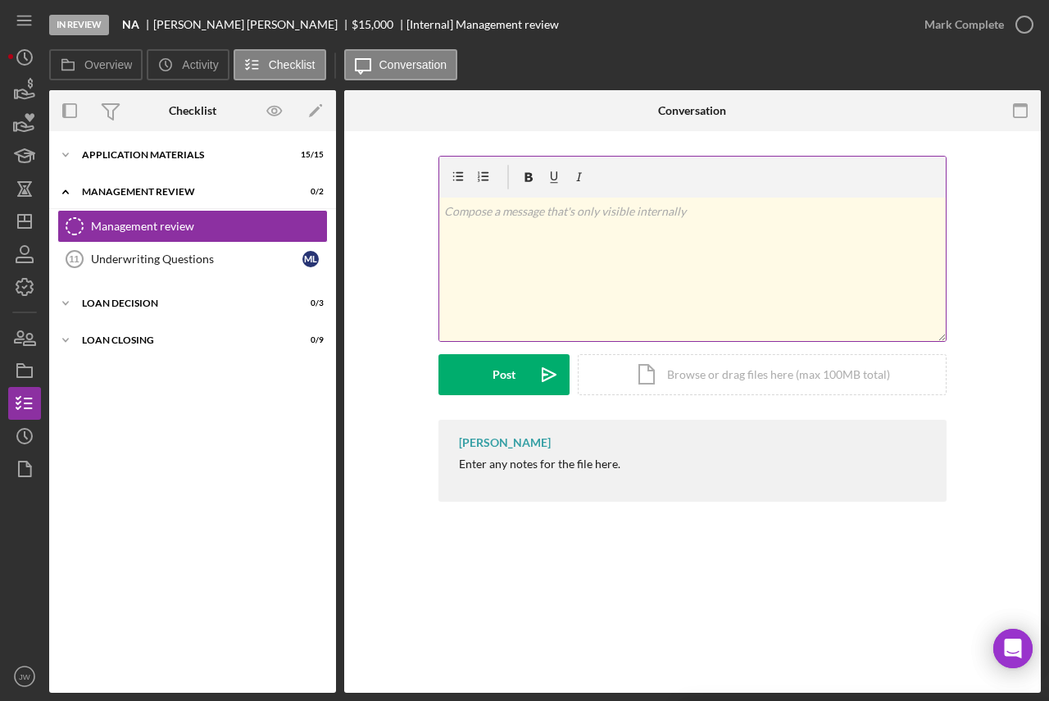
click at [630, 275] on div "v Color teal Color pink Remove color Add row above Add row below Add column bef…" at bounding box center [692, 268] width 506 height 143
click at [484, 179] on icon "button" at bounding box center [483, 177] width 37 height 37
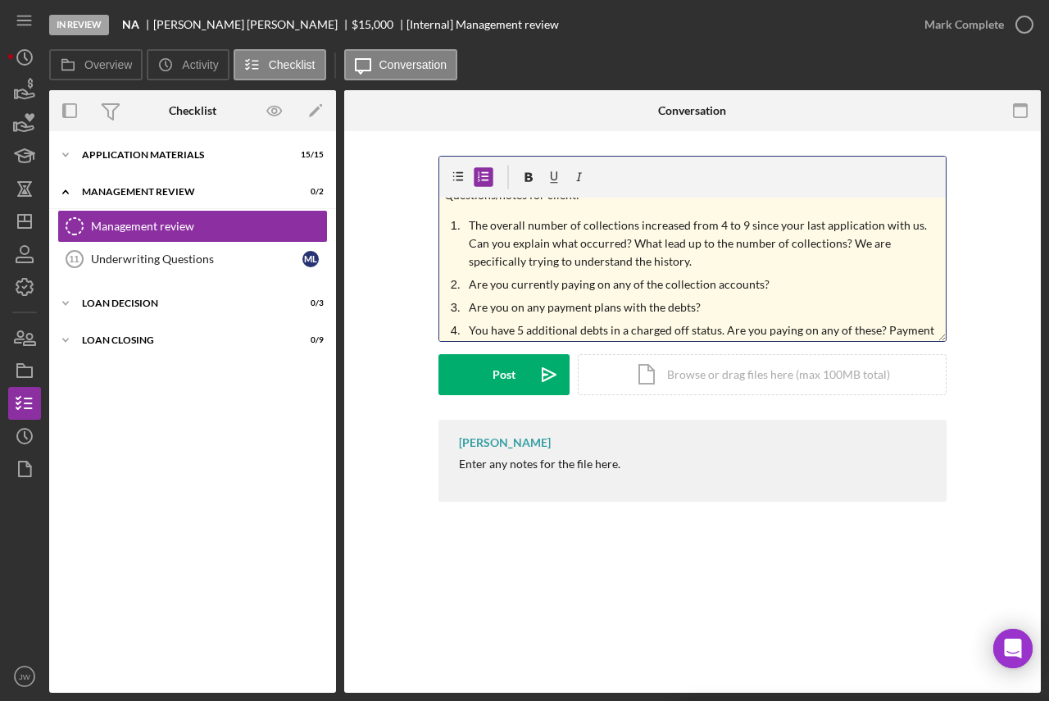
scroll to position [35, 0]
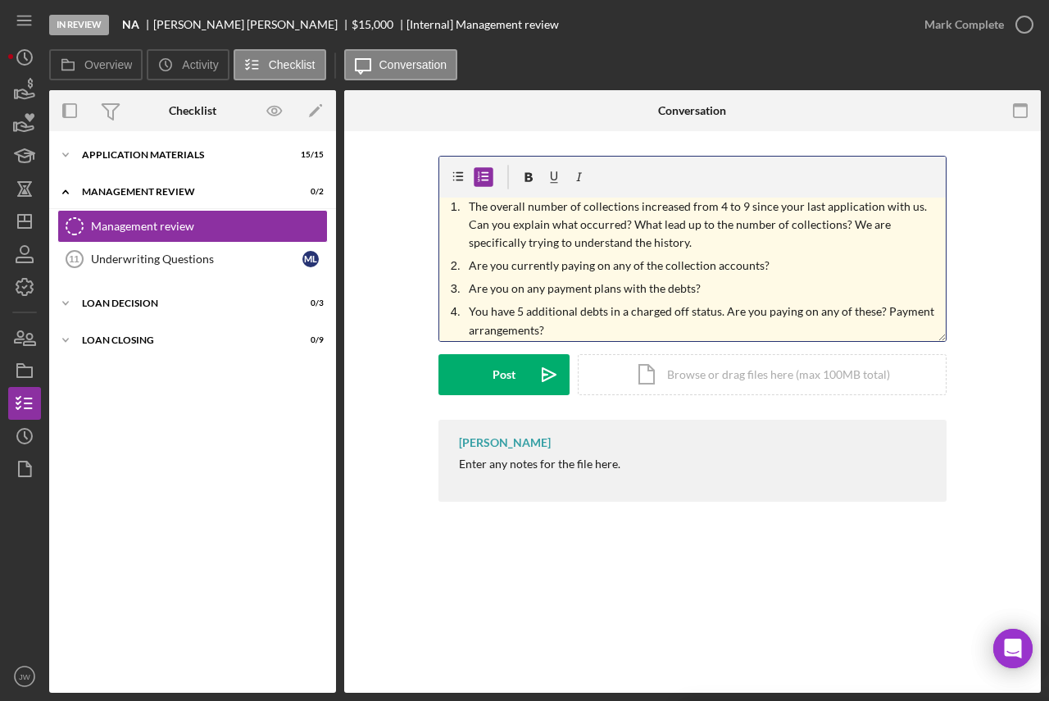
click at [469, 270] on p "Are you currently paying on any of the collection accounts?" at bounding box center [705, 265] width 473 height 18
click at [467, 286] on li "Are you on any payment plans with the debts?" at bounding box center [705, 288] width 482 height 18
click at [493, 288] on p "Are you on any payment plans with the debts?" at bounding box center [717, 288] width 448 height 18
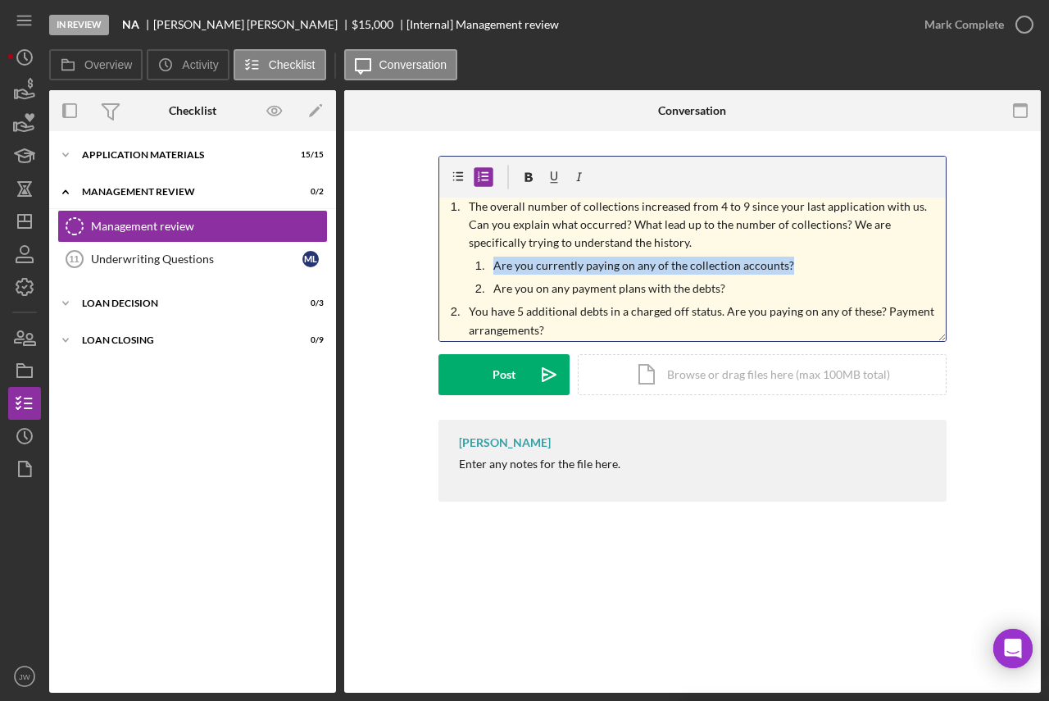
drag, startPoint x: 792, startPoint y: 264, endPoint x: 486, endPoint y: 266, distance: 306.5
click at [488, 266] on li "Are you currently paying on any of the collection accounts?" at bounding box center [716, 265] width 457 height 18
click at [494, 290] on p "Are you on any payment plans with the debts?" at bounding box center [717, 288] width 448 height 18
click at [714, 293] on p "Or, are you on any payment plans with the debts?" at bounding box center [717, 288] width 448 height 18
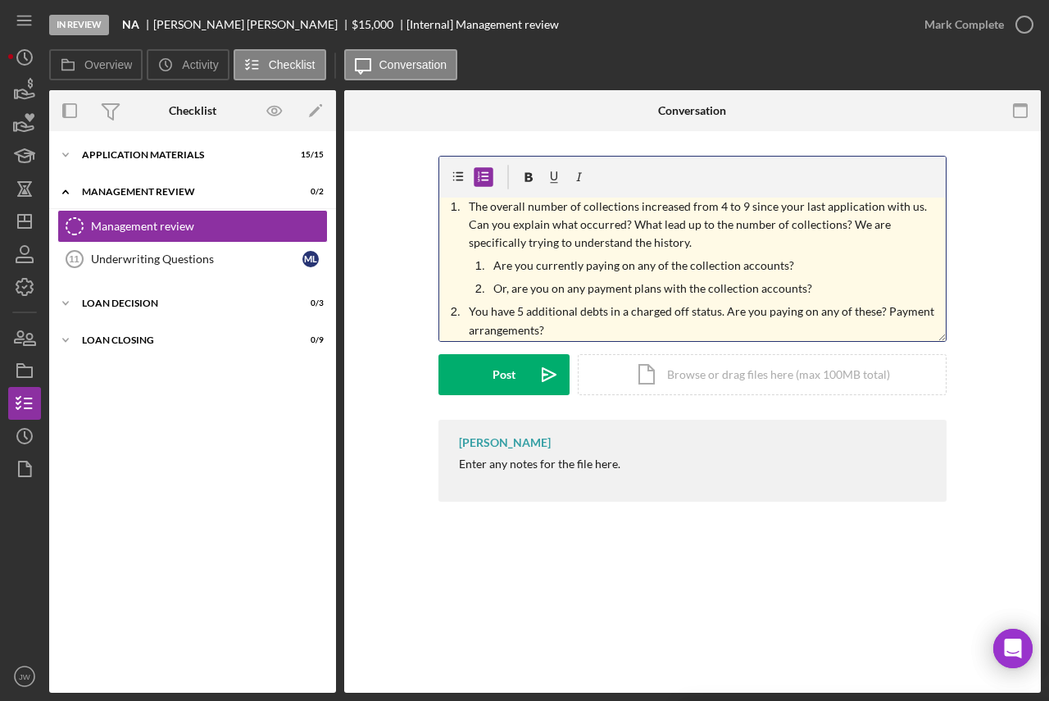
click at [721, 312] on p "You have 5 additional debts in a charged off status. Are you paying on any of t…" at bounding box center [705, 320] width 473 height 37
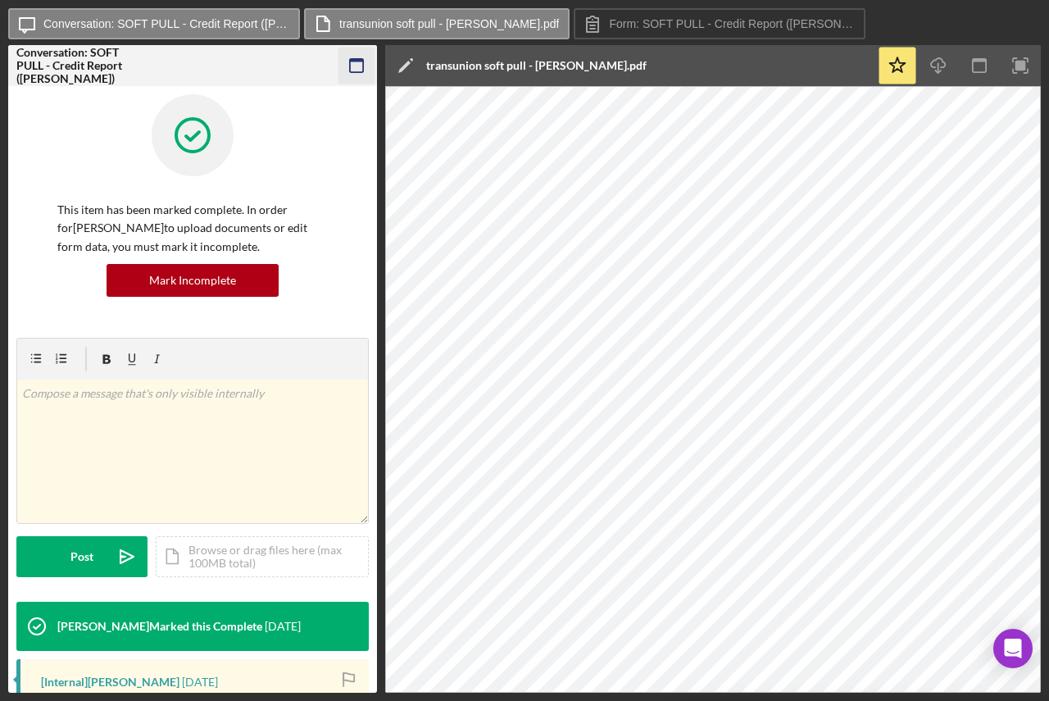
click at [352, 70] on icon "button" at bounding box center [356, 66] width 37 height 37
